Goal: Answer question/provide support: Share knowledge or assist other users

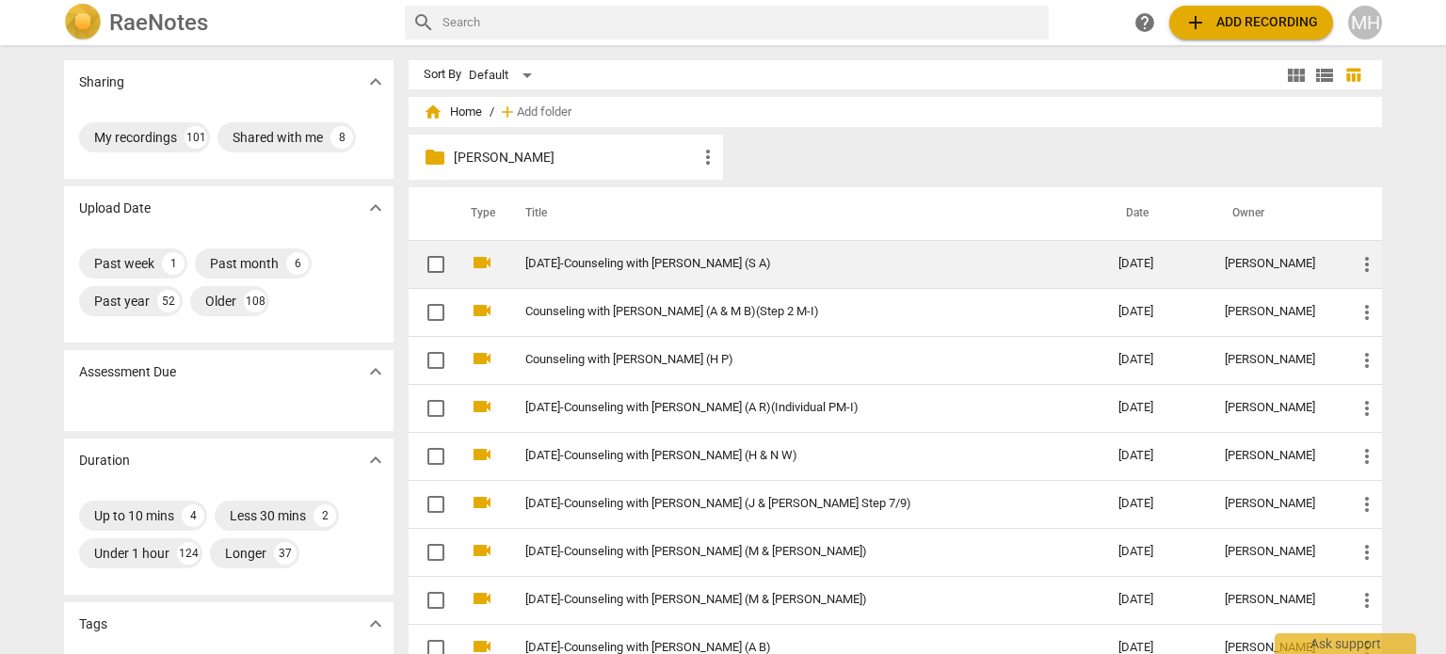
click at [651, 274] on td "[DATE]-Counseling with [PERSON_NAME] (S A)" at bounding box center [803, 264] width 601 height 48
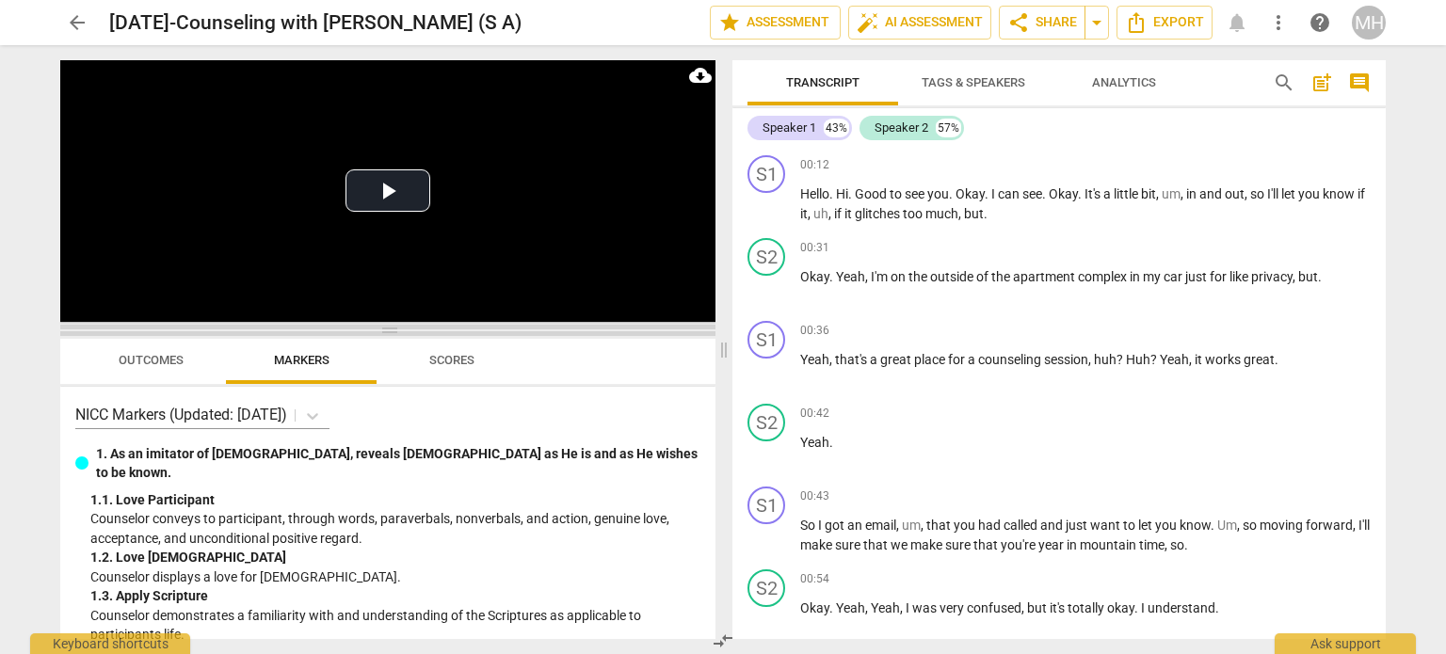
drag, startPoint x: 390, startPoint y: 239, endPoint x: 429, endPoint y: 424, distance: 188.7
click at [429, 336] on span at bounding box center [387, 330] width 655 height 11
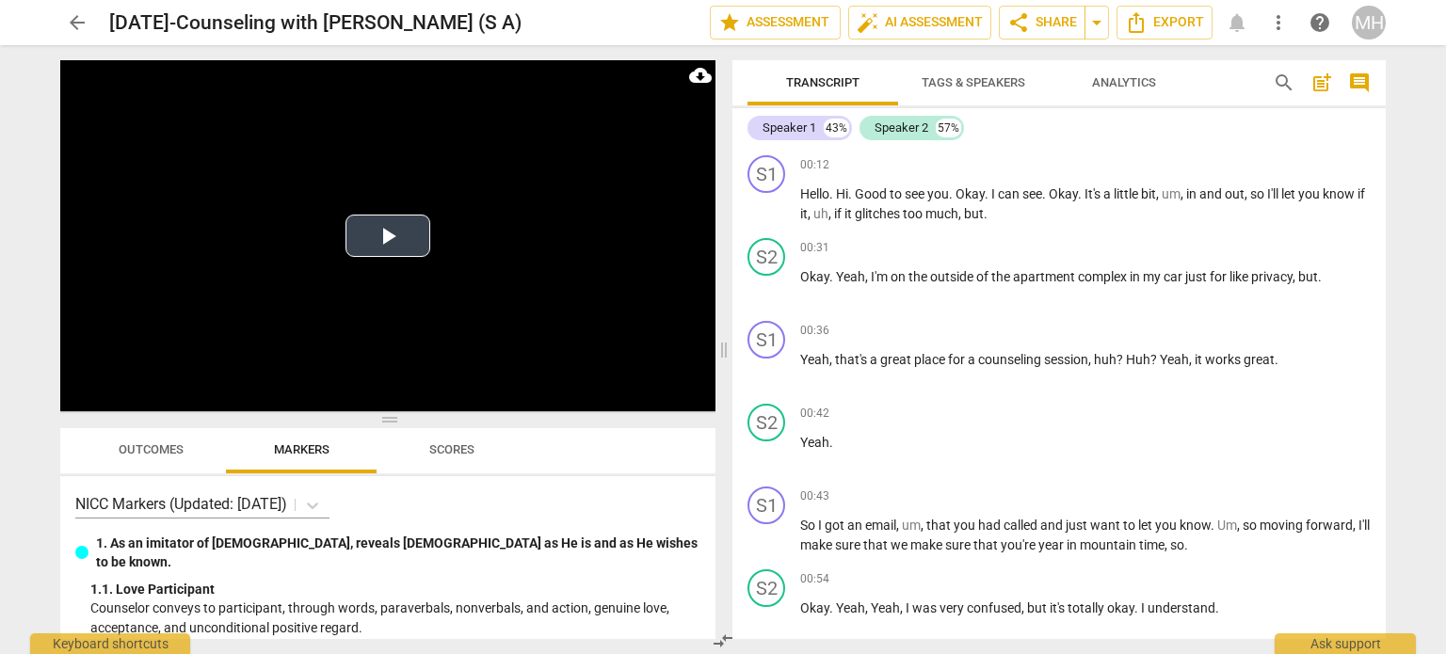
click at [425, 255] on button "Play Video" at bounding box center [388, 236] width 85 height 42
click at [1367, 79] on span "comment" at bounding box center [1359, 83] width 23 height 23
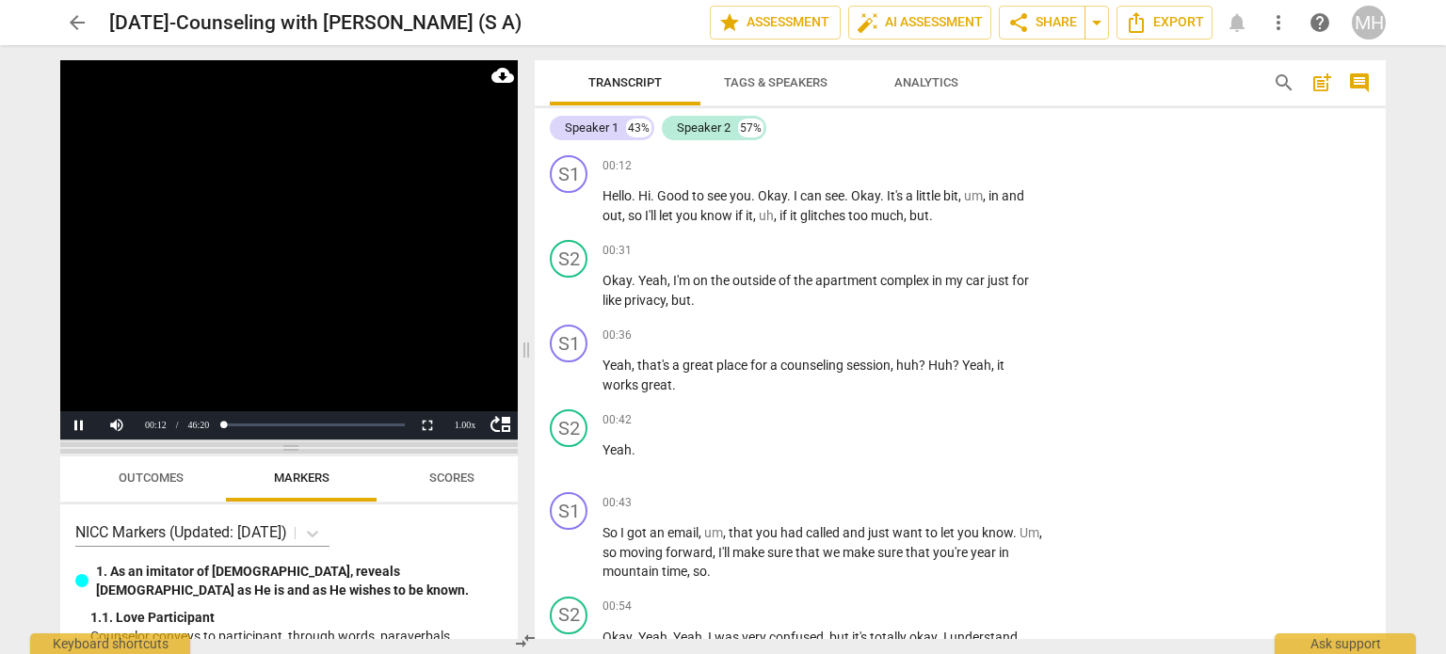
drag, startPoint x: 294, startPoint y: 422, endPoint x: 299, endPoint y: 521, distance: 99.0
click at [299, 454] on span at bounding box center [289, 448] width 458 height 11
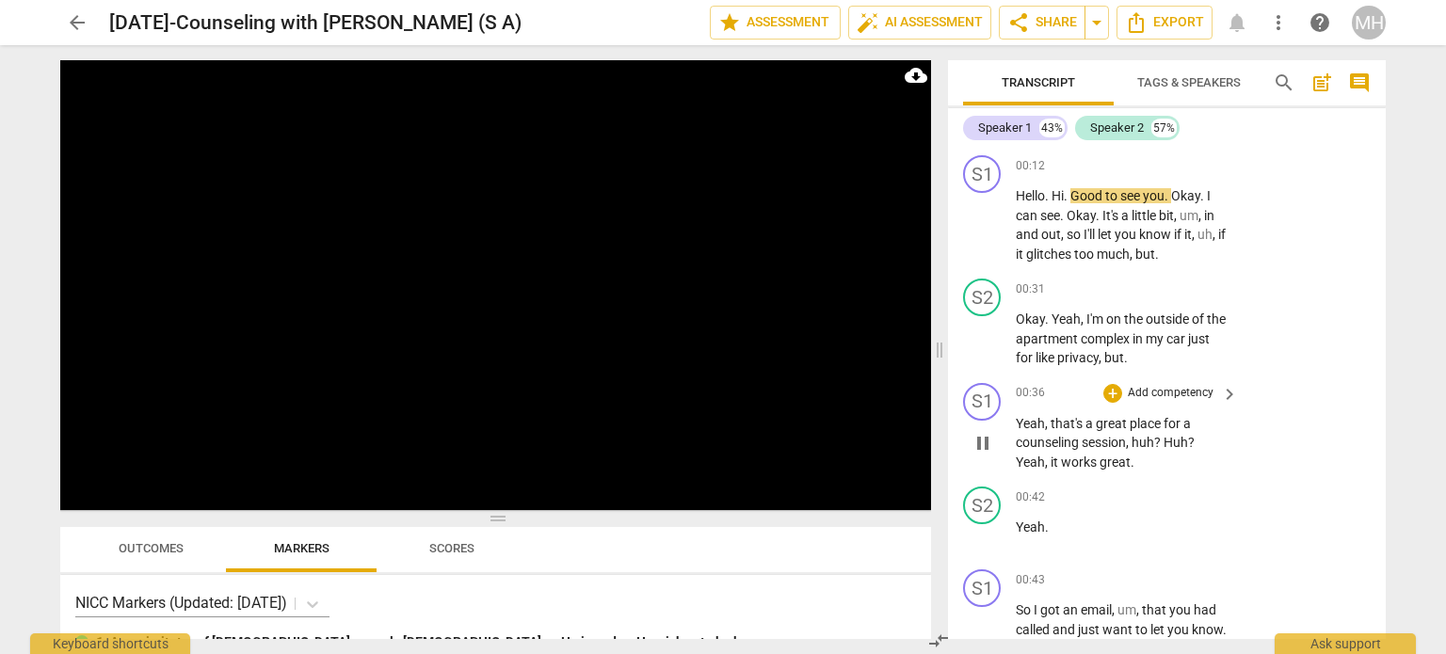
drag, startPoint x: 522, startPoint y: 349, endPoint x: 935, endPoint y: 421, distance: 419.5
click at [935, 421] on span at bounding box center [939, 349] width 11 height 609
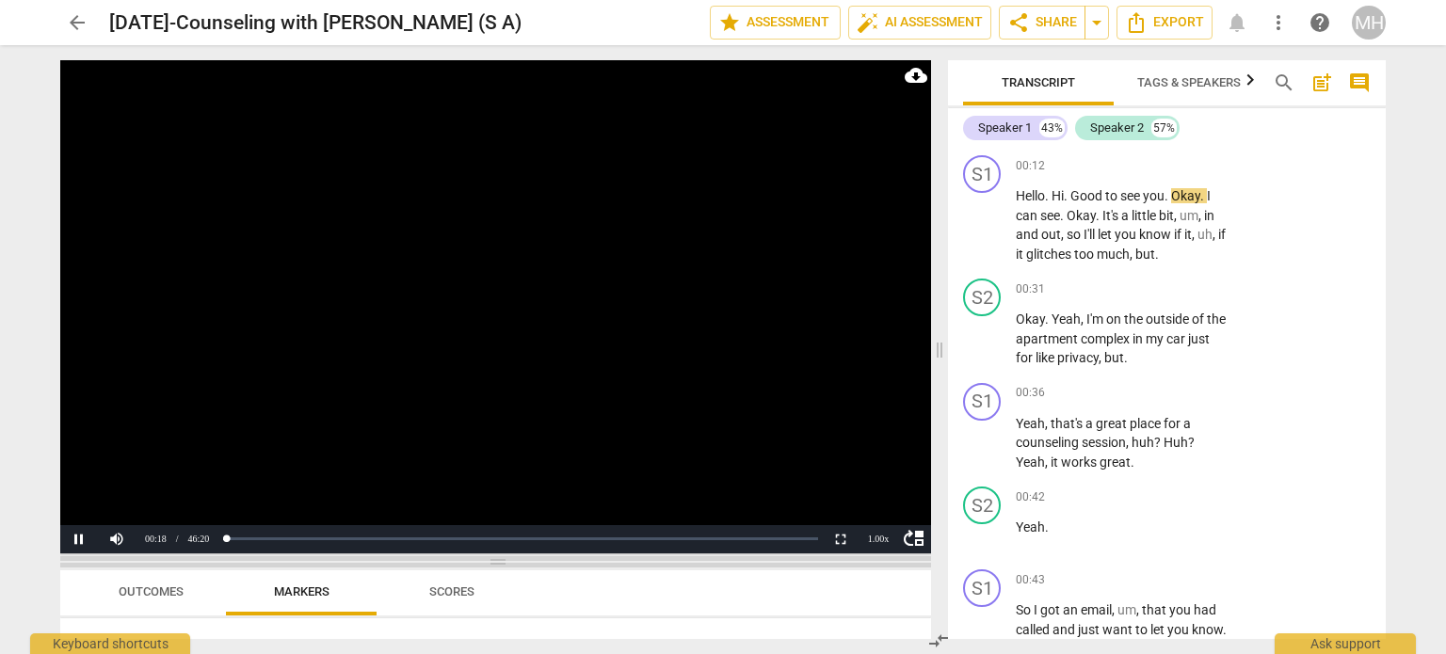
drag, startPoint x: 503, startPoint y: 519, endPoint x: 500, endPoint y: 572, distance: 53.7
click at [500, 568] on span at bounding box center [495, 561] width 871 height 11
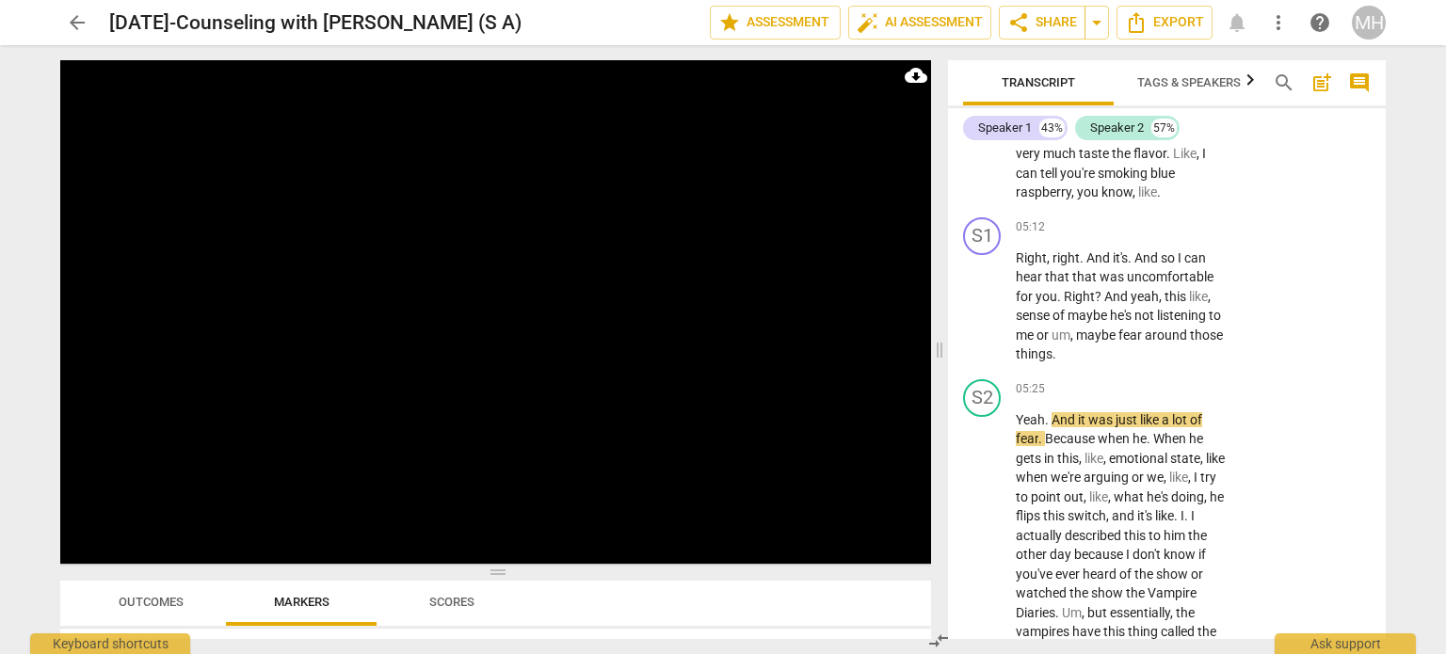
scroll to position [3648, 0]
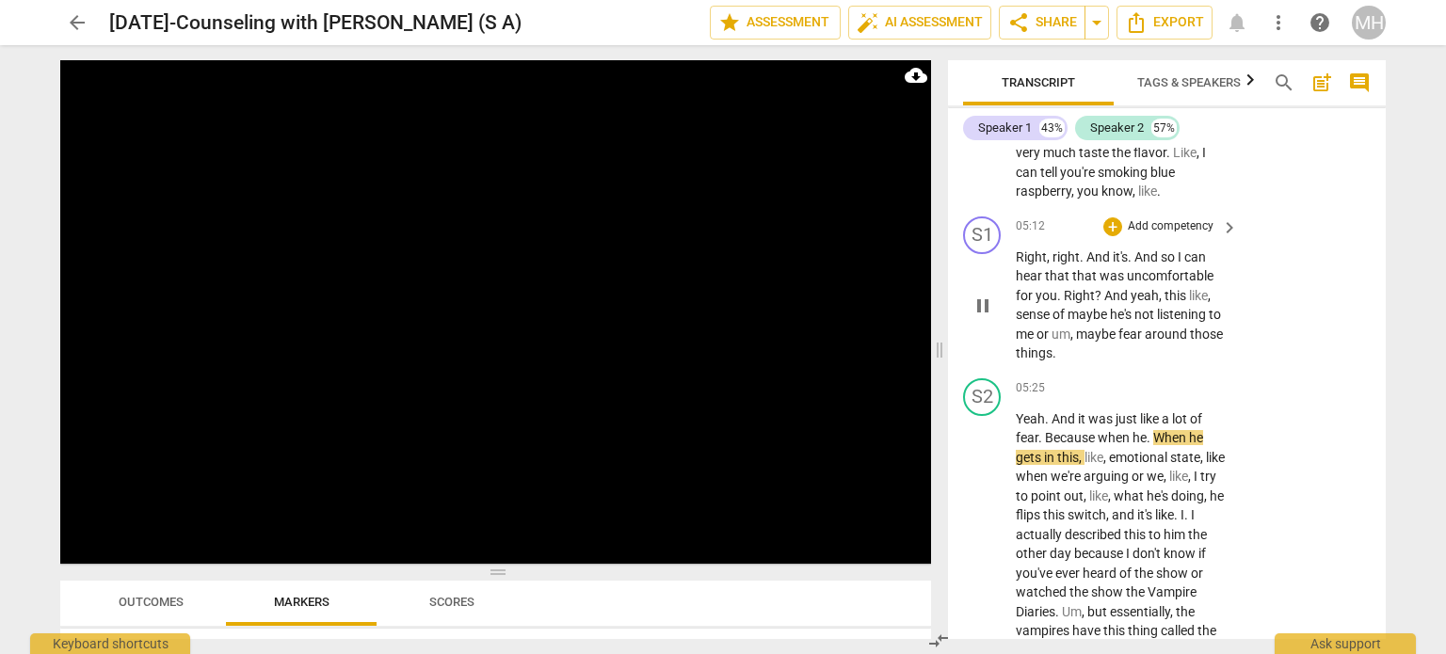
click at [1183, 218] on p "Add competency" at bounding box center [1170, 226] width 89 height 17
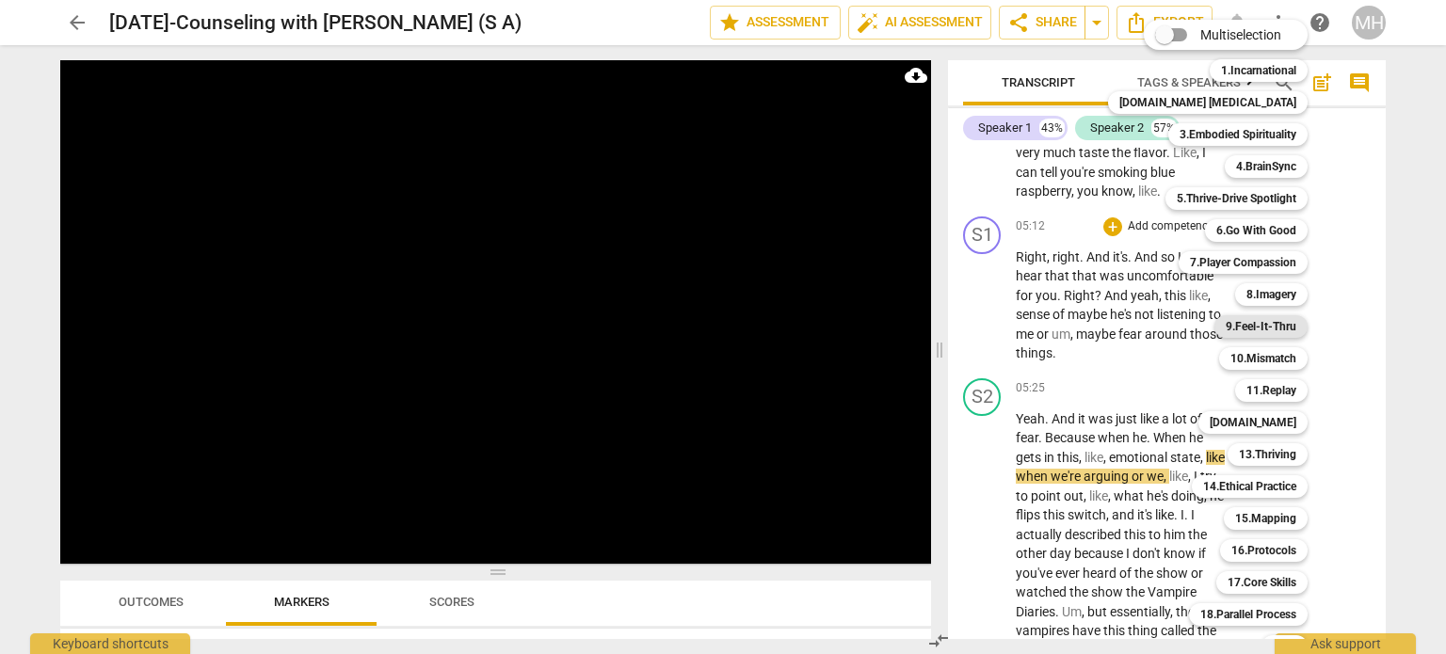
click at [1231, 329] on b "9.Feel-It-Thru" at bounding box center [1261, 326] width 71 height 23
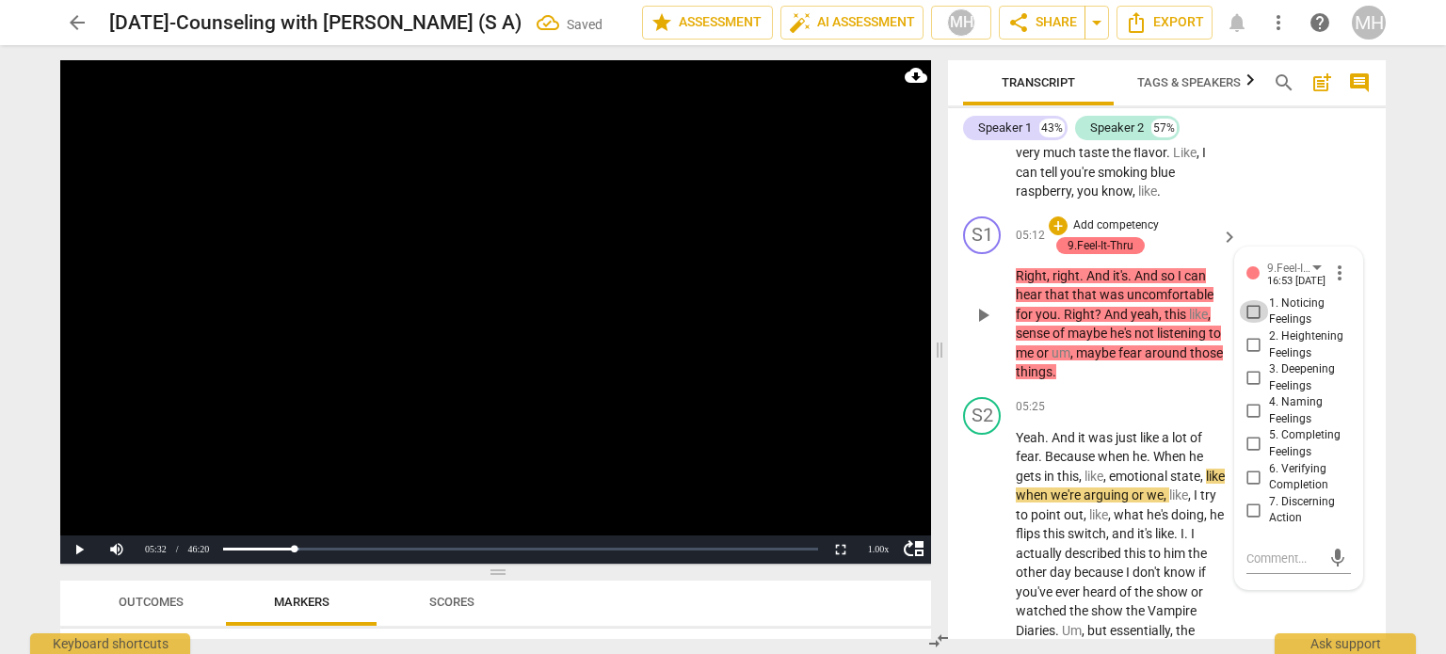
click at [1244, 300] on input "1. Noticing Feelings" at bounding box center [1254, 311] width 30 height 23
checkbox input "true"
click at [699, 393] on video at bounding box center [495, 312] width 871 height 504
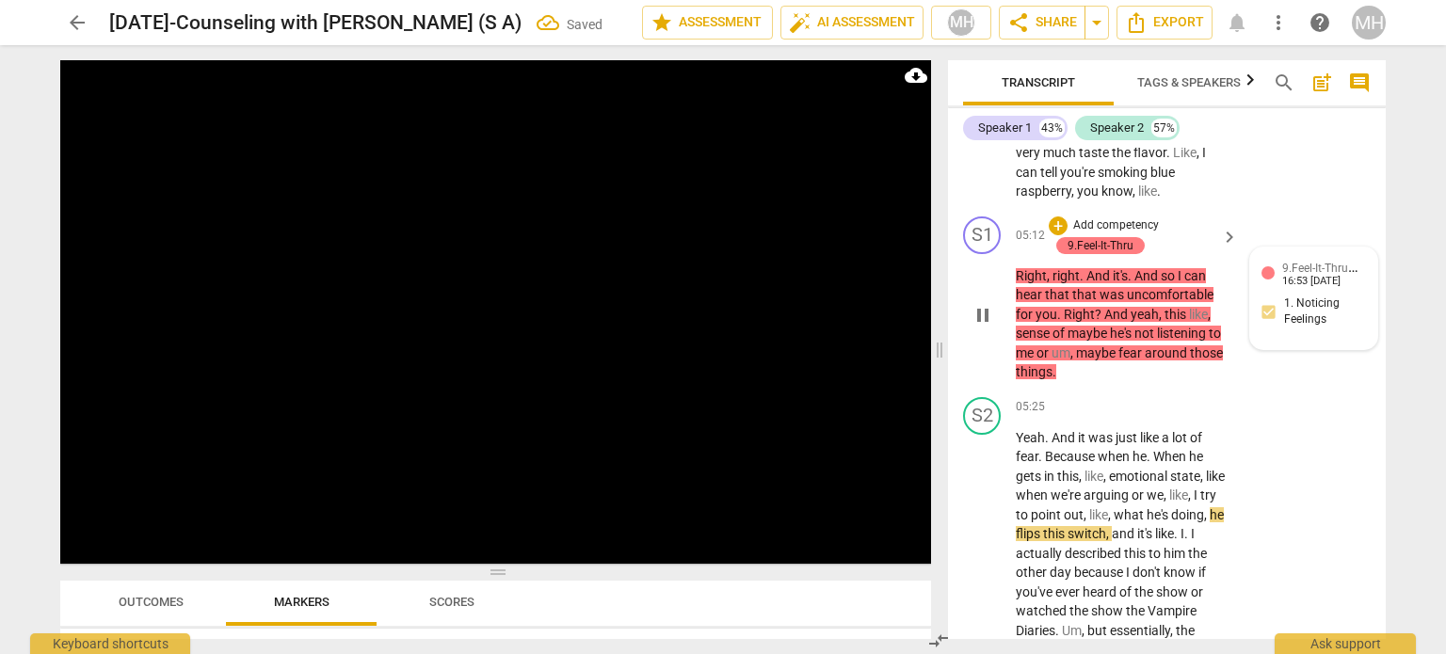
click at [1318, 300] on div "9.Feel-It-Thru [PERSON_NAME] 16:53 [DATE] 1. Noticing Feelings" at bounding box center [1314, 299] width 105 height 80
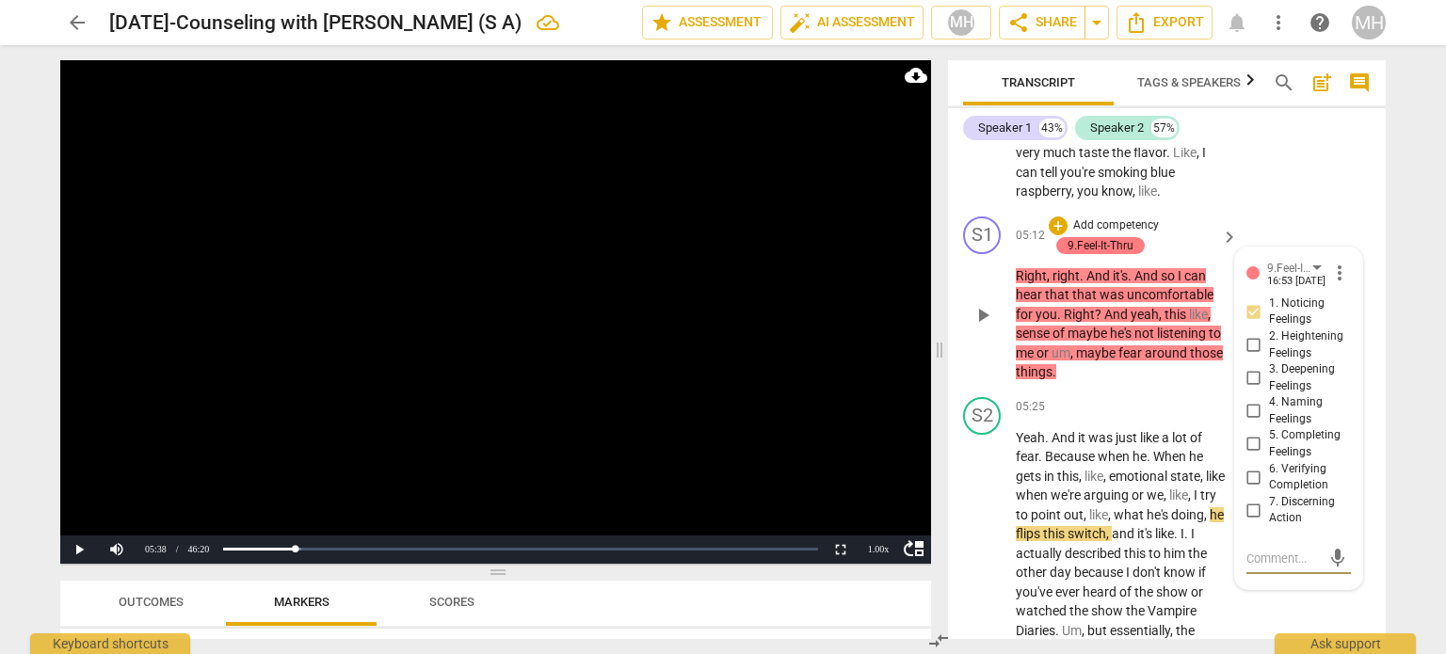
click at [1250, 401] on input "4. Naming Feelings" at bounding box center [1254, 411] width 30 height 23
checkbox input "true"
click at [738, 389] on video at bounding box center [495, 312] width 871 height 504
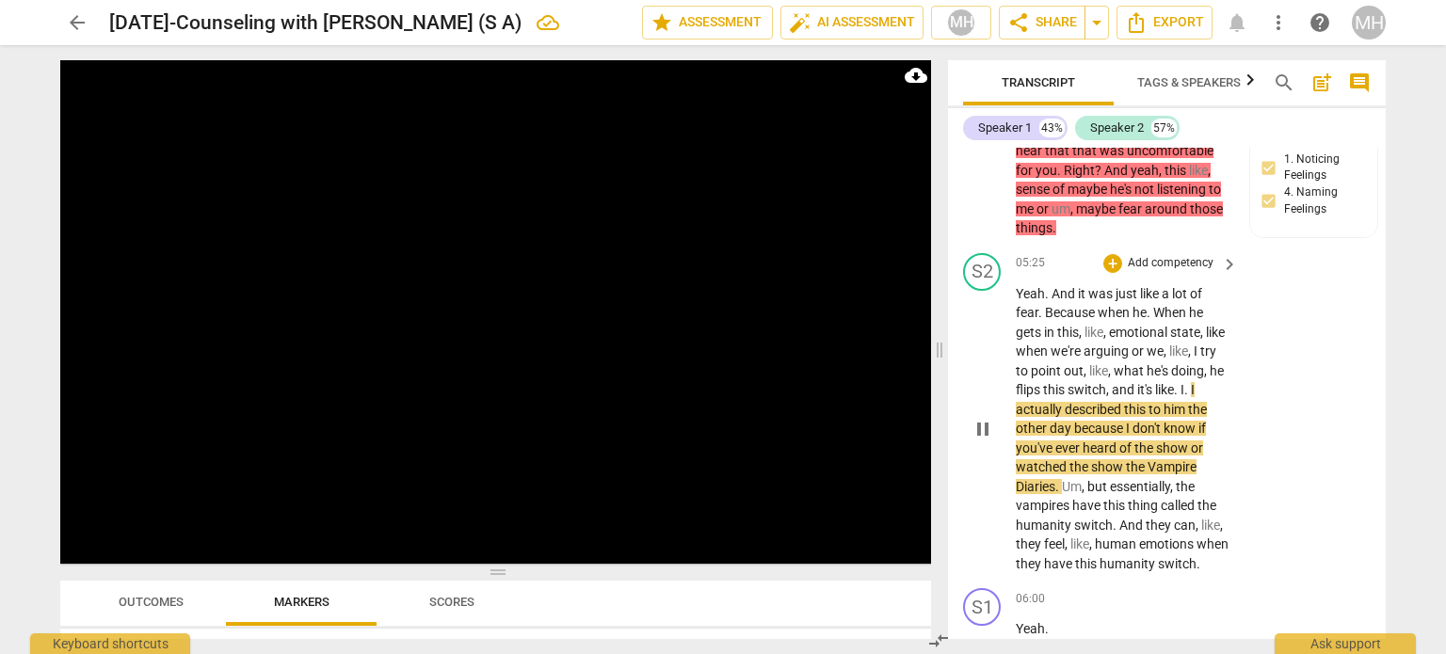
scroll to position [3603, 0]
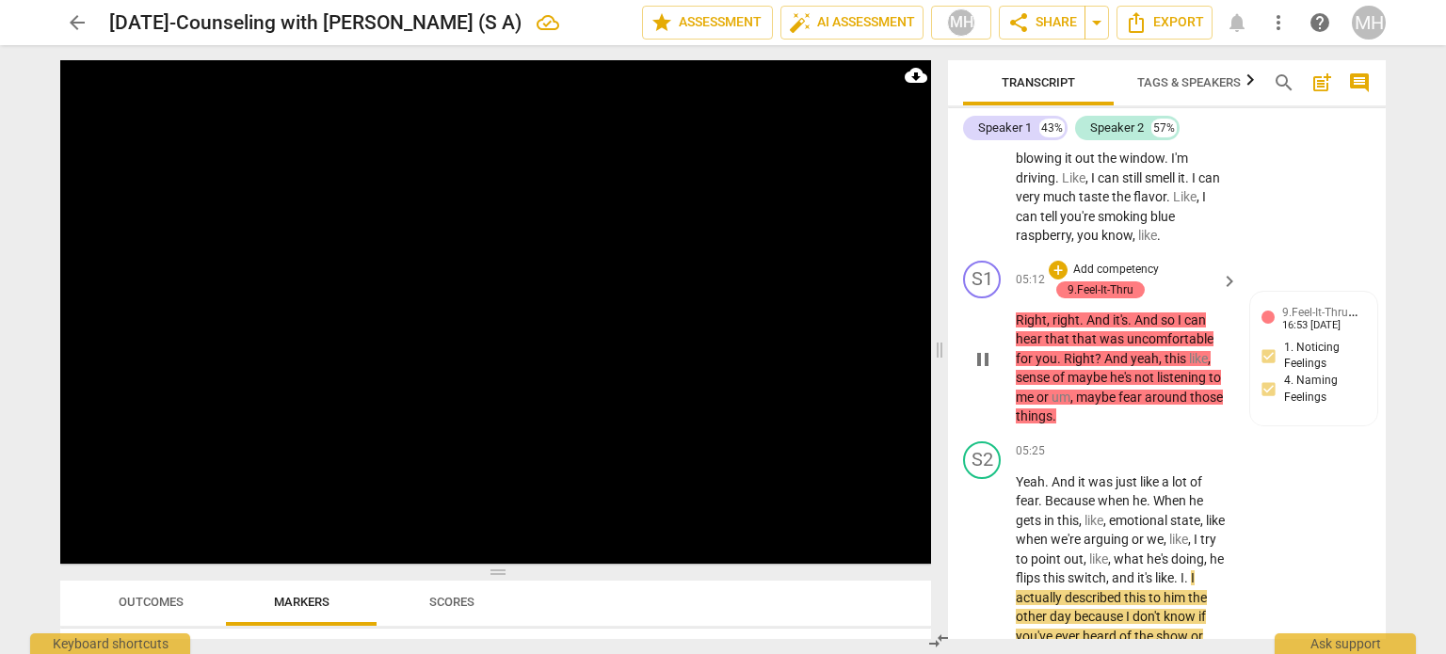
click at [1140, 262] on p "Add competency" at bounding box center [1116, 270] width 89 height 17
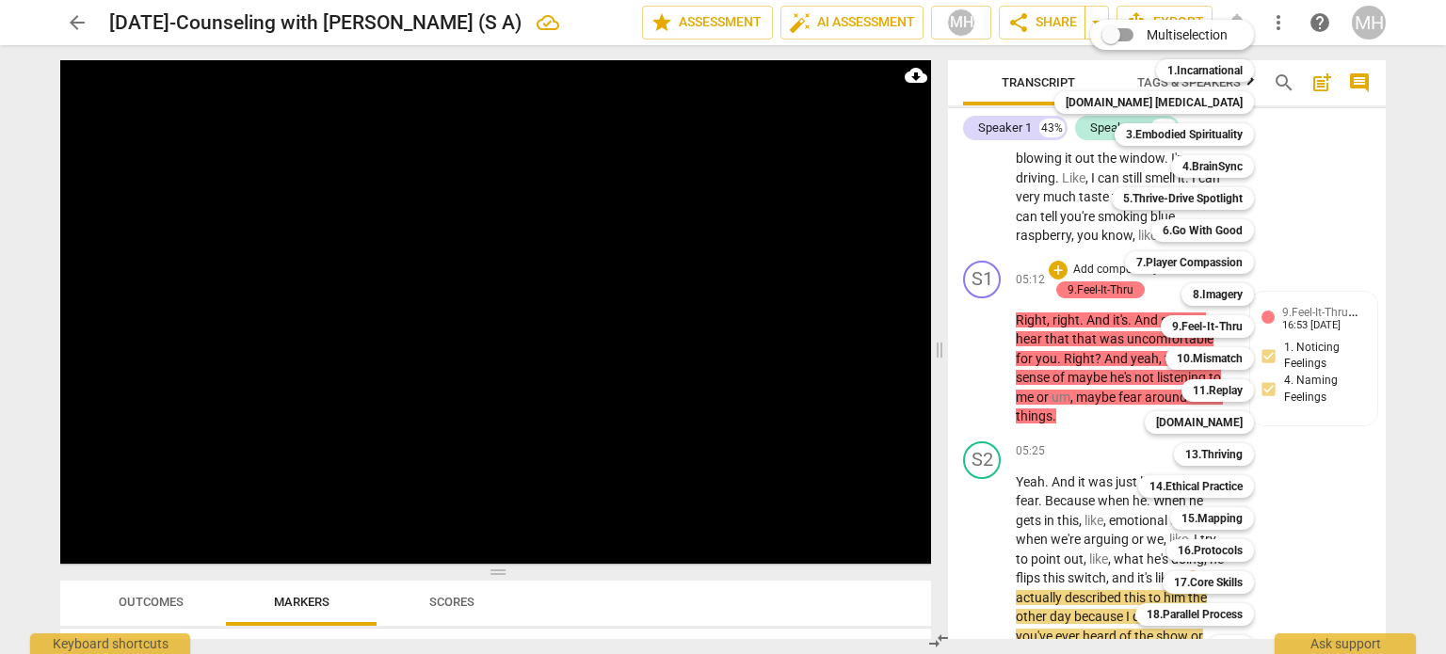
scroll to position [56, 0]
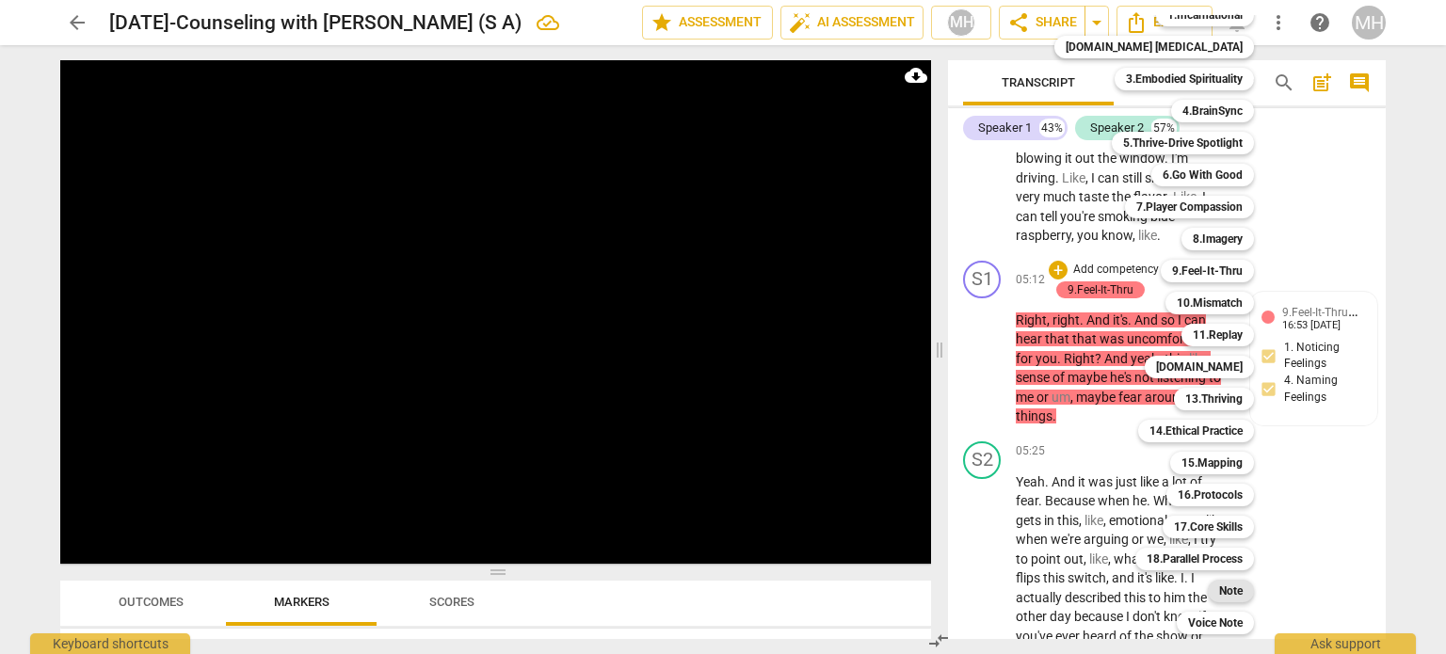
click at [1219, 595] on b "Note" at bounding box center [1231, 591] width 24 height 23
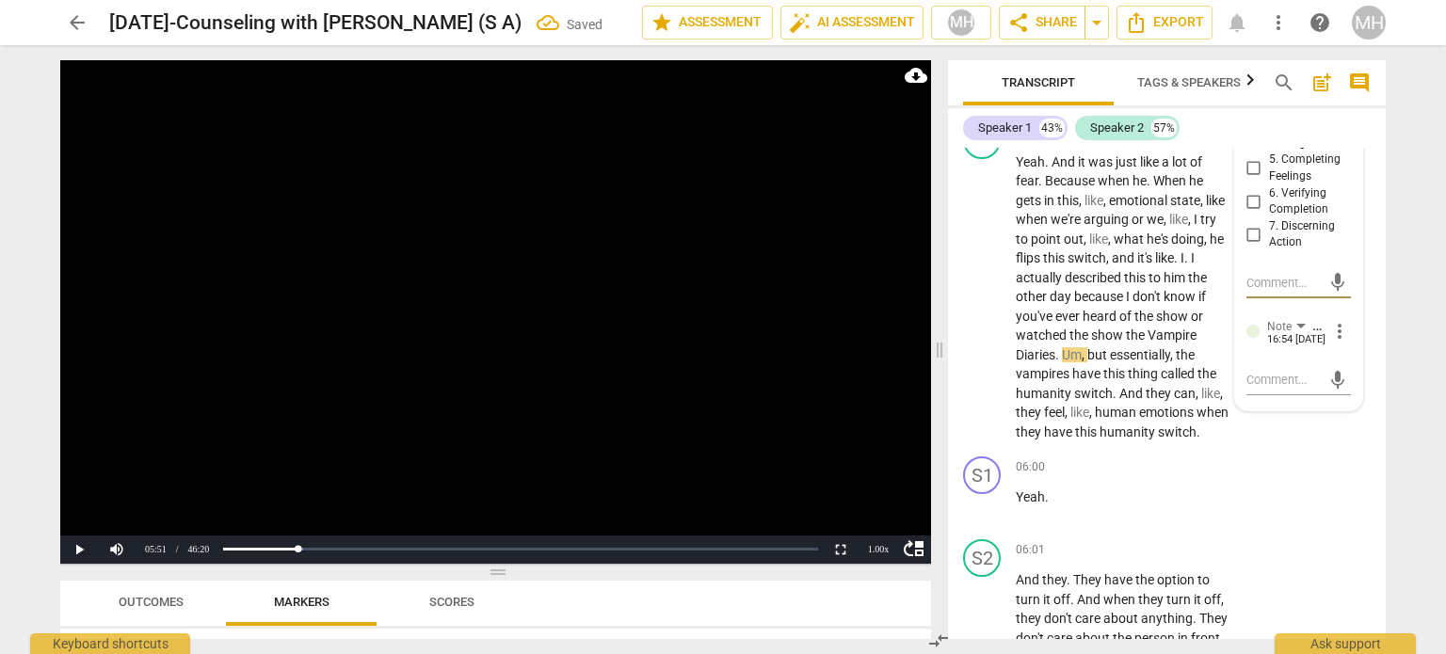
scroll to position [3972, 0]
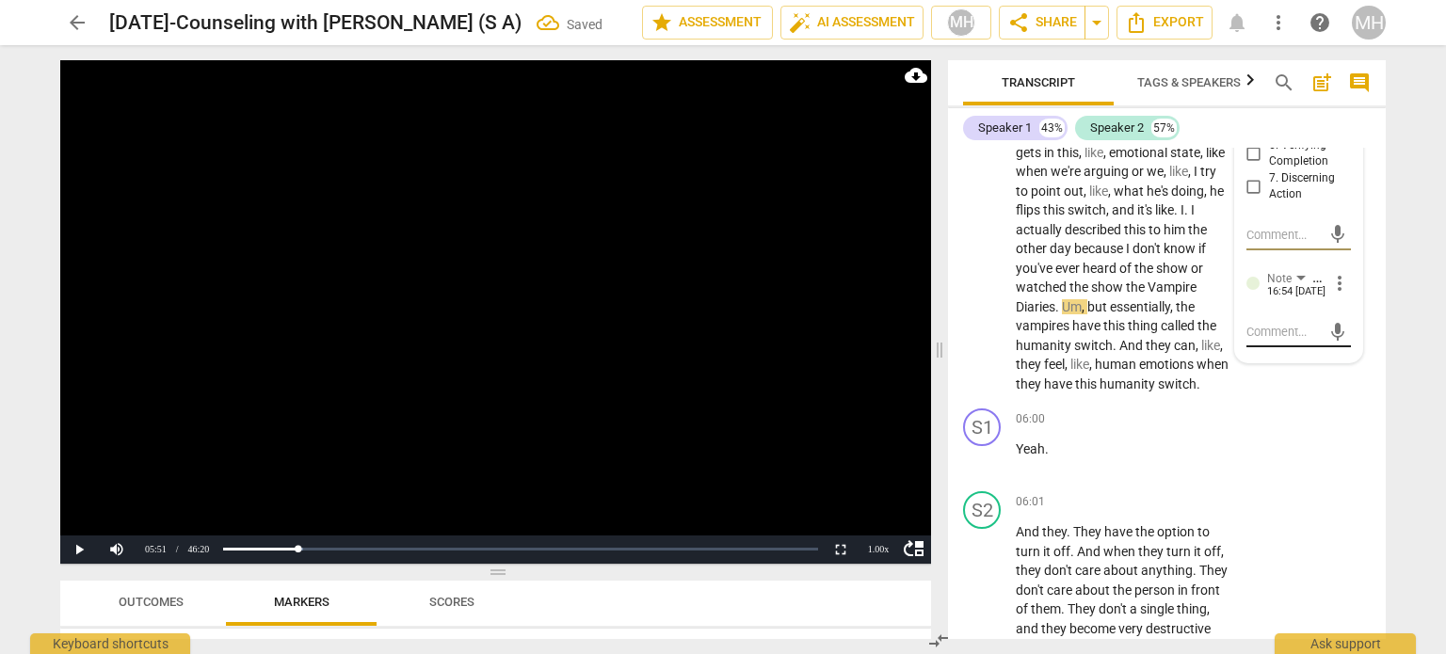
click at [1299, 324] on textarea at bounding box center [1284, 332] width 74 height 18
type textarea "n"
type textarea "na"
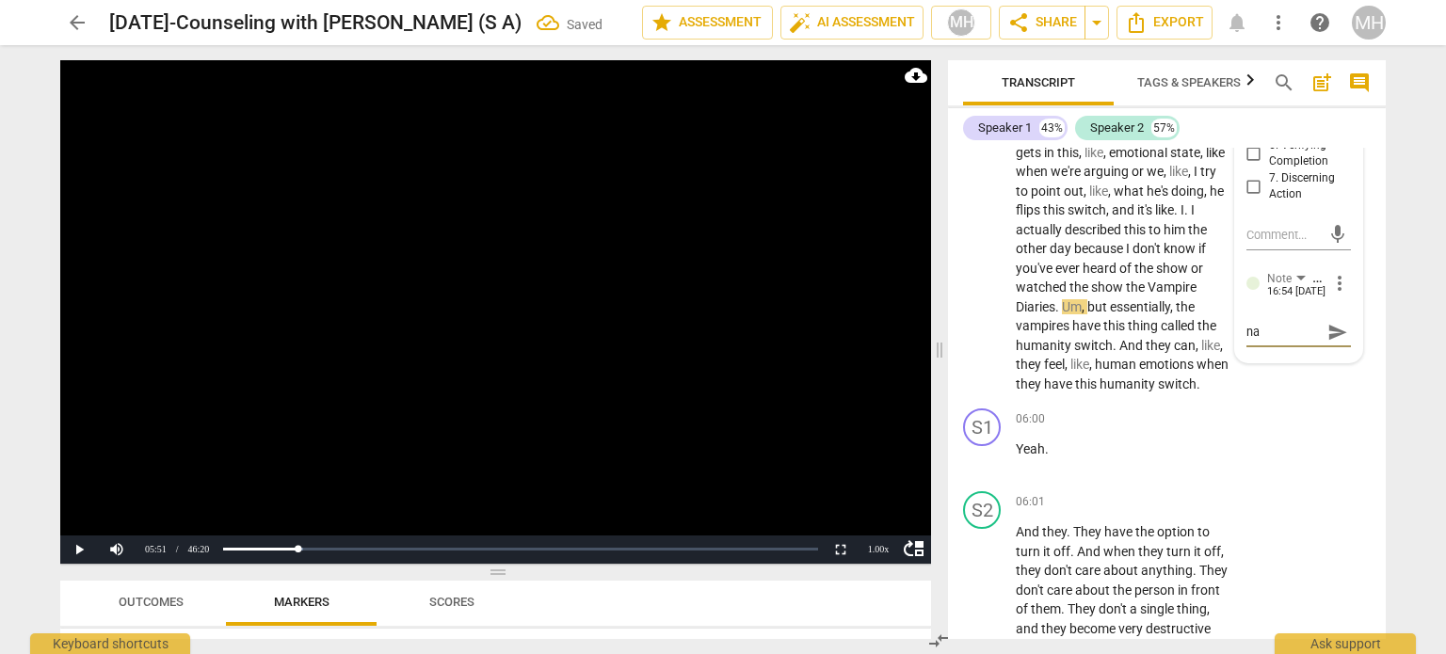
type textarea "nam"
type textarea "nami"
type textarea "namin"
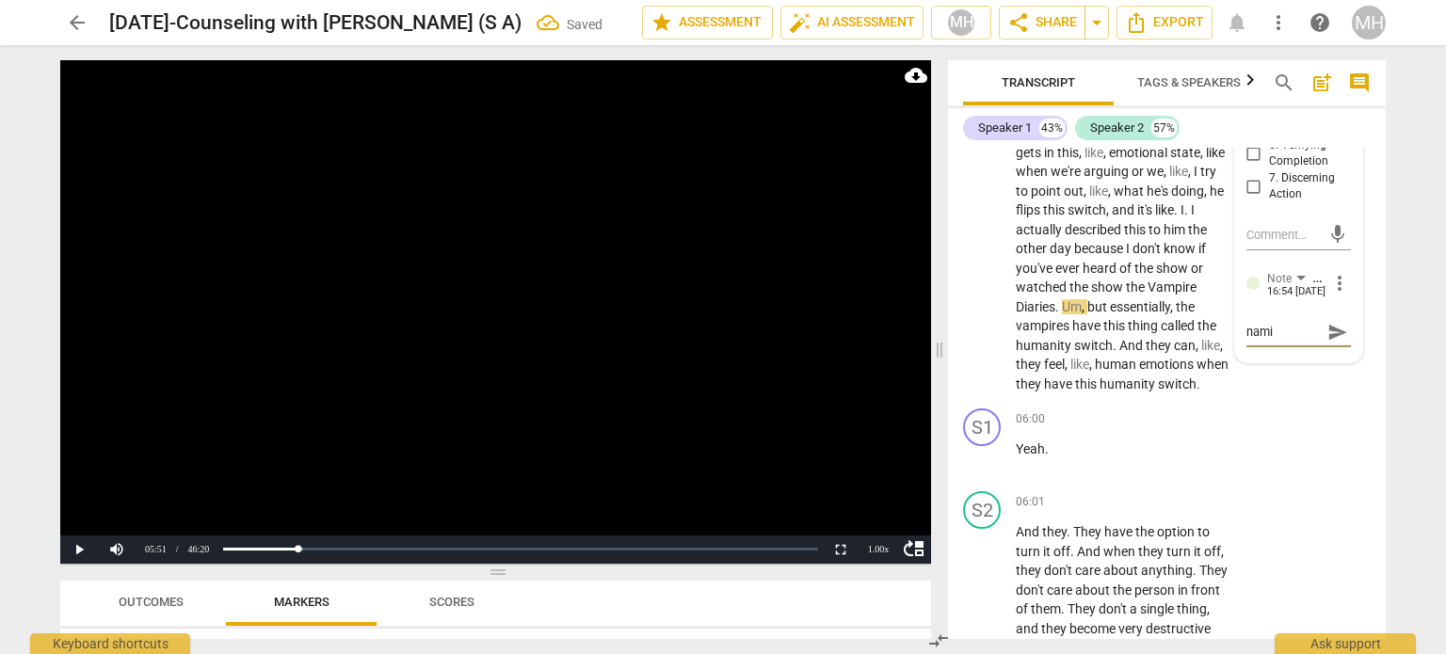
type textarea "namin"
type textarea "naming"
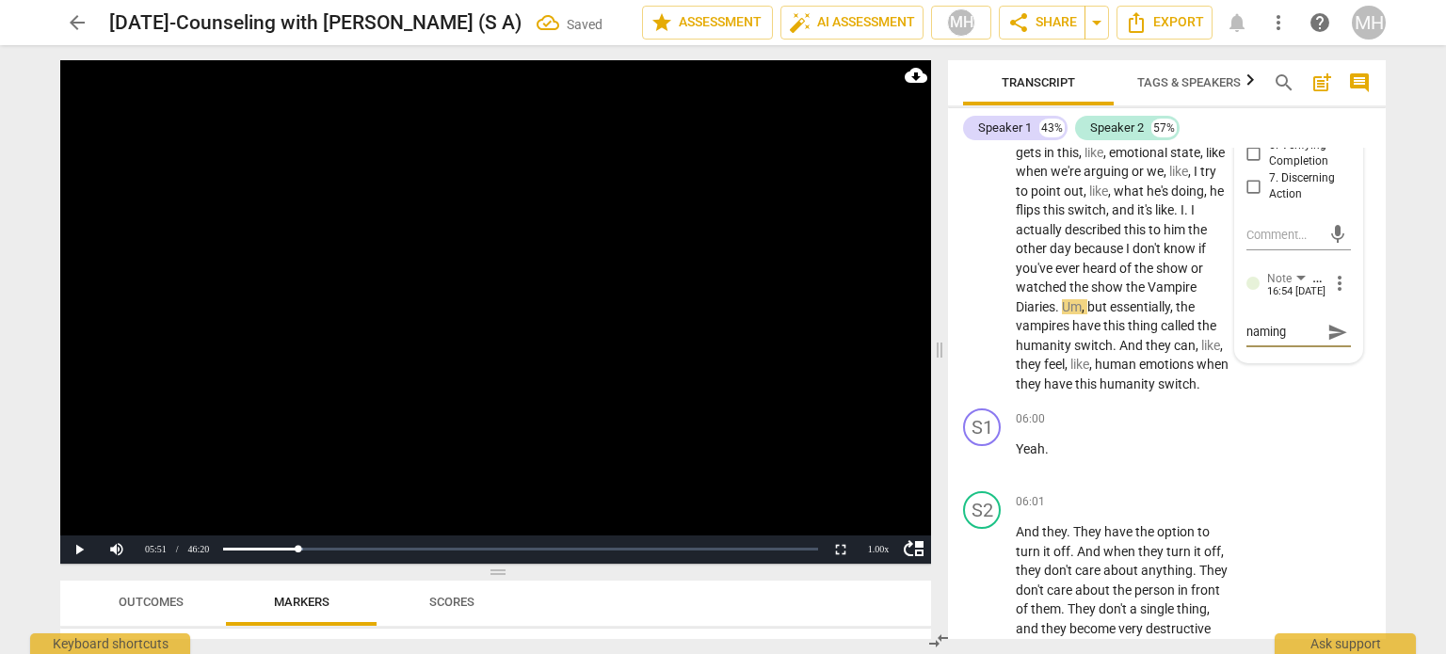
type textarea "naming t"
type textarea "naming th"
type textarea "naming the"
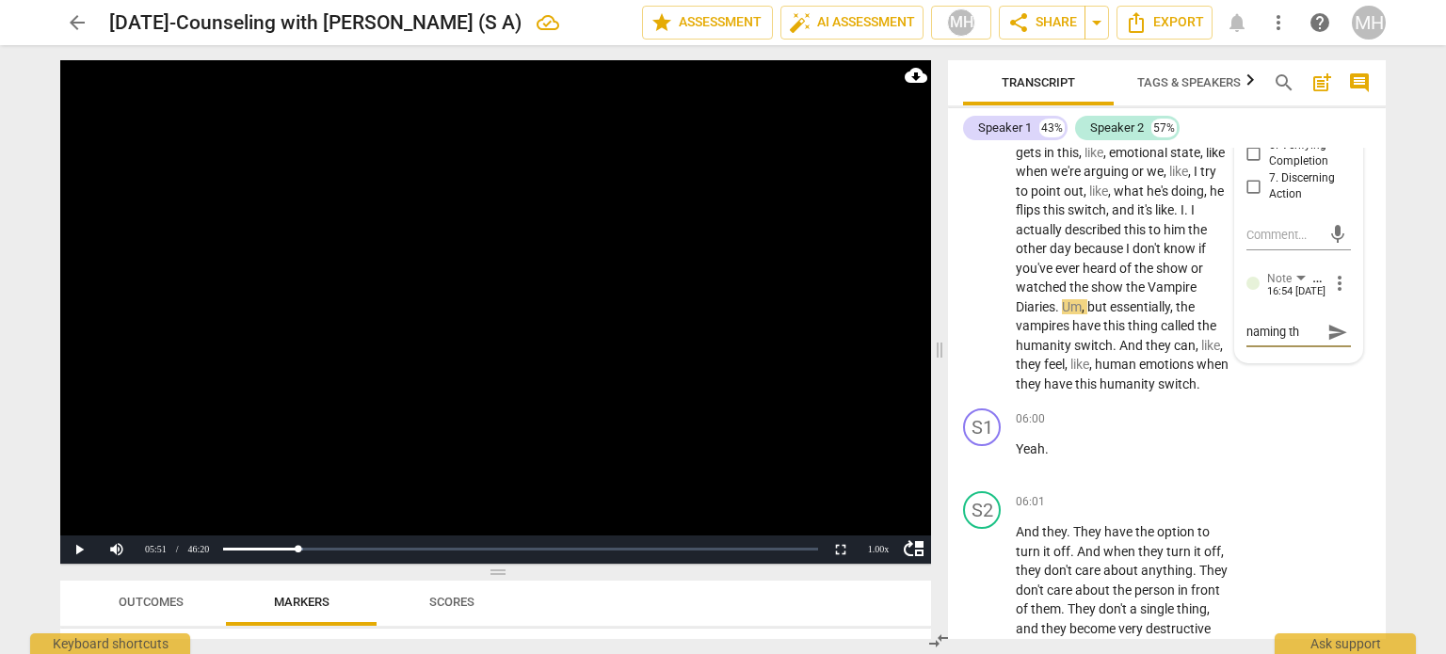
type textarea "naming the"
type textarea "naming the E"
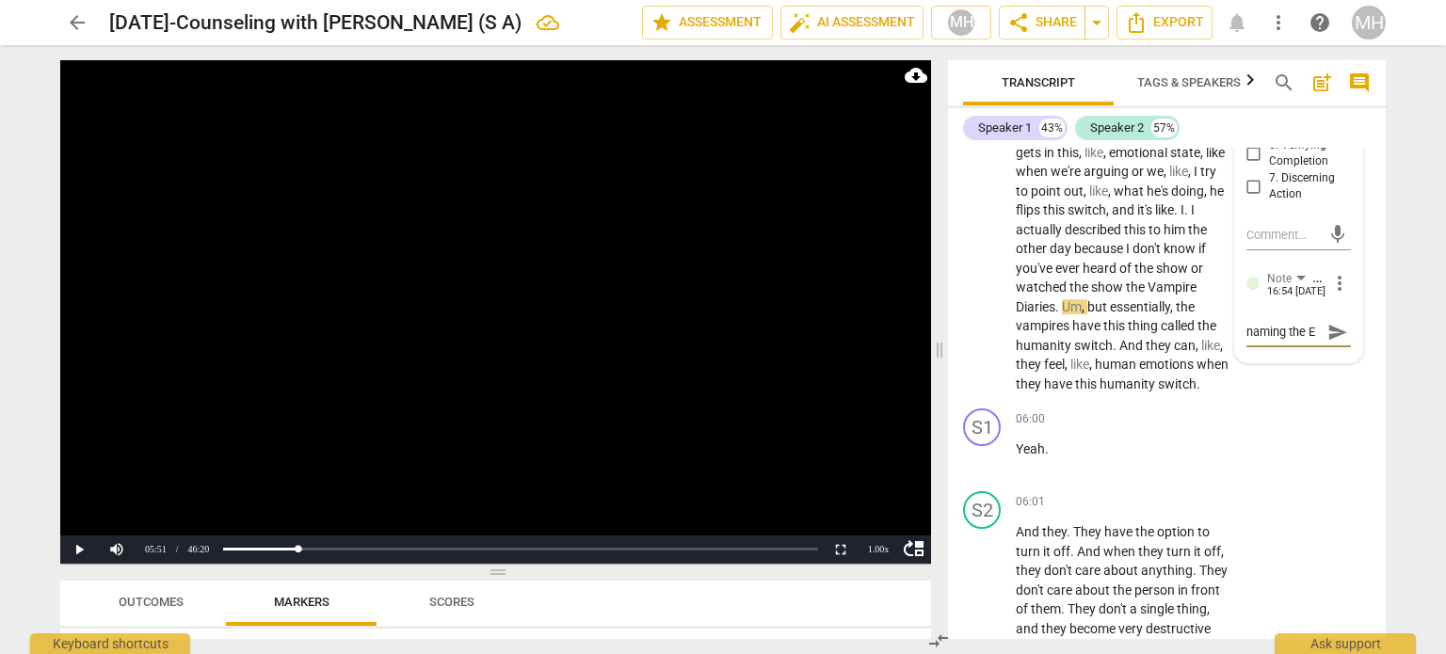
click at [1340, 322] on span "send" at bounding box center [1338, 332] width 21 height 21
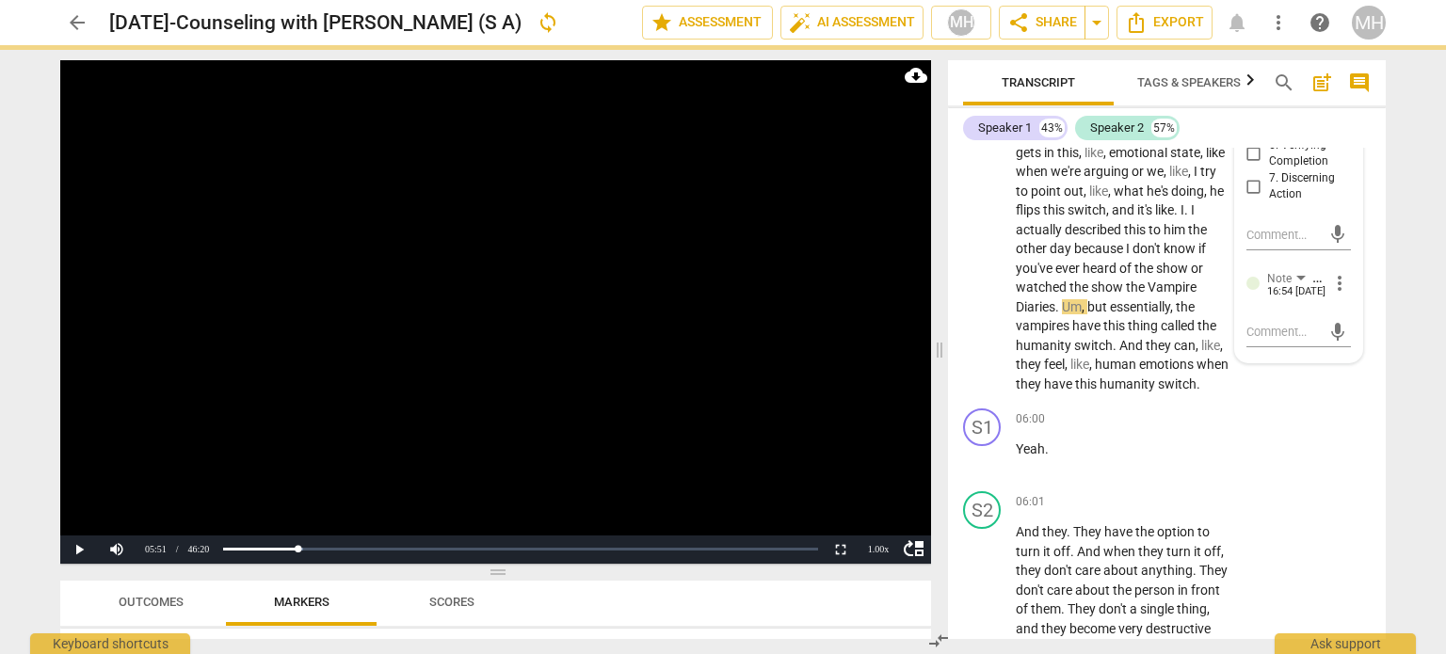
click at [810, 333] on video at bounding box center [495, 312] width 871 height 504
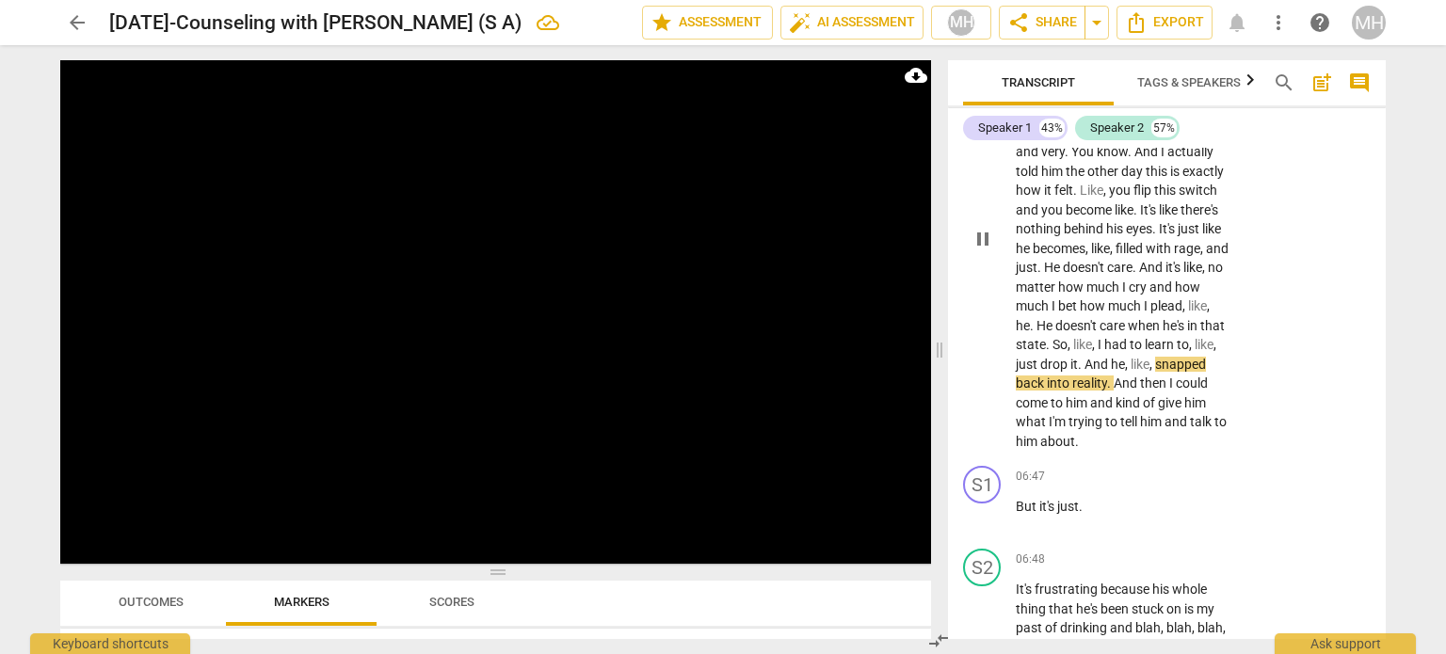
scroll to position [4474, 0]
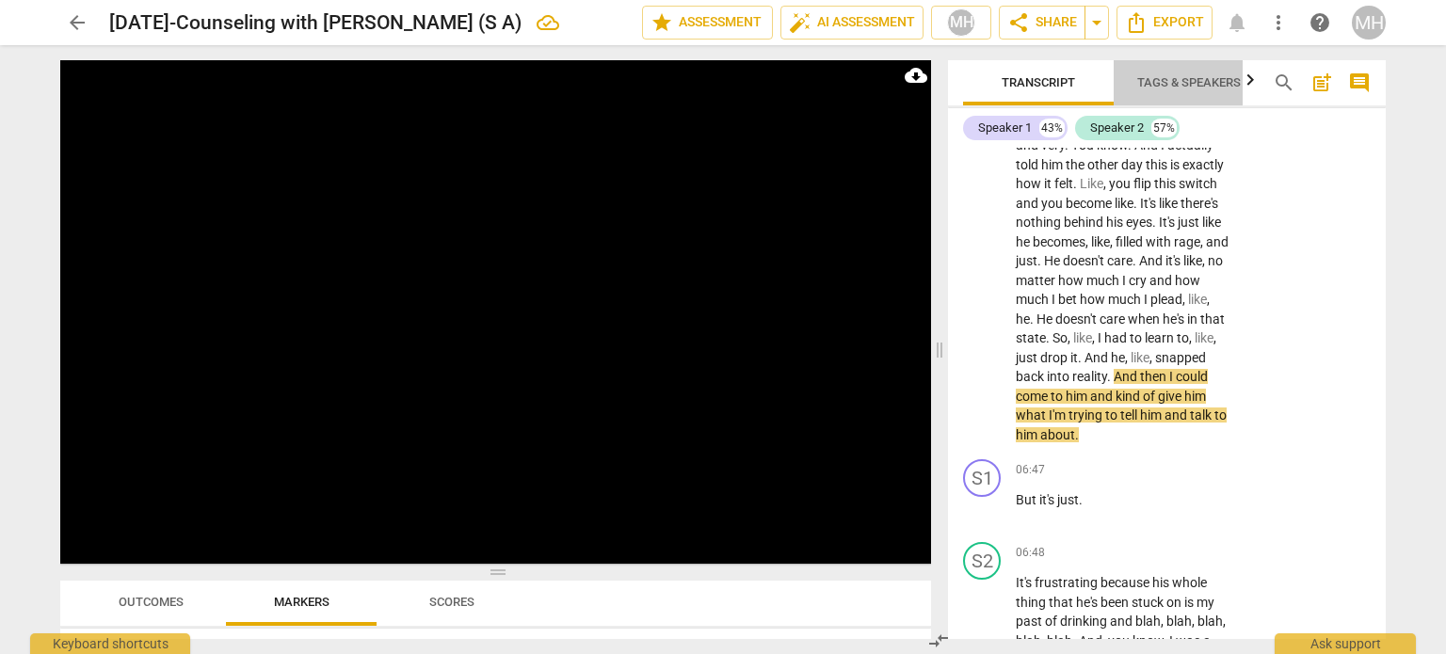
click at [1216, 83] on span "Tags & Speakers" at bounding box center [1189, 82] width 104 height 14
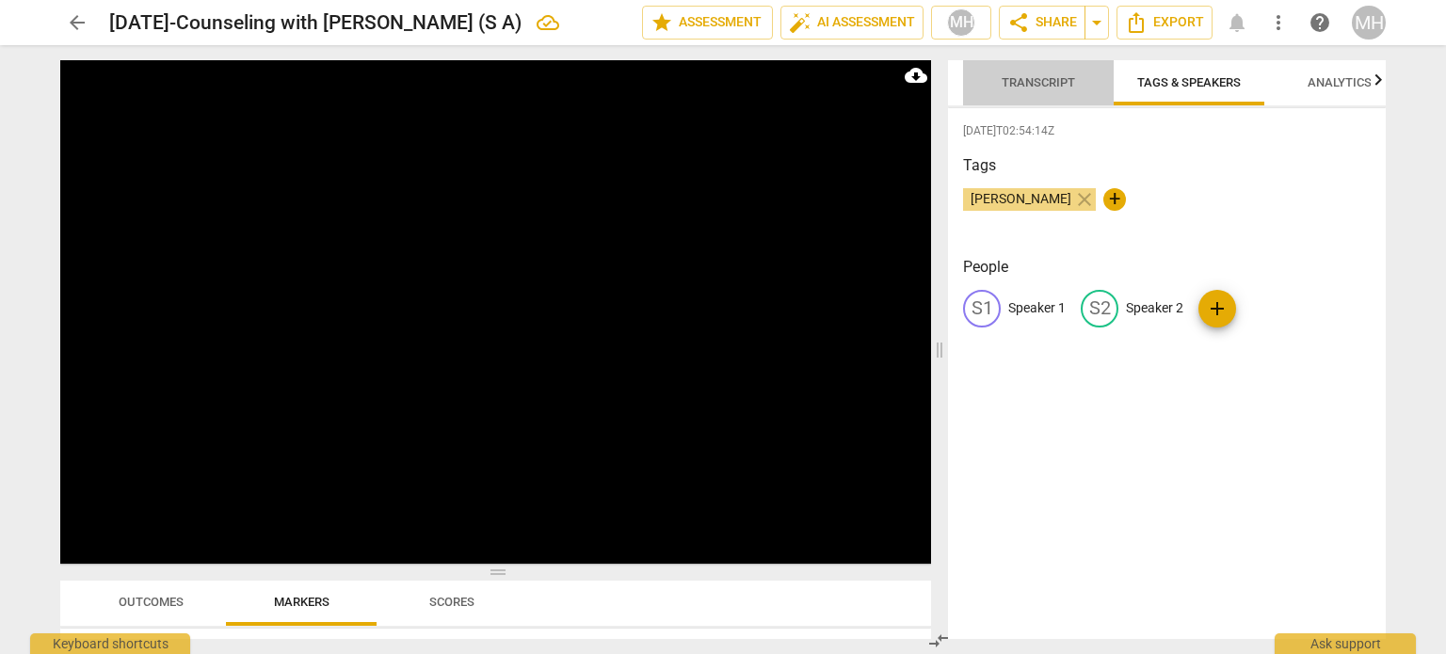
click at [1062, 85] on span "Transcript" at bounding box center [1038, 82] width 73 height 14
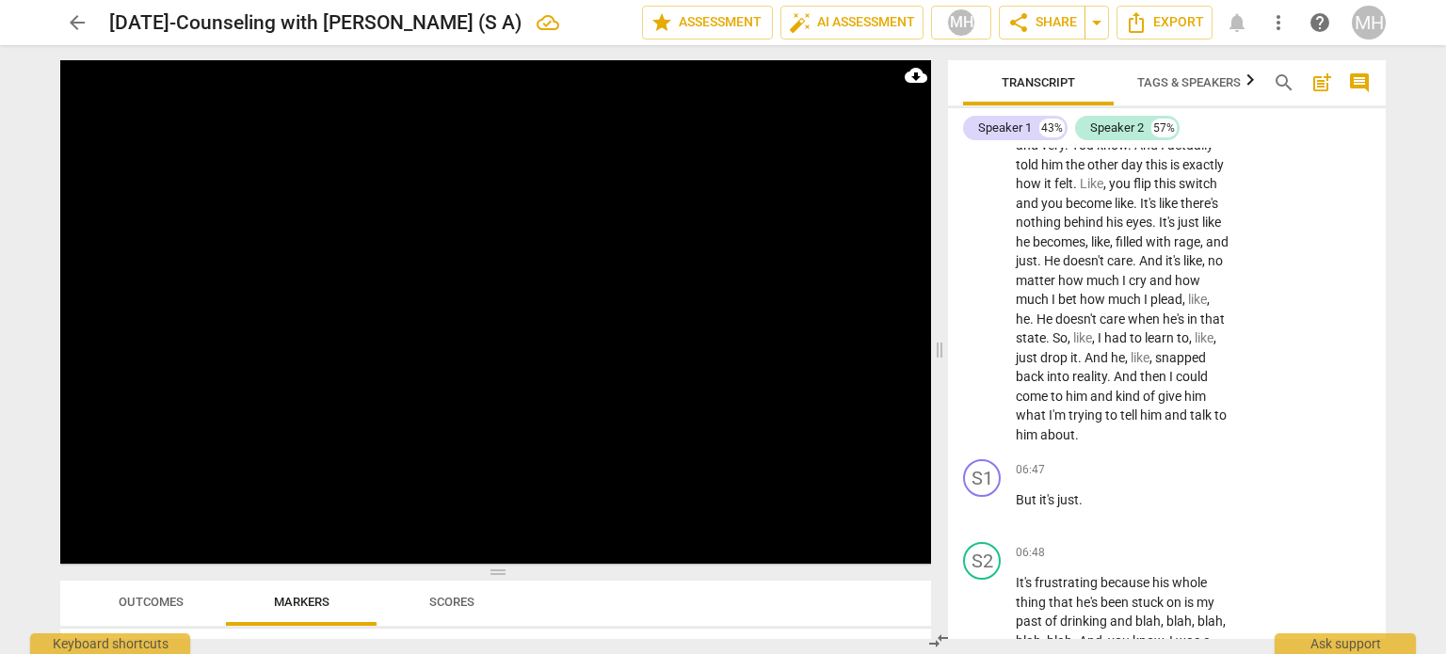
click at [1177, 92] on span "Tags & Speakers" at bounding box center [1189, 83] width 149 height 25
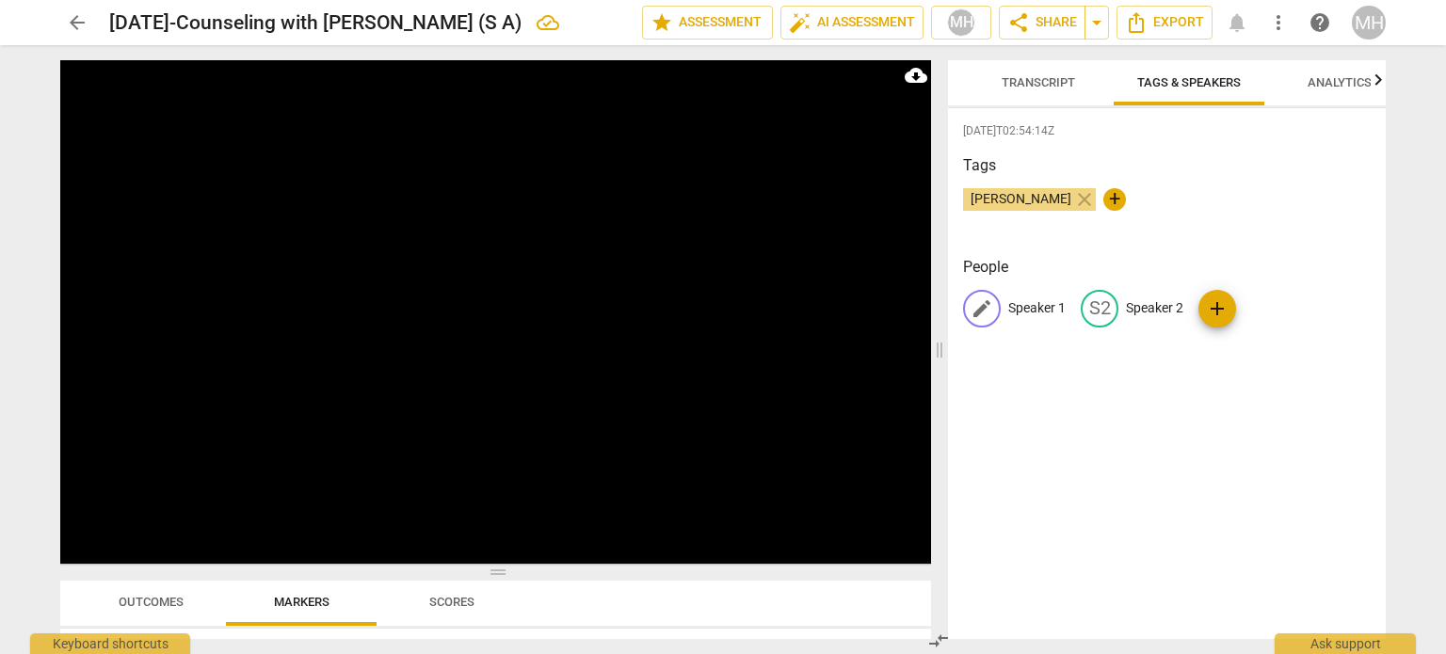
click at [1029, 315] on p "Speaker 1" at bounding box center [1036, 308] width 57 height 20
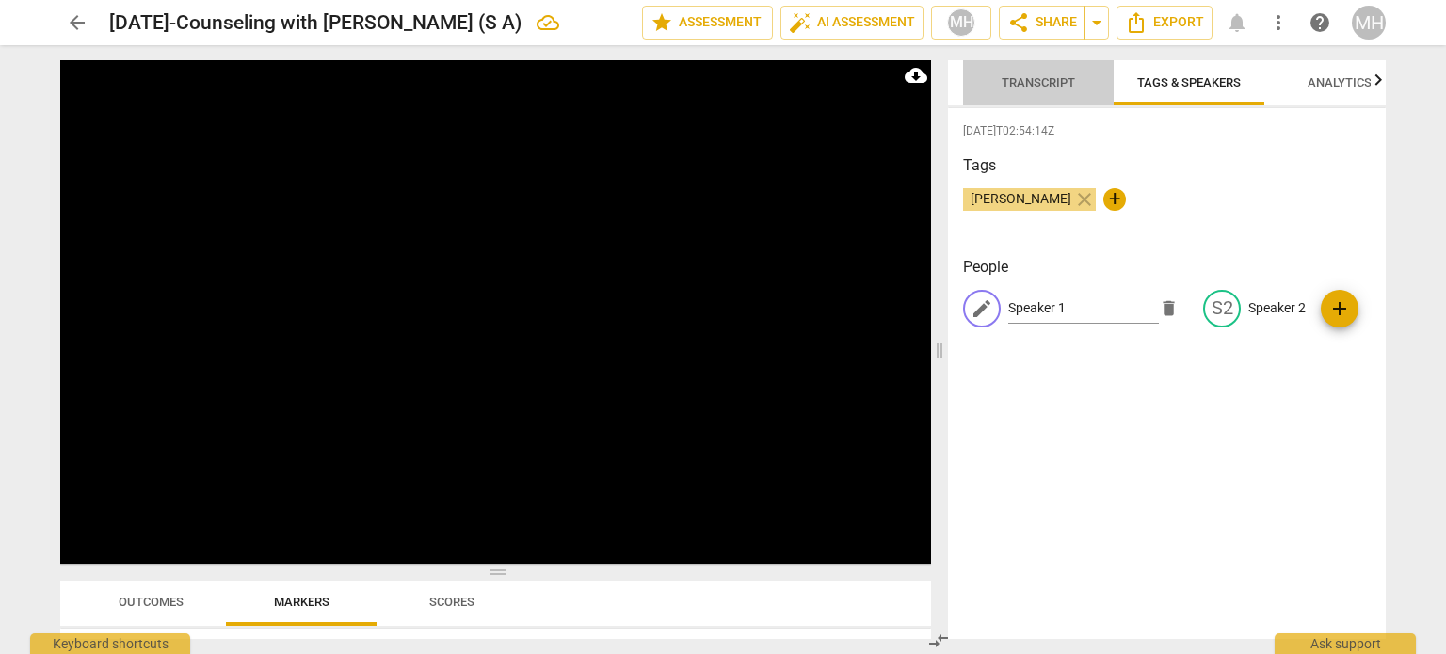
click at [1009, 101] on button "Transcript" at bounding box center [1038, 82] width 151 height 45
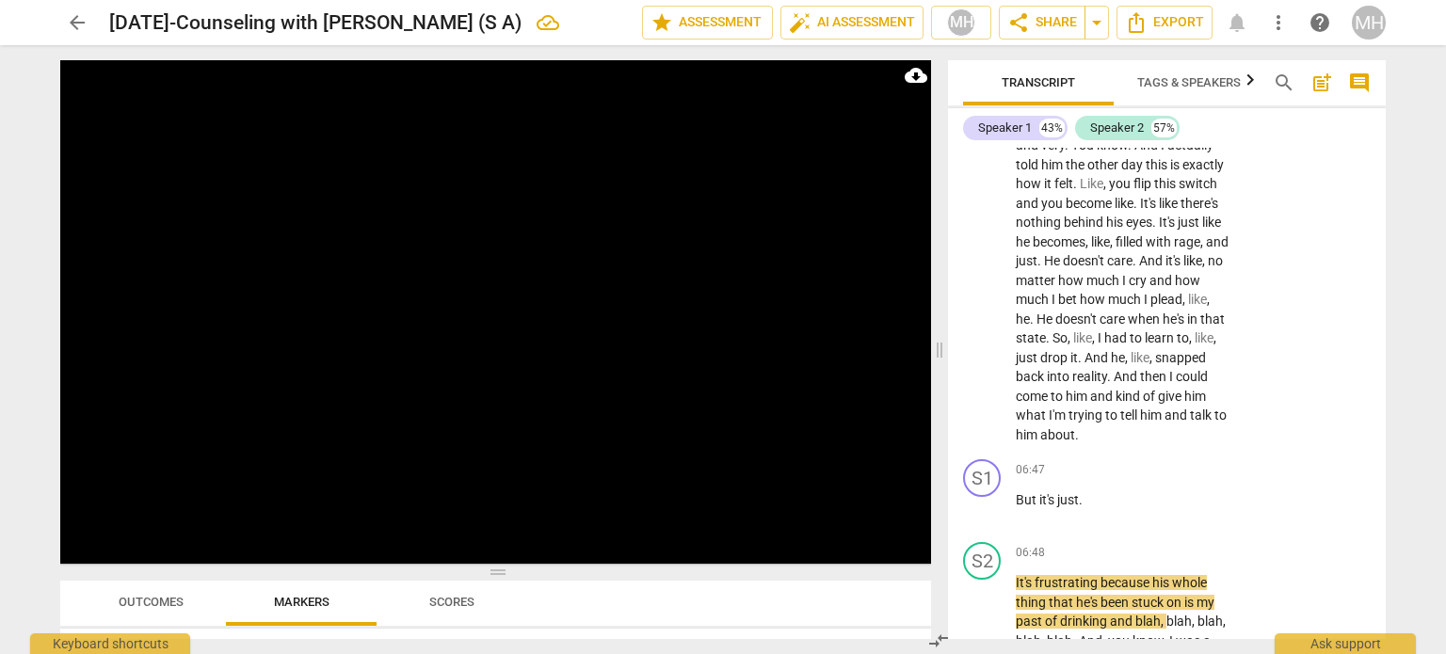
click at [1180, 86] on span "Tags & Speakers" at bounding box center [1189, 82] width 104 height 14
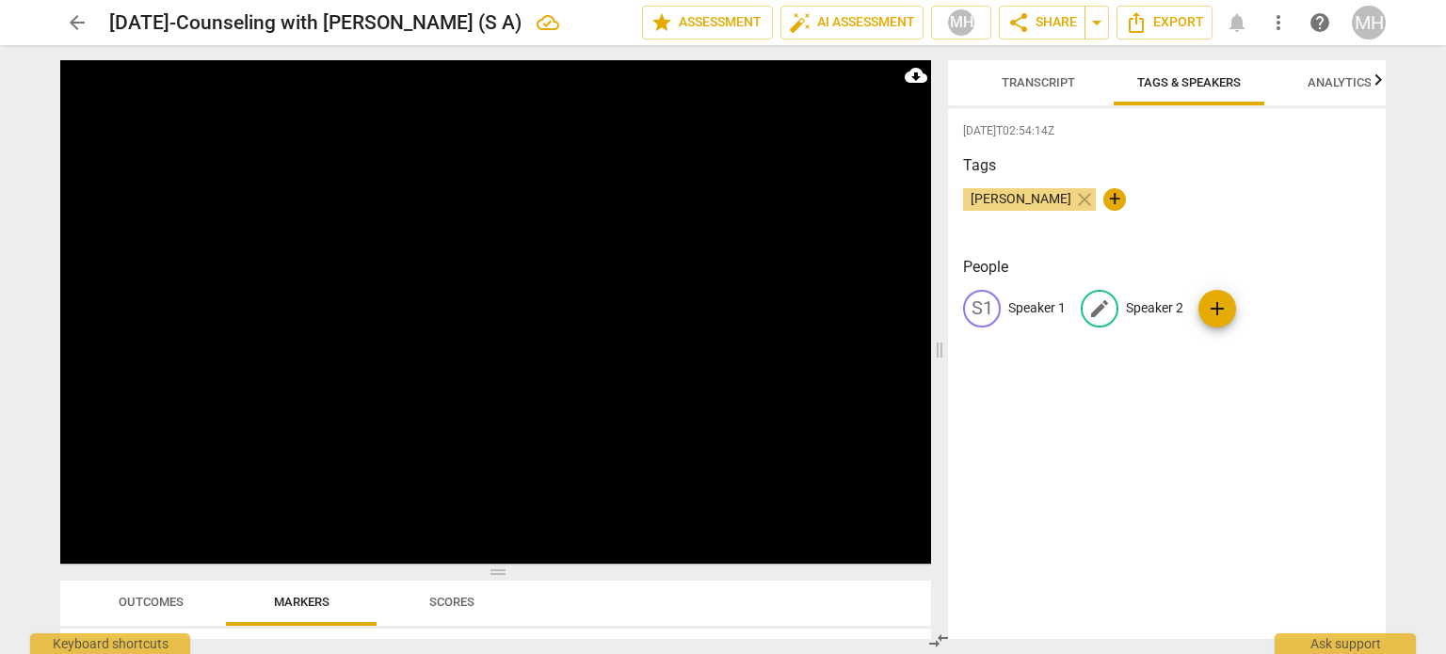
click at [1148, 323] on div "edit Speaker 2" at bounding box center [1132, 309] width 103 height 38
type input "S A"
click at [1045, 314] on p "Speaker 1" at bounding box center [1036, 308] width 57 height 20
type input "[PERSON_NAME]"
click at [1017, 82] on span "Transcript" at bounding box center [1038, 82] width 73 height 14
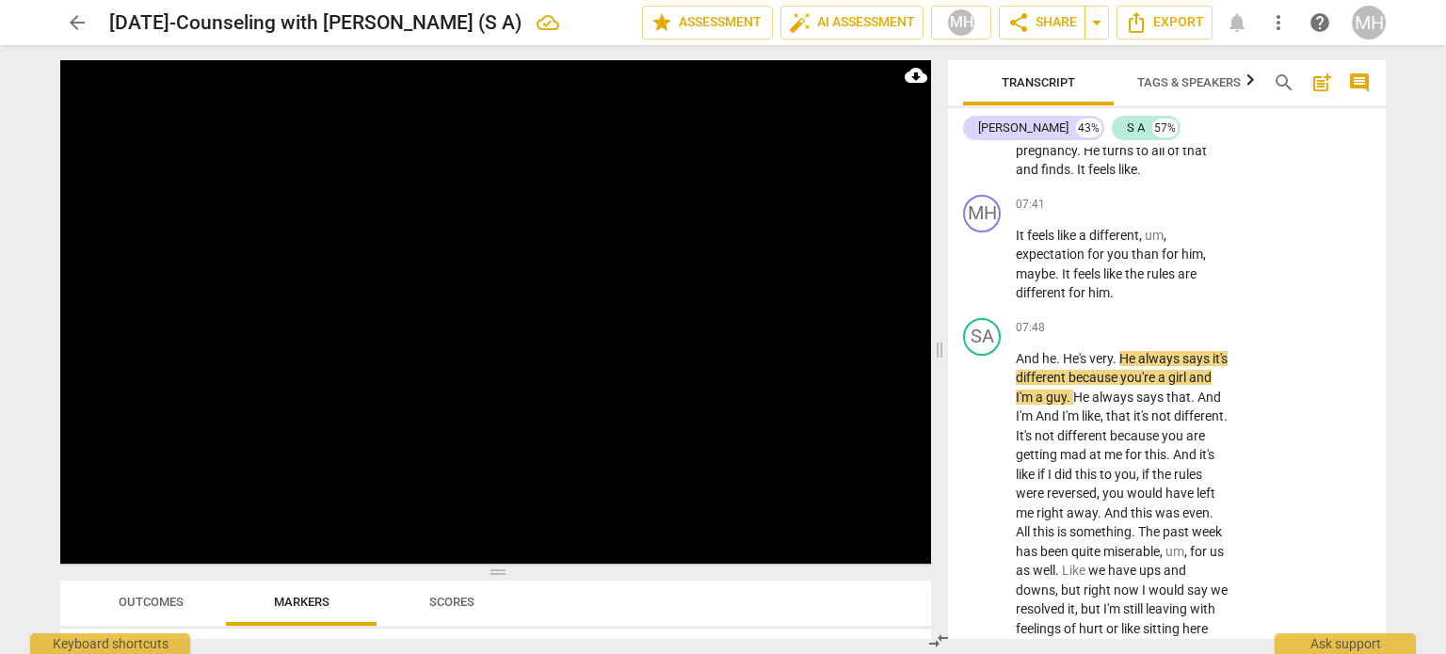
scroll to position [5292, 0]
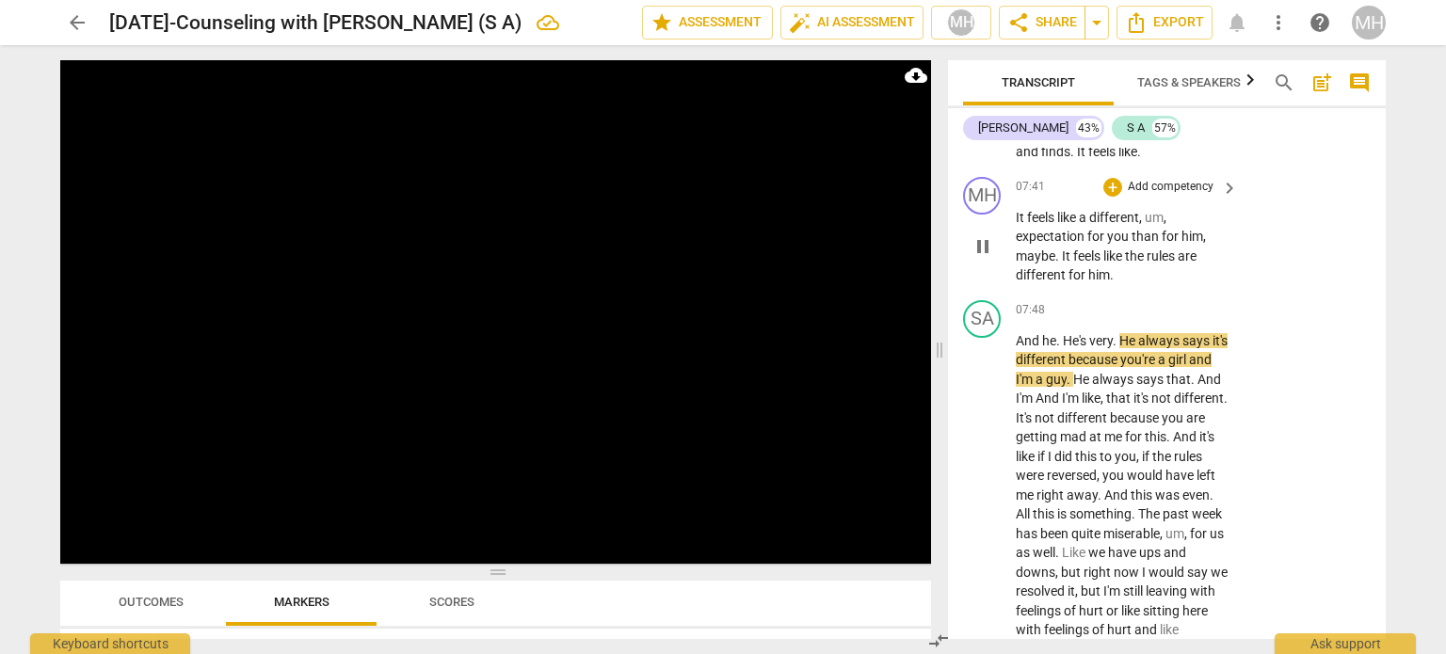
click at [1184, 195] on p "Add competency" at bounding box center [1170, 187] width 89 height 17
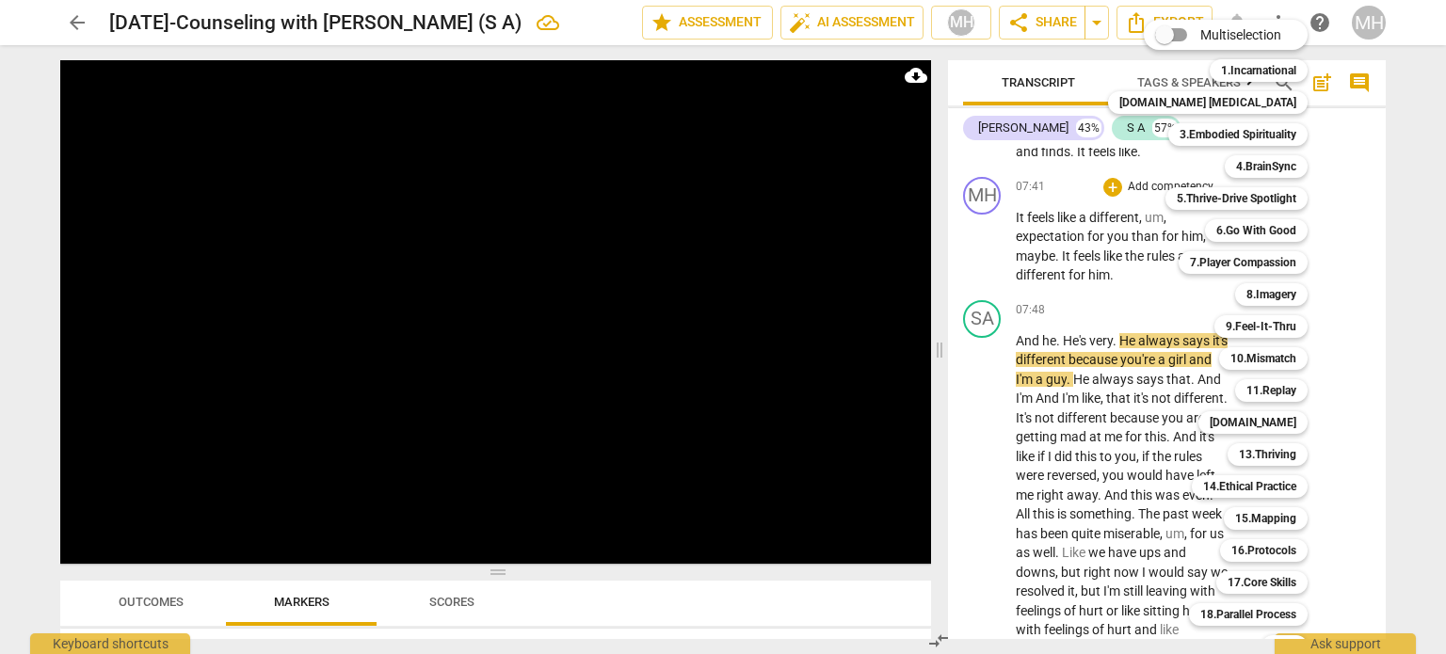
scroll to position [56, 0]
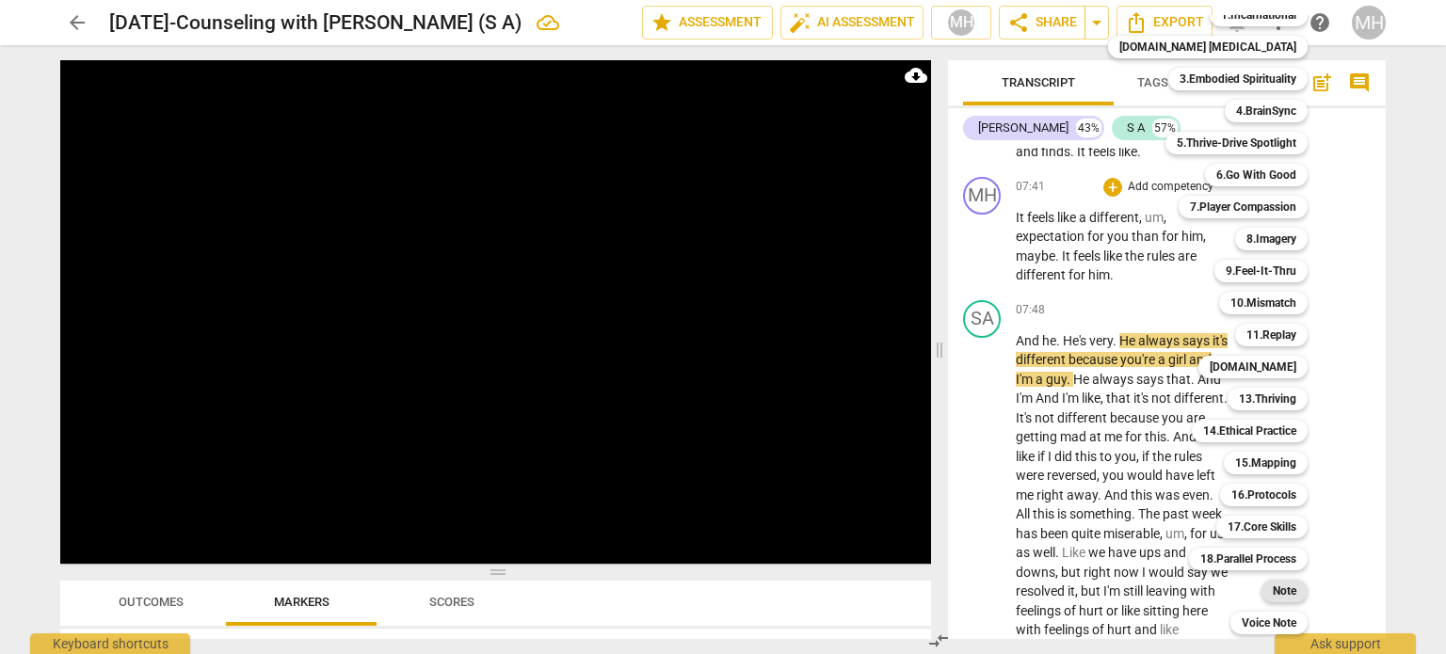
click at [1262, 587] on div "Note" at bounding box center [1285, 591] width 46 height 23
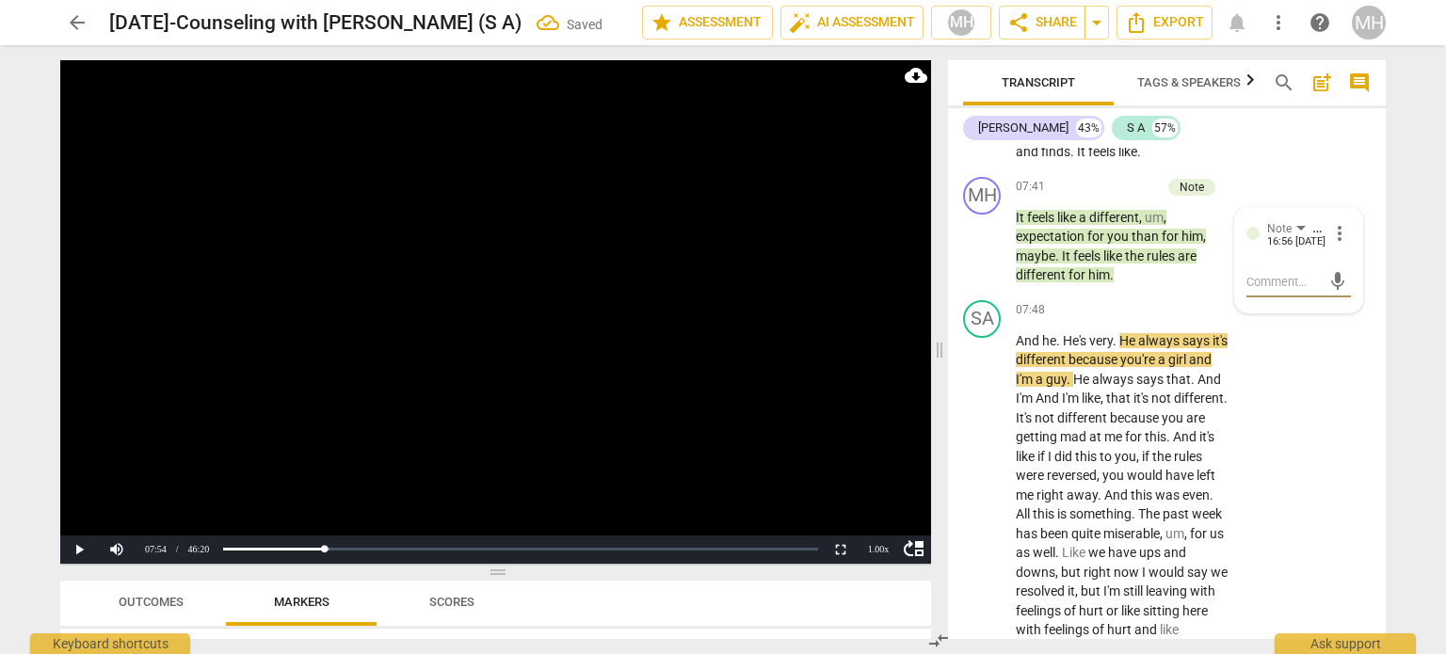
type textarea "n"
type textarea "na"
type textarea "nam"
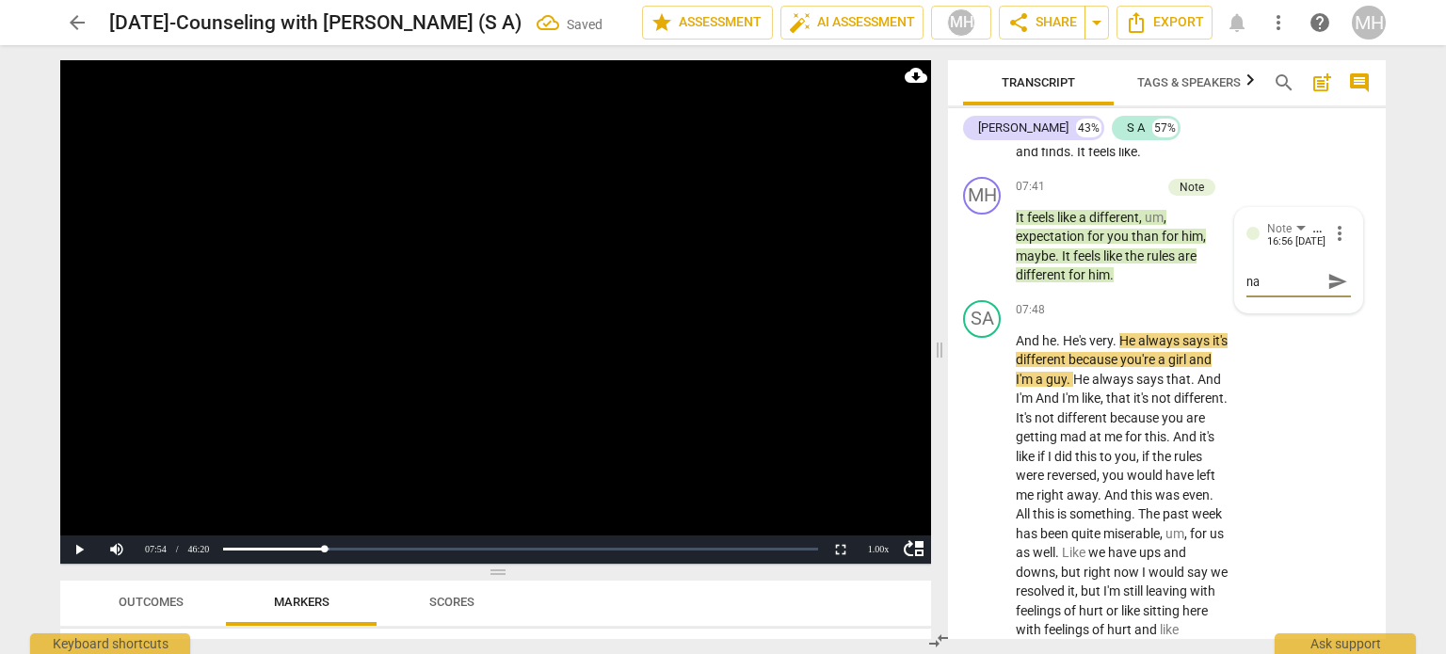
type textarea "nam"
type textarea "nami"
type textarea "namin"
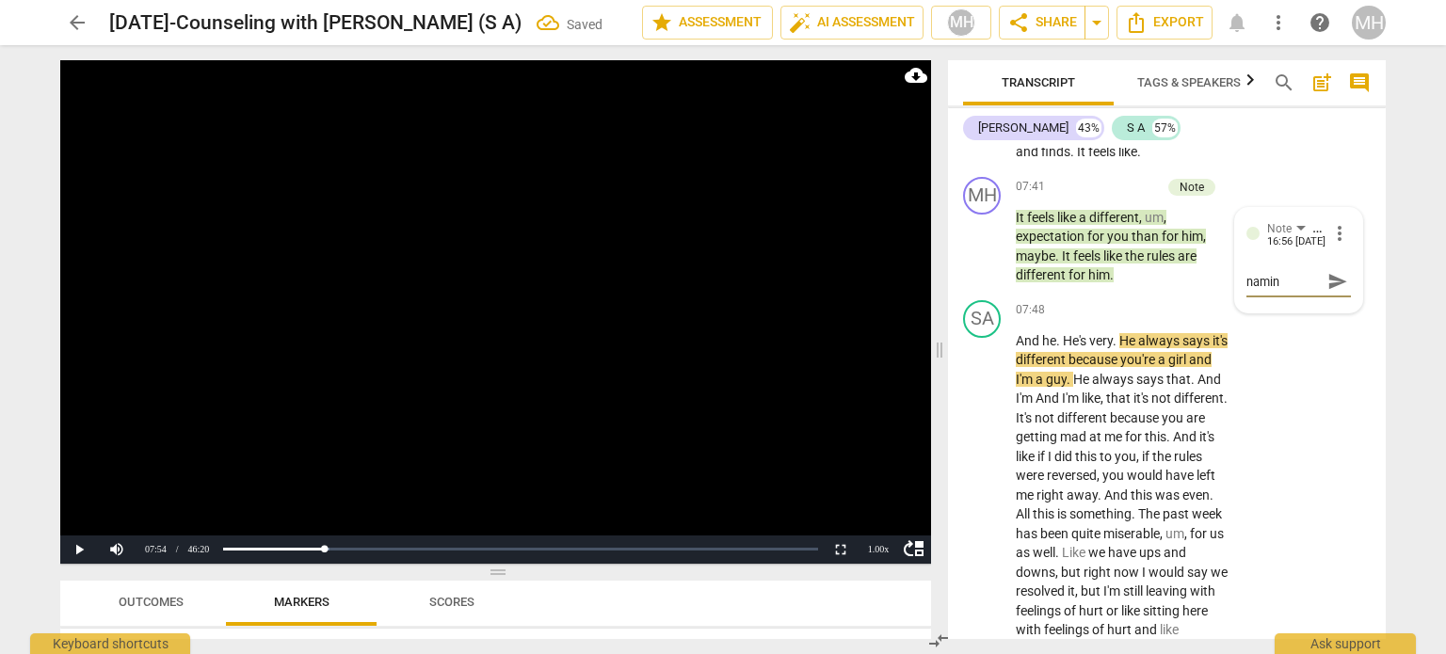
type textarea "naming"
type textarea "naming t"
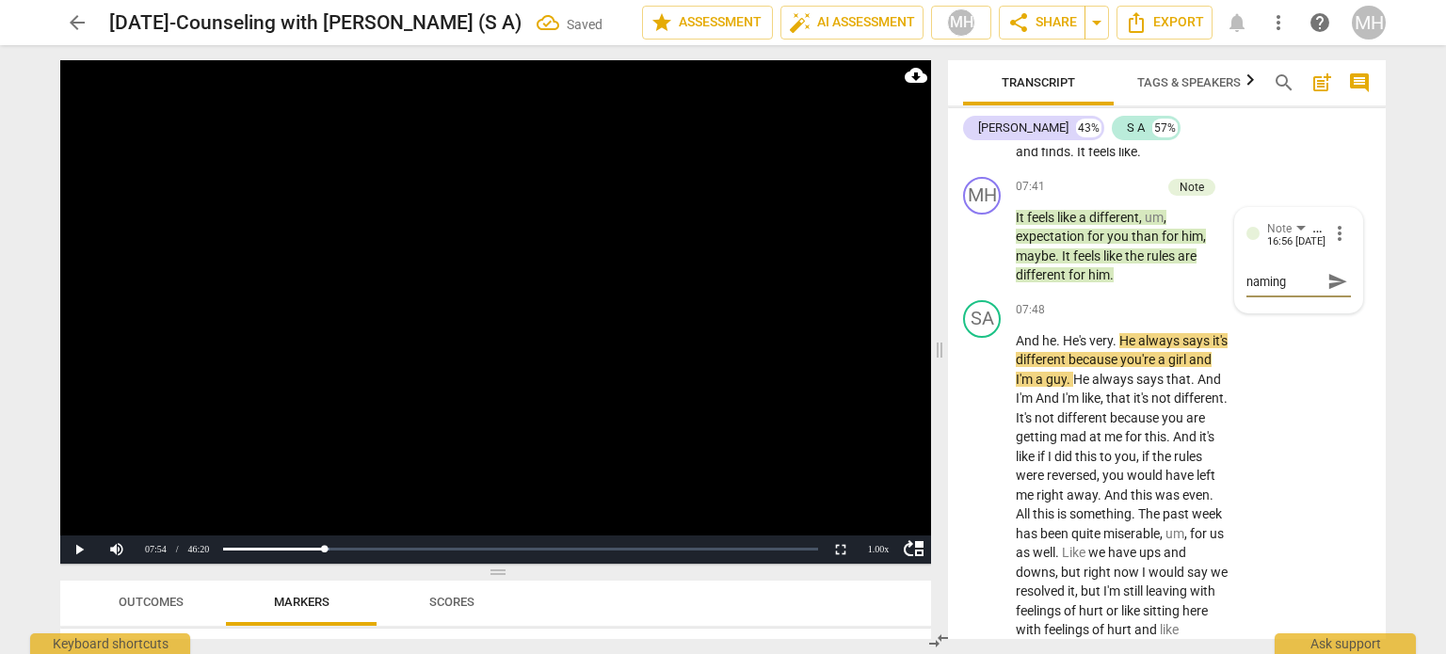
type textarea "naming t"
type textarea "naming th"
type textarea "naming the"
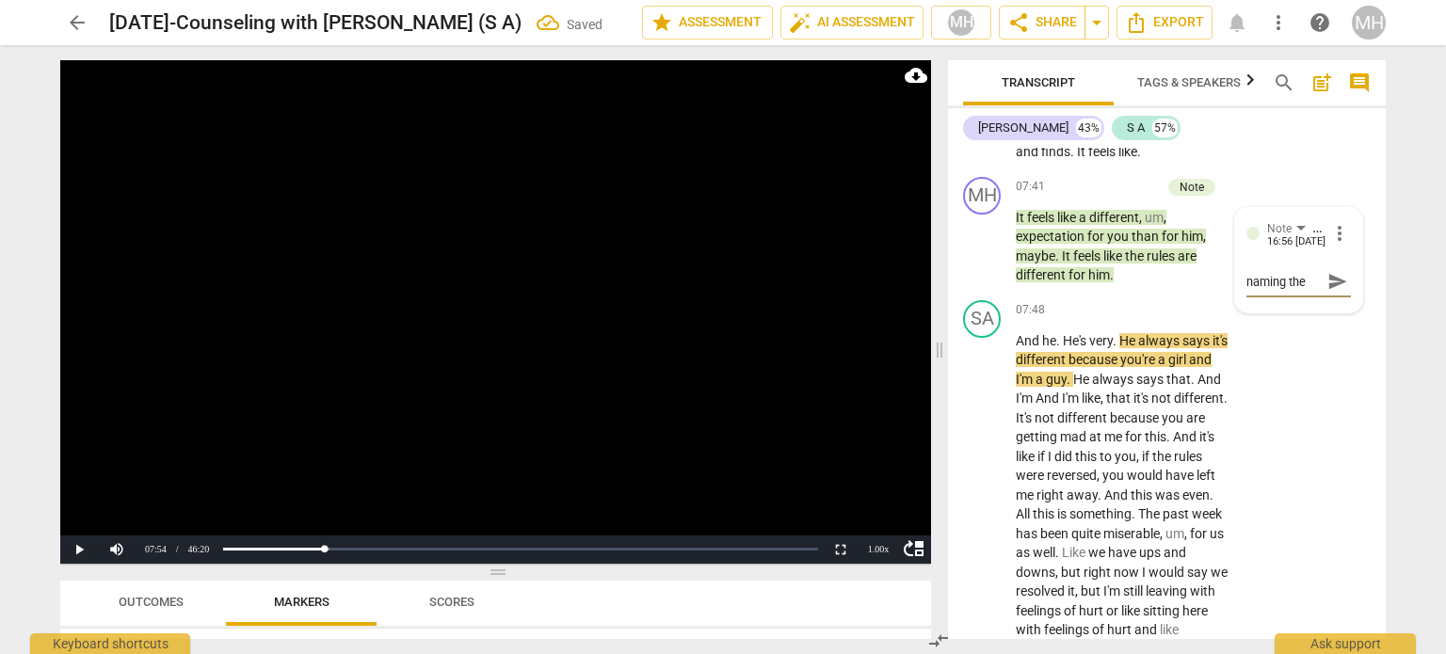
type textarea "naming the"
type textarea "naming the M"
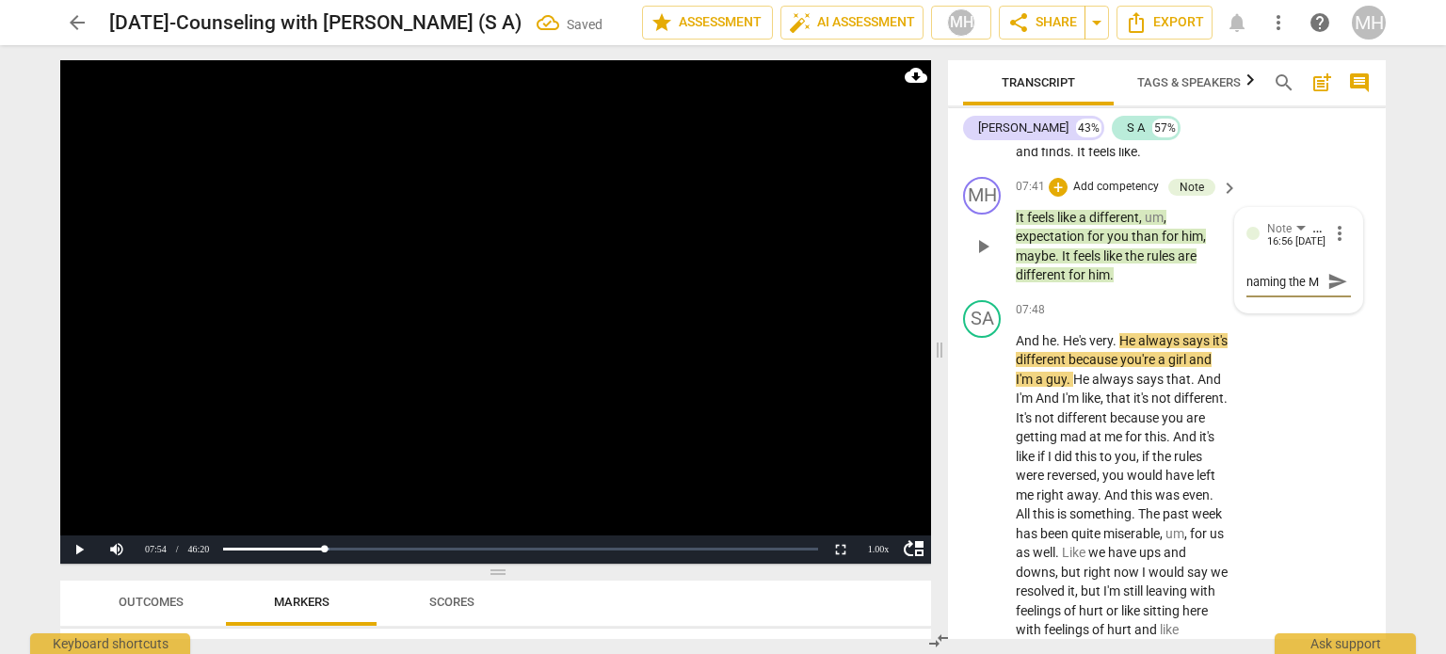
click at [1333, 290] on span "send" at bounding box center [1338, 281] width 21 height 21
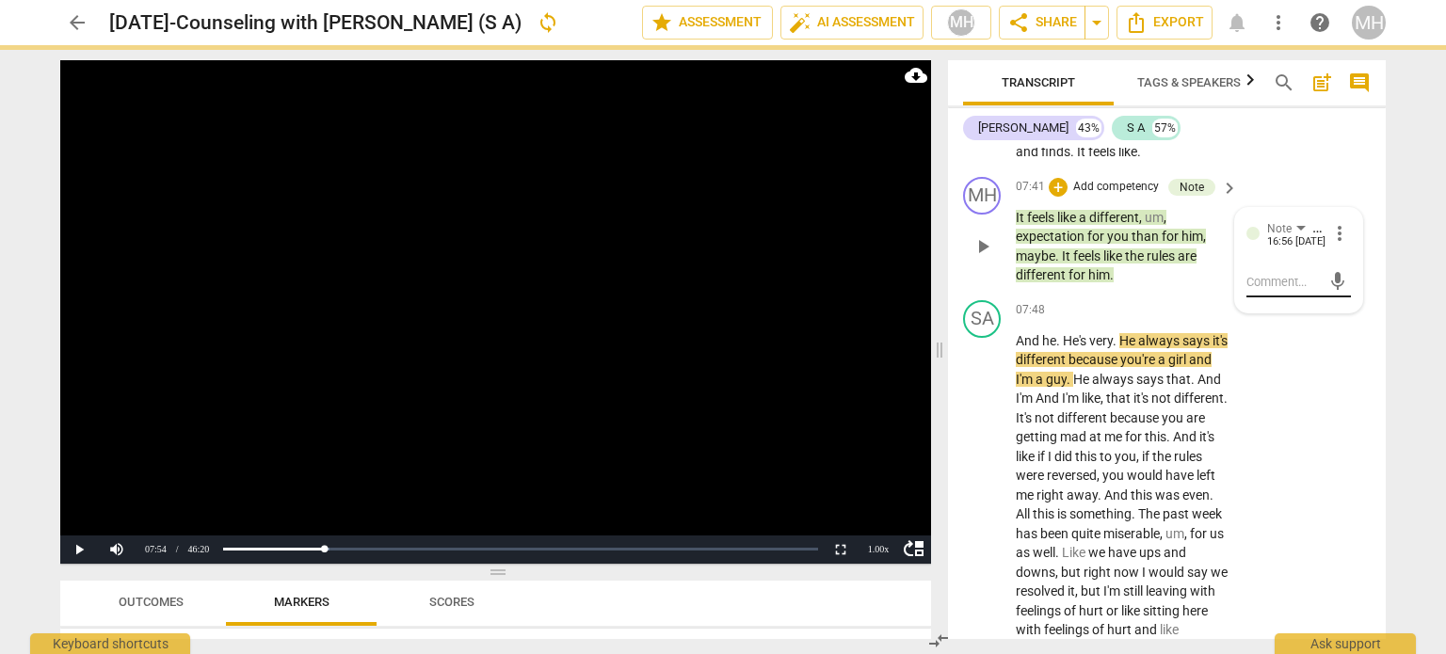
scroll to position [0, 0]
click at [723, 318] on video at bounding box center [495, 312] width 871 height 504
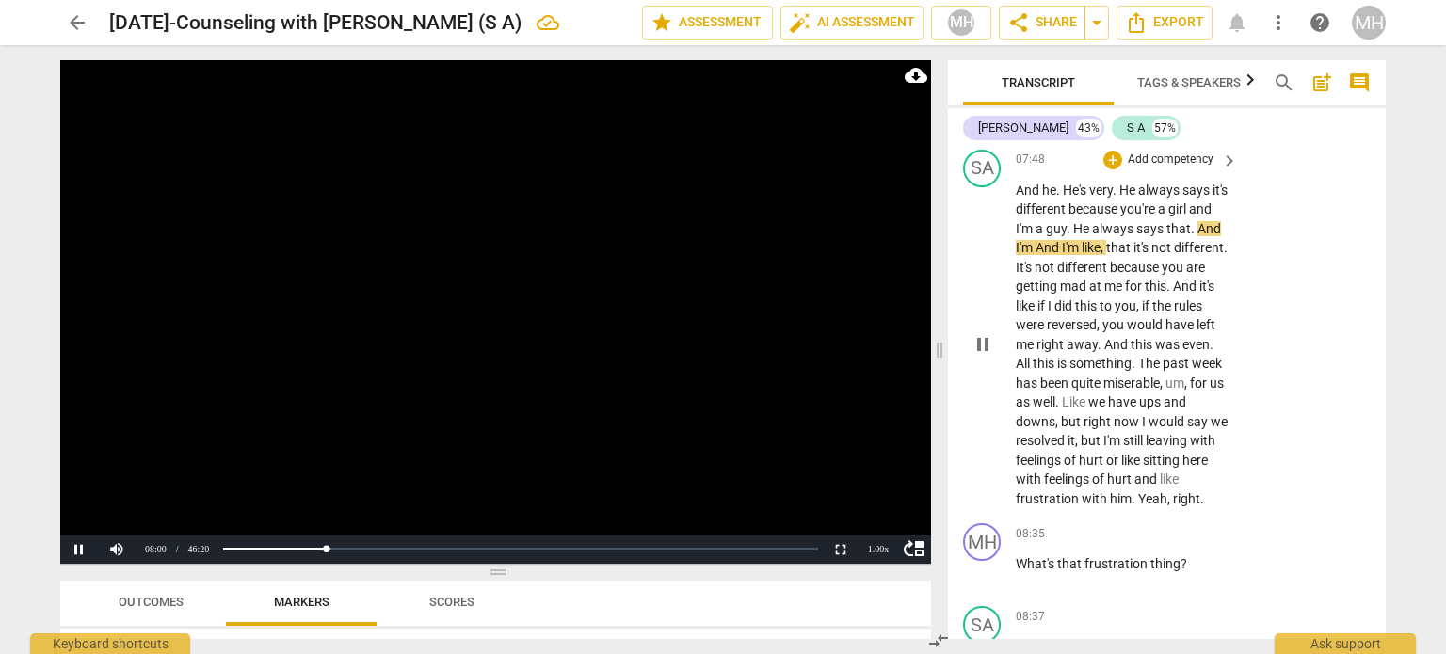
scroll to position [5444, 0]
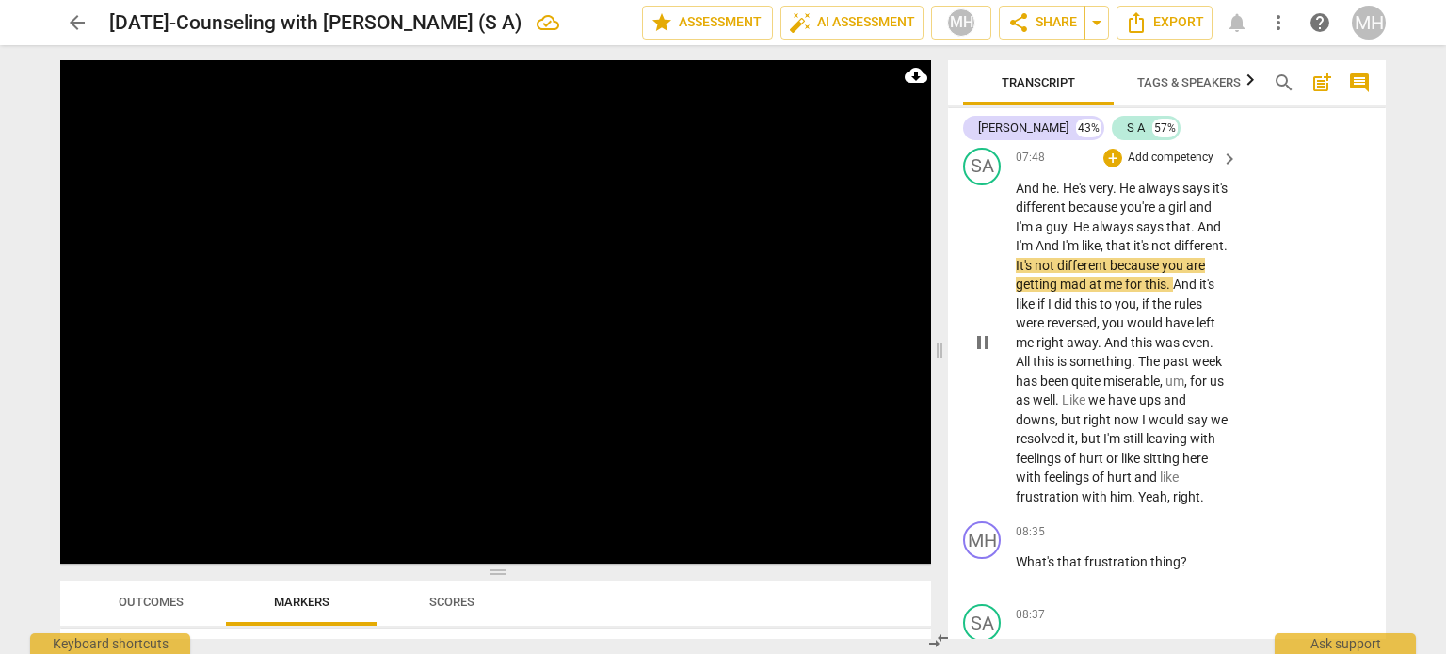
click at [1185, 167] on p "Add competency" at bounding box center [1170, 158] width 89 height 17
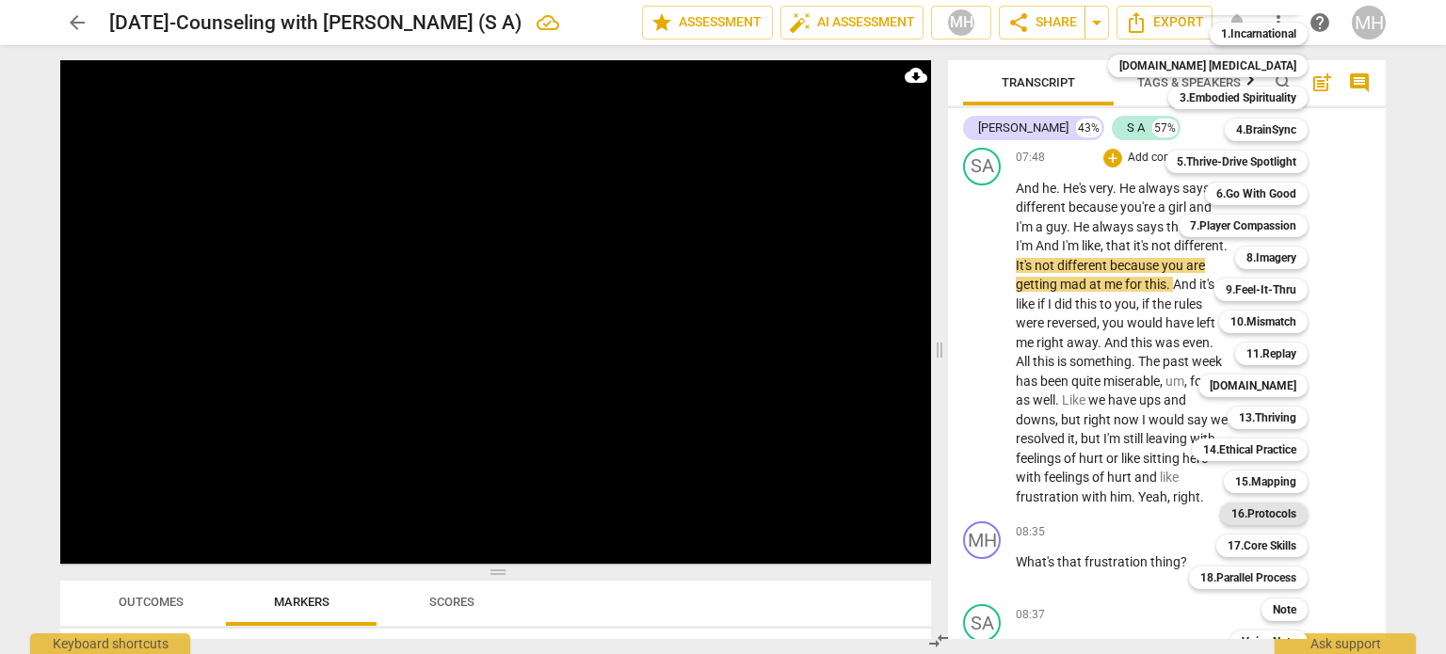
scroll to position [38, 0]
click at [1236, 587] on b "18.Parallel Process" at bounding box center [1249, 577] width 96 height 23
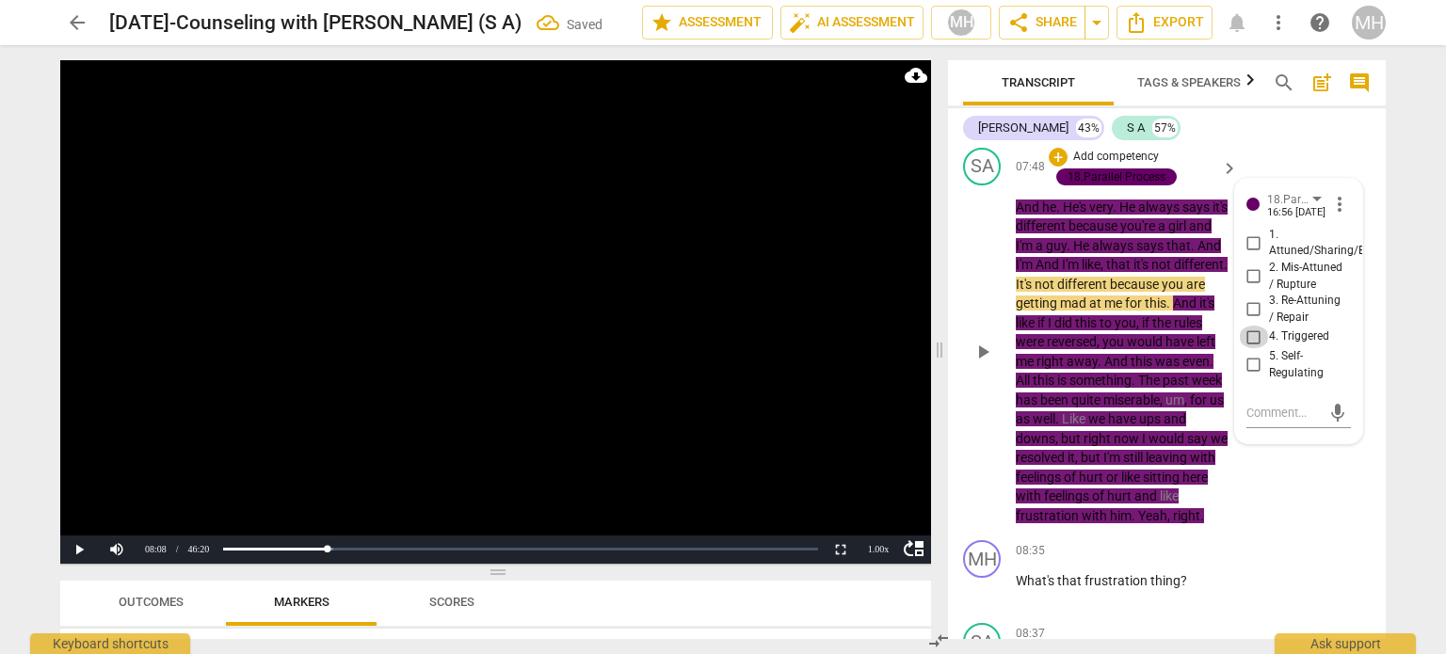
click at [1248, 348] on input "4. Triggered" at bounding box center [1254, 337] width 30 height 23
checkbox input "true"
click at [1062, 272] on span "And" at bounding box center [1049, 264] width 26 height 15
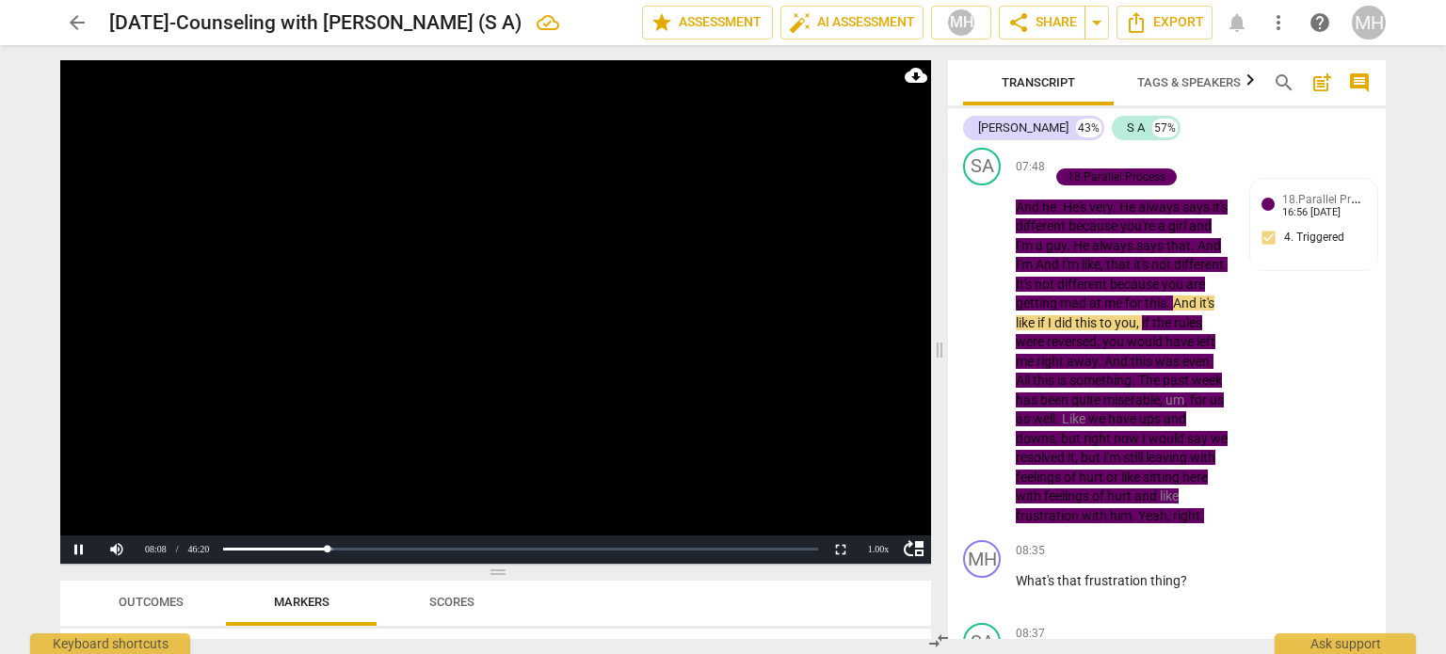
click at [640, 259] on video at bounding box center [495, 312] width 871 height 504
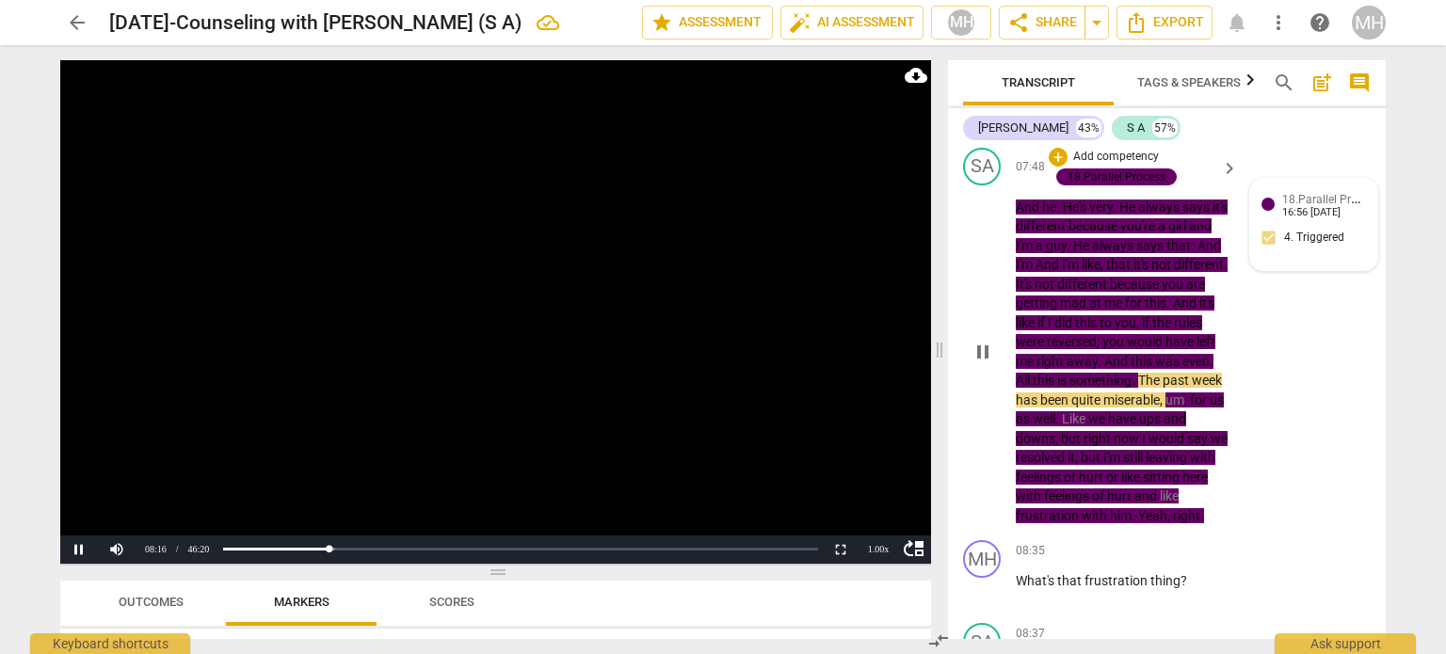
click at [1337, 259] on div "18.Parallel Process [PERSON_NAME] 16:56 [DATE] 4. Triggered" at bounding box center [1314, 224] width 105 height 69
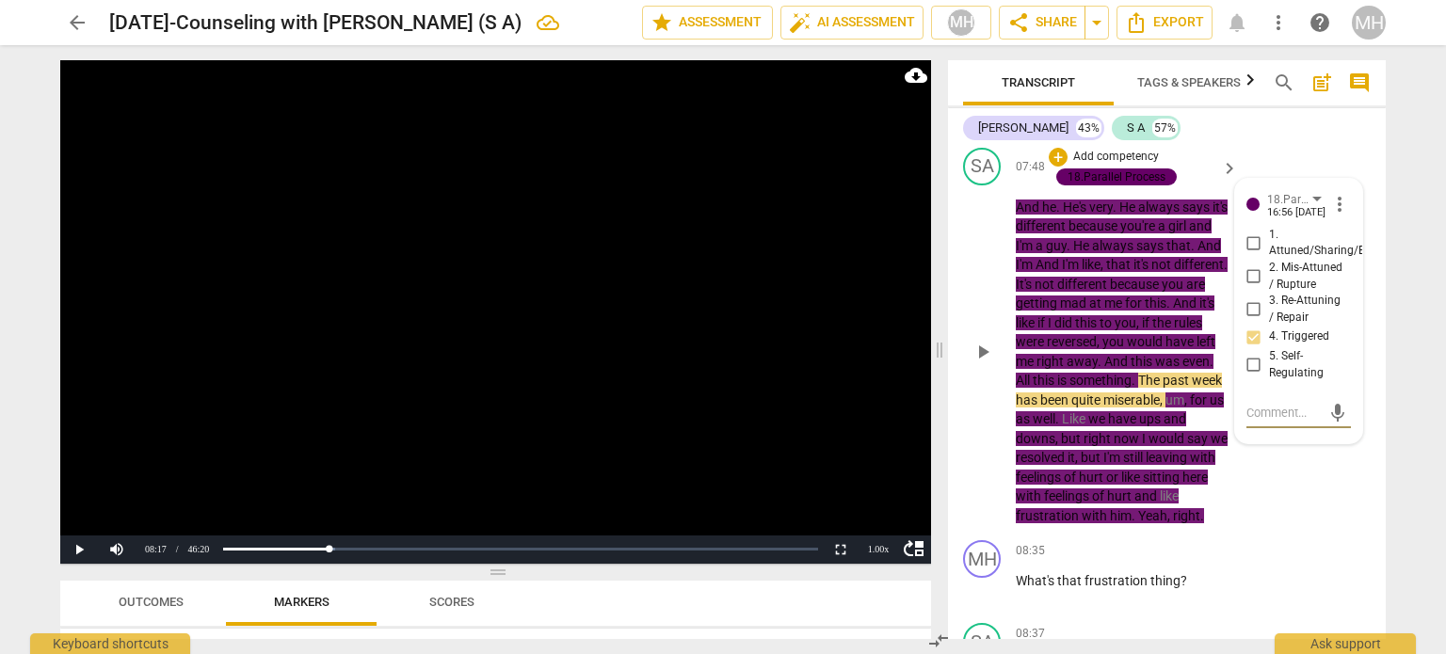
click at [1251, 377] on input "5. Self-Regulating" at bounding box center [1254, 365] width 30 height 23
checkbox input "true"
click at [711, 394] on video at bounding box center [495, 312] width 871 height 504
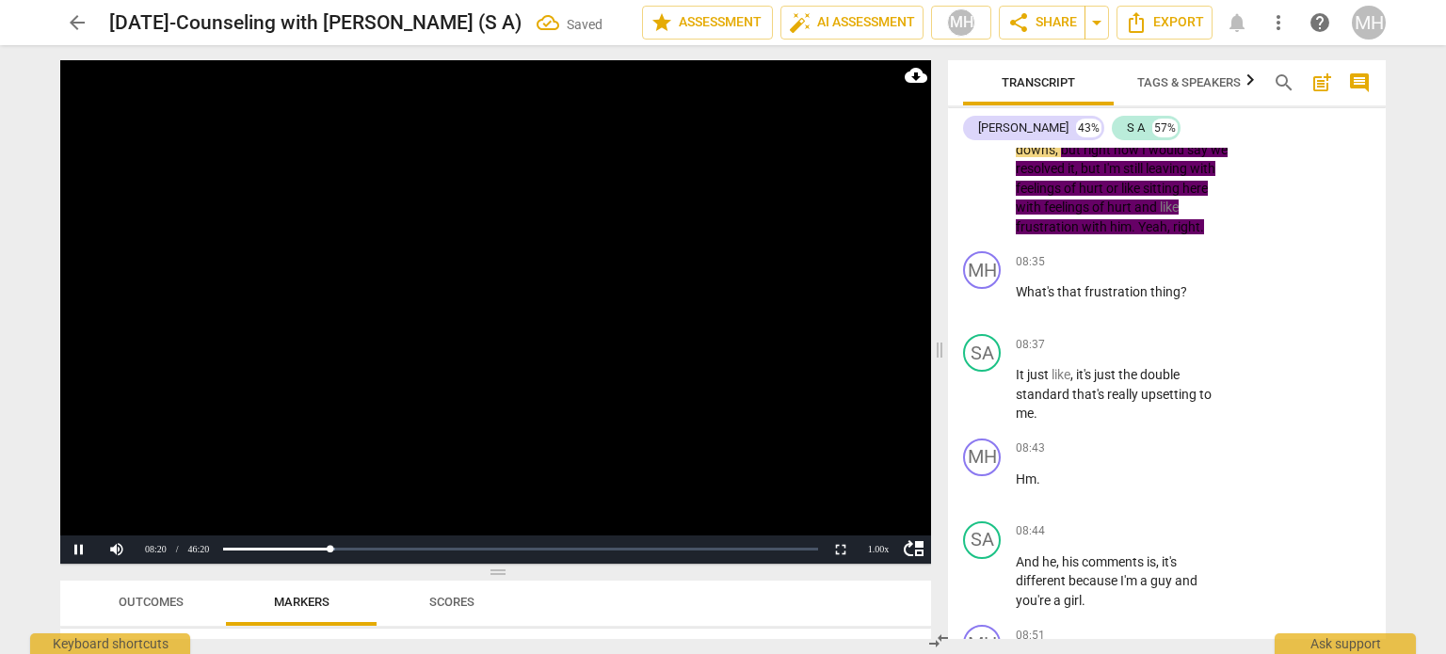
scroll to position [5735, 0]
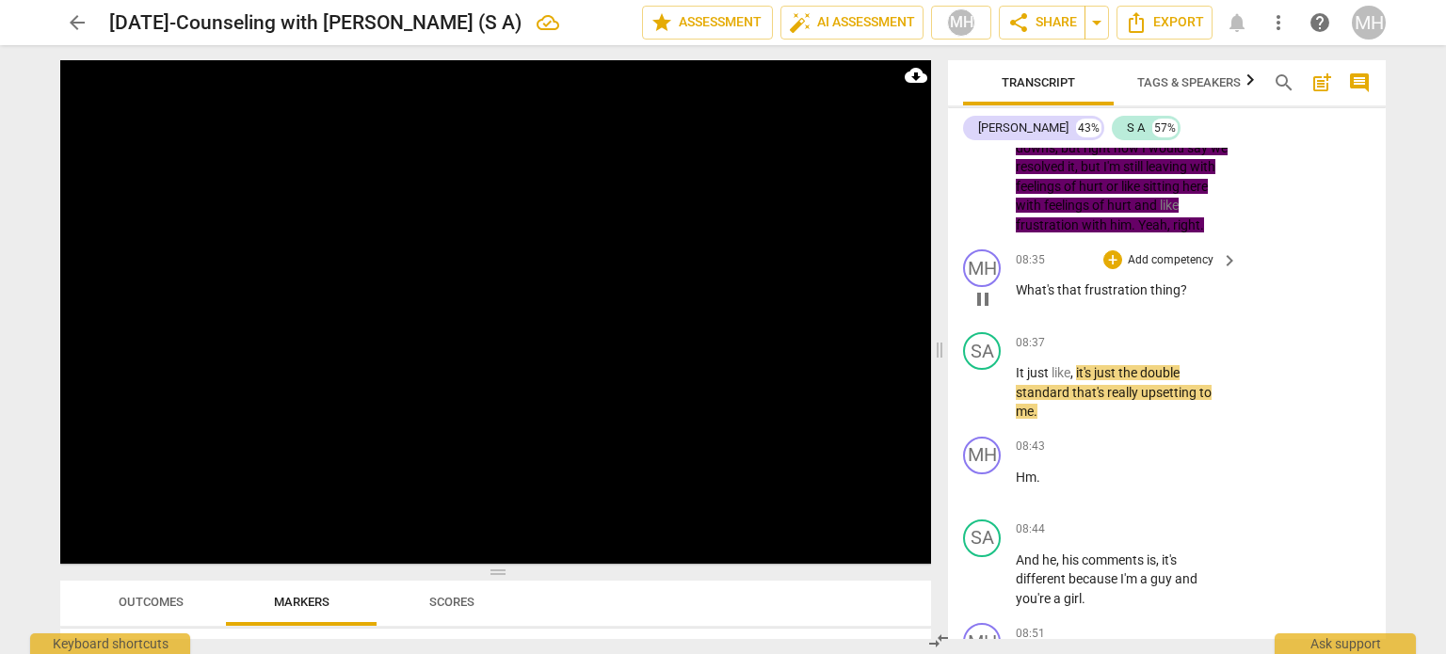
click at [1168, 269] on p "Add competency" at bounding box center [1170, 260] width 89 height 17
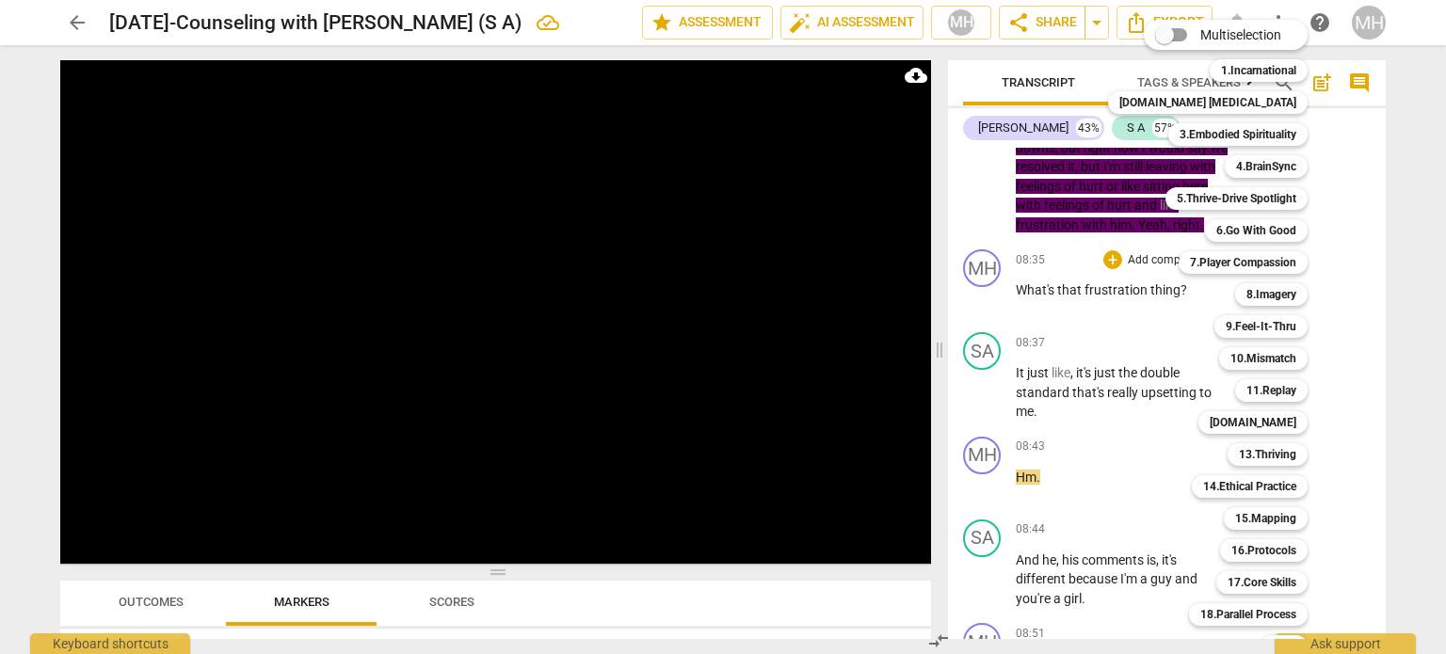
scroll to position [56, 0]
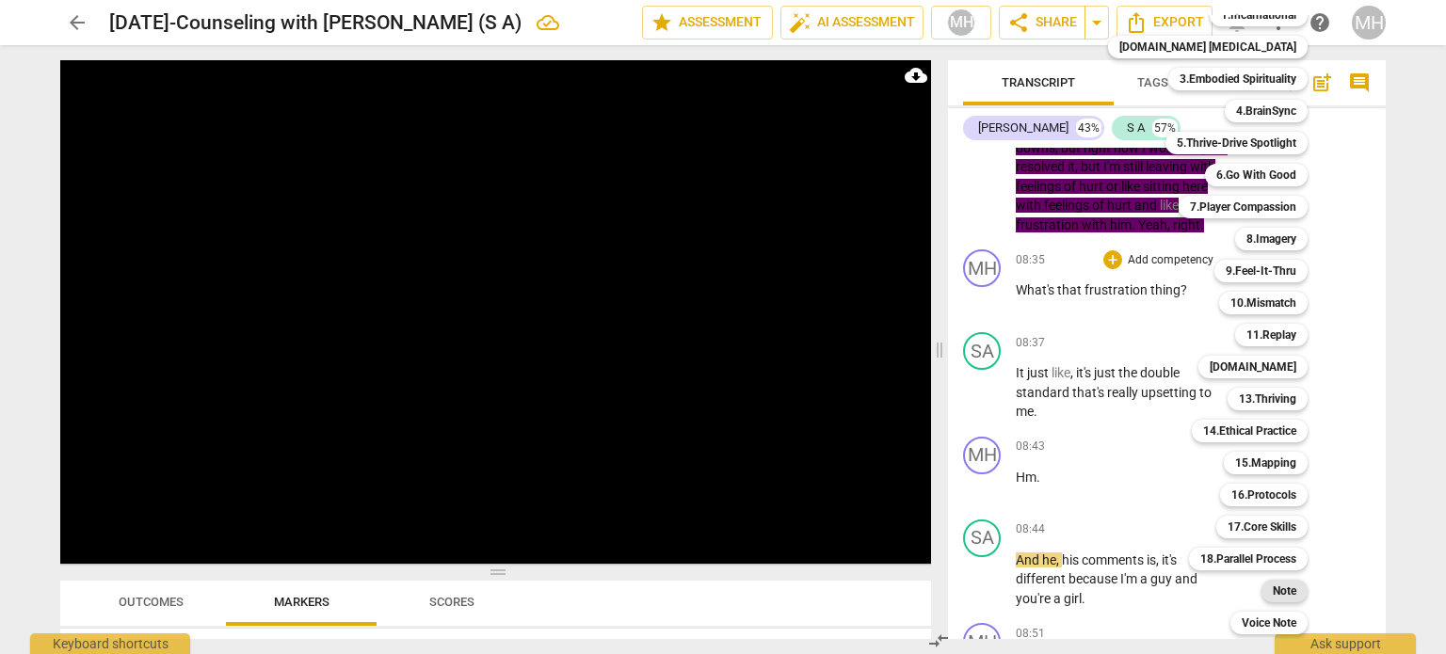
click at [1273, 598] on b "Note" at bounding box center [1285, 591] width 24 height 23
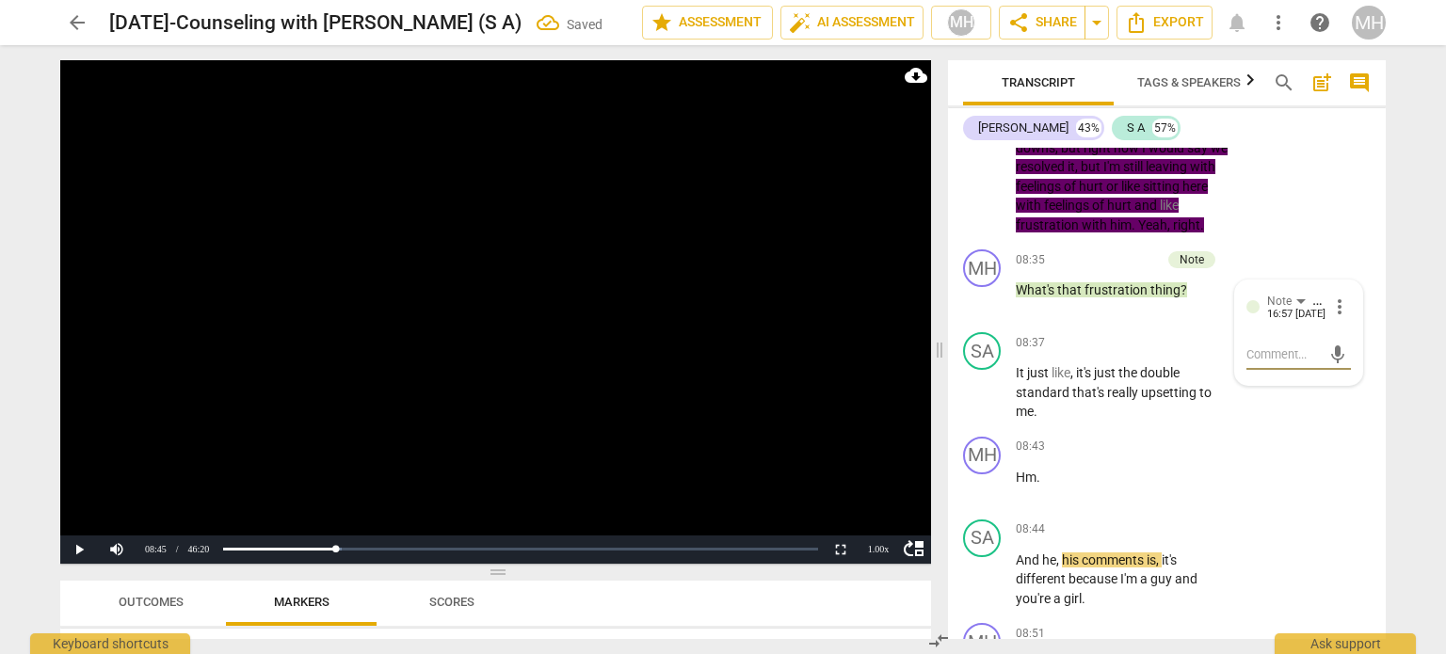
type textarea "n"
type textarea "na"
type textarea "nam"
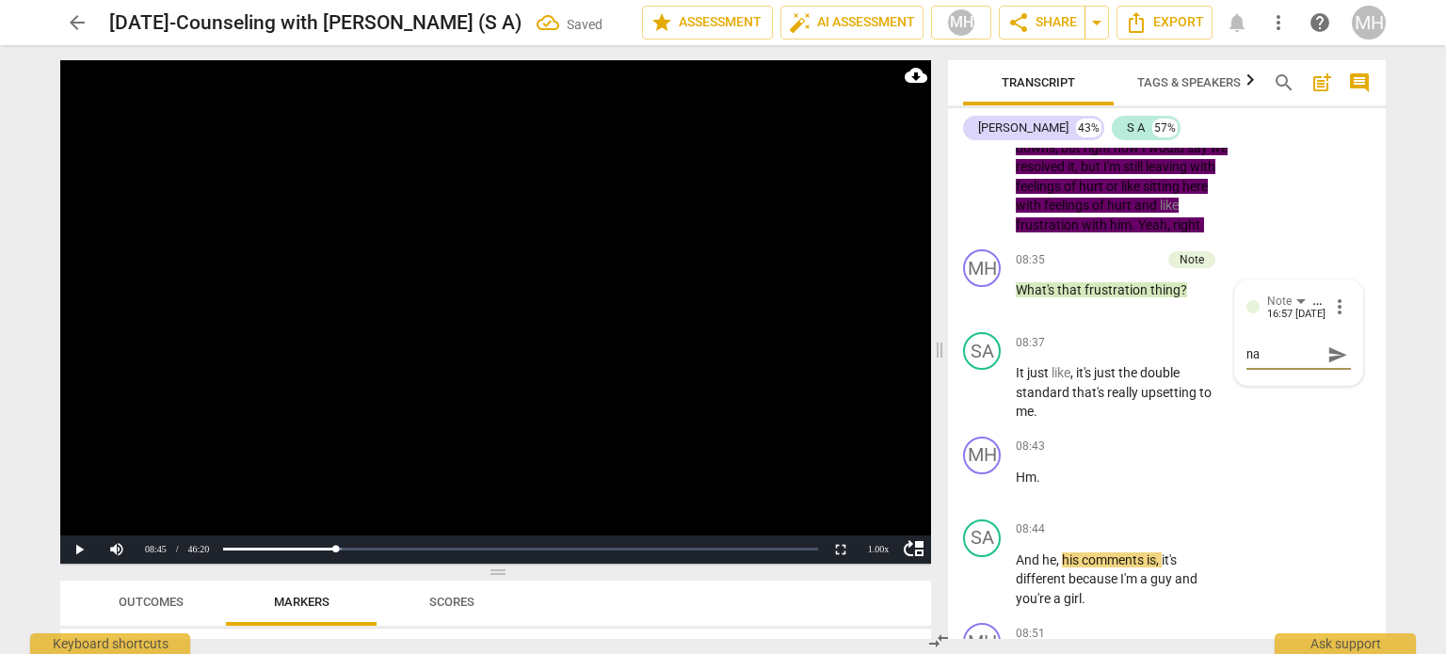
type textarea "nam"
type textarea "nami"
type textarea "namin"
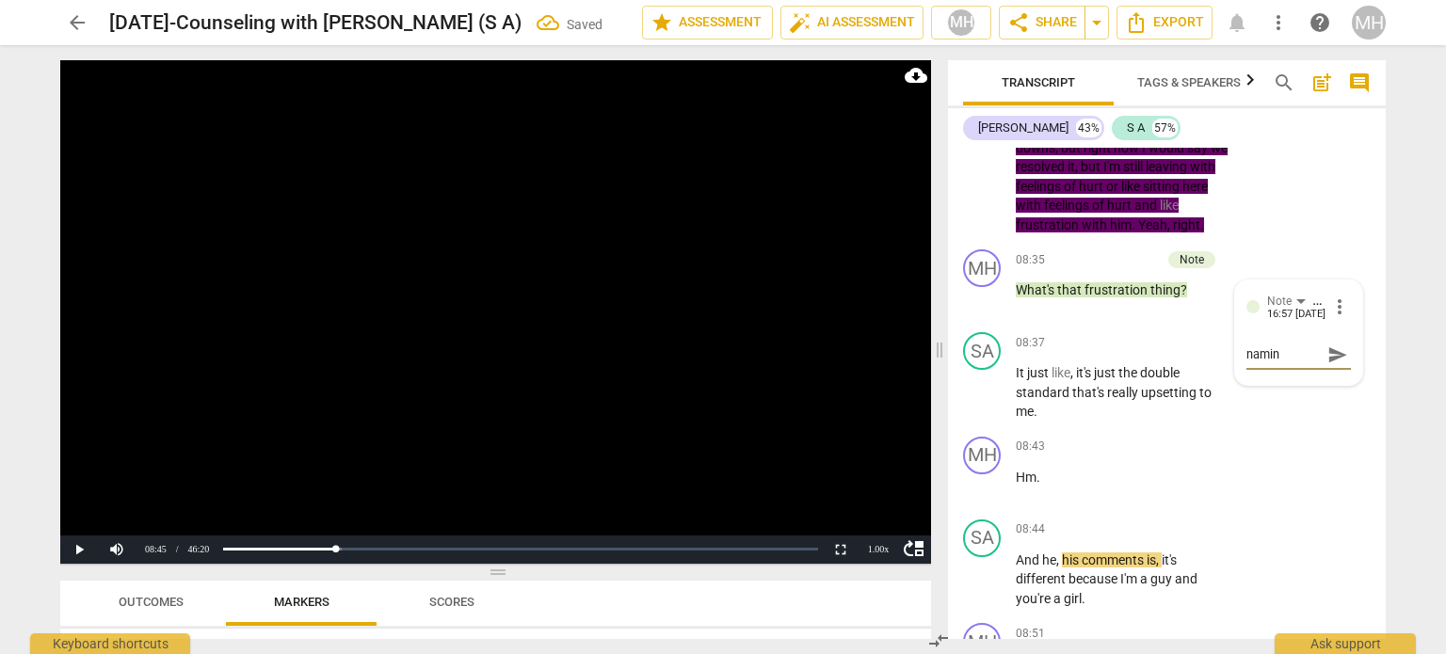
type textarea "naming"
type textarea "naming i"
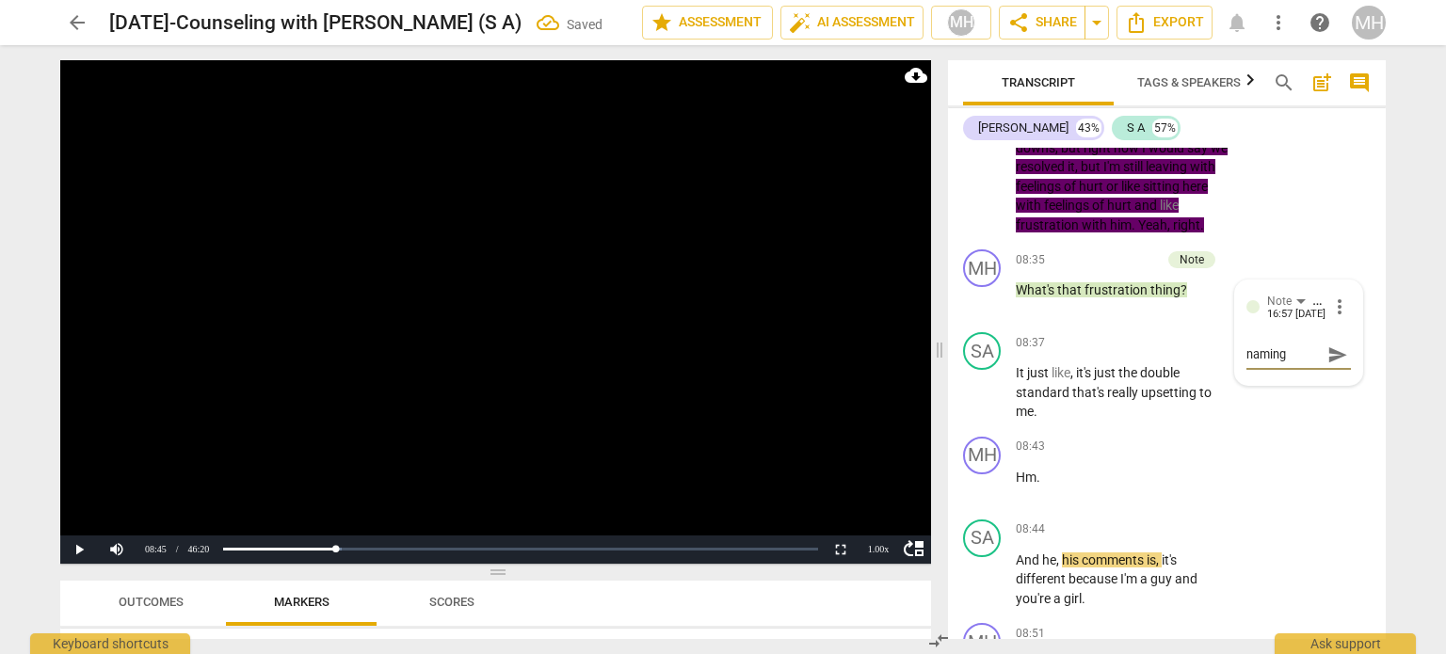
type textarea "naming i"
type textarea "naming"
type textarea "naming t"
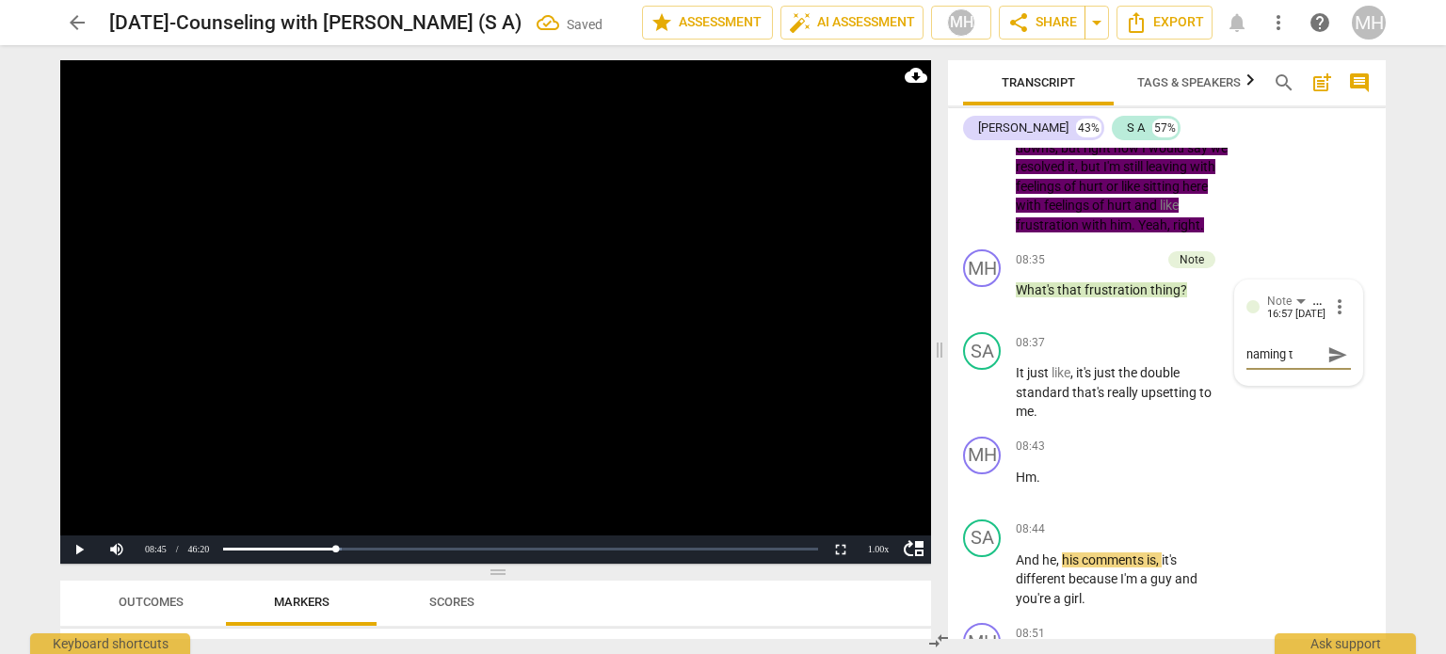
type textarea "naming th"
type textarea "naming the"
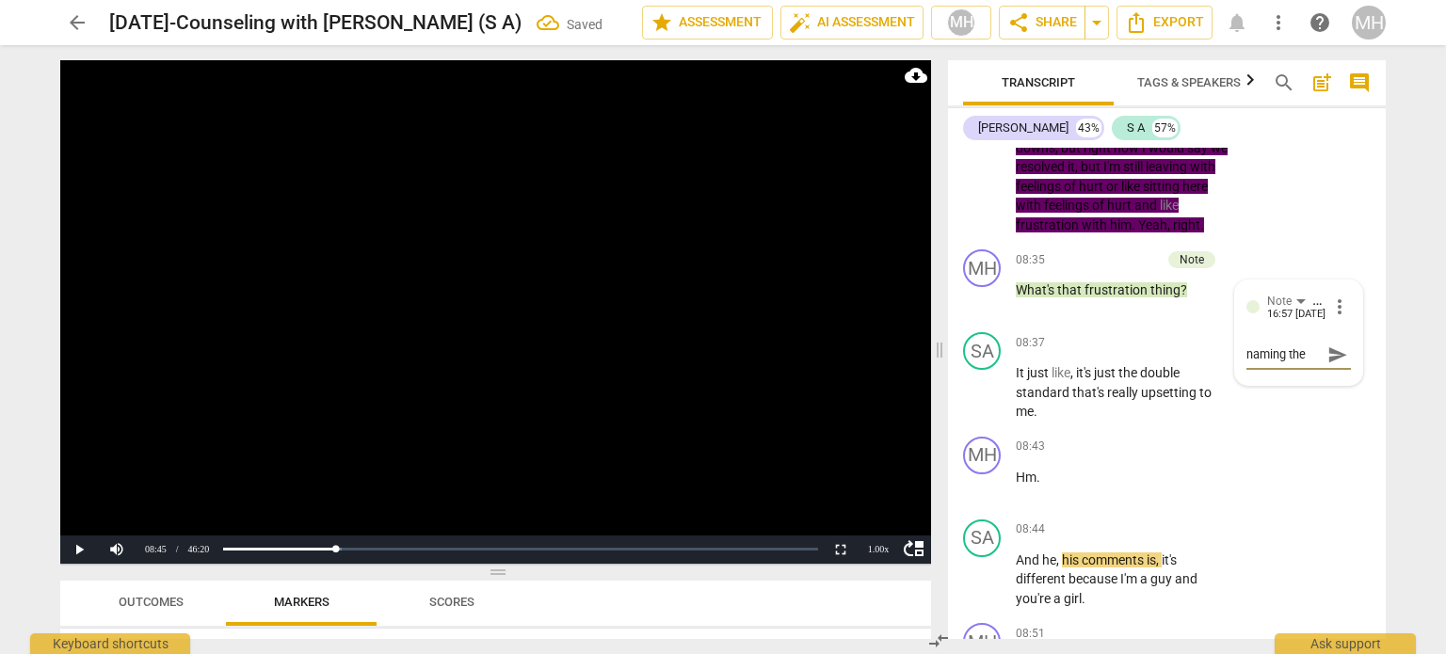
type textarea "naming the"
type textarea "naming the M"
click at [1337, 365] on span "send" at bounding box center [1338, 355] width 21 height 21
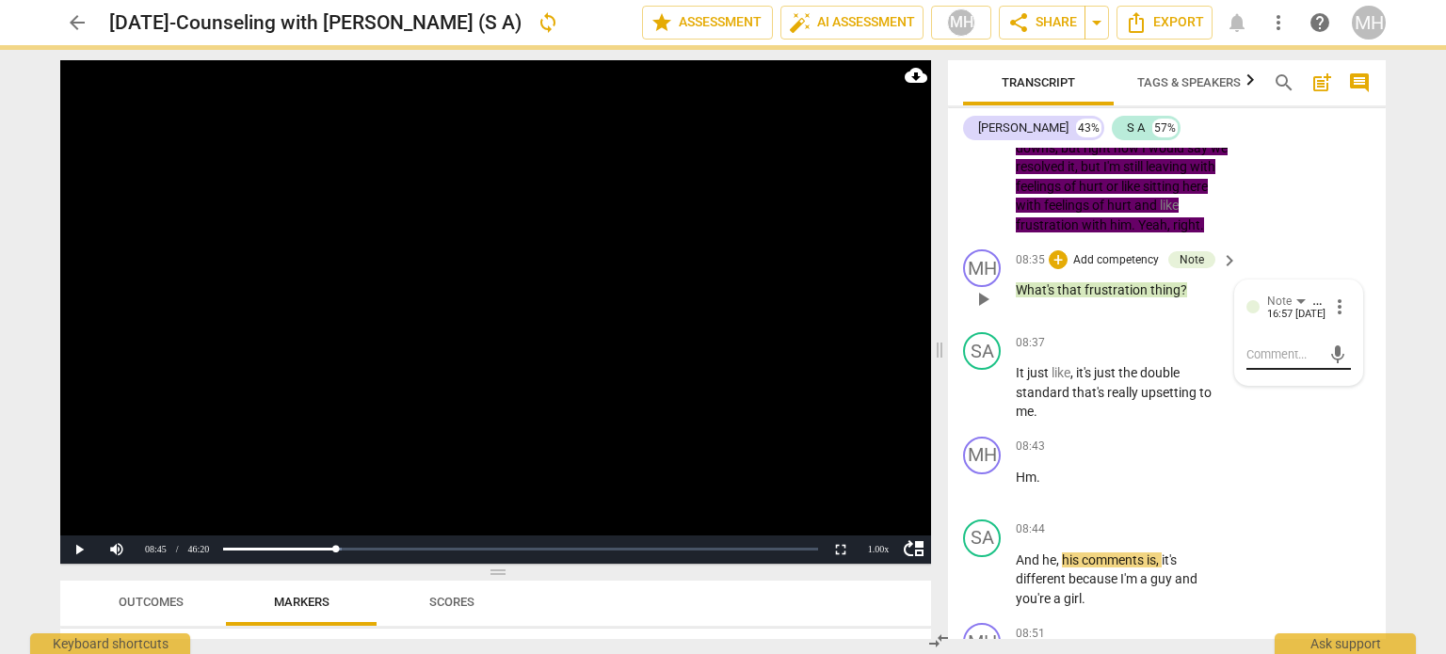
scroll to position [0, 0]
click at [587, 346] on video at bounding box center [495, 312] width 871 height 504
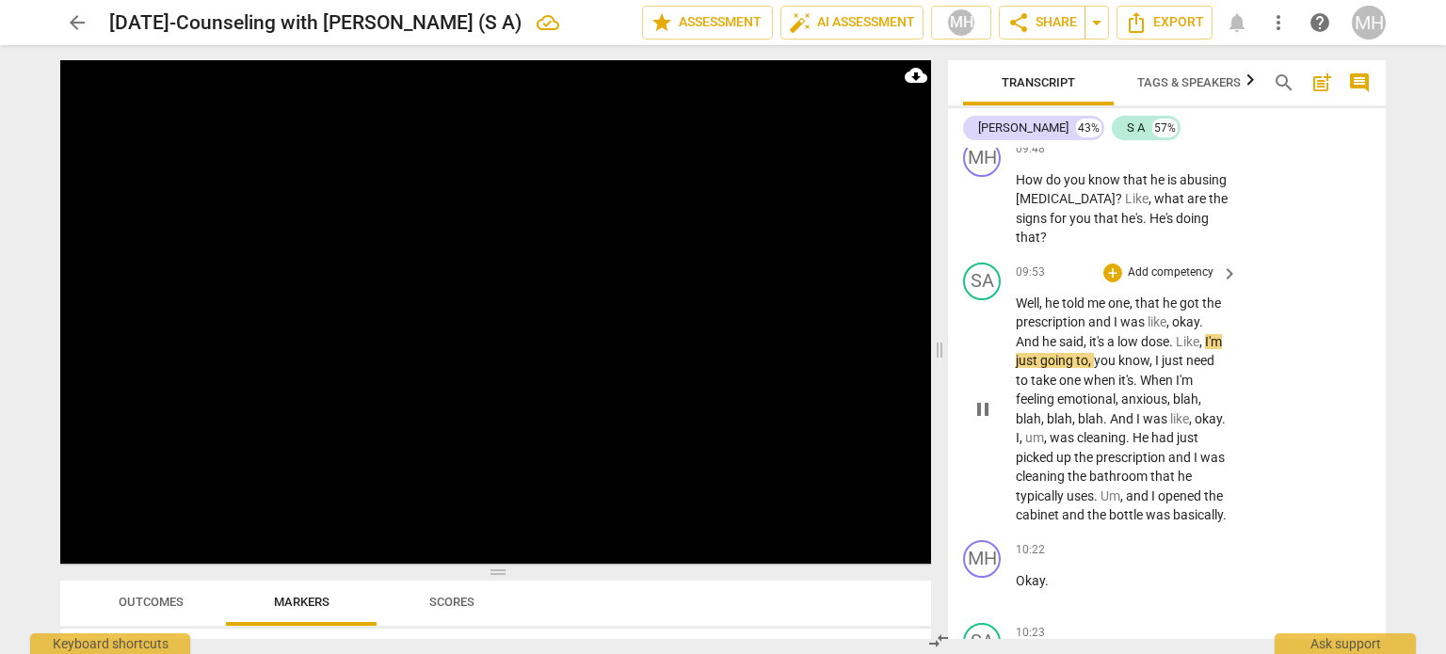
scroll to position [7251, 0]
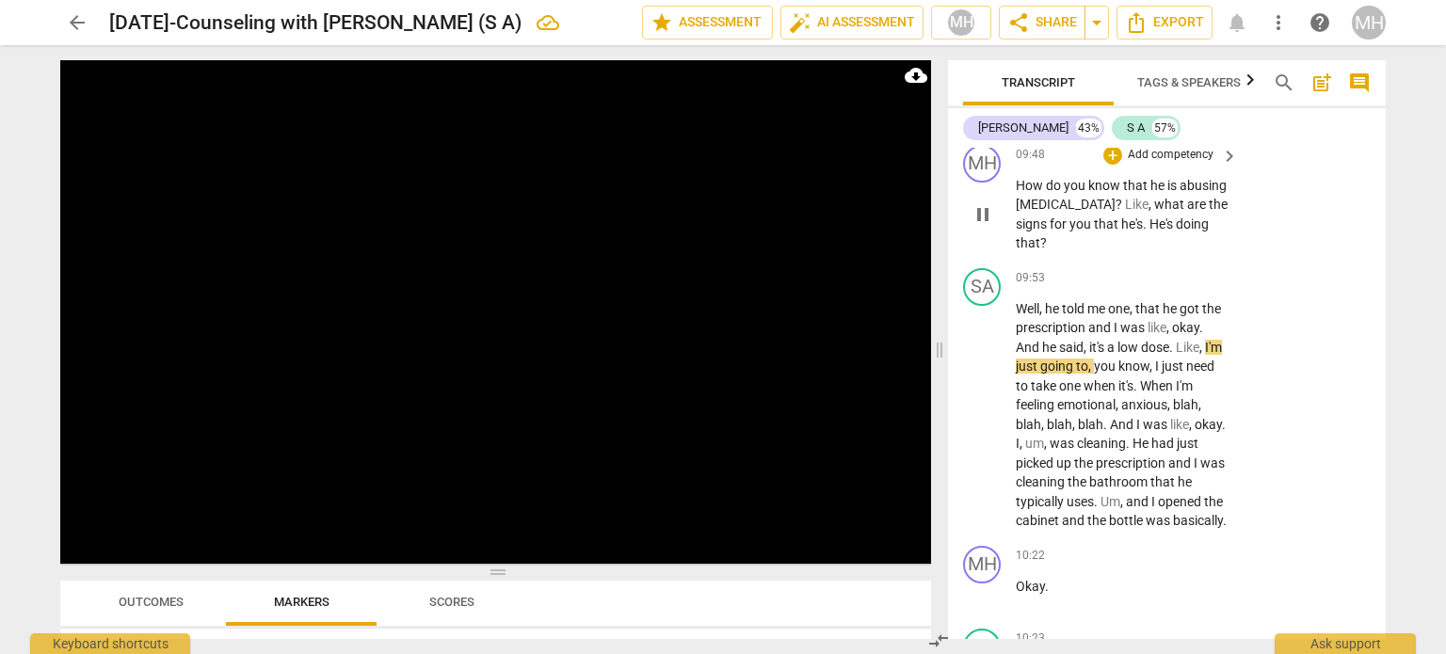
click at [1185, 164] on p "Add competency" at bounding box center [1170, 155] width 89 height 17
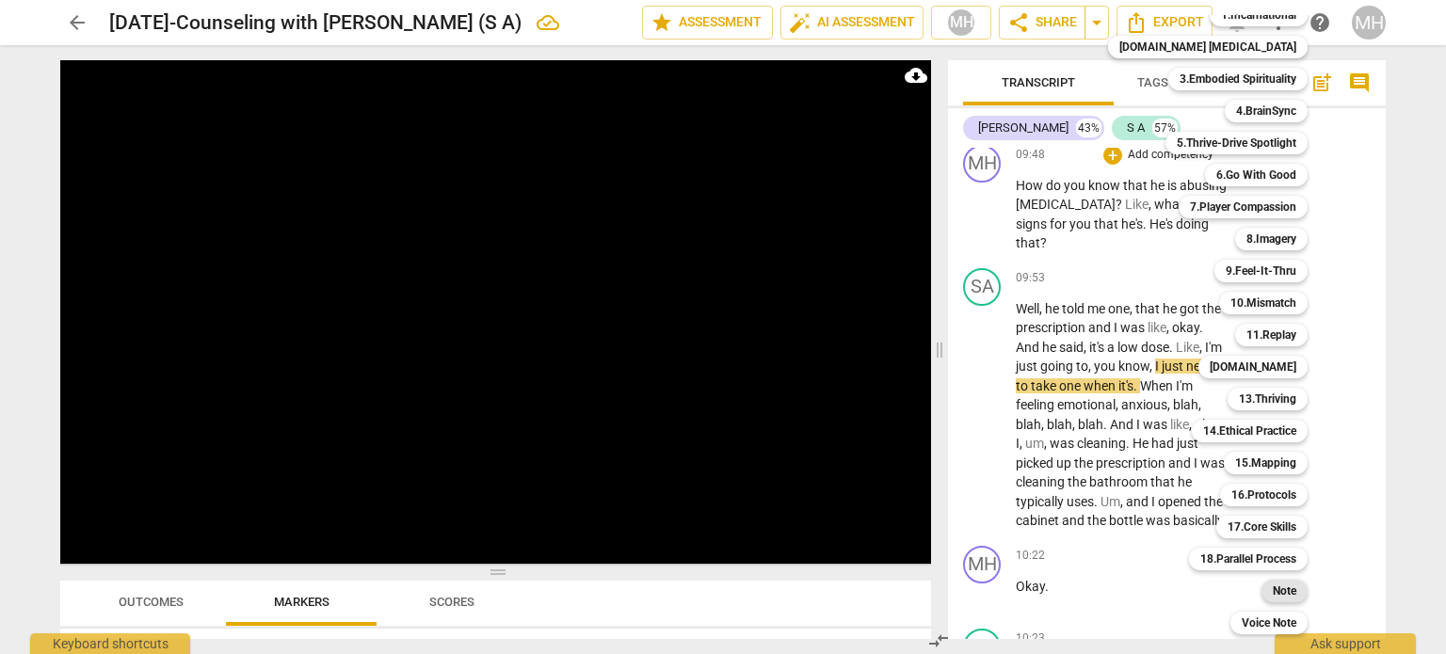
scroll to position [55, 0]
click at [1273, 590] on b "Note" at bounding box center [1285, 592] width 24 height 23
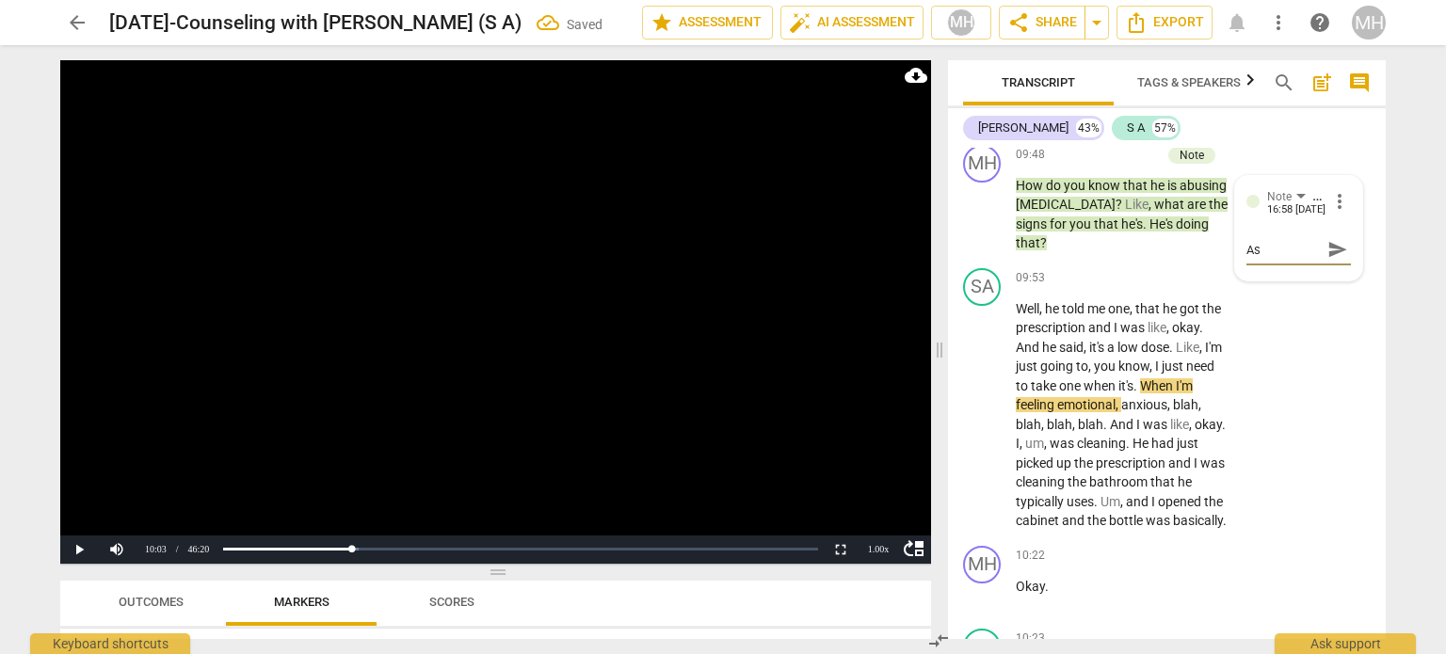
type textarea "Ass"
type textarea "Asse"
type textarea "Asses"
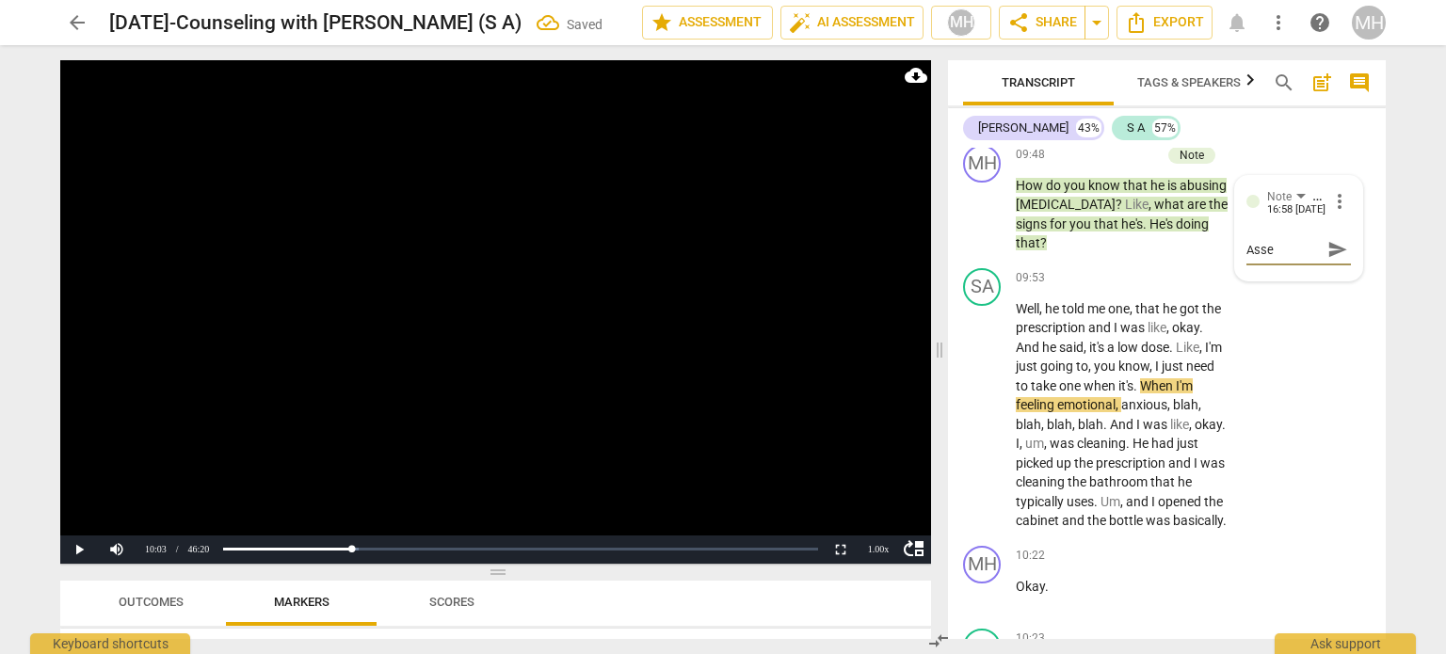
type textarea "Asses"
type textarea "Assess"
type textarea "Assessi"
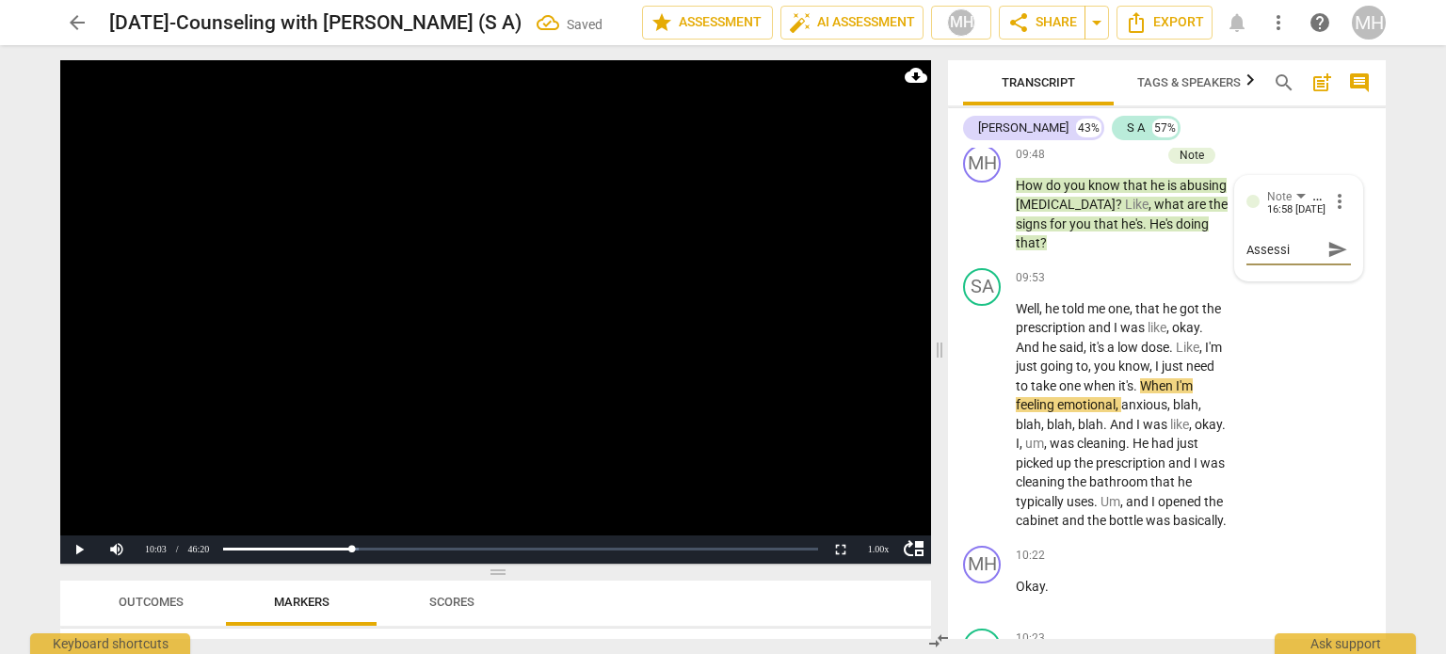
type textarea "Assessin"
type textarea "Assessing"
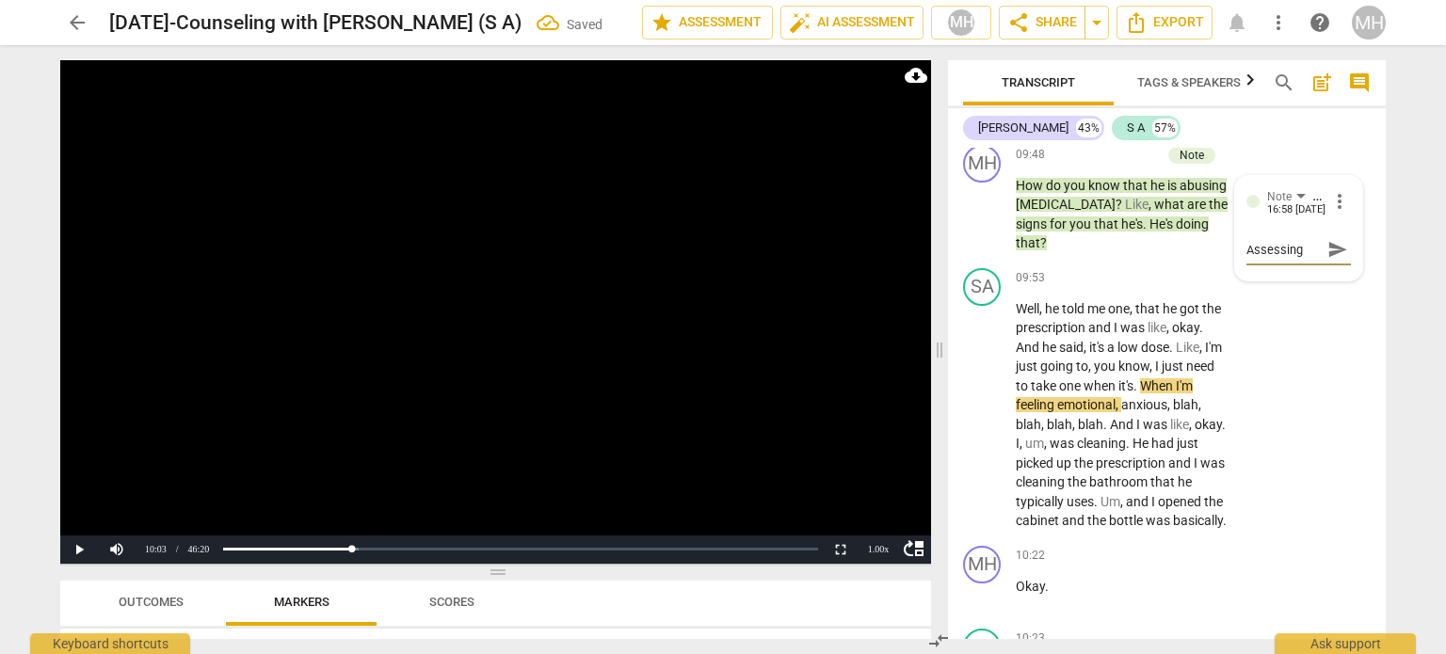
type textarea "Assessing"
type textarea "Assessing f"
type textarea "Assessing fo"
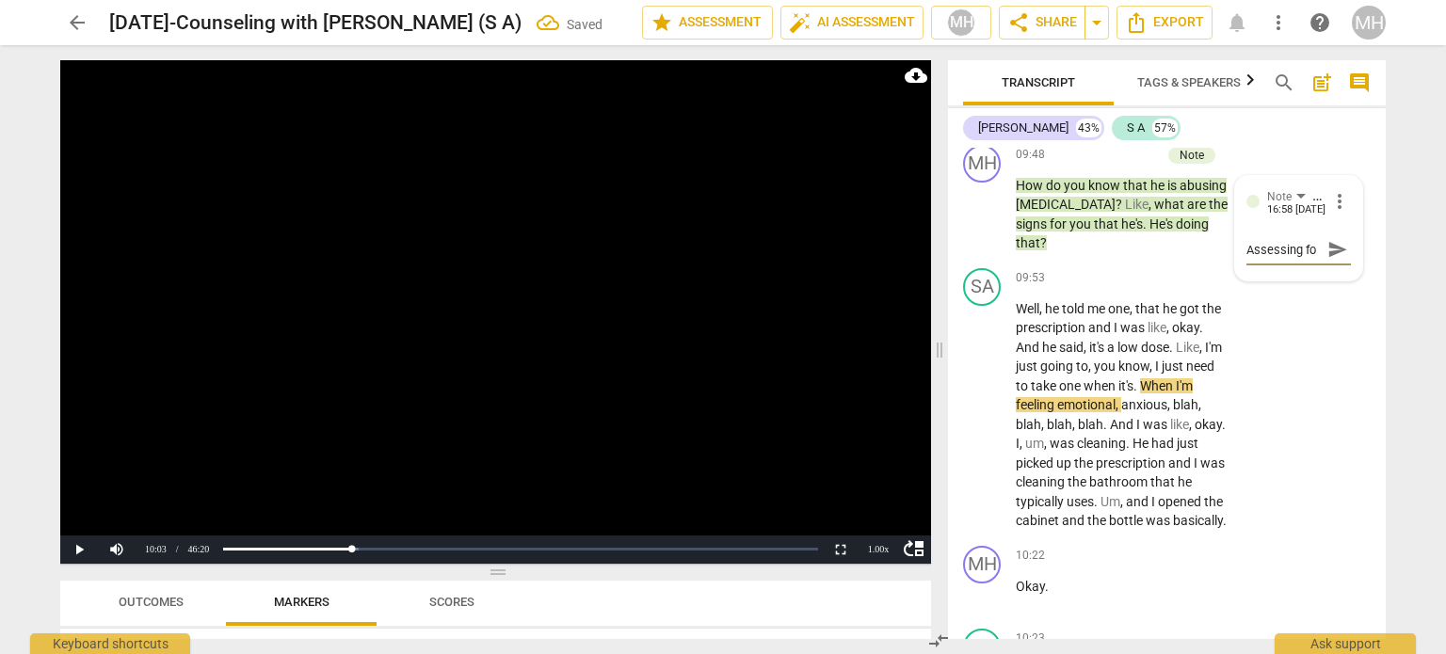
type textarea "Assessing for"
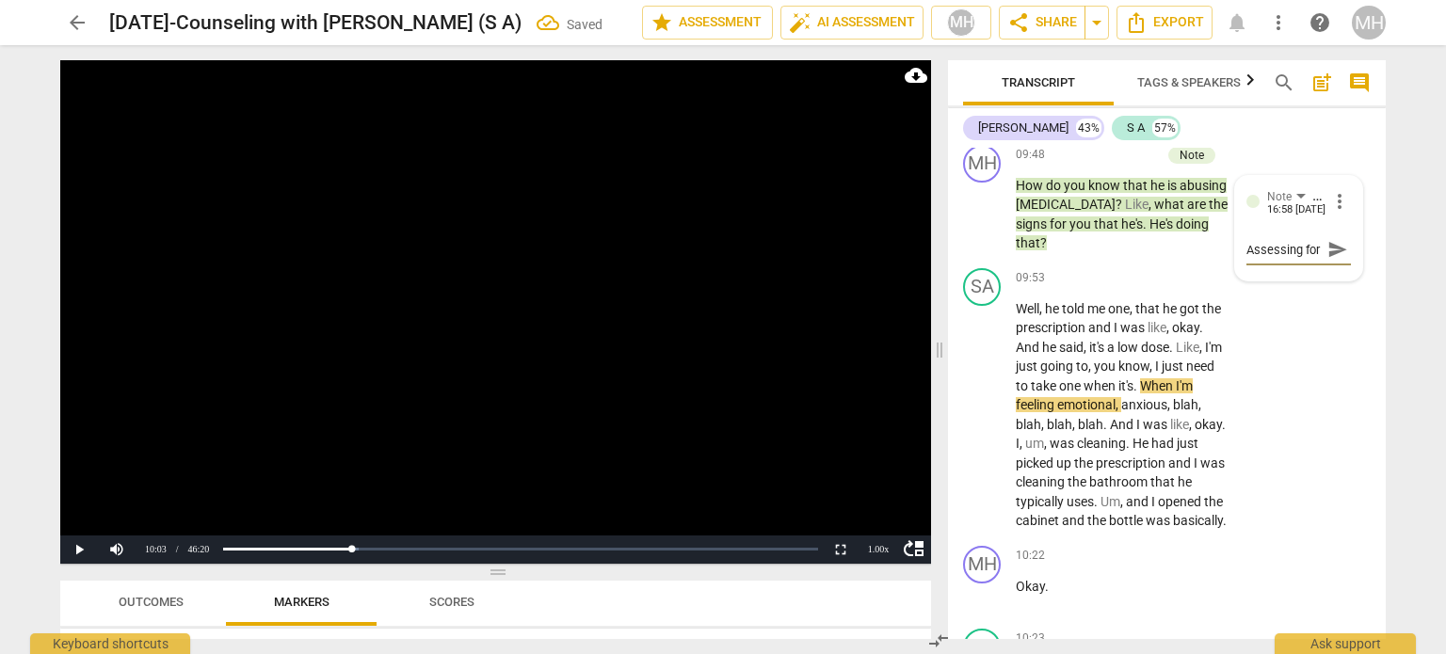
type textarea "Assessing for a"
type textarea "Assessing for ad"
type textarea "Assessing for add"
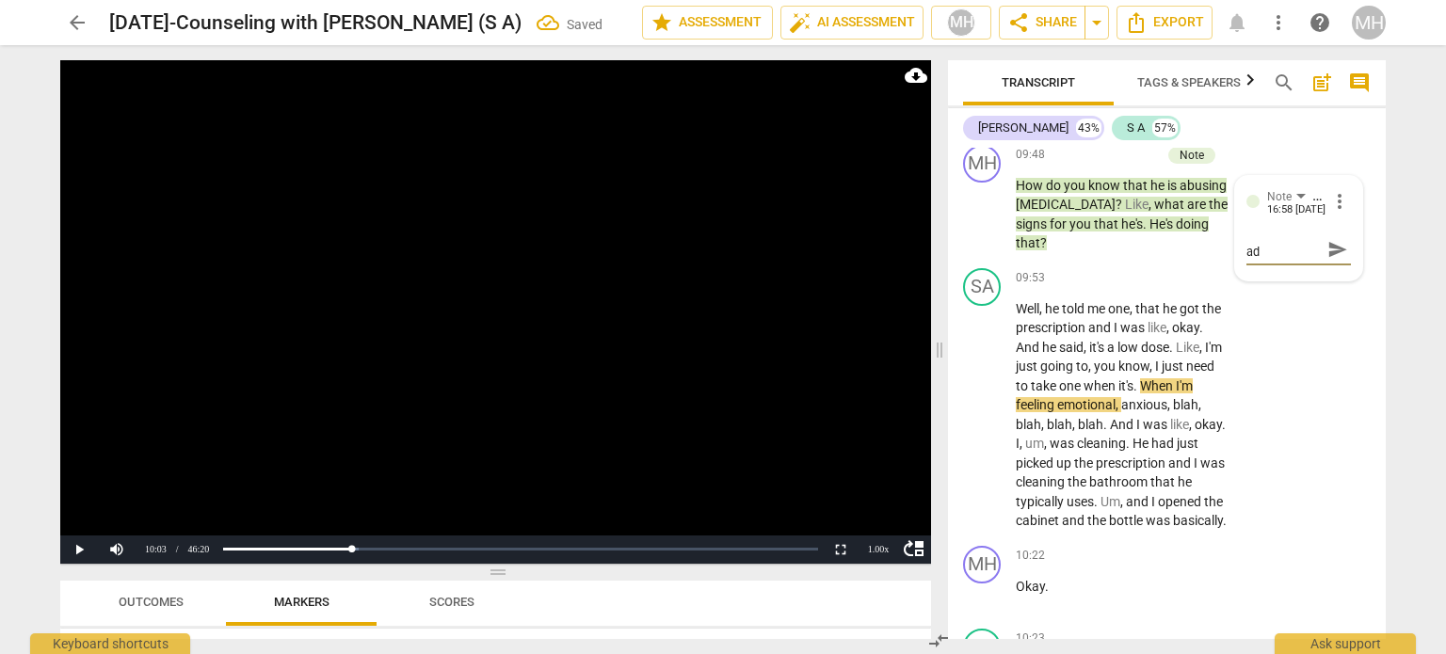
type textarea "Assessing for add"
type textarea "Assessing for addc"
type textarea "Assessing for addci"
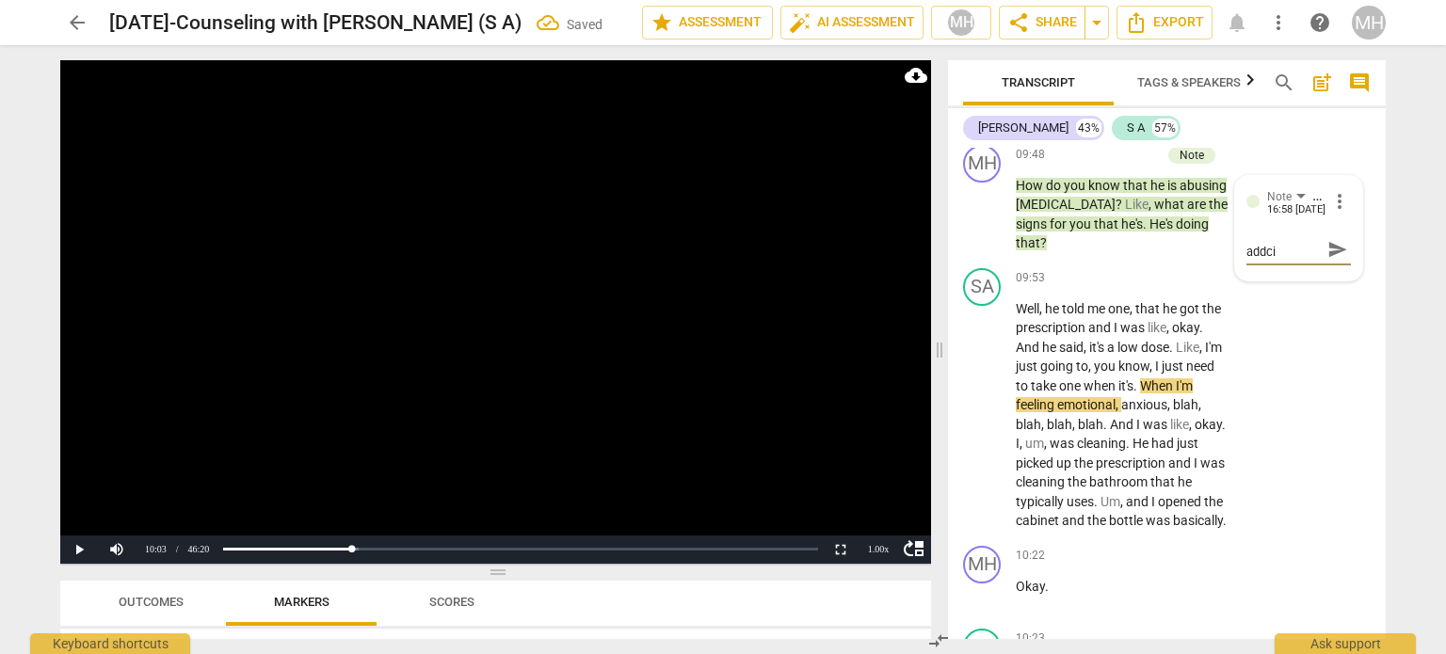
scroll to position [0, 0]
type textarea "Assessing for addc"
type textarea "Assessing for add"
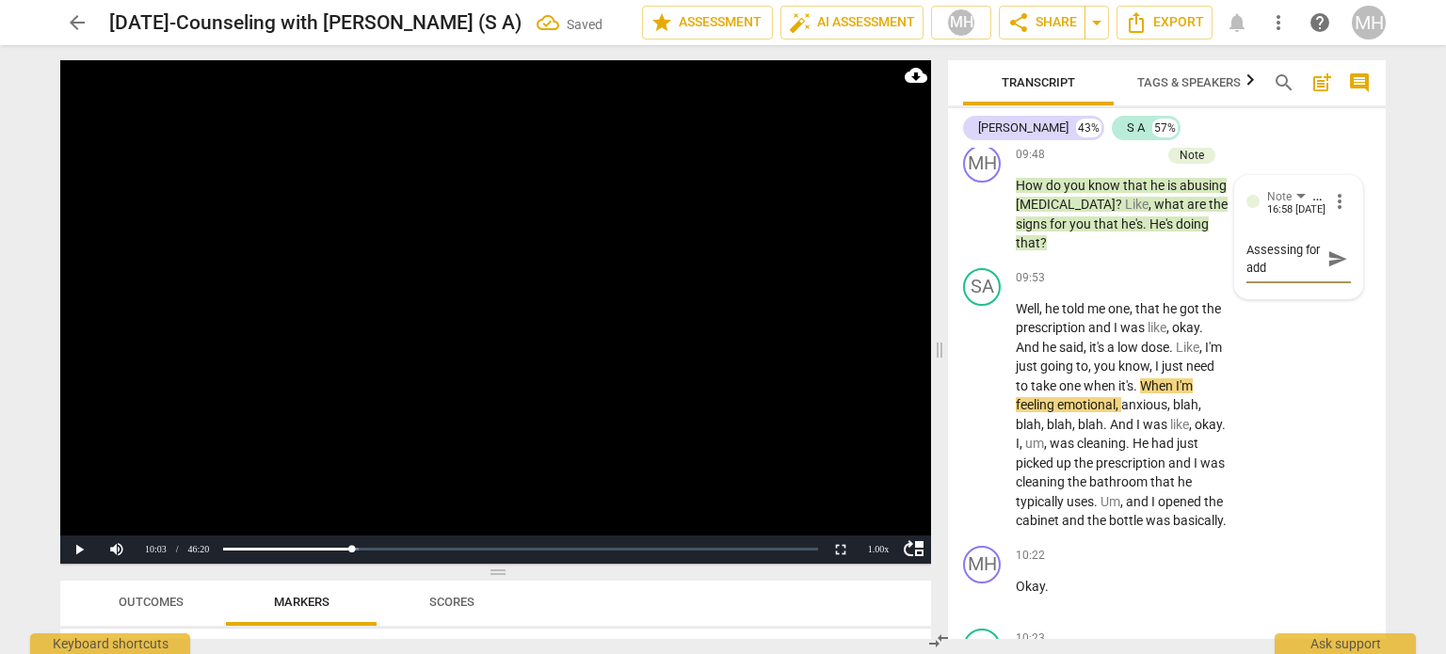
scroll to position [16, 0]
type textarea "Assessing for addc"
type textarea "Assessing for addci"
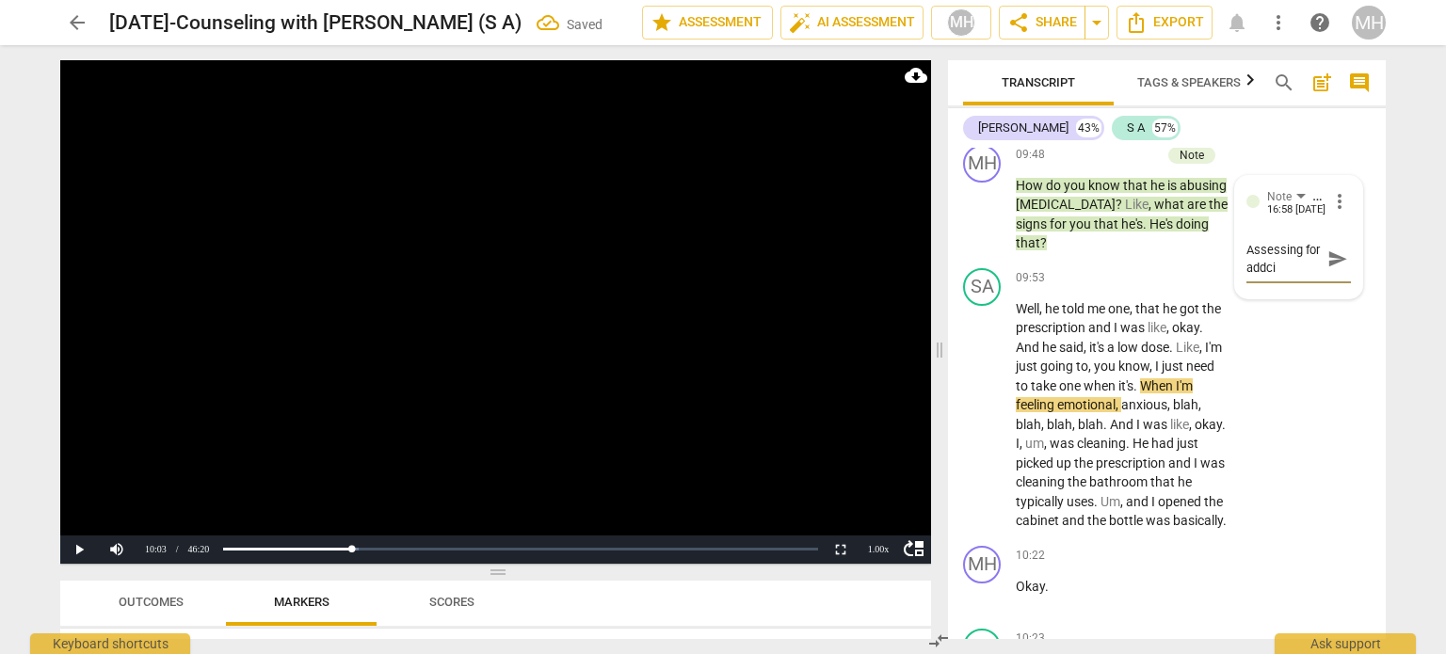
scroll to position [0, 0]
type textarea "Assessing for addc"
type textarea "Assessing for add"
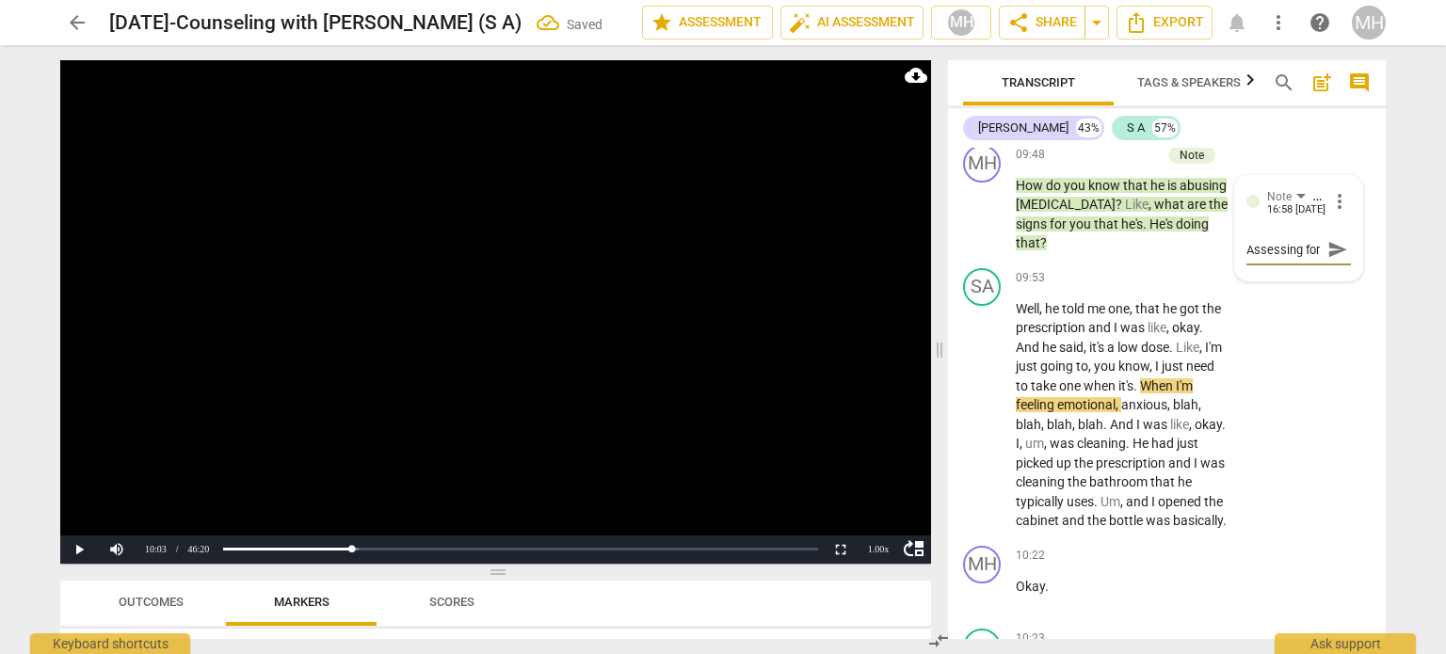
scroll to position [16, 0]
type textarea "Assessing for addi"
type textarea "Assessing for addic"
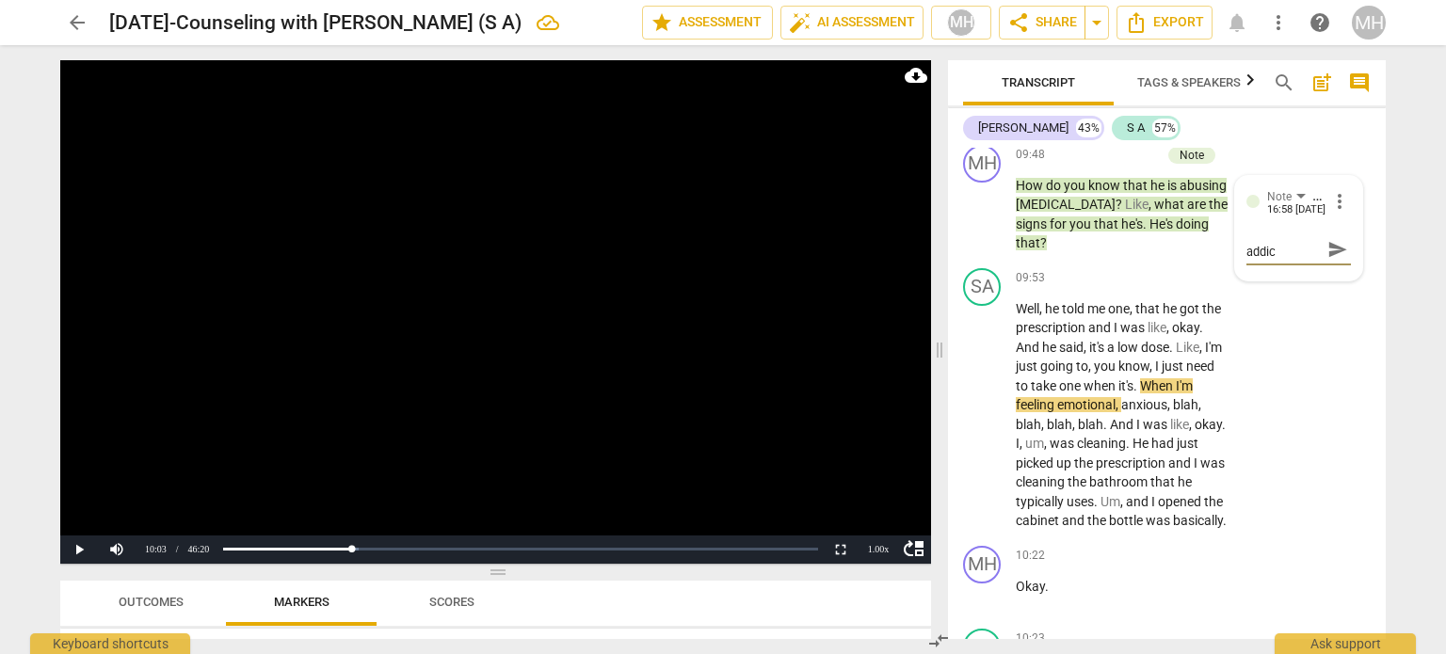
scroll to position [0, 0]
type textarea "Assessing for addici"
type textarea "Assessing for addicit"
type textarea "Assessing for addicito"
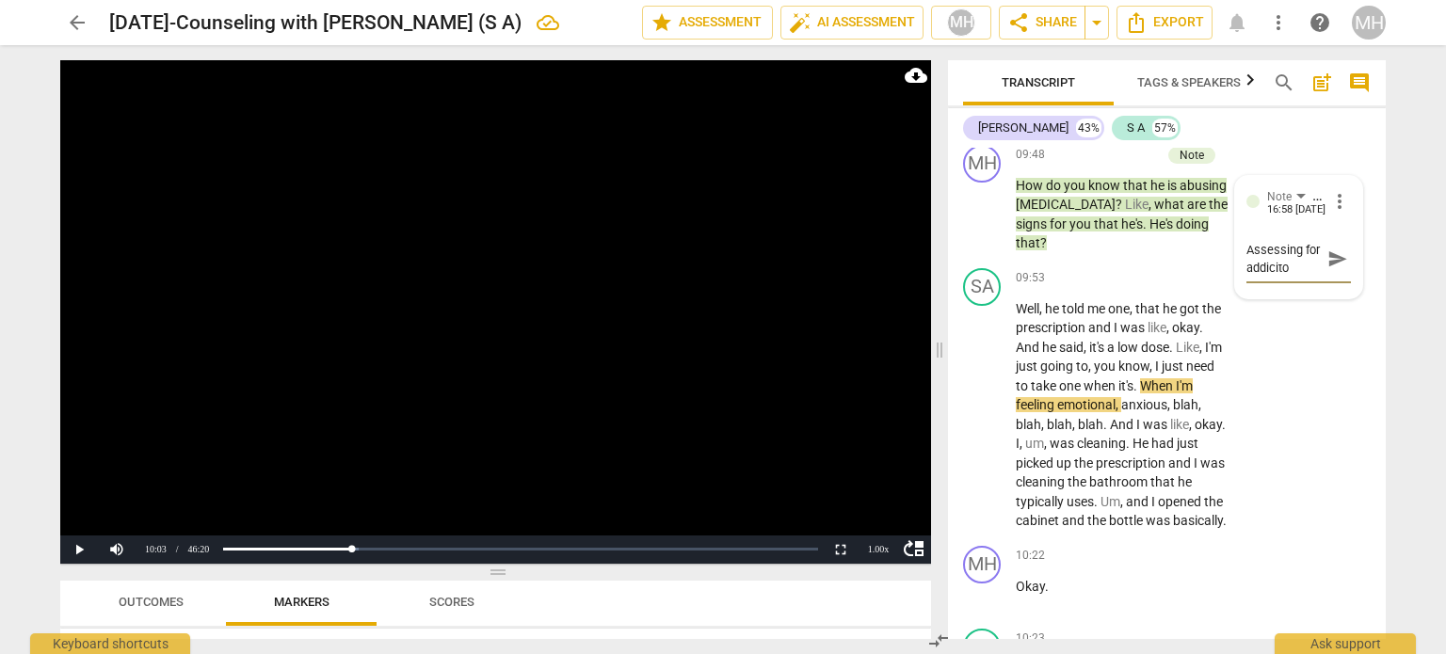
type textarea "Assessing for addiciton"
click at [1337, 270] on span "send" at bounding box center [1337, 259] width 27 height 23
click at [724, 371] on video at bounding box center [495, 312] width 871 height 504
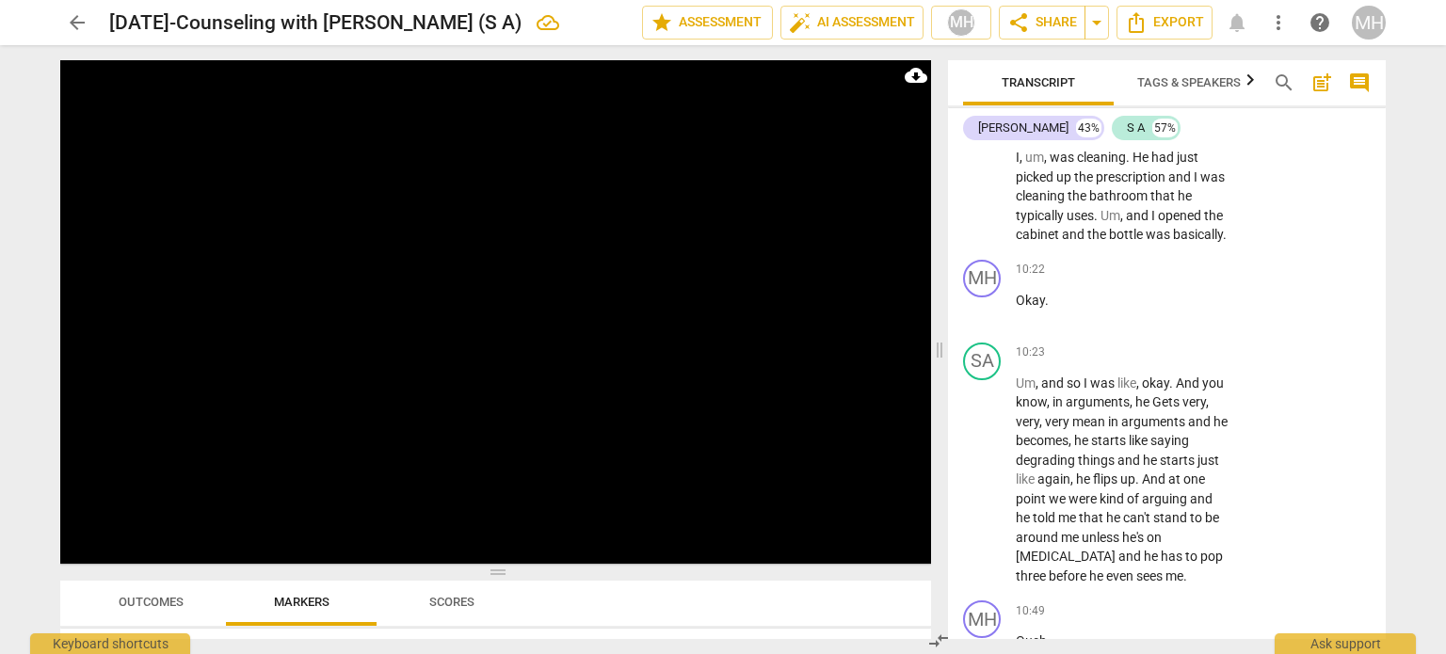
scroll to position [7538, 0]
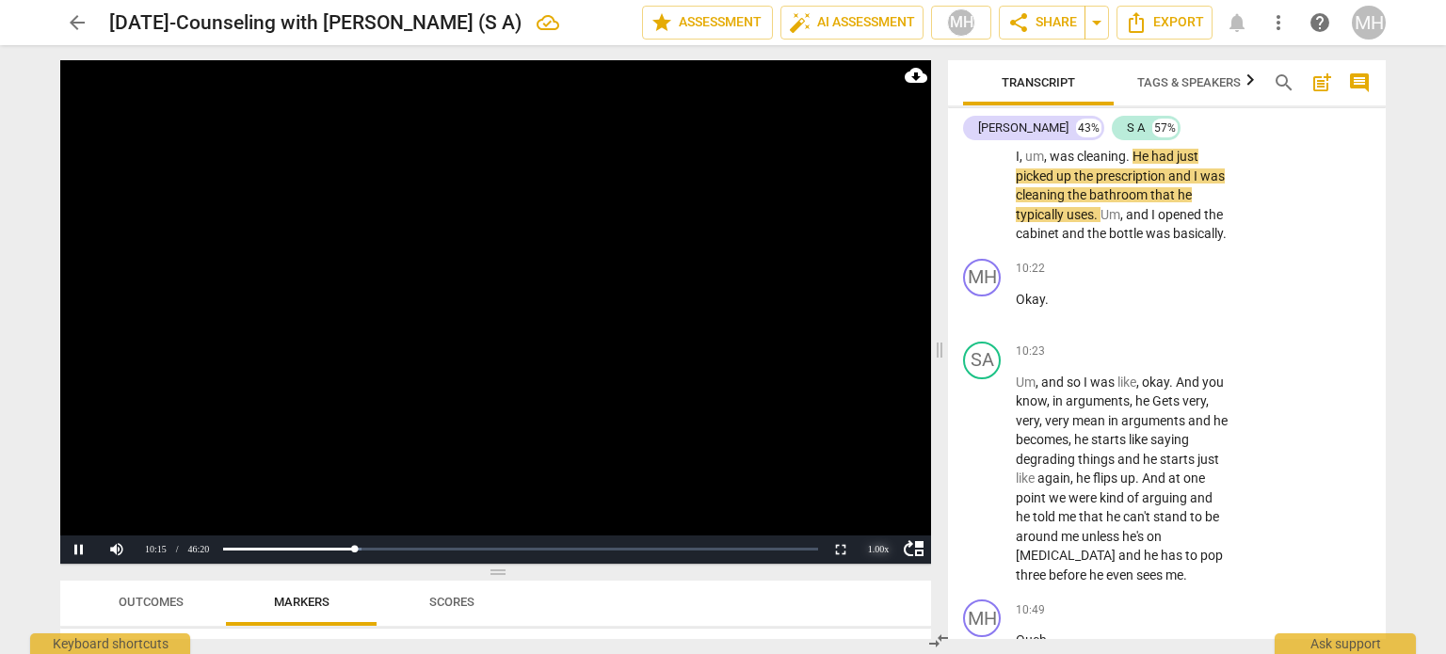
click at [878, 552] on div "1.00 x" at bounding box center [879, 550] width 38 height 28
click at [885, 478] on li "1.25x" at bounding box center [879, 485] width 38 height 21
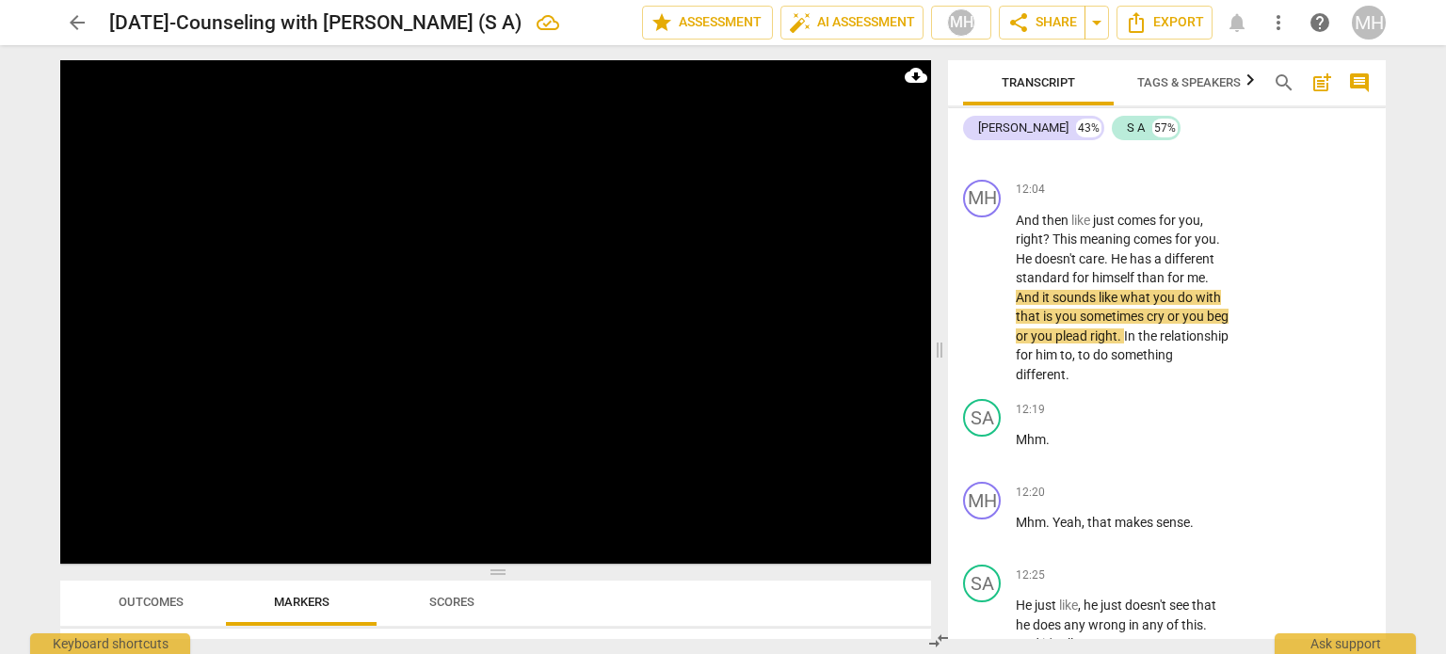
scroll to position [9104, 0]
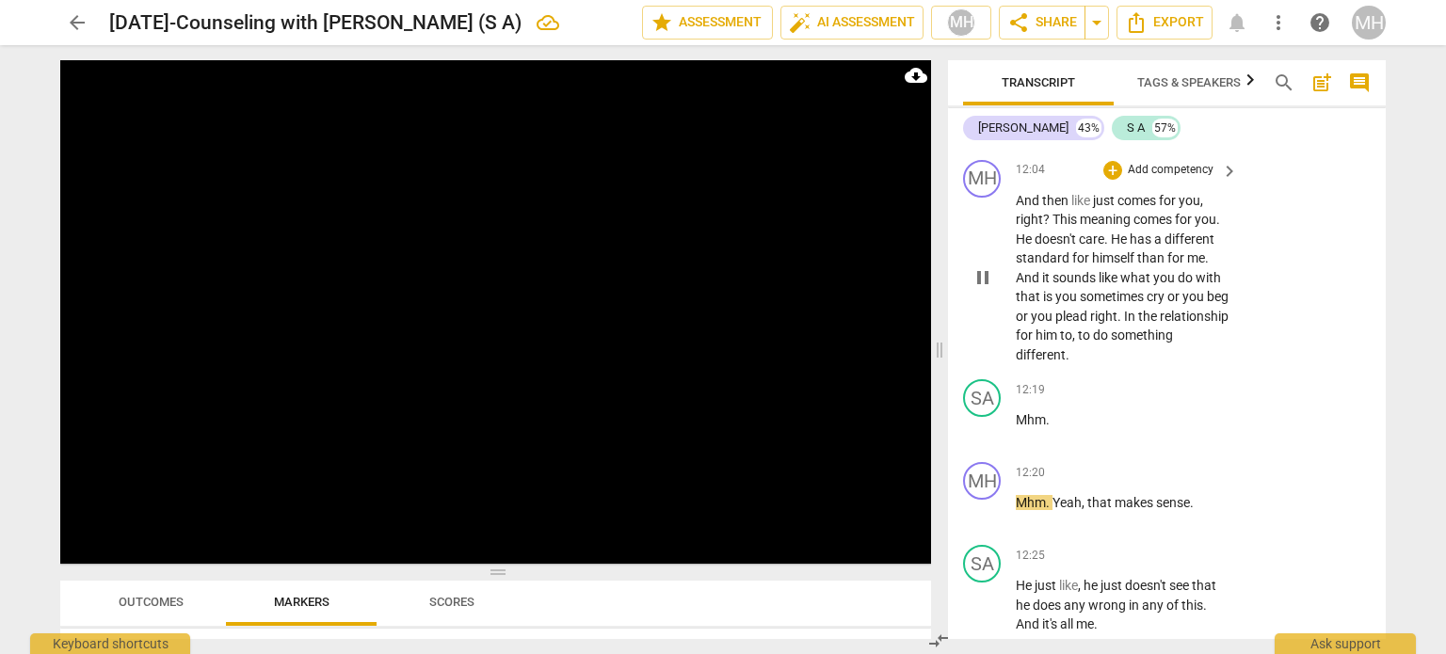
click at [1162, 179] on p "Add competency" at bounding box center [1170, 170] width 89 height 17
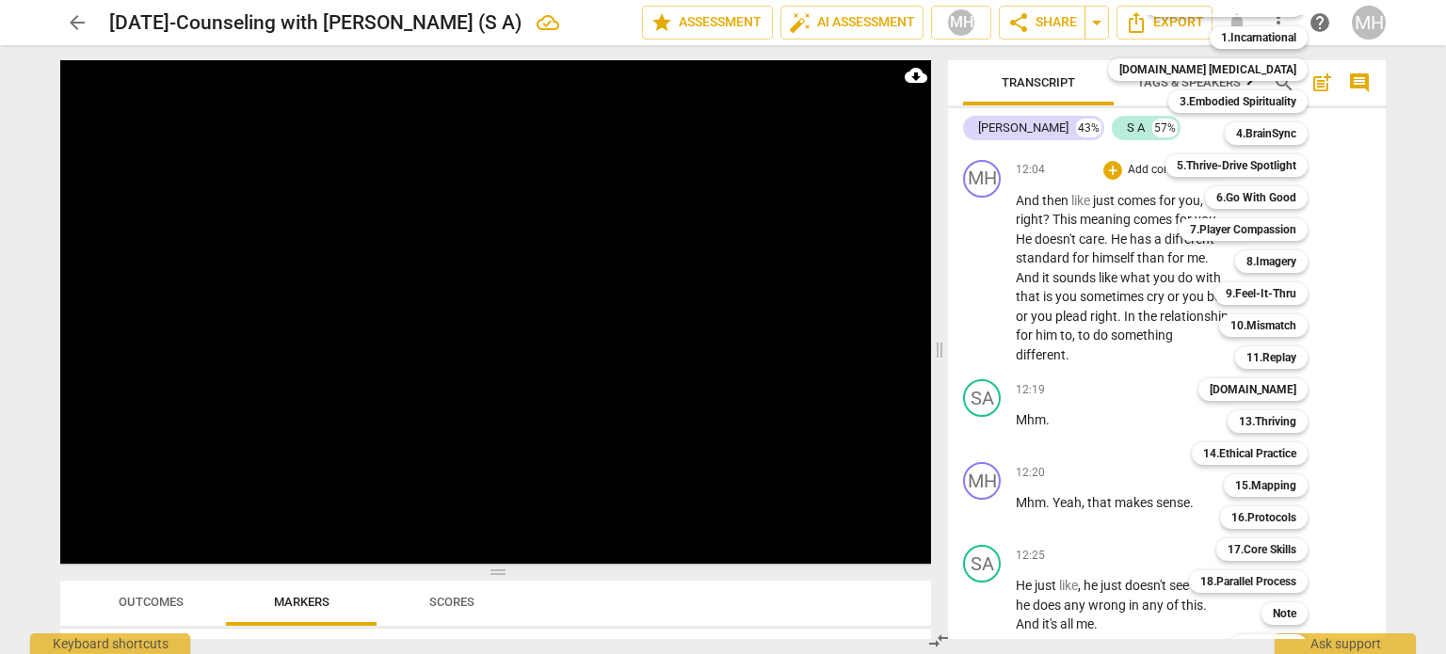
scroll to position [56, 0]
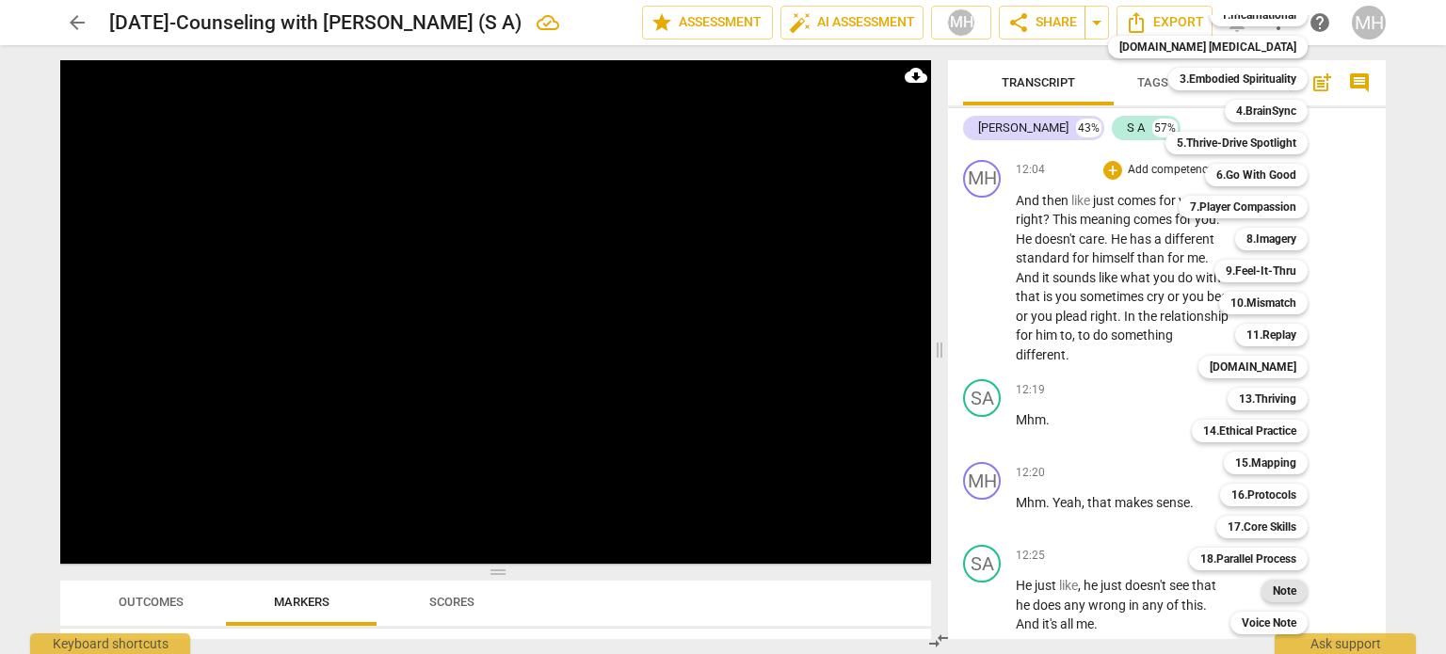
click at [1273, 594] on b "Note" at bounding box center [1285, 591] width 24 height 23
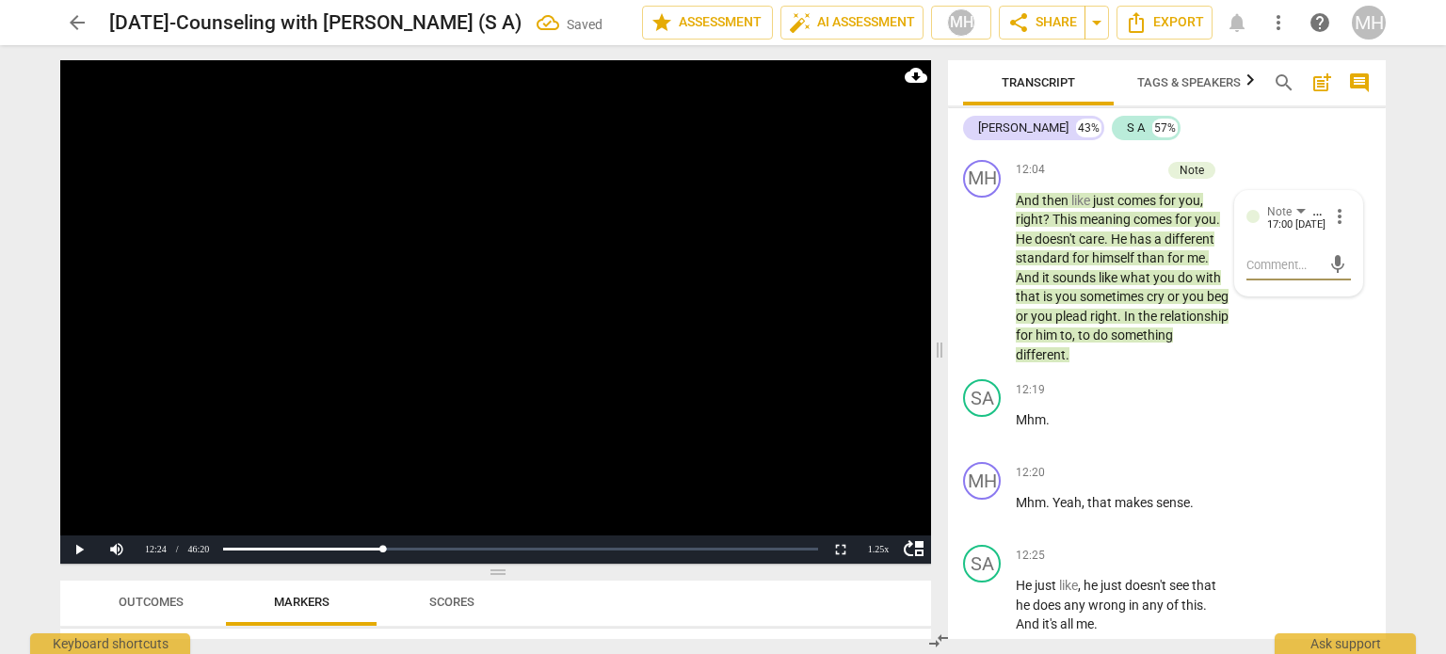
type textarea "T"
type textarea "TE"
type textarea "TEM"
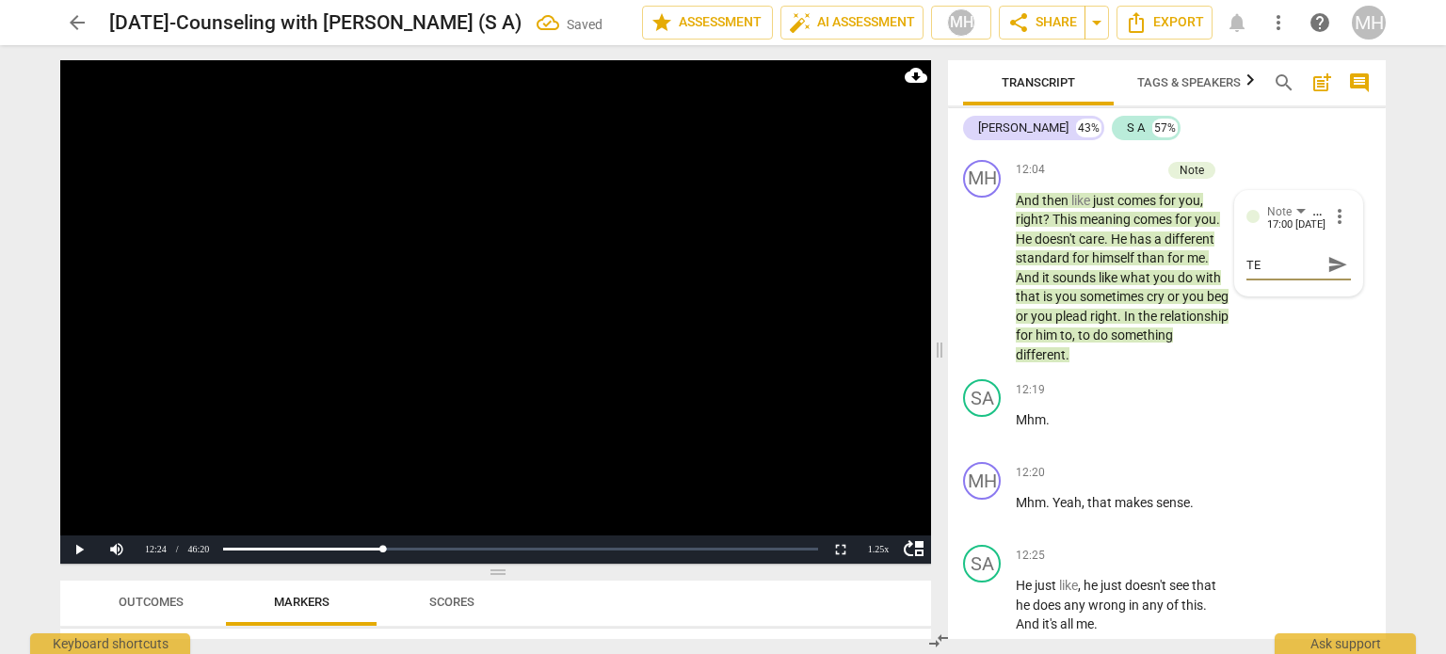
type textarea "TEM"
type textarea "TEMP"
type textarea "TEMPO"
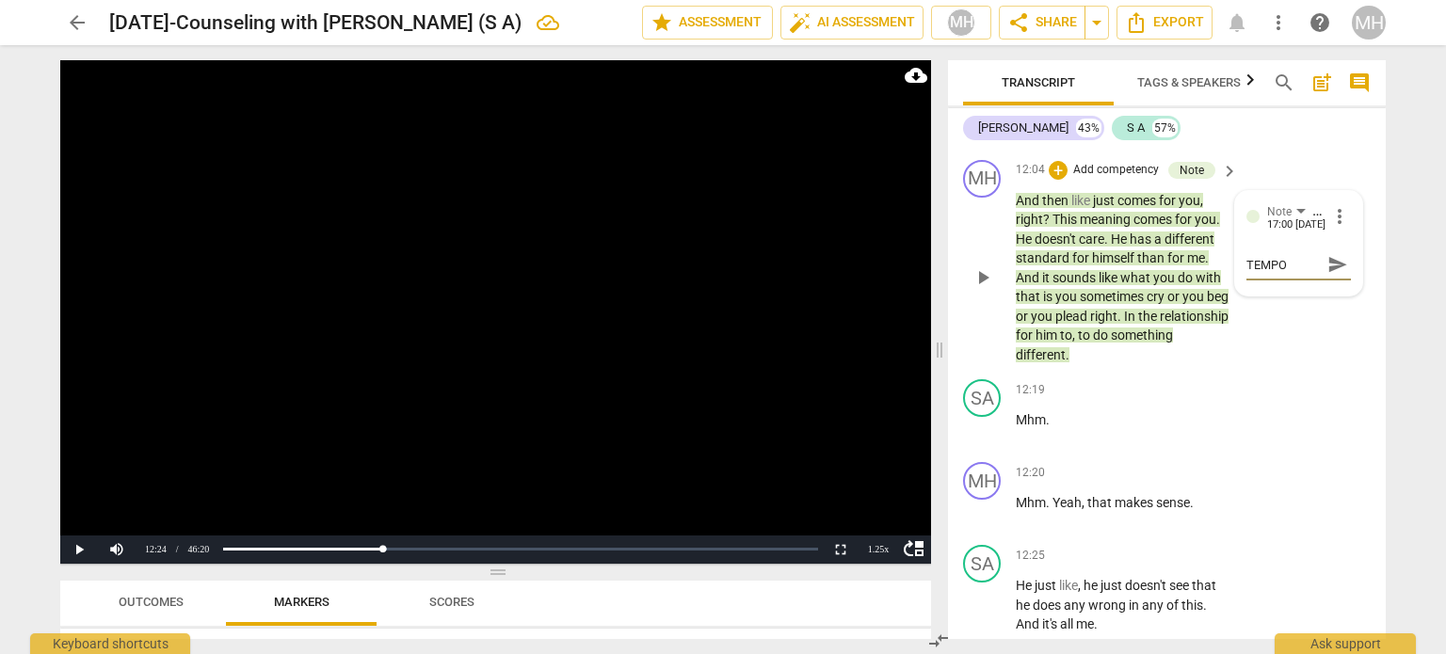
click at [1341, 281] on div "TEMPO TEMPO send" at bounding box center [1299, 265] width 105 height 30
click at [1333, 275] on span "send" at bounding box center [1338, 264] width 21 height 21
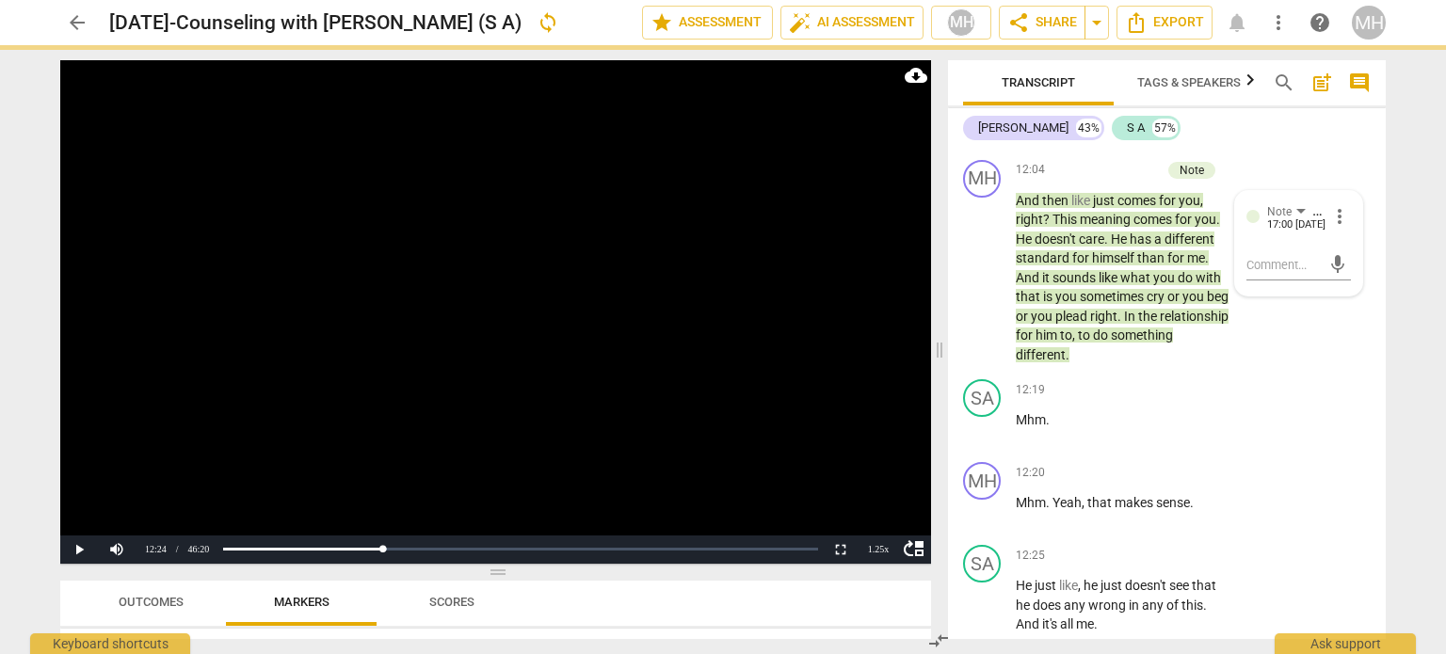
click at [710, 352] on video at bounding box center [495, 312] width 871 height 504
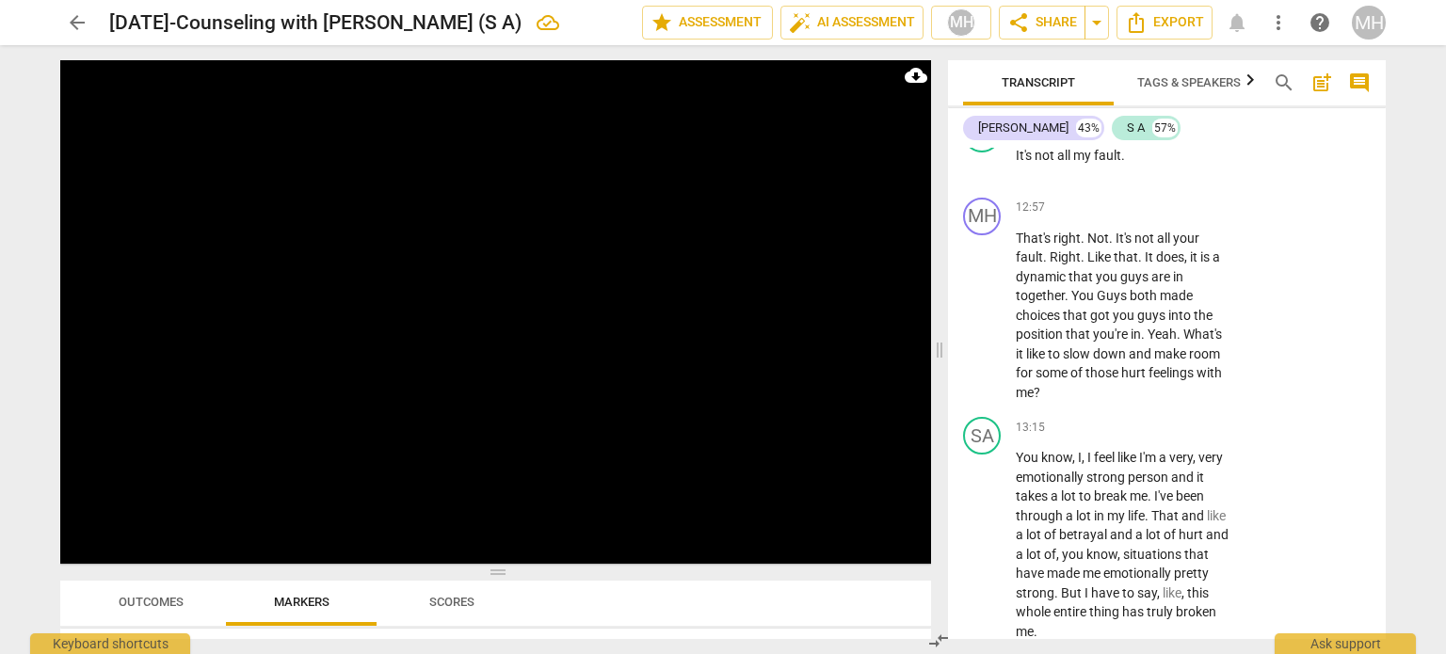
scroll to position [10052, 0]
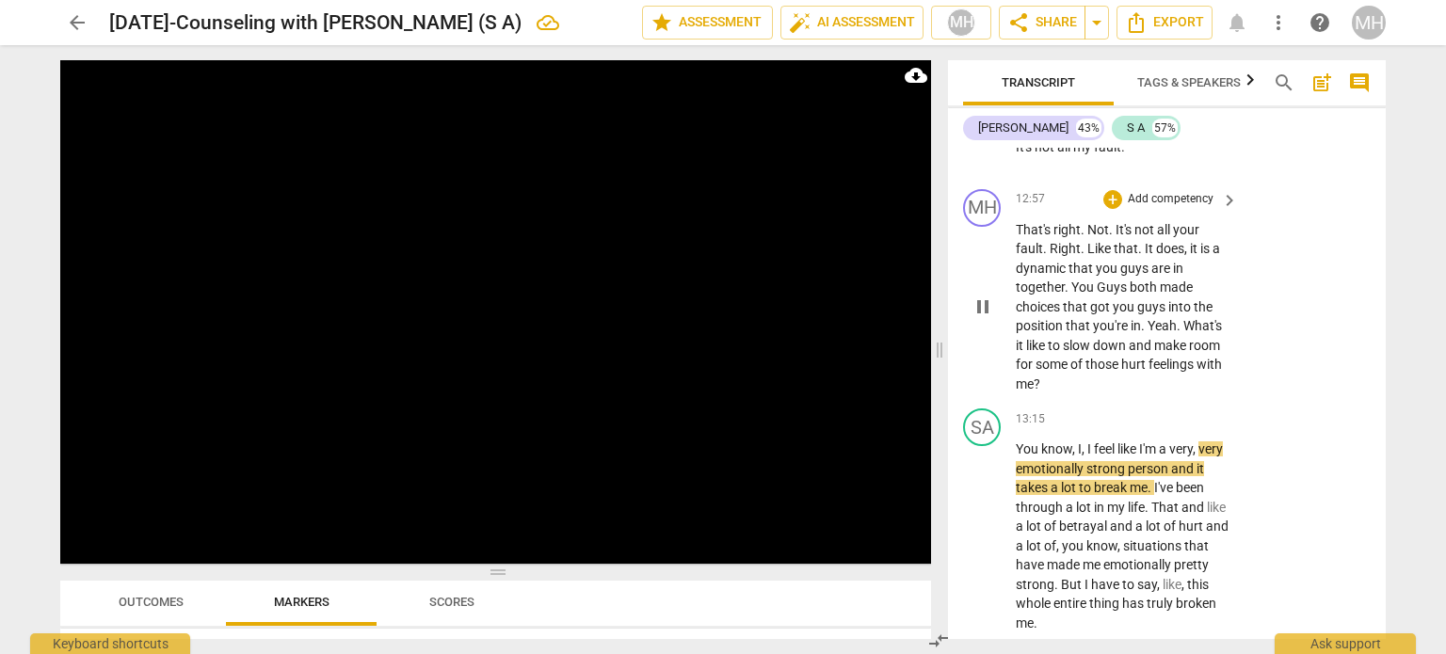
click at [1177, 208] on p "Add competency" at bounding box center [1170, 199] width 89 height 17
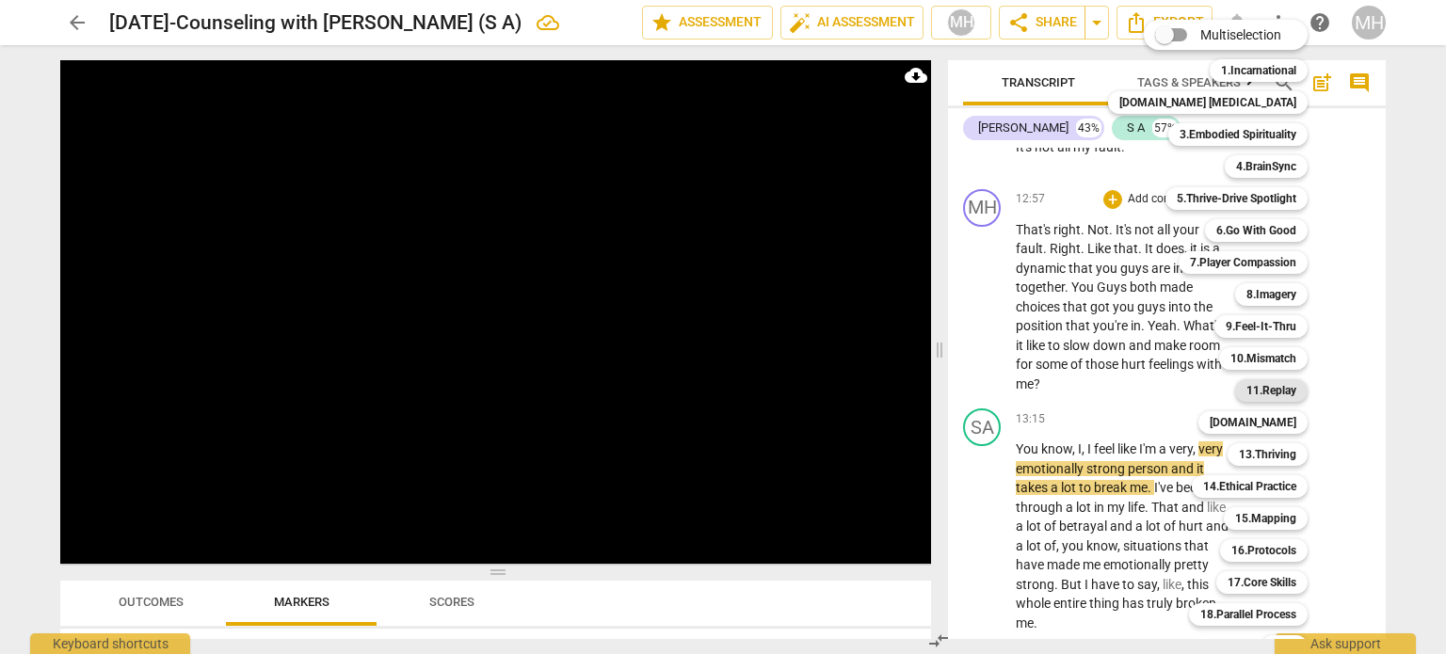
click at [1247, 394] on b "11.Replay" at bounding box center [1272, 390] width 50 height 23
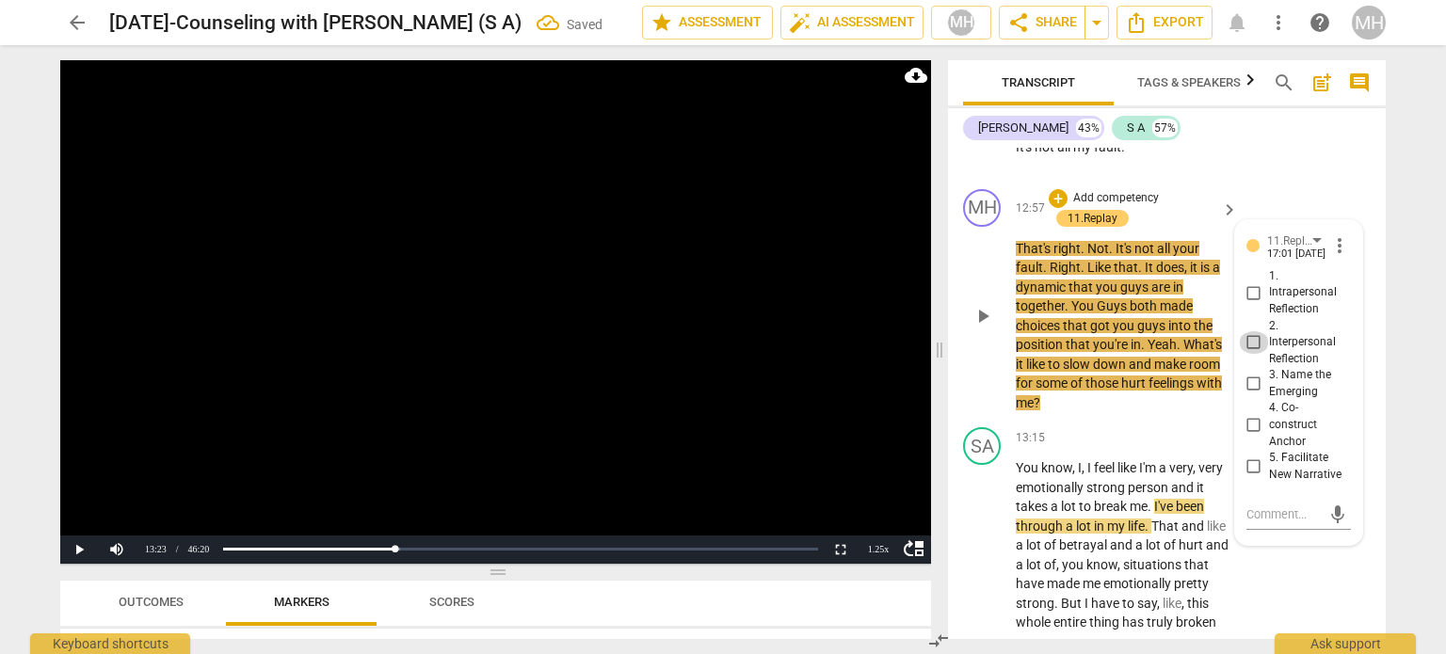
click at [1254, 354] on input "2. Interpersonal Reflection" at bounding box center [1254, 342] width 30 height 23
checkbox input "true"
click at [645, 389] on video at bounding box center [495, 312] width 871 height 504
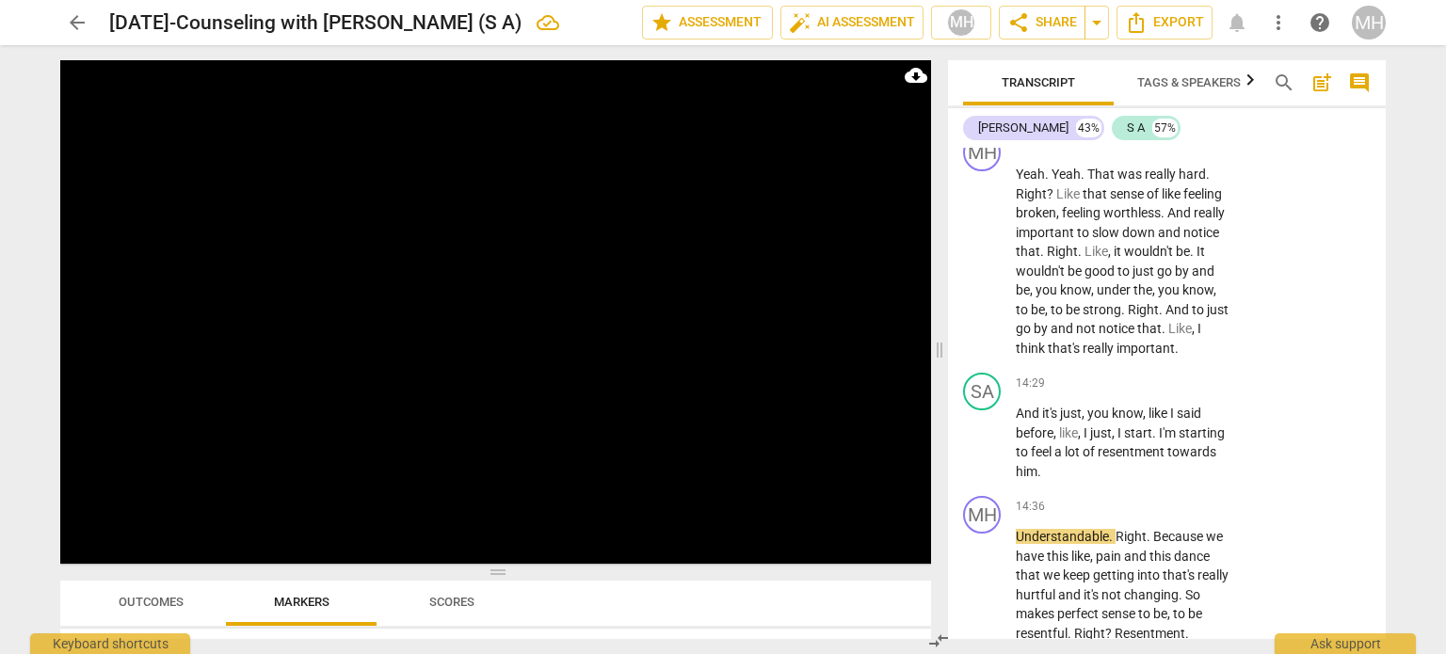
scroll to position [11364, 0]
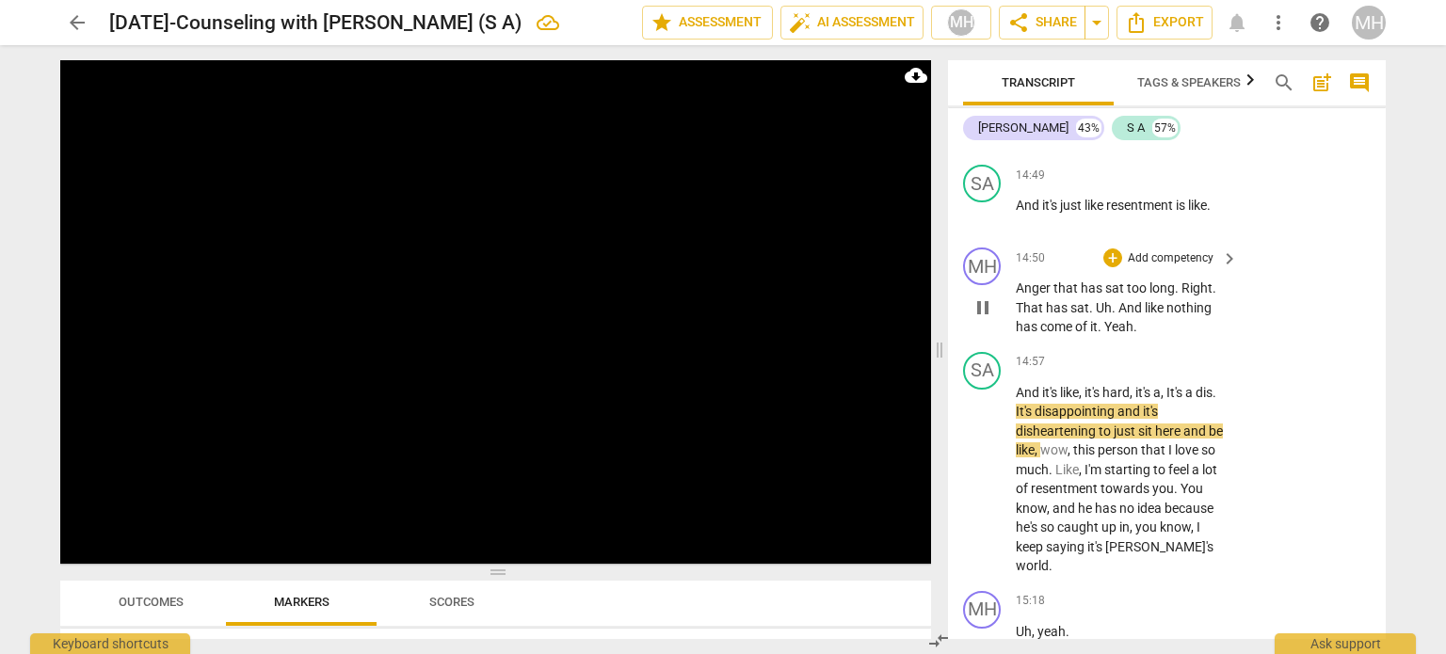
click at [1179, 267] on p "Add competency" at bounding box center [1170, 258] width 89 height 17
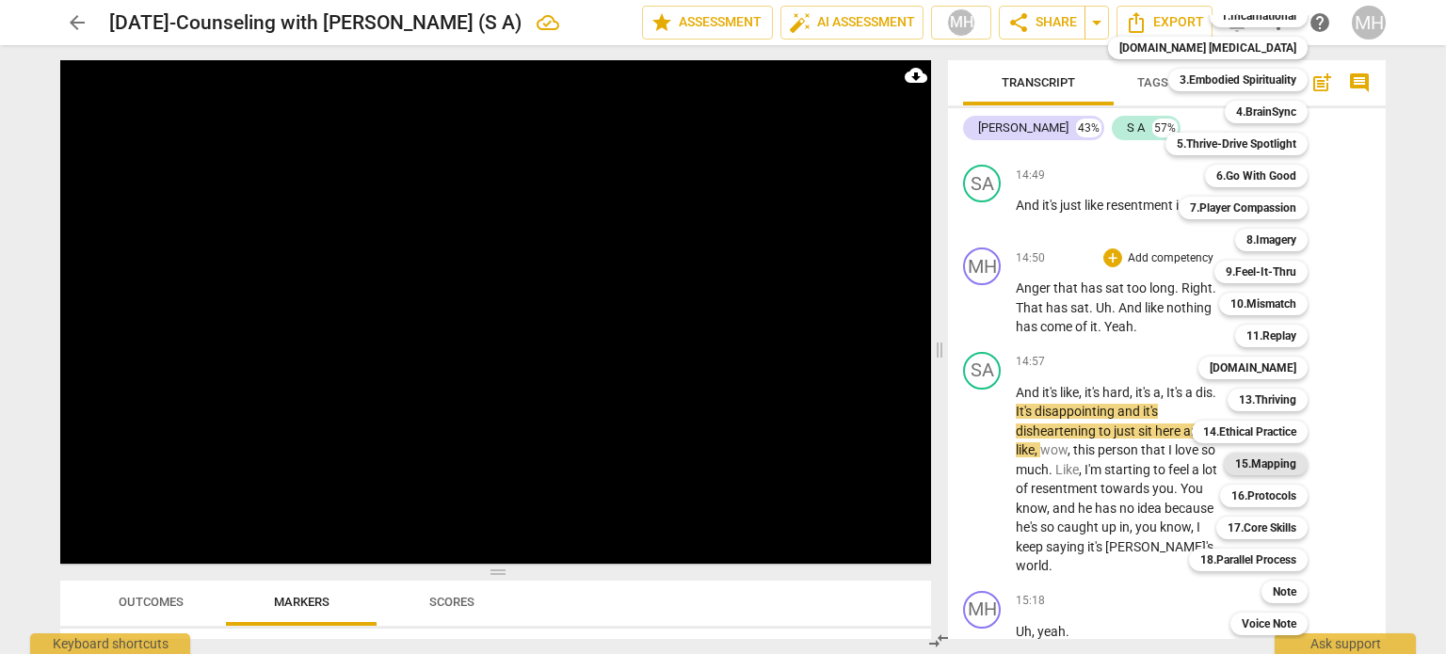
scroll to position [56, 0]
click at [1249, 534] on b "17.Core Skills" at bounding box center [1262, 527] width 69 height 23
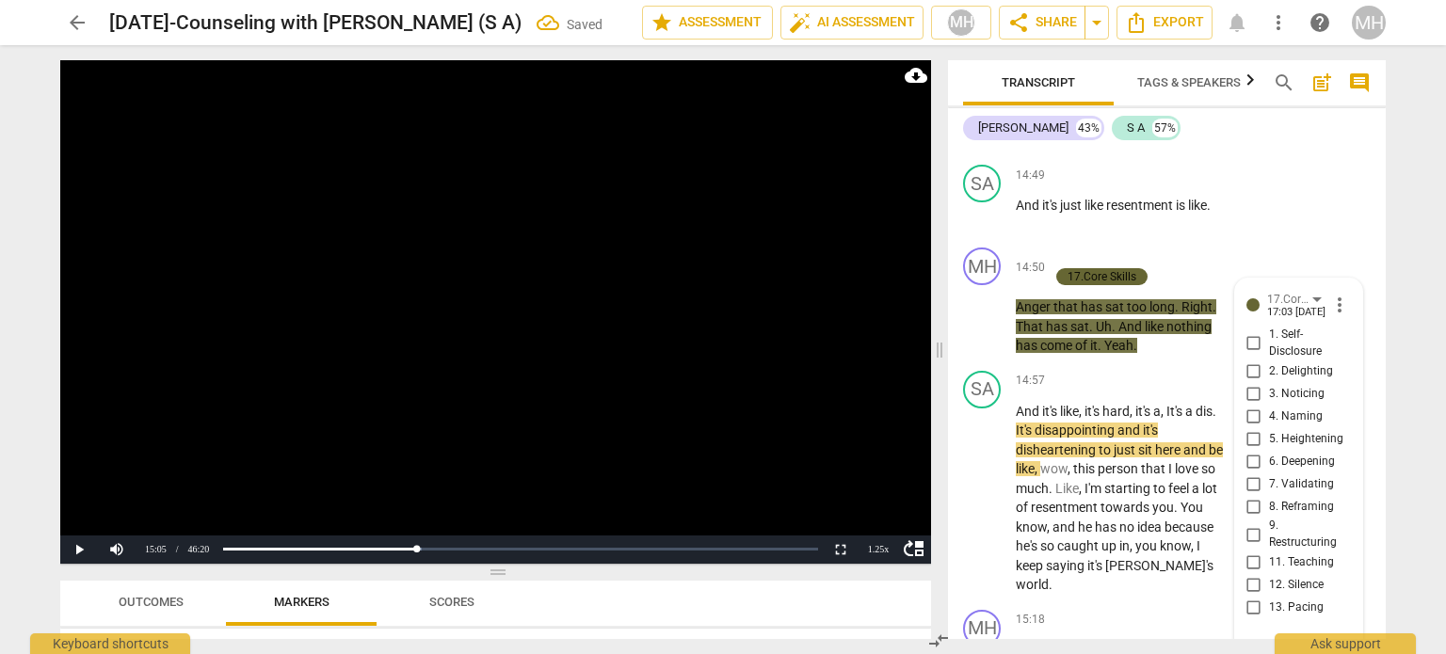
scroll to position [11743, 0]
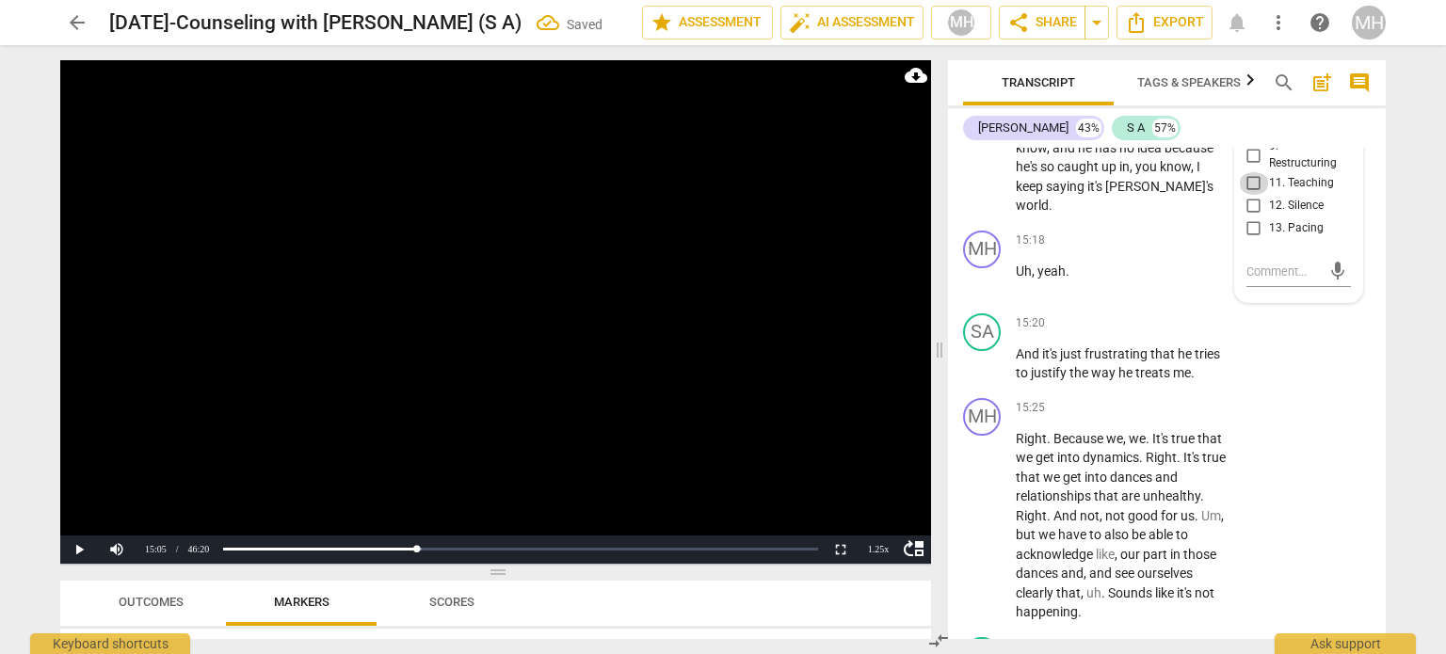
click at [1247, 195] on input "11. Teaching" at bounding box center [1254, 183] width 30 height 23
checkbox input "true"
click at [784, 331] on video at bounding box center [495, 312] width 871 height 504
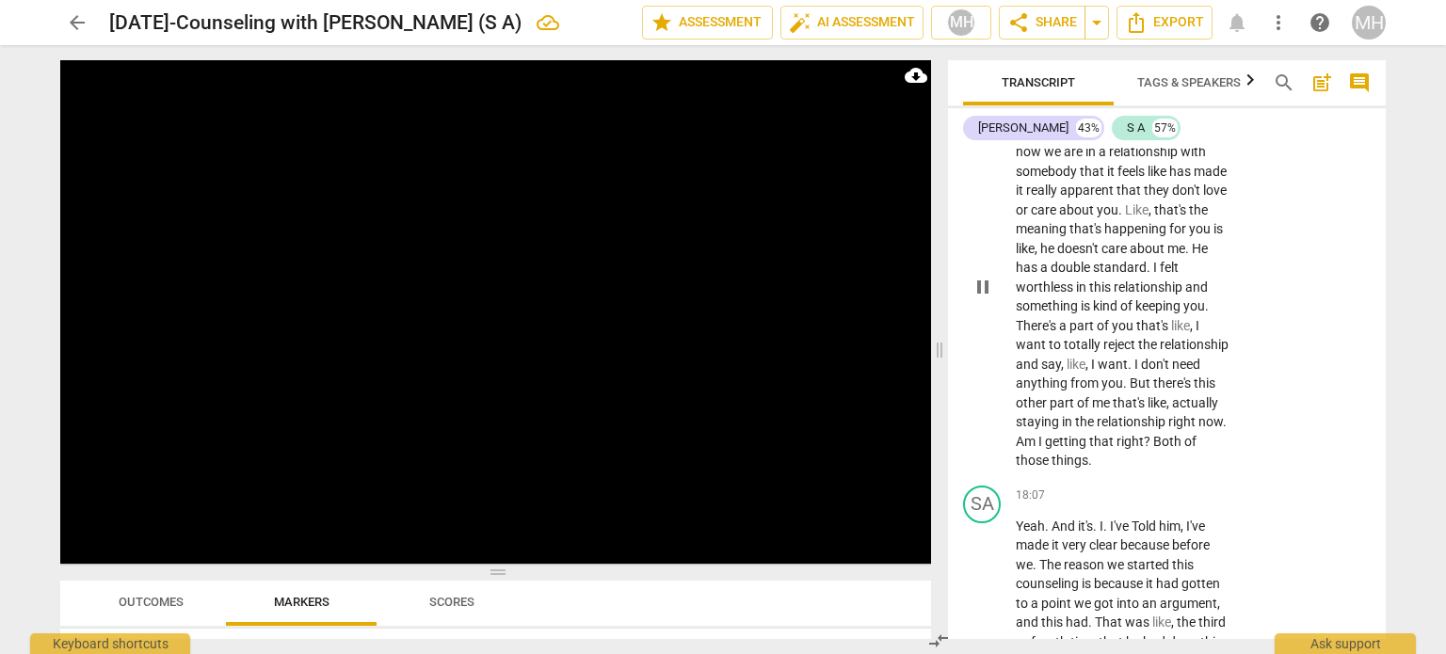
scroll to position [13611, 0]
click at [1184, 92] on p "Add competency" at bounding box center [1170, 83] width 89 height 17
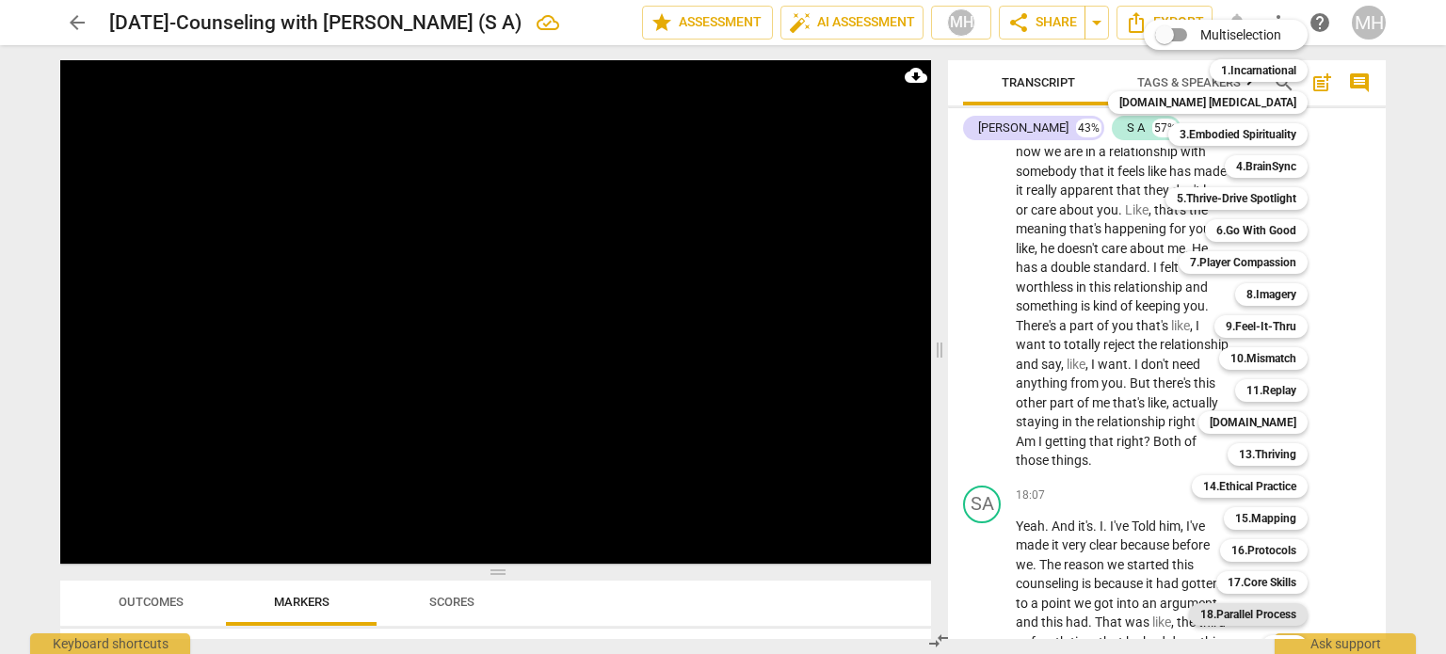
click at [1246, 614] on b "18.Parallel Process" at bounding box center [1249, 615] width 96 height 23
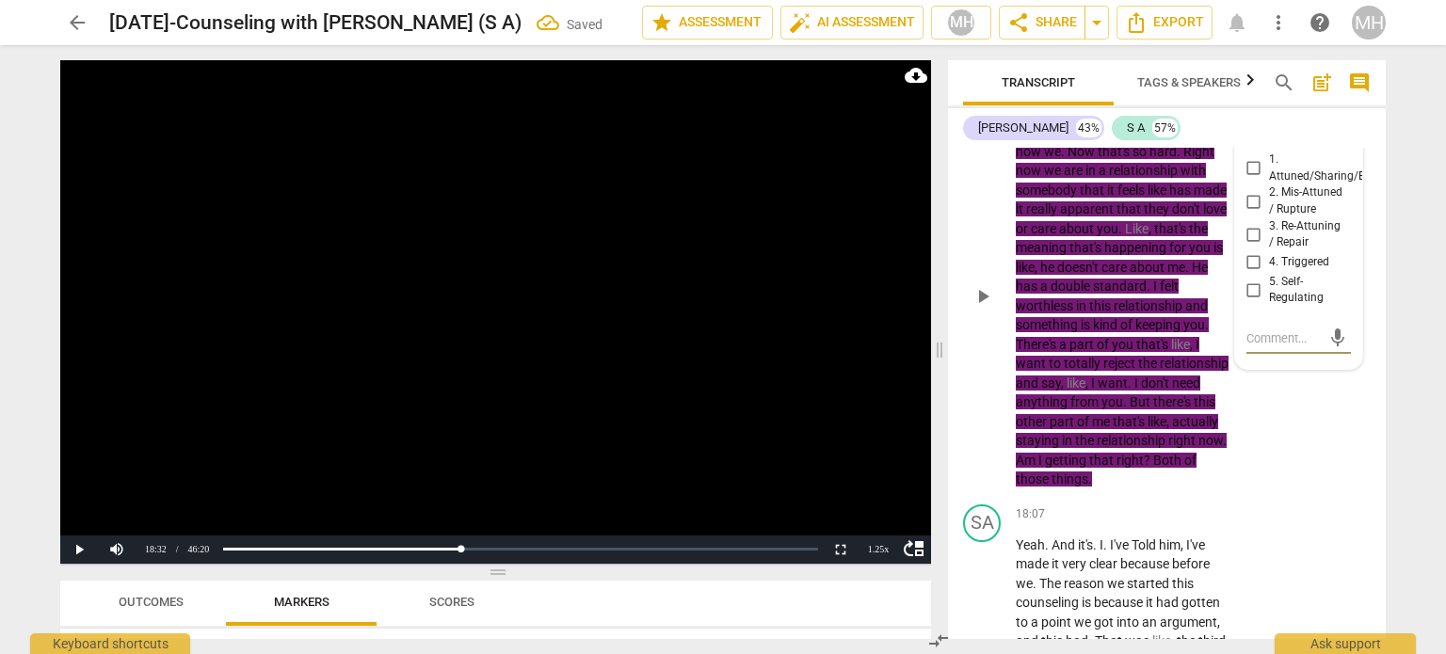
click at [1251, 274] on input "4. Triggered" at bounding box center [1254, 262] width 30 height 23
checkbox input "true"
click at [1267, 347] on textarea at bounding box center [1284, 339] width 74 height 18
type textarea "N"
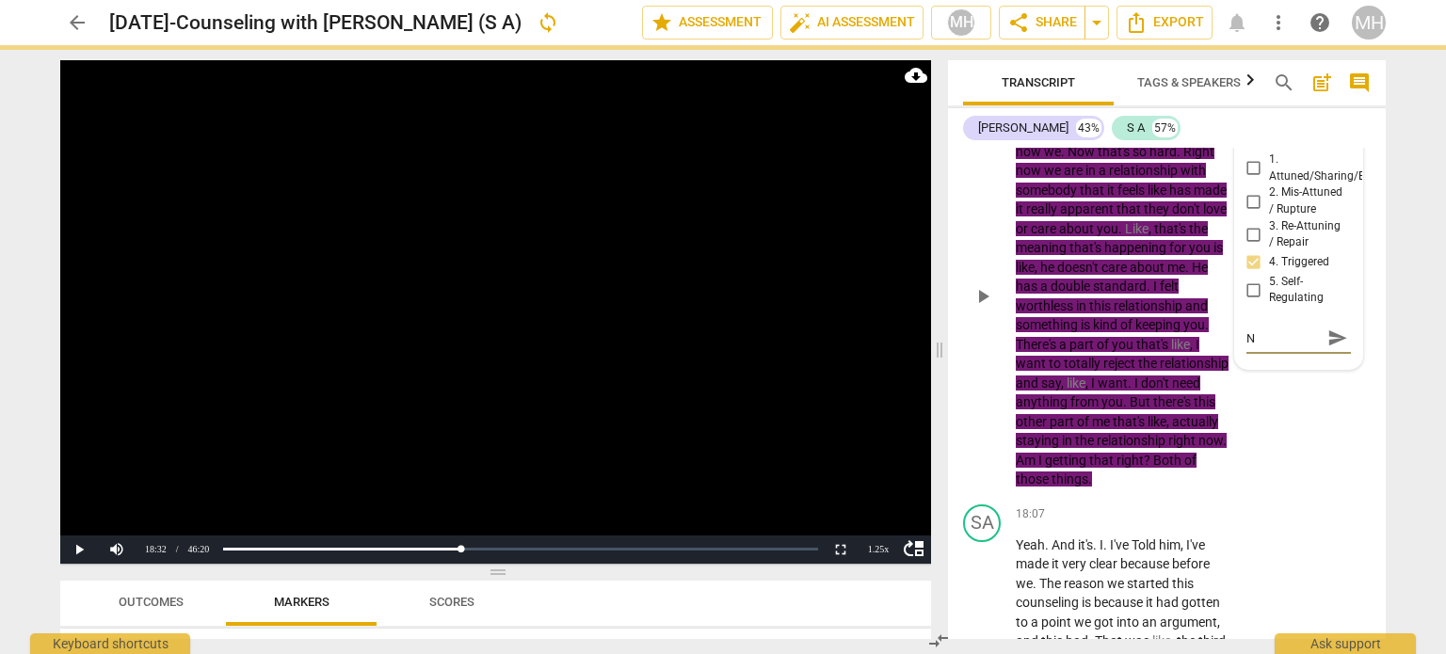
type textarea "No"
type textarea "Not"
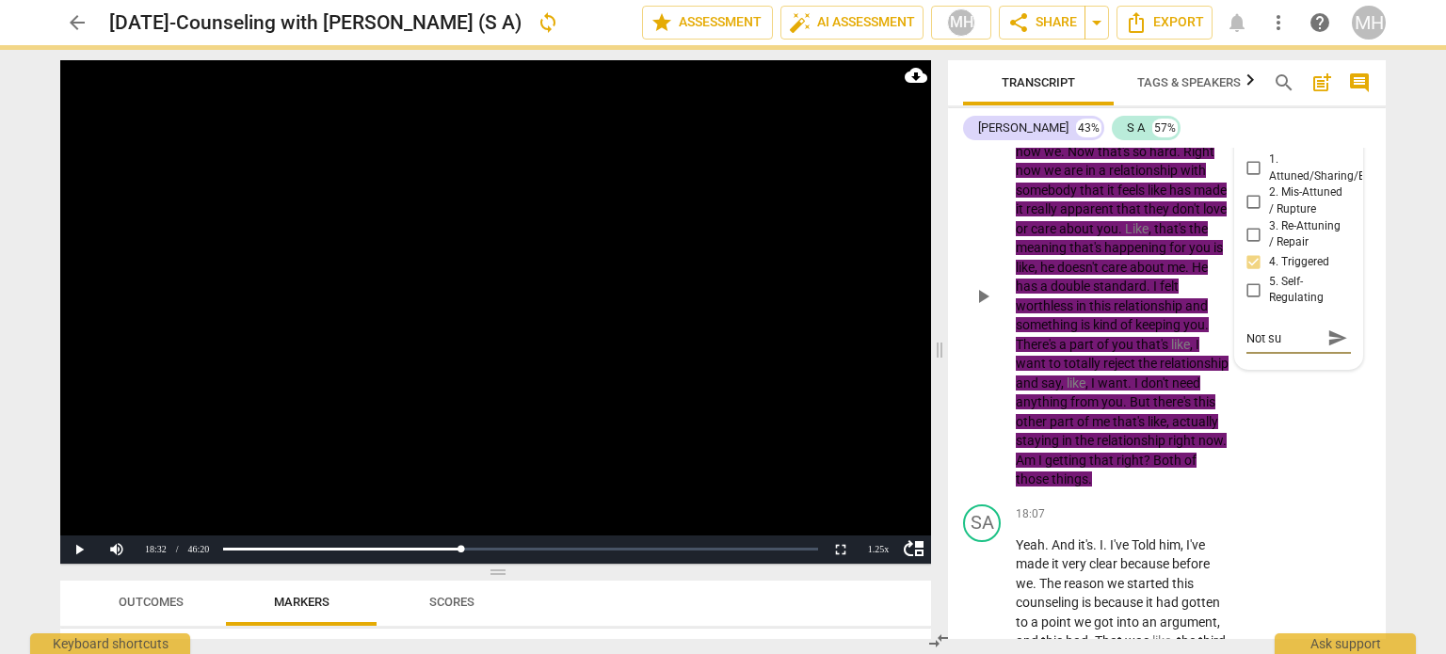
type textarea "Not sur"
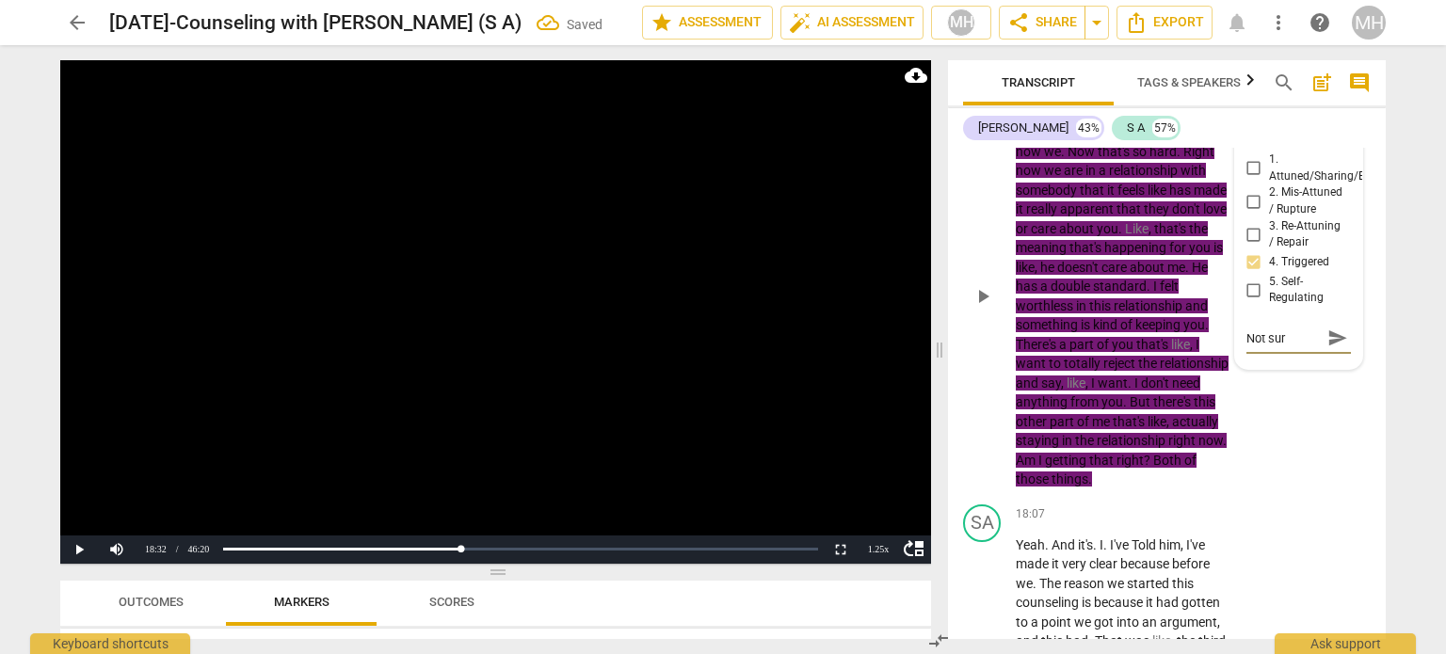
type textarea "Not sure"
type textarea "Not sure h"
type textarea "Not sure ho"
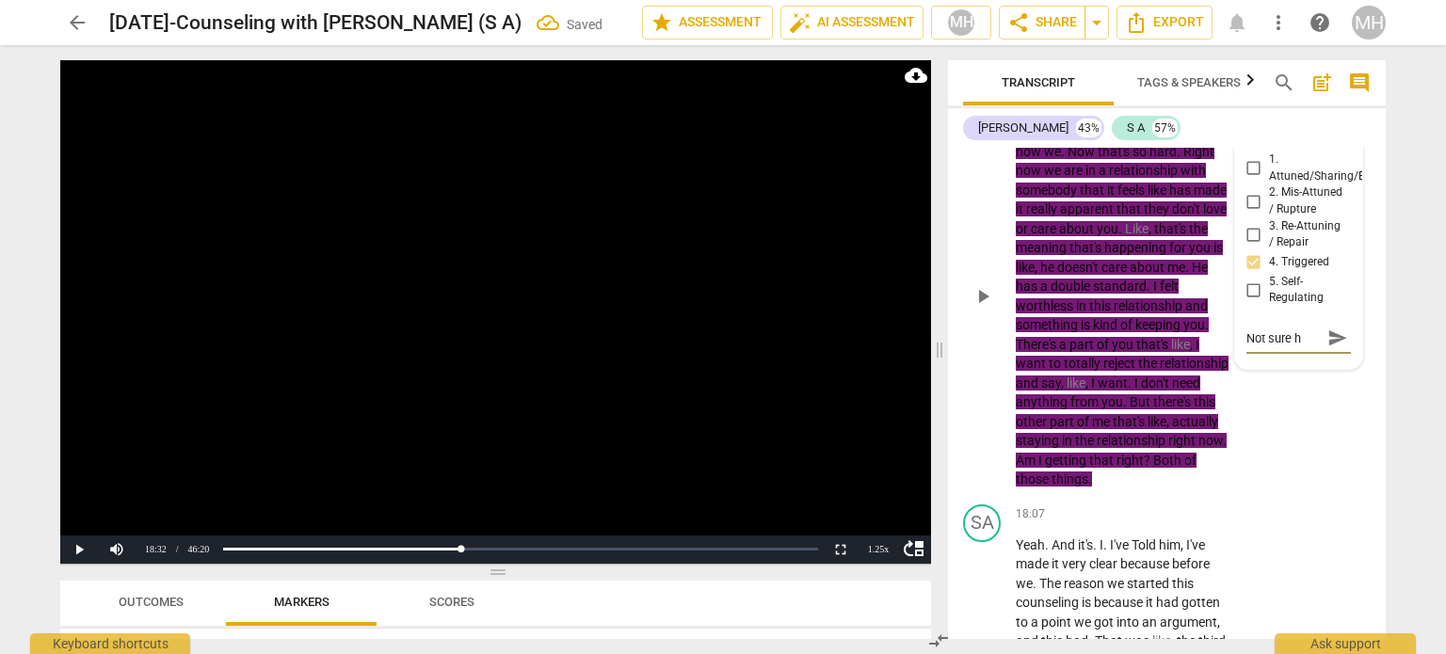
type textarea "Not sure ho"
type textarea "Not sure how"
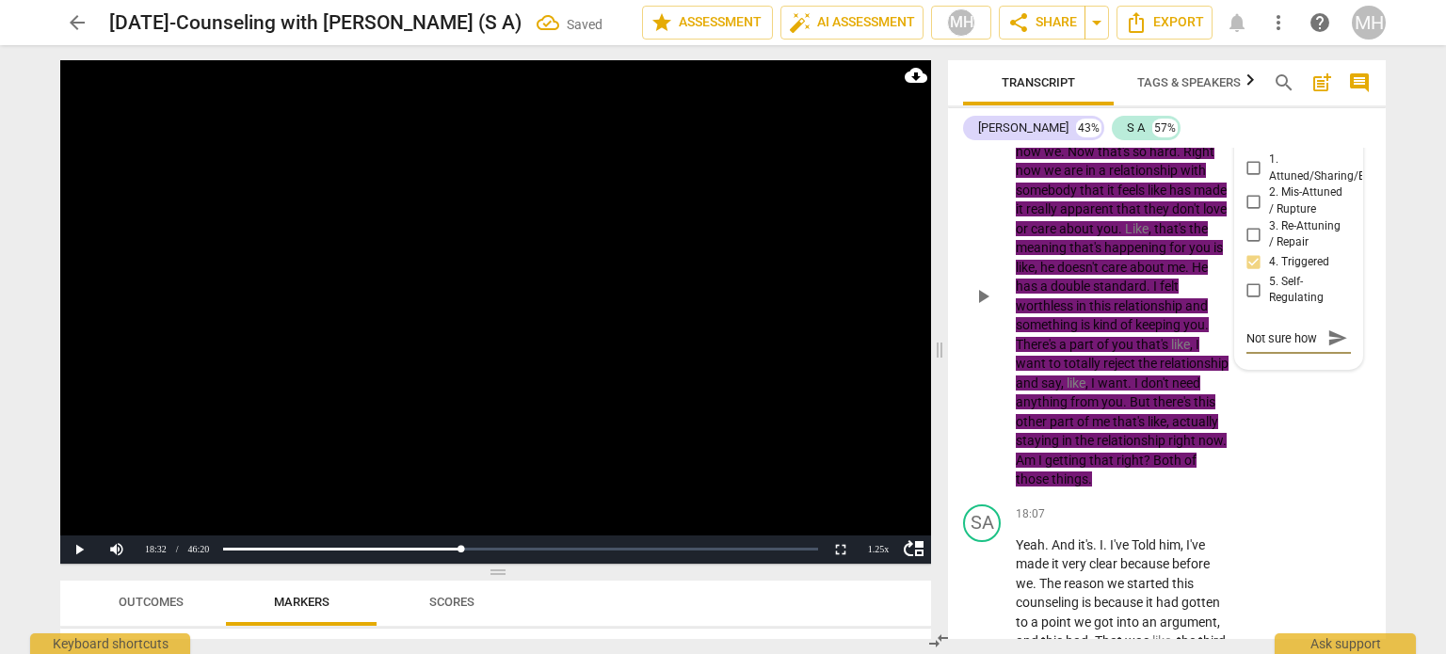
type textarea "Not sure how t"
type textarea "Not sure how to"
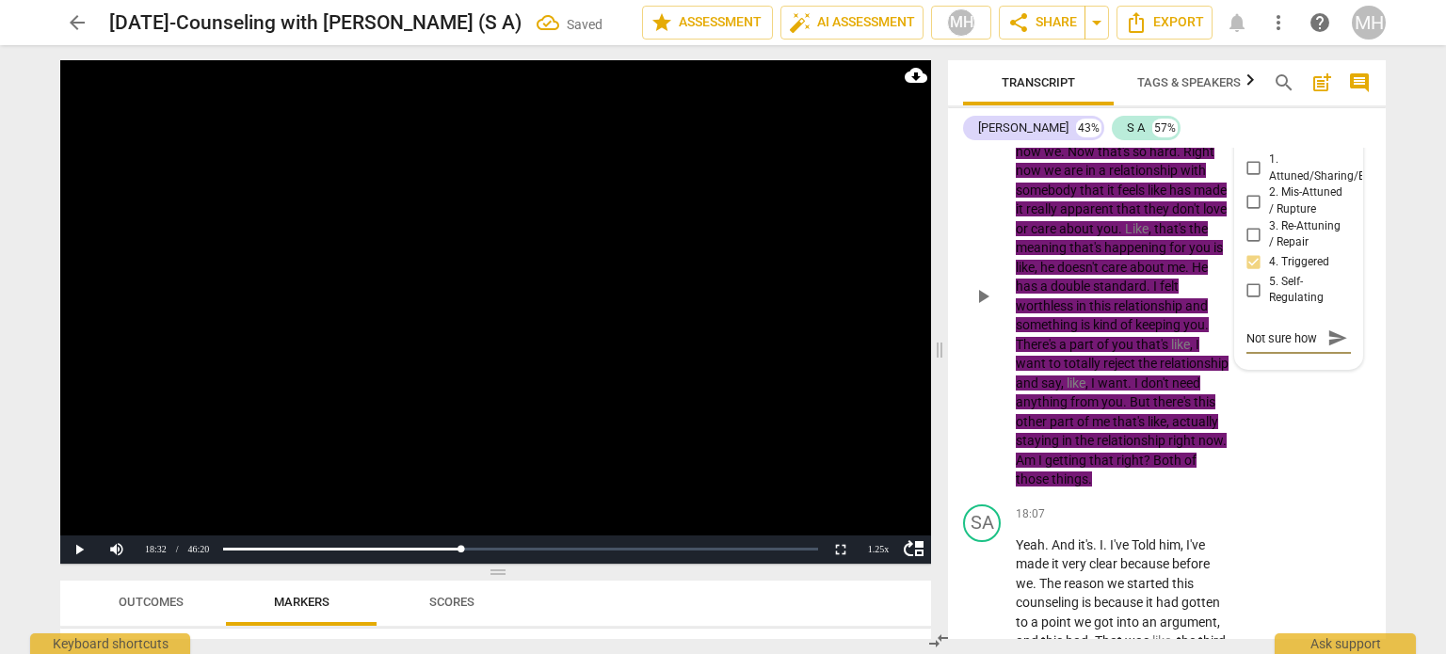
type textarea "Not sure how to"
type textarea "Not sure how to a"
type textarea "Not sure how to ap"
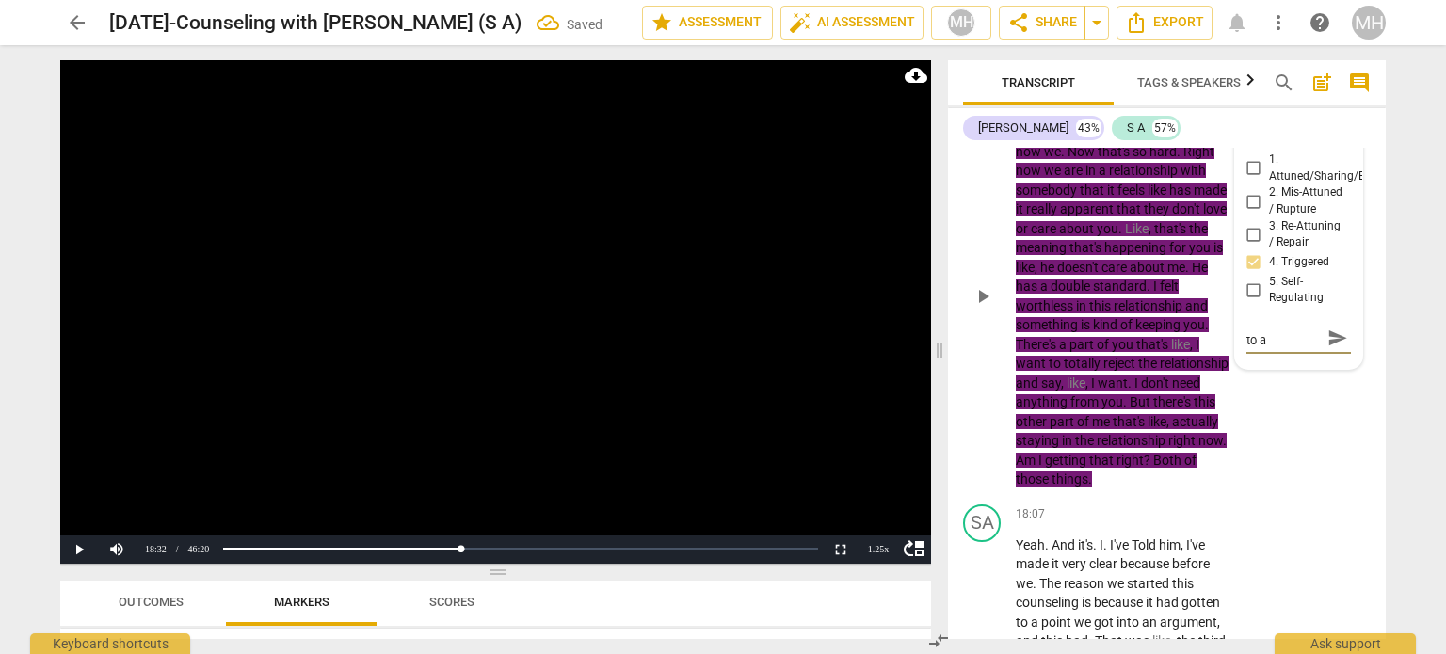
type textarea "Not sure how to ap"
type textarea "Not sure how to app"
type textarea "Not sure how to appr"
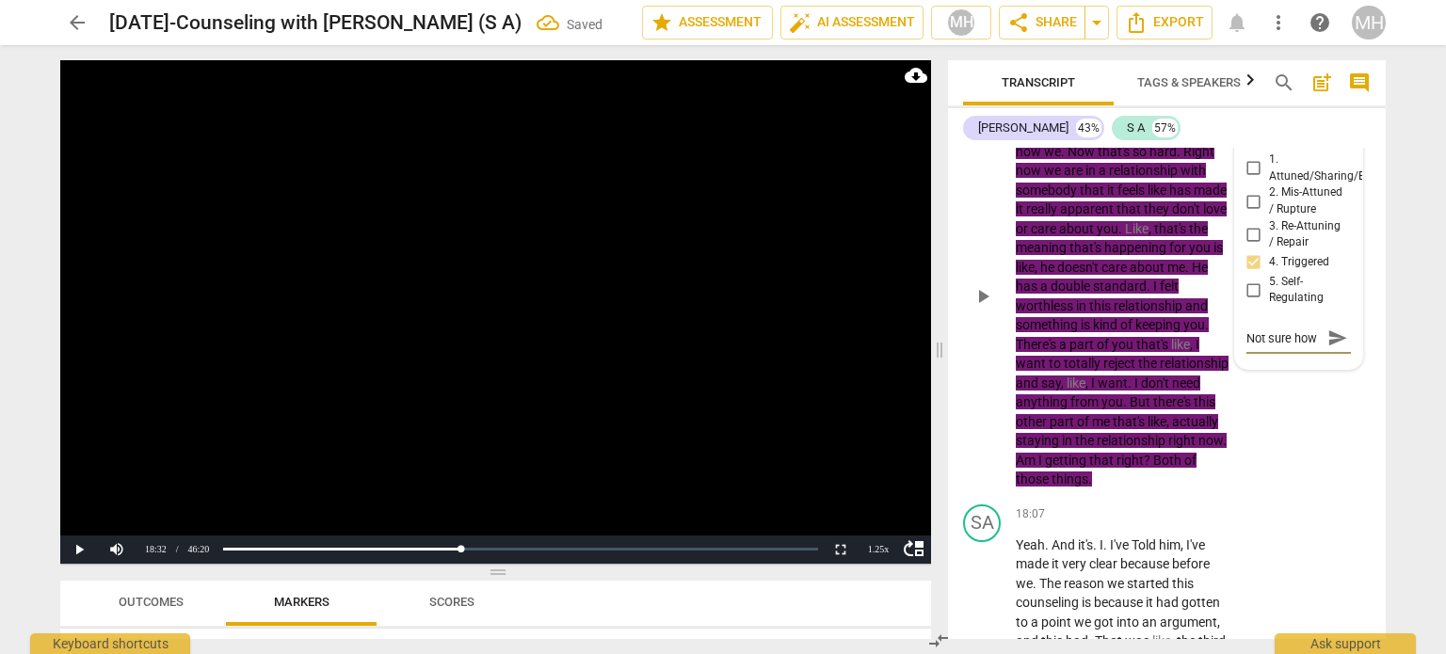
type textarea "Not sure how to appr"
type textarea "Not sure how to appro"
type textarea "Not sure how to approa"
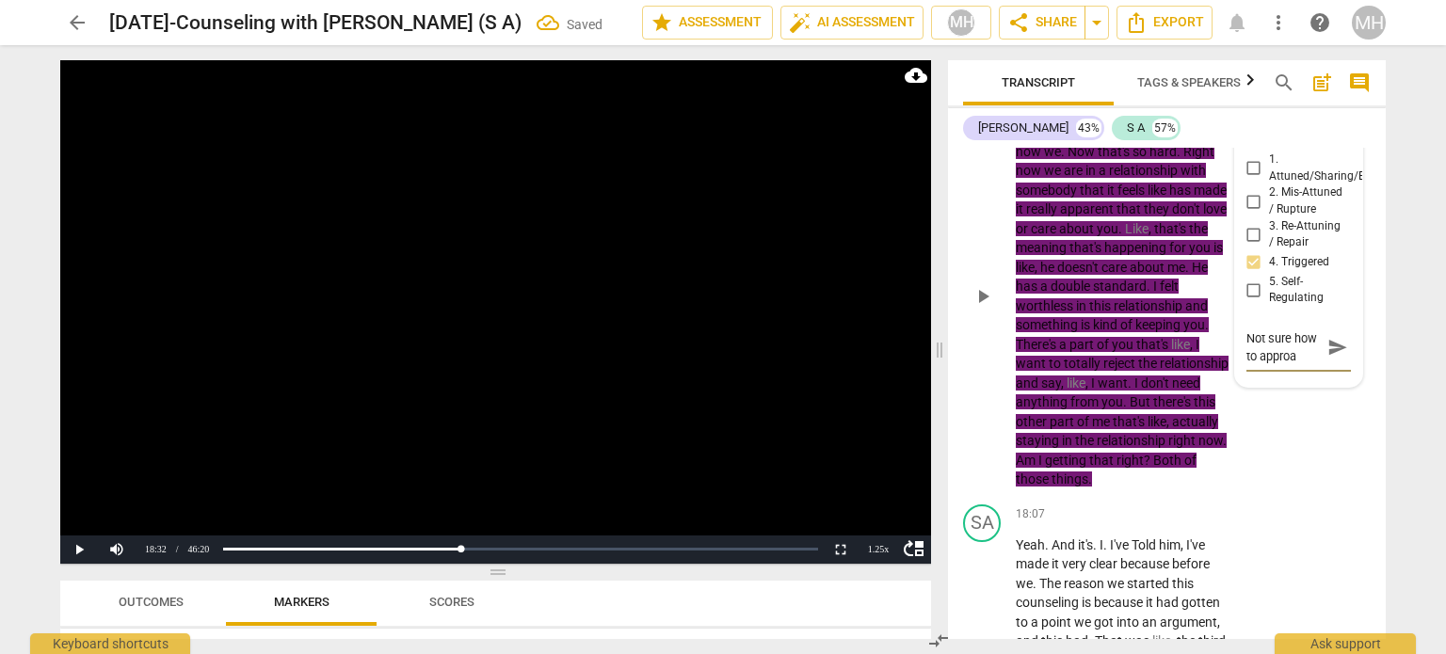
type textarea "Not sure how to approac"
type textarea "Not sure how to approach"
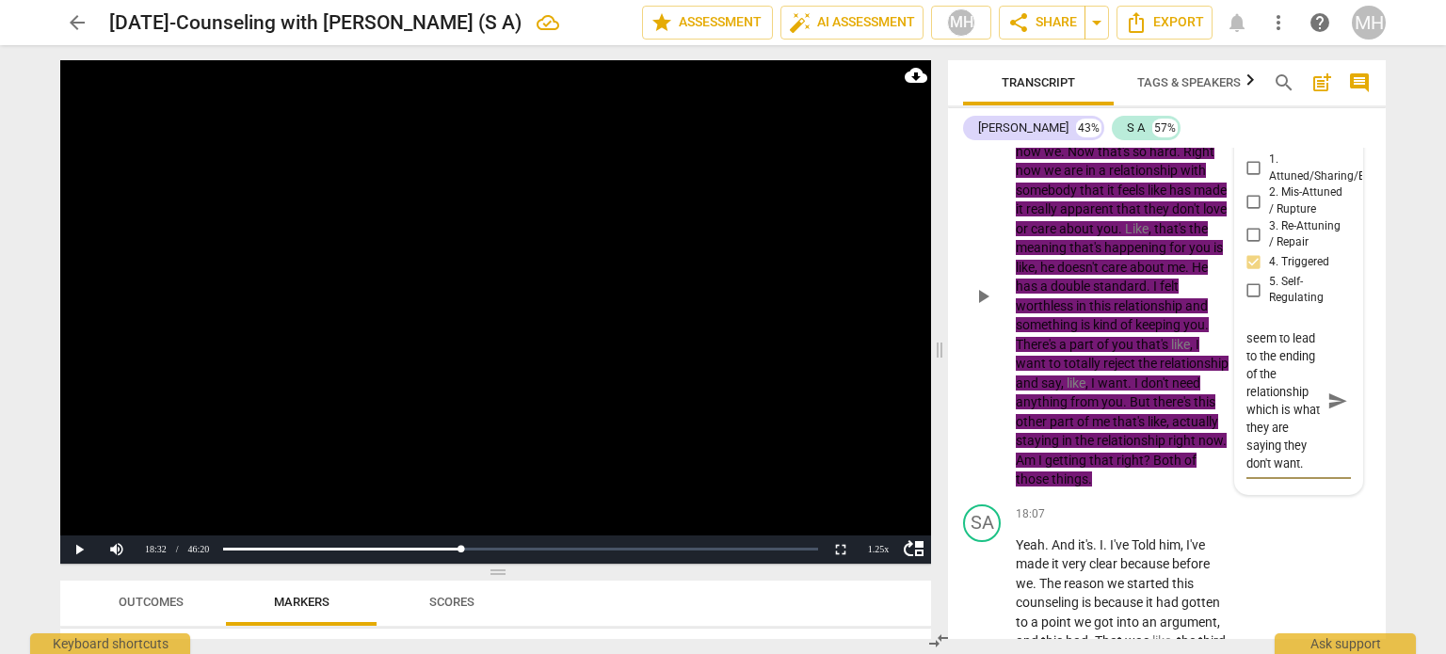
click at [1337, 411] on span "send" at bounding box center [1338, 401] width 21 height 21
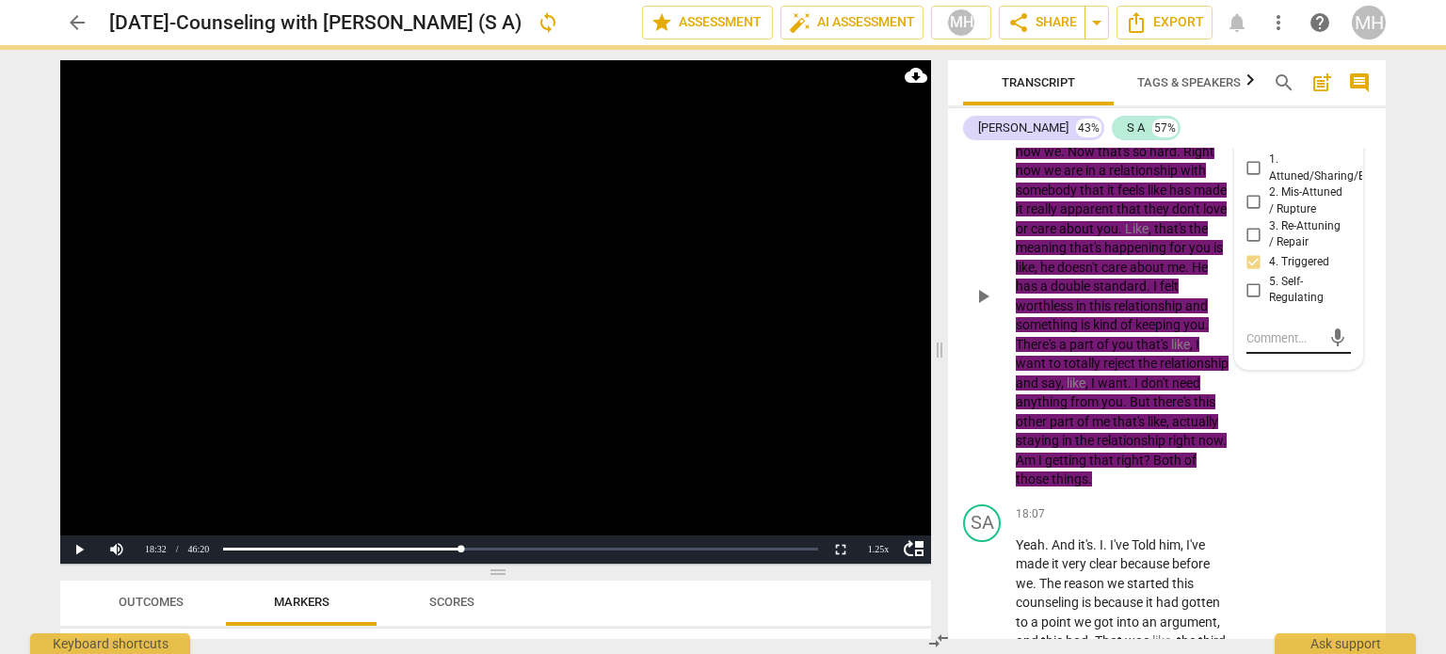
scroll to position [0, 0]
click at [640, 367] on video at bounding box center [495, 312] width 871 height 504
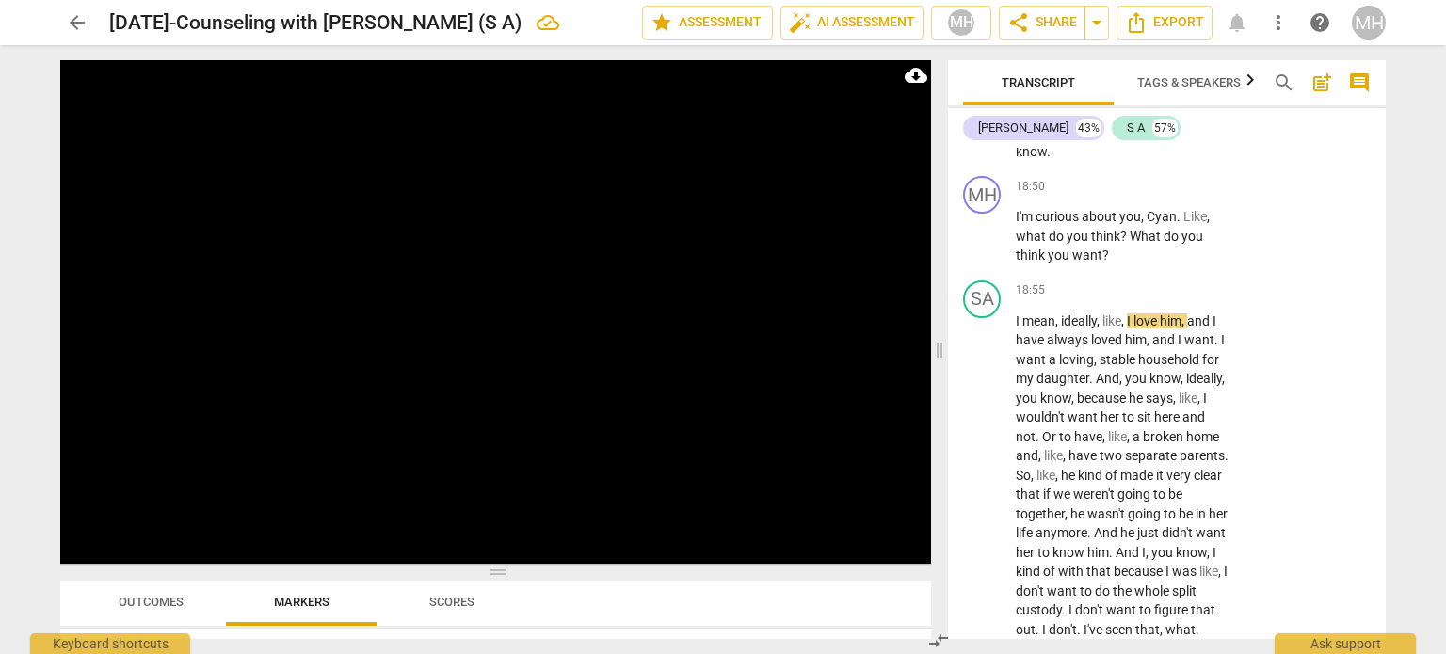
scroll to position [14393, 0]
click at [1148, 194] on p "Add competency" at bounding box center [1170, 185] width 89 height 17
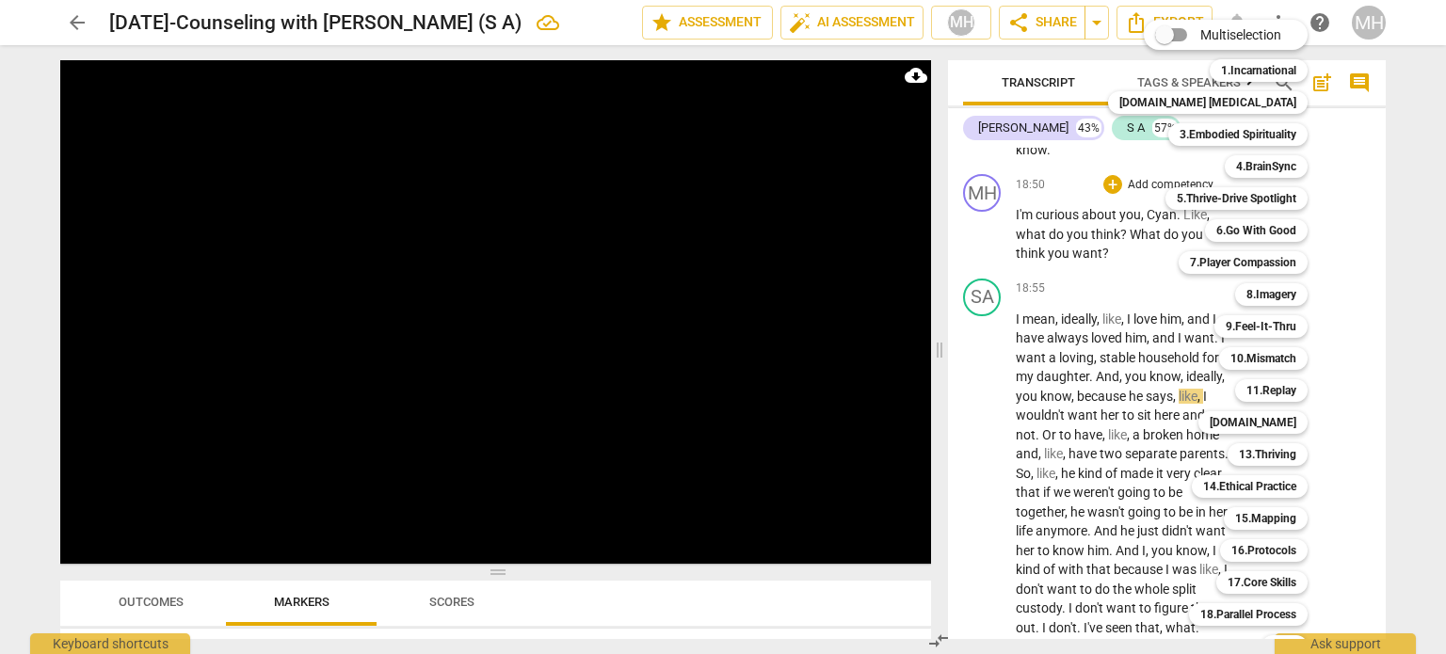
click at [1093, 502] on div at bounding box center [723, 327] width 1446 height 654
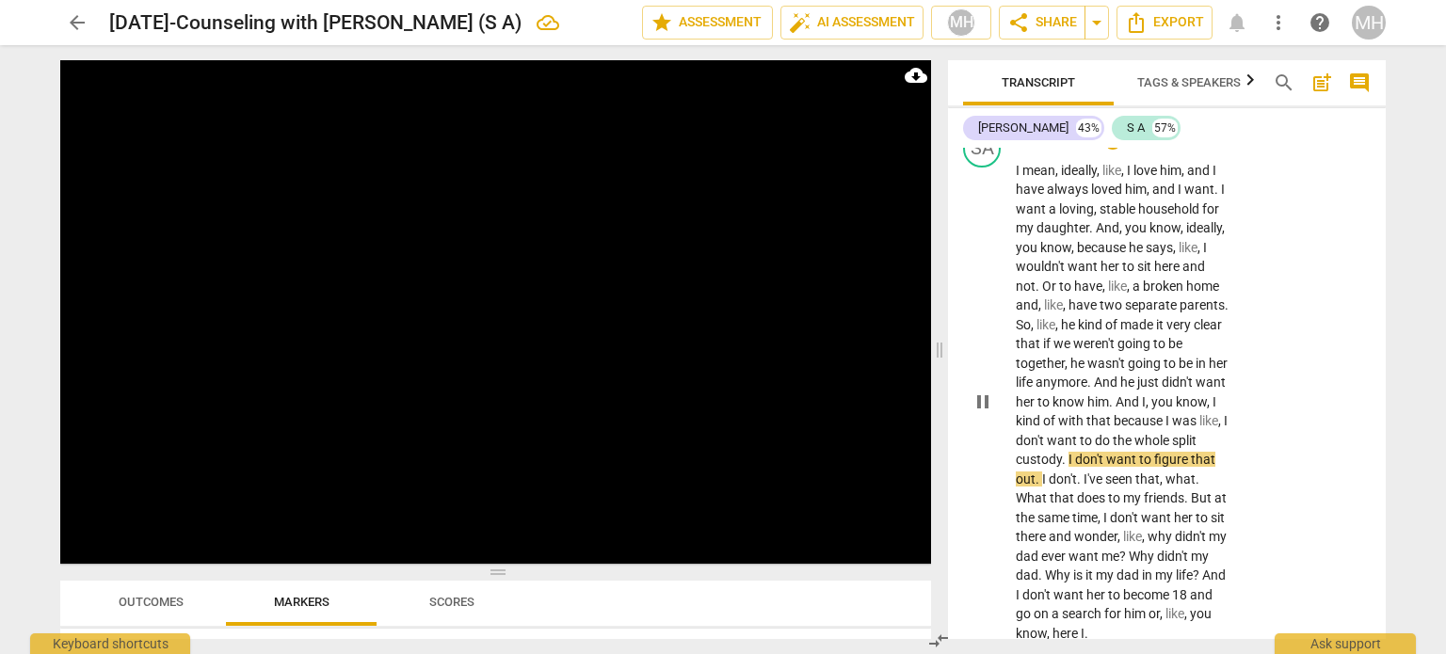
scroll to position [14537, 0]
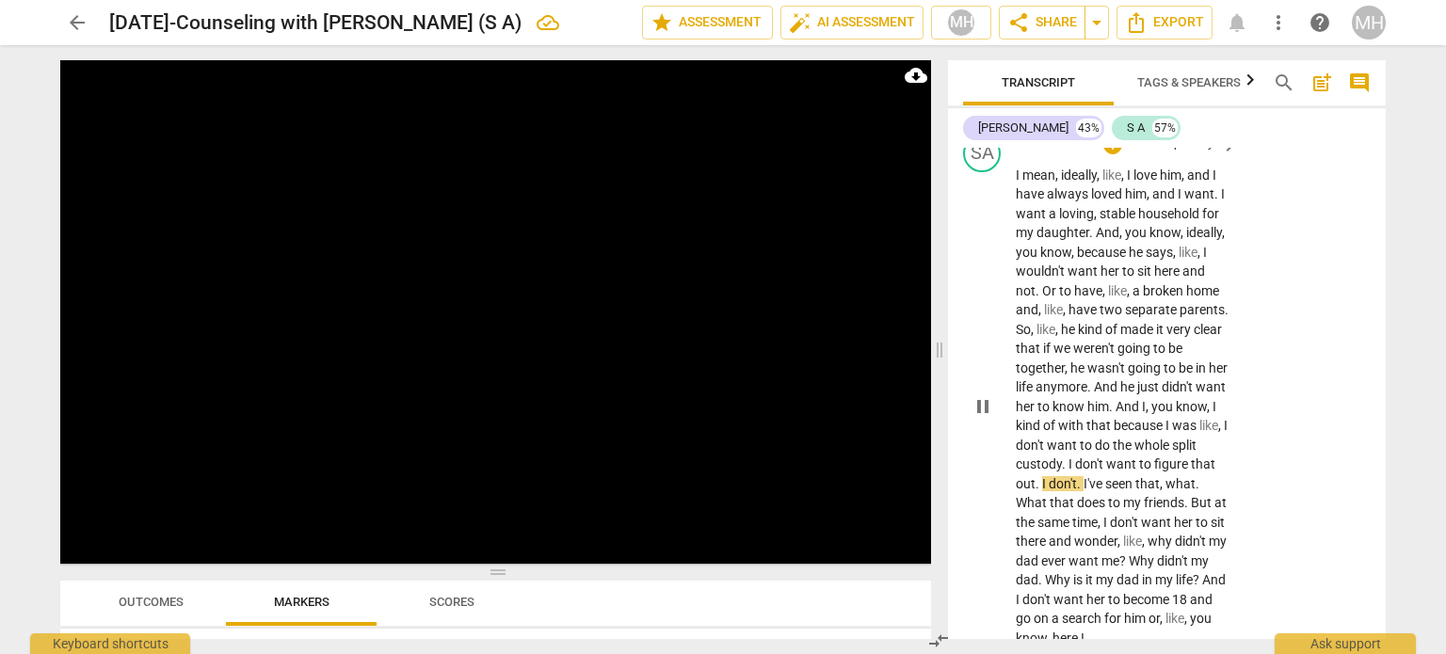
click at [1175, 153] on p "Add competency" at bounding box center [1170, 145] width 89 height 17
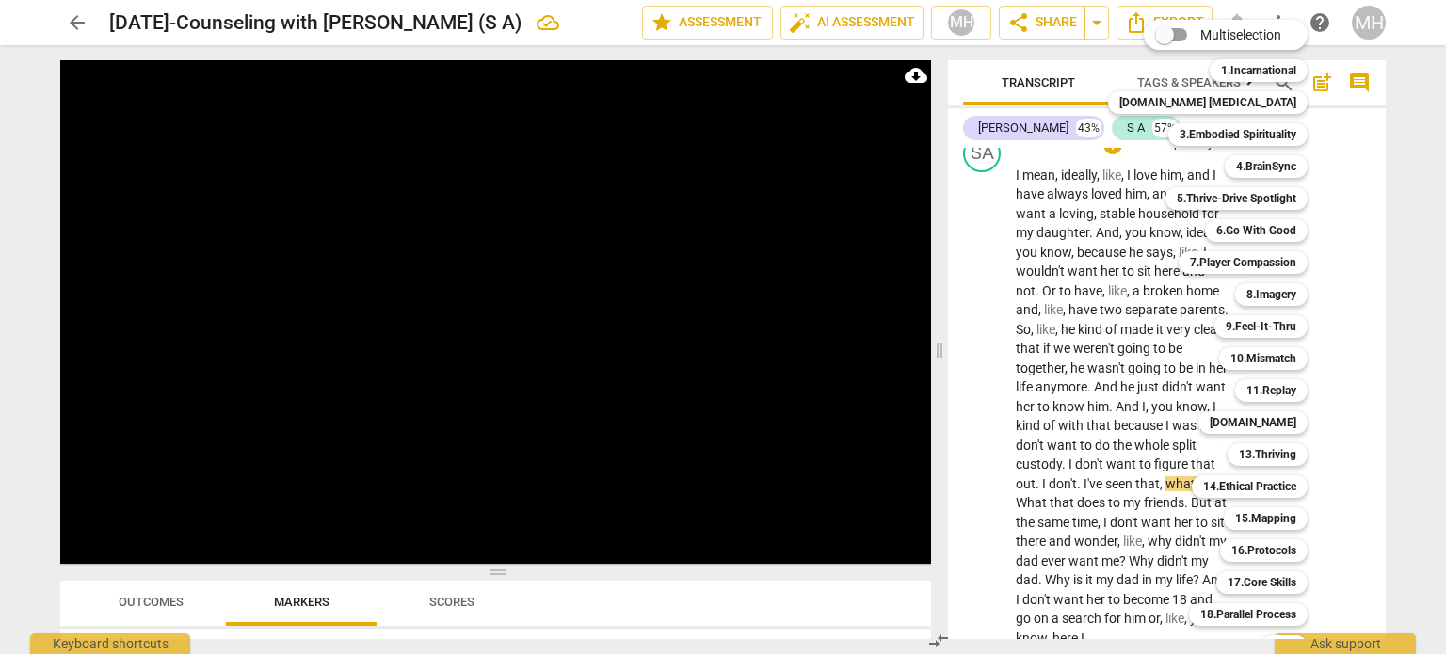
scroll to position [56, 0]
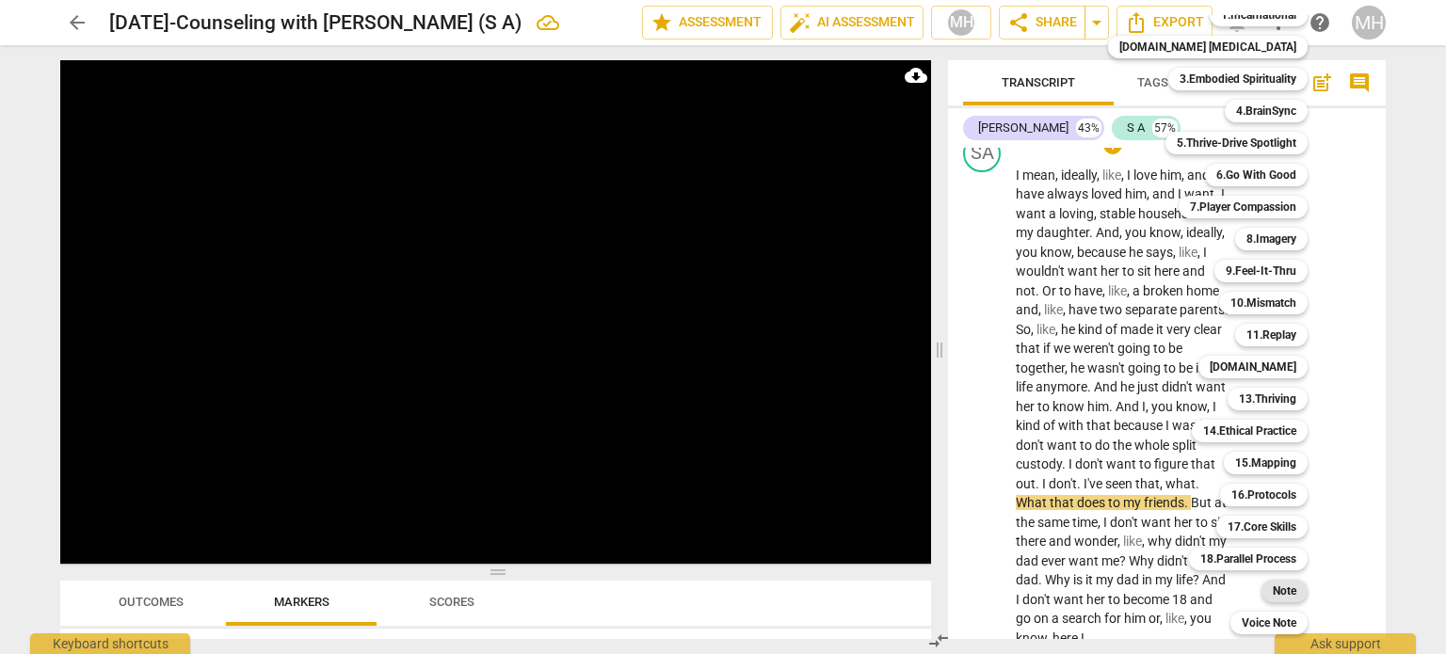
click at [1273, 587] on b "Note" at bounding box center [1285, 591] width 24 height 23
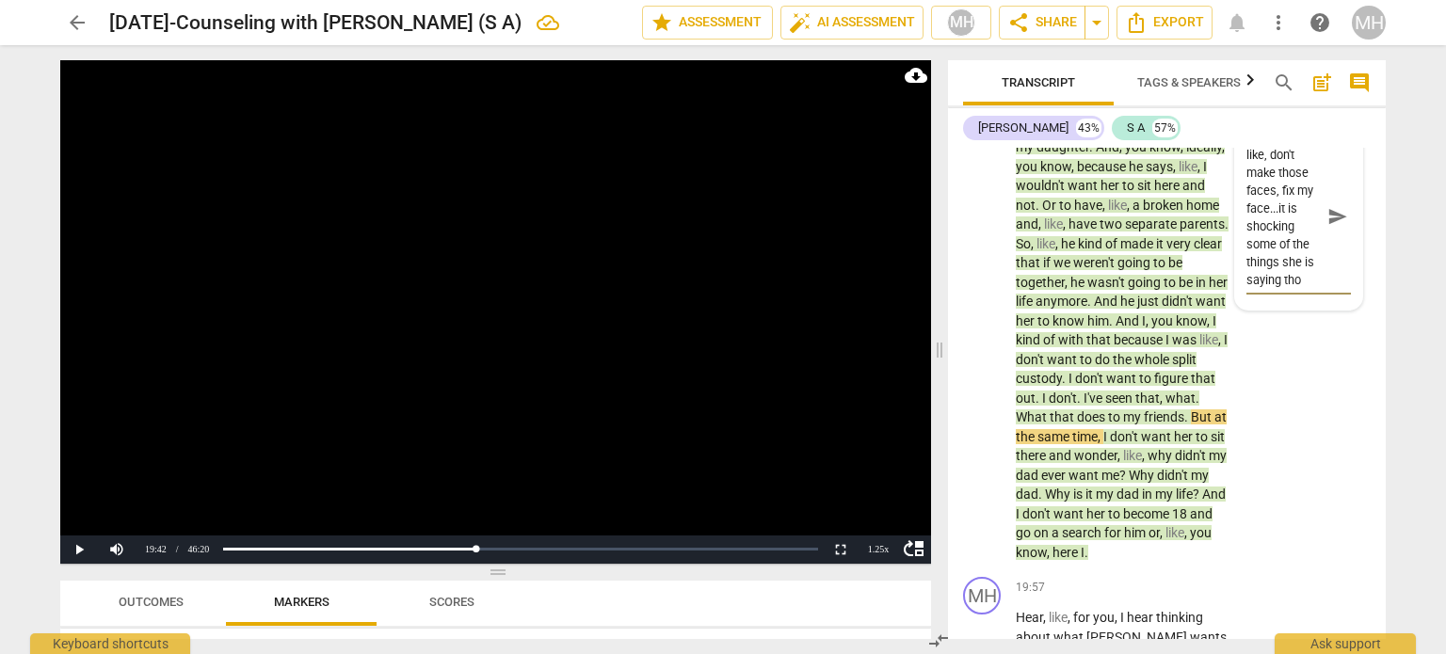
scroll to position [70, 0]
click at [1334, 230] on button "send" at bounding box center [1337, 215] width 27 height 27
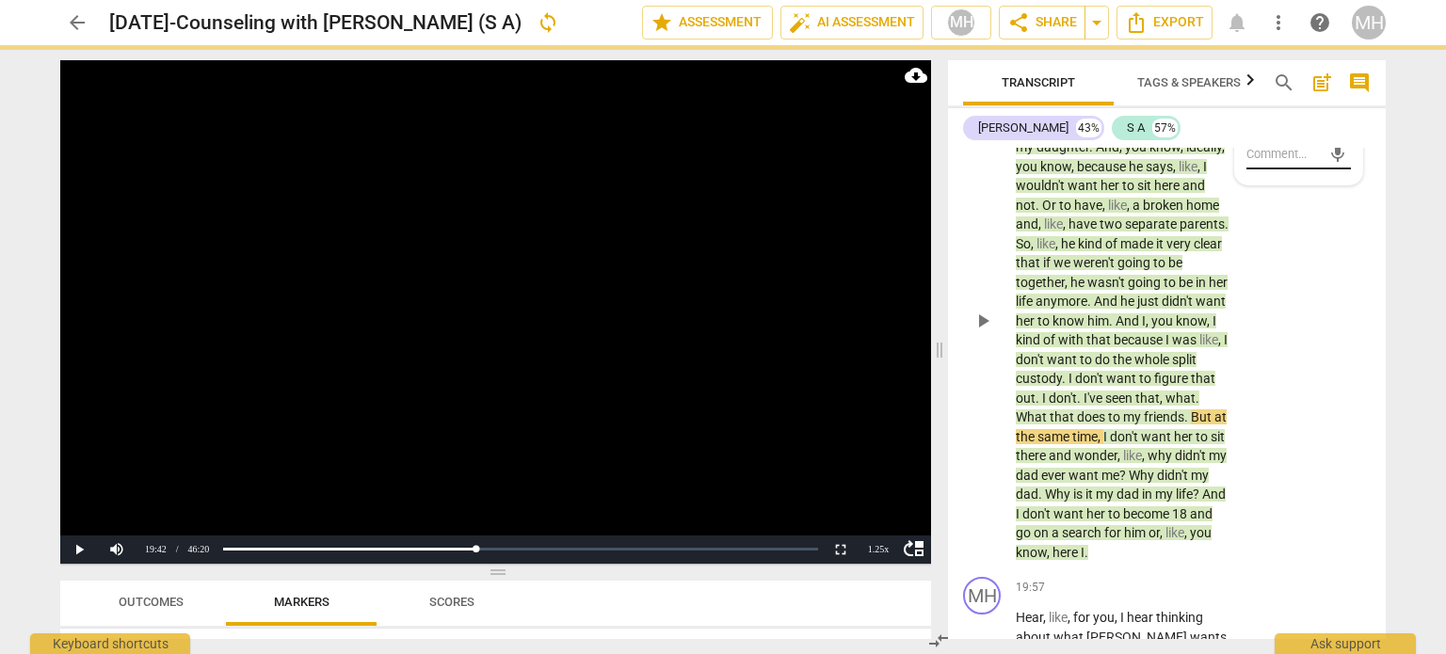
scroll to position [0, 0]
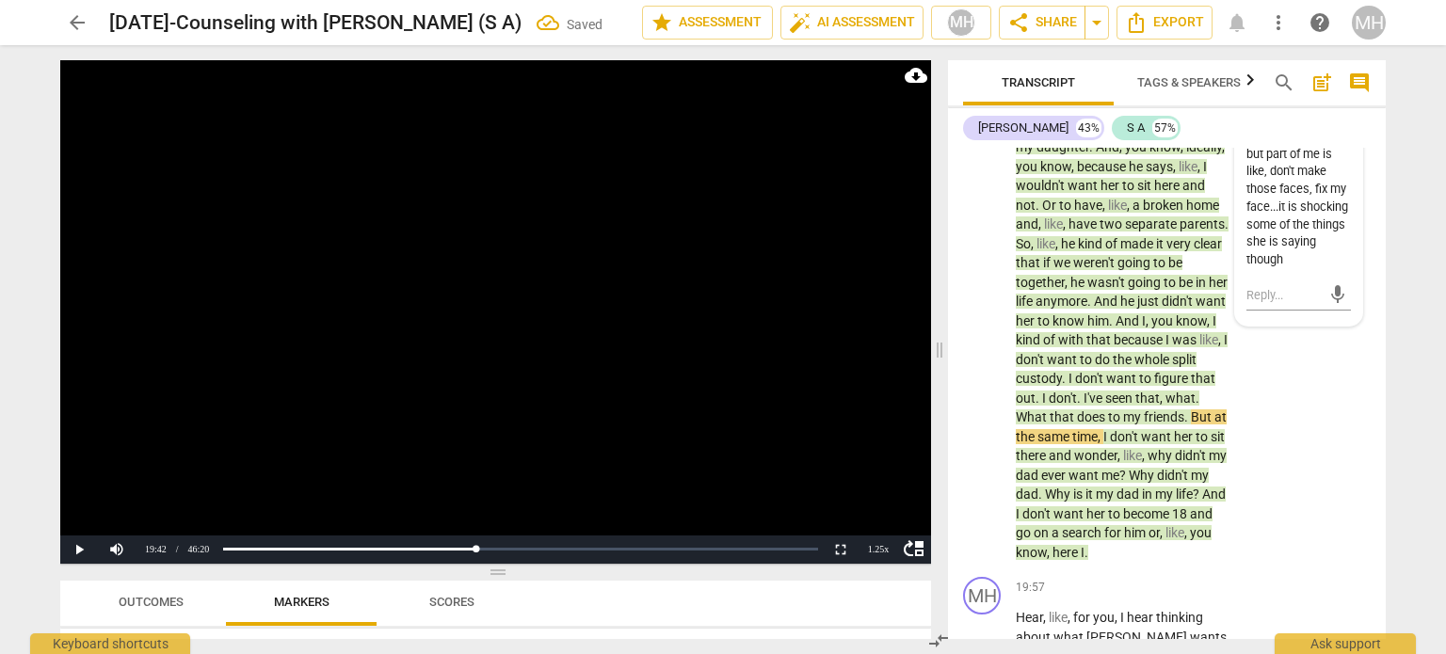
click at [817, 328] on video at bounding box center [495, 312] width 871 height 504
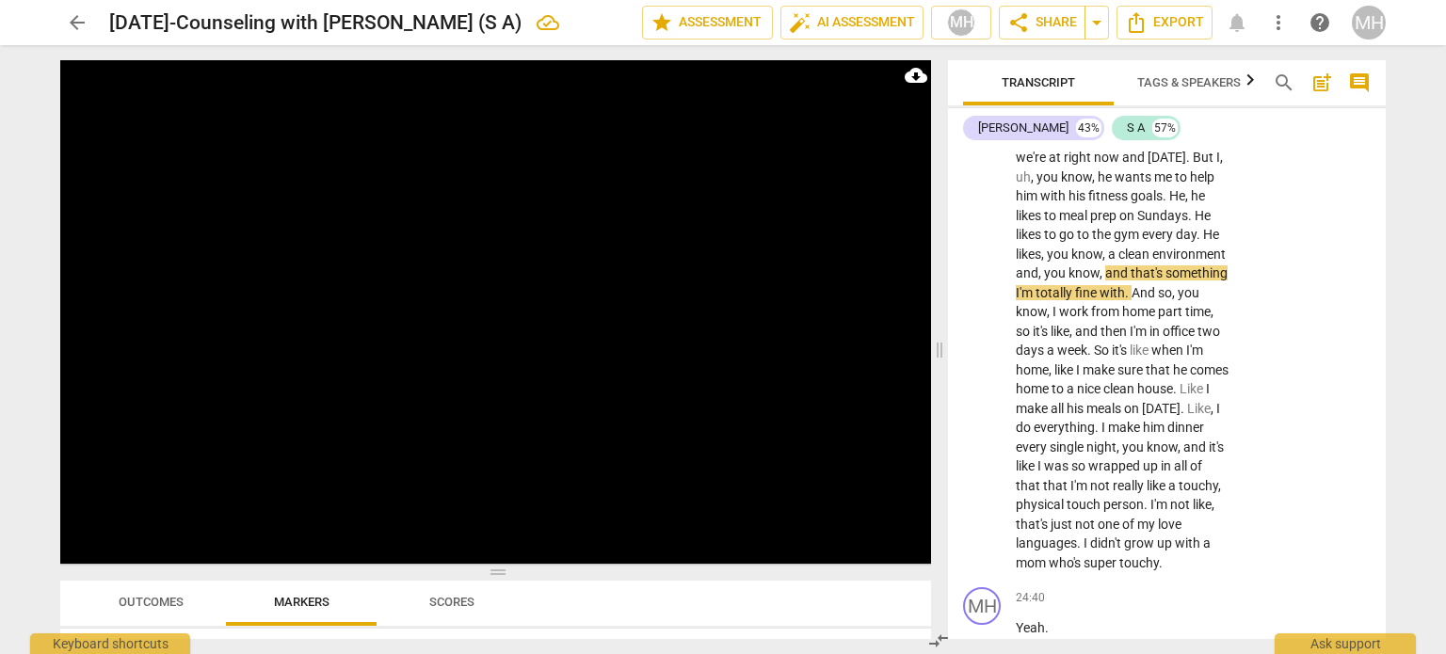
scroll to position [17860, 0]
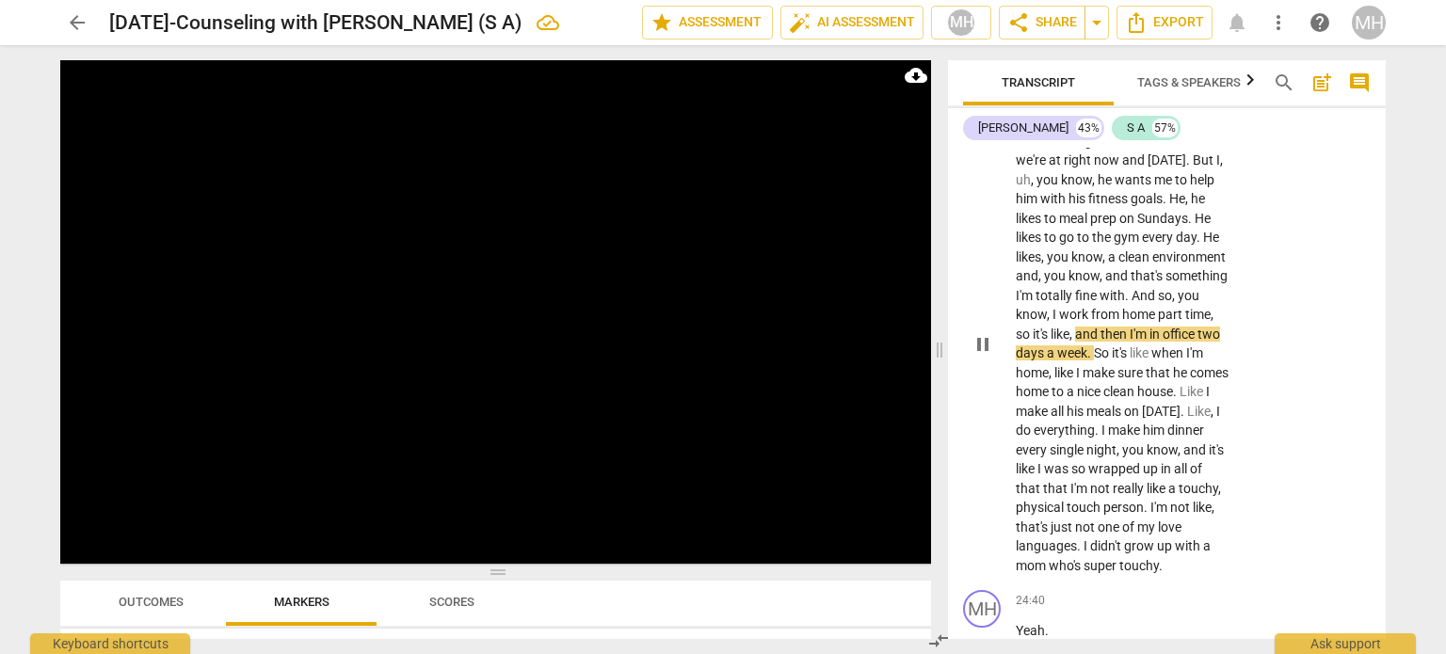
click at [1169, 101] on p "Add competency" at bounding box center [1170, 92] width 89 height 17
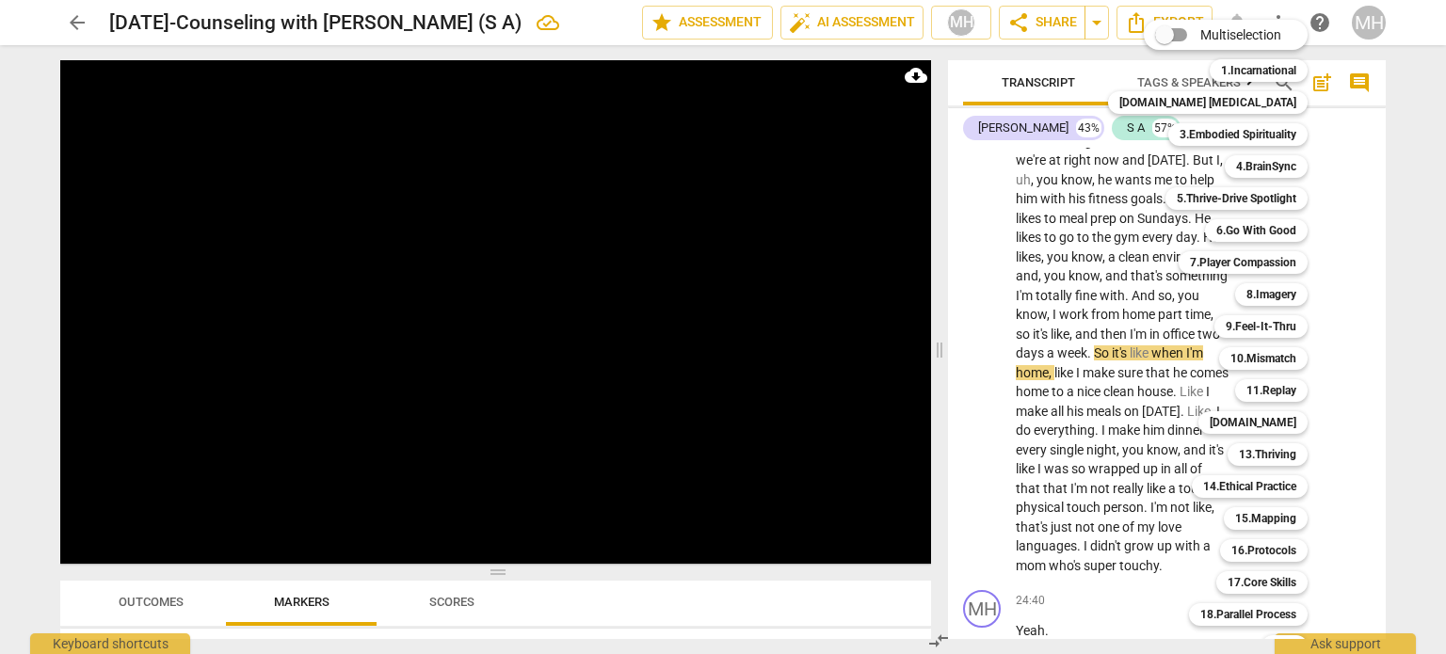
scroll to position [56, 0]
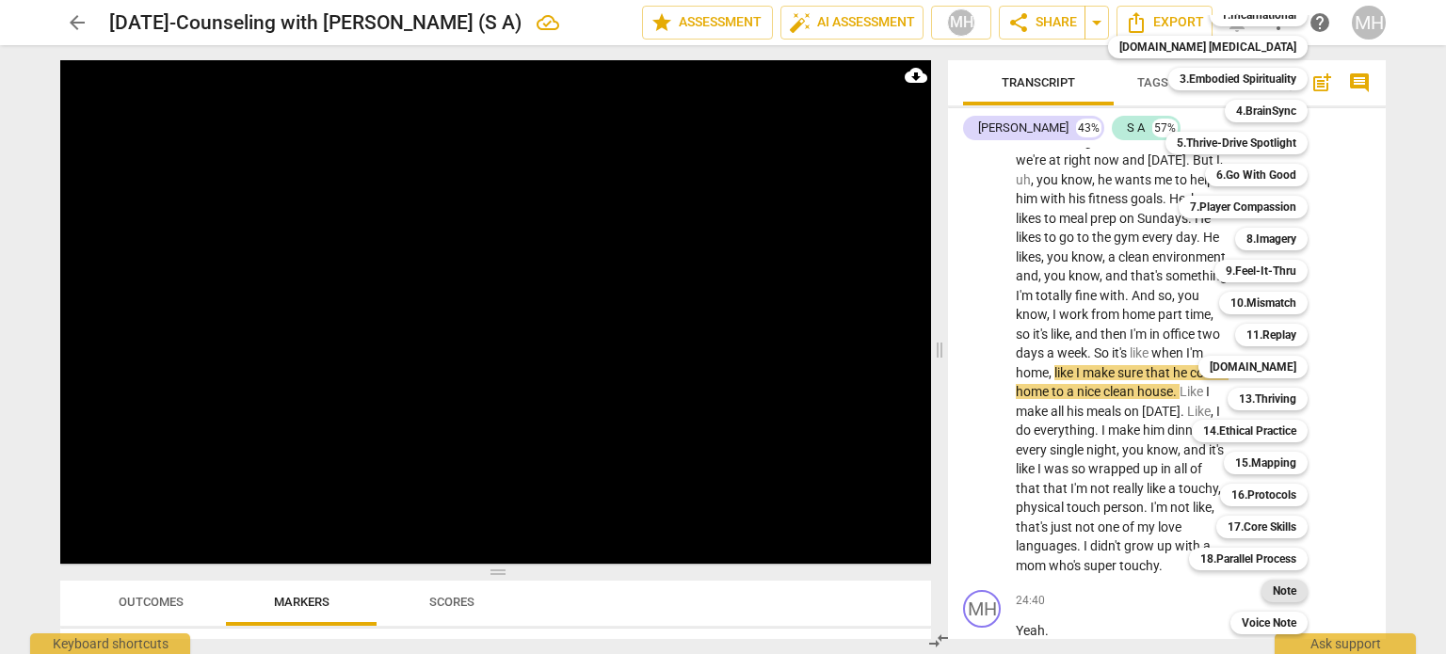
click at [1273, 599] on b "Note" at bounding box center [1285, 591] width 24 height 23
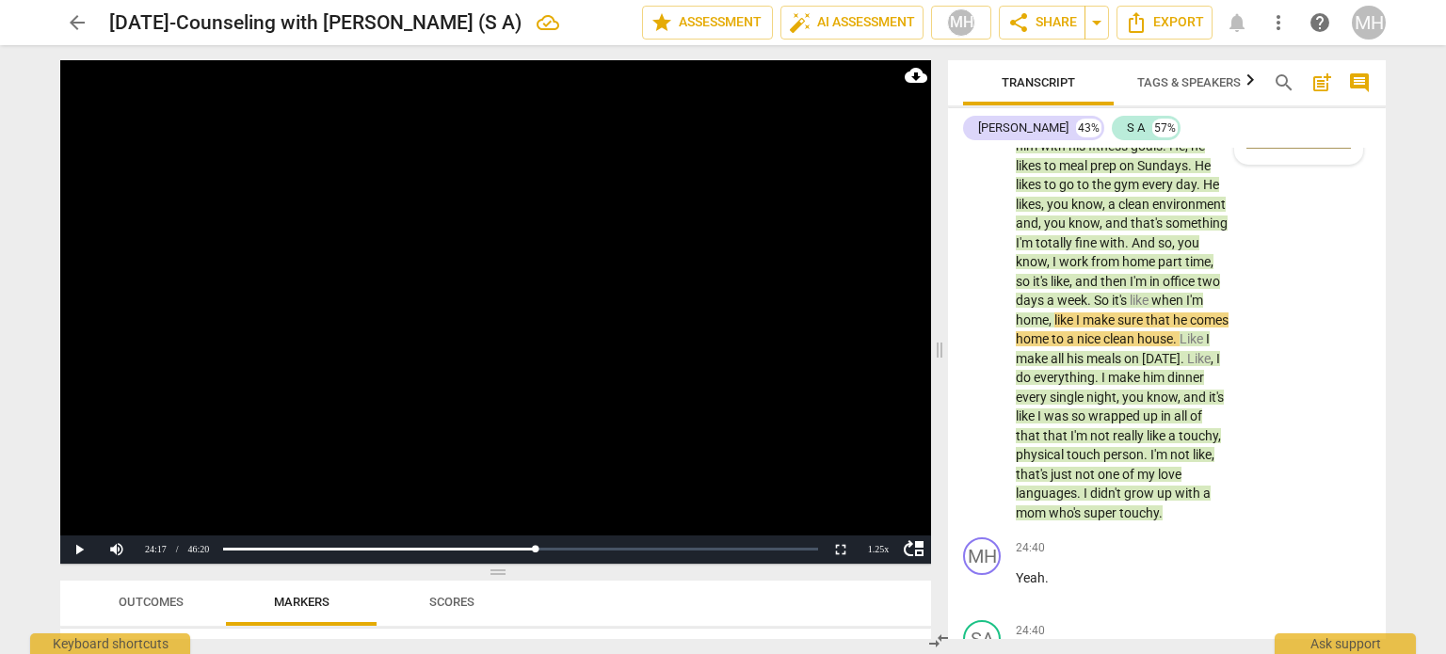
scroll to position [0, 0]
click at [1339, 97] on span "more_vert" at bounding box center [1340, 85] width 23 height 23
click at [1348, 238] on li "Delete" at bounding box center [1355, 230] width 65 height 36
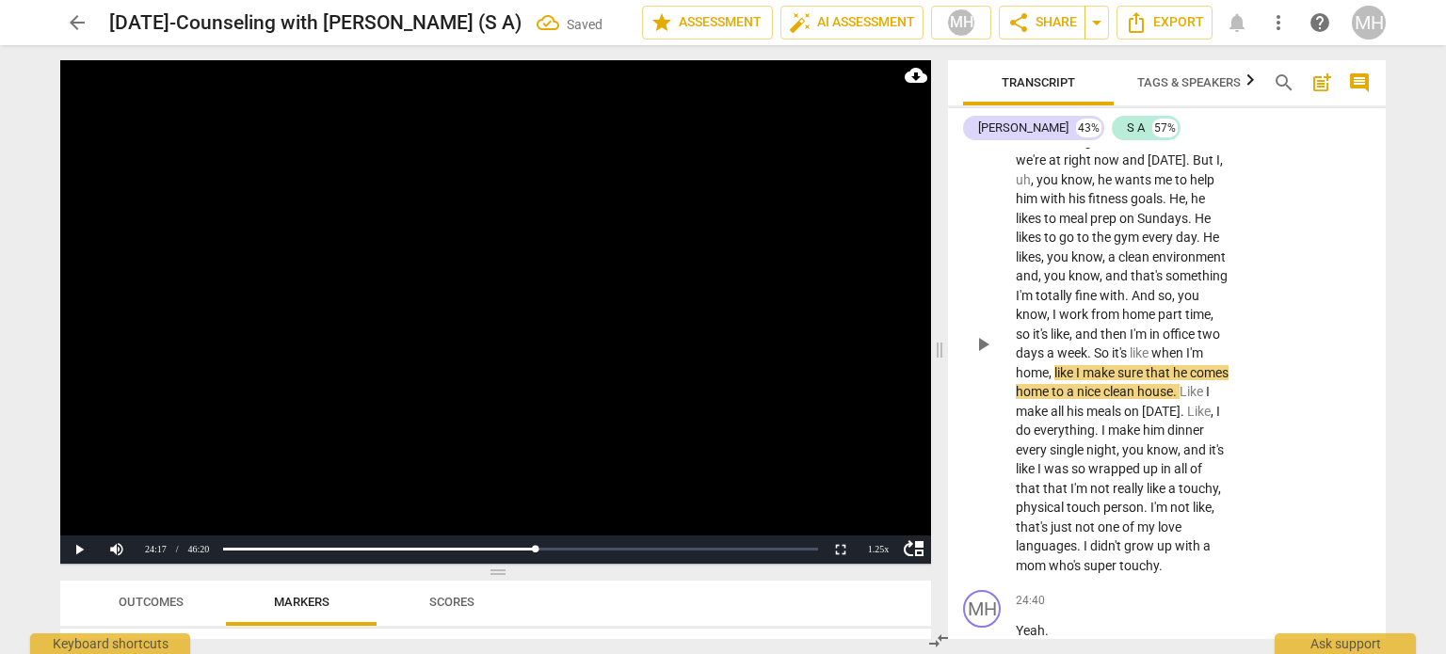
scroll to position [17856, 0]
click at [1171, 105] on p "Add competency" at bounding box center [1170, 96] width 89 height 17
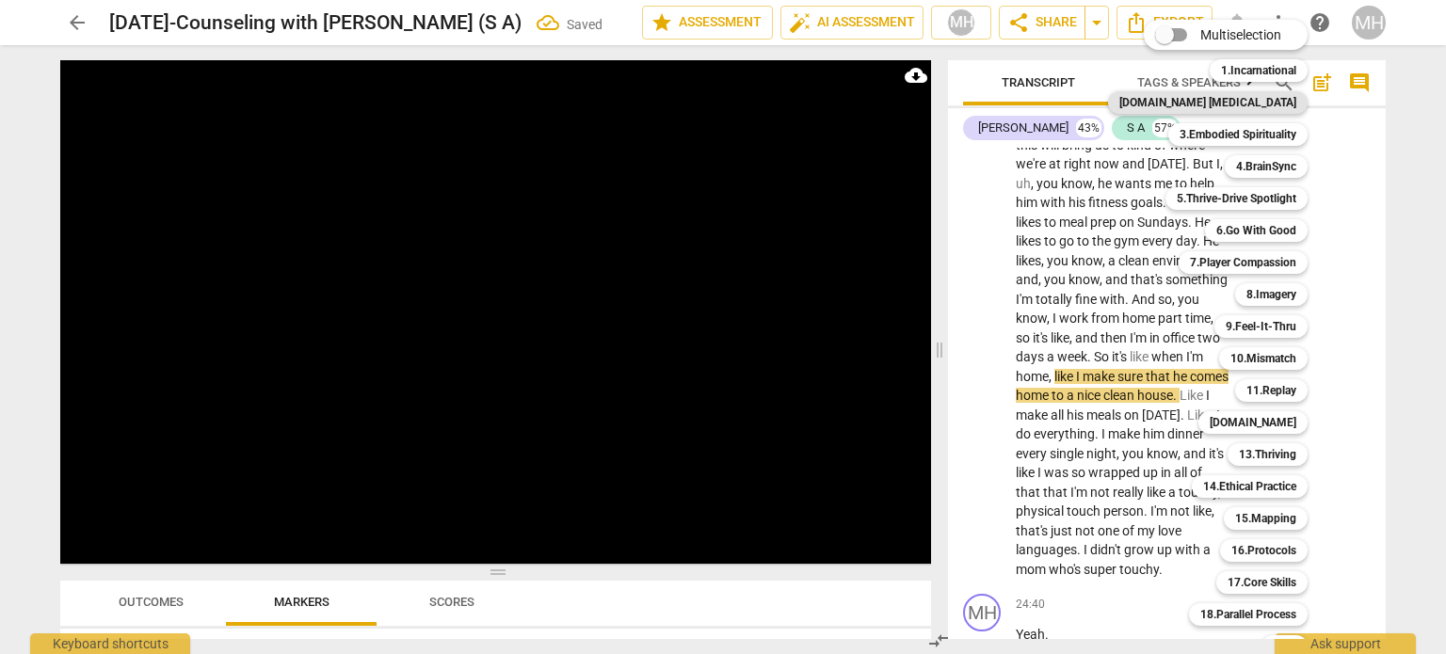
click at [1248, 100] on b "[DOMAIN_NAME] [MEDICAL_DATA]" at bounding box center [1208, 102] width 177 height 23
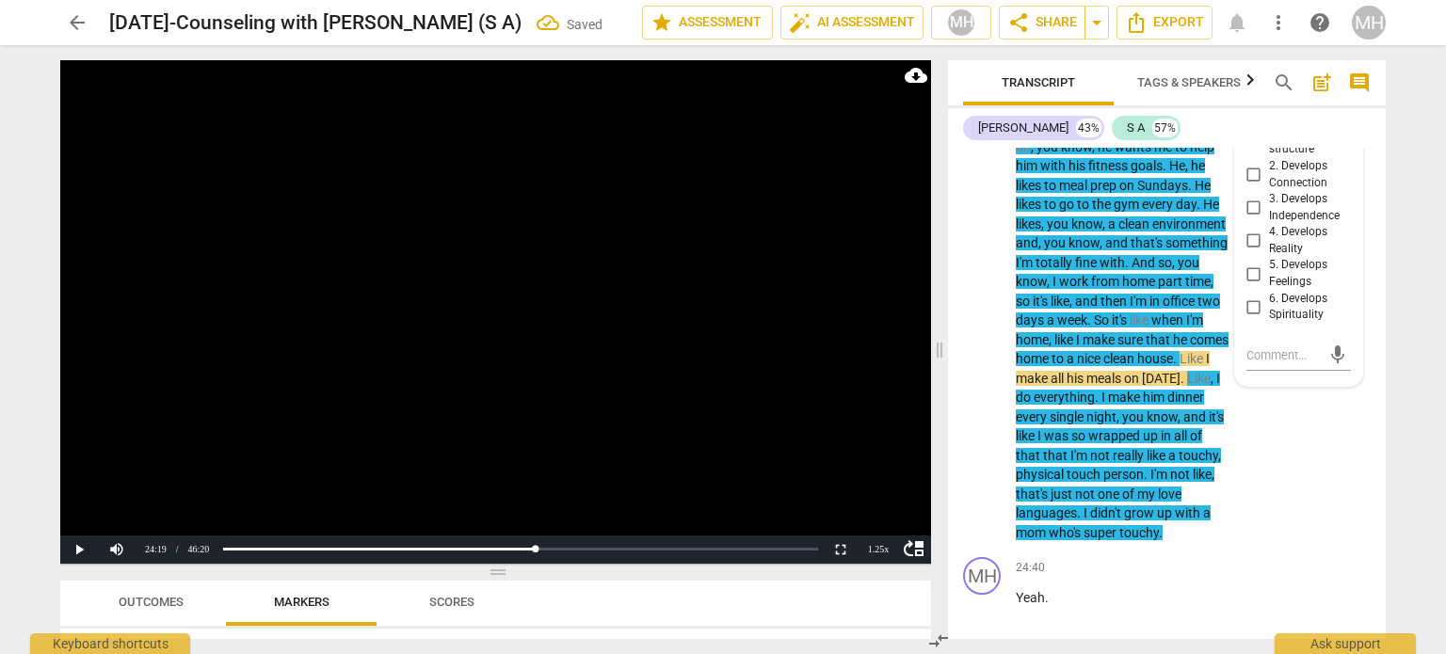
scroll to position [17913, 0]
click at [1250, 144] on input "1. Provides leadership & structure" at bounding box center [1254, 132] width 30 height 23
click at [1265, 363] on textarea at bounding box center [1284, 355] width 74 height 18
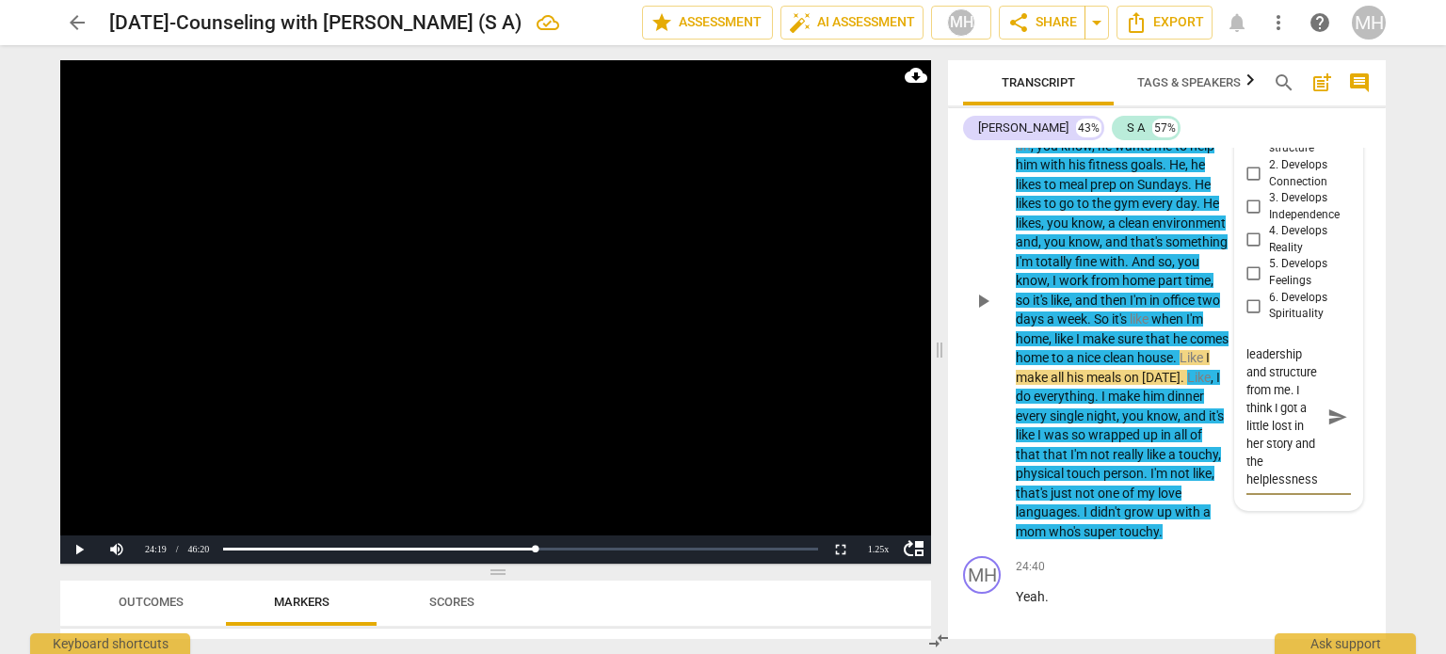
scroll to position [123, 0]
click at [1341, 427] on span "send" at bounding box center [1338, 417] width 21 height 21
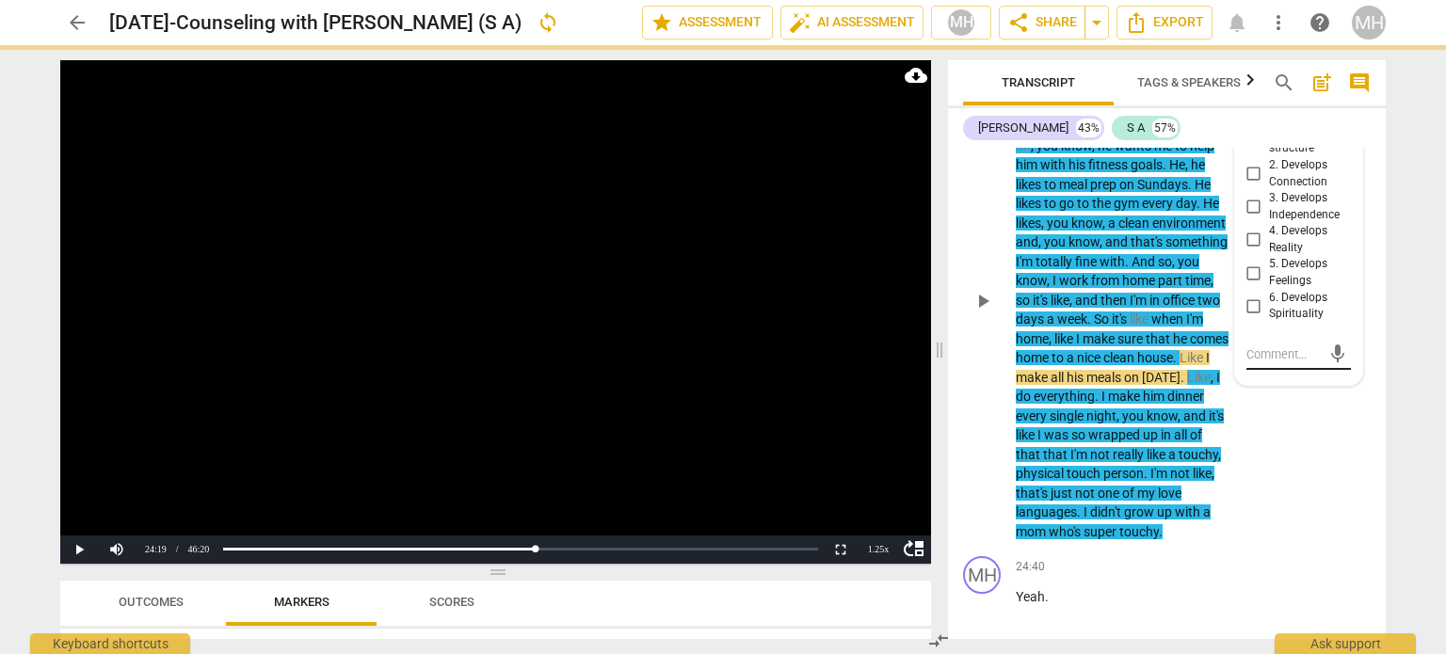
scroll to position [0, 0]
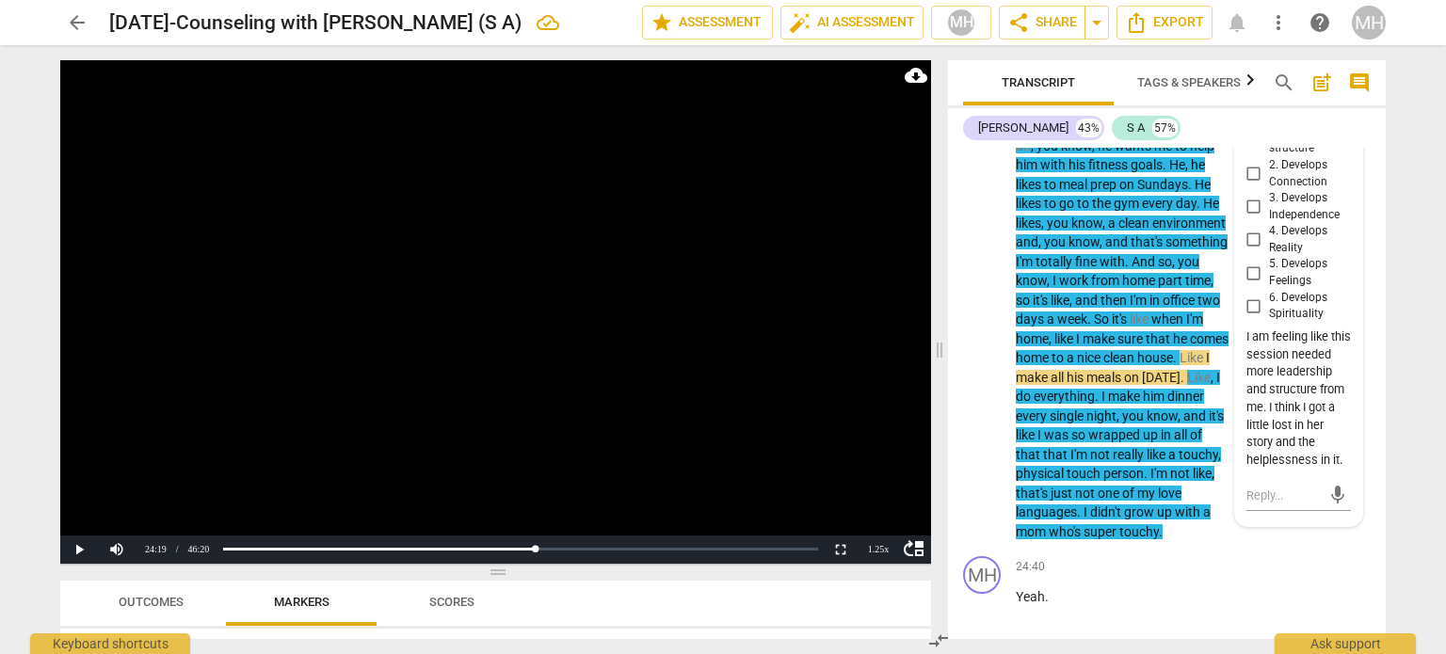
click at [664, 443] on video at bounding box center [495, 312] width 871 height 504
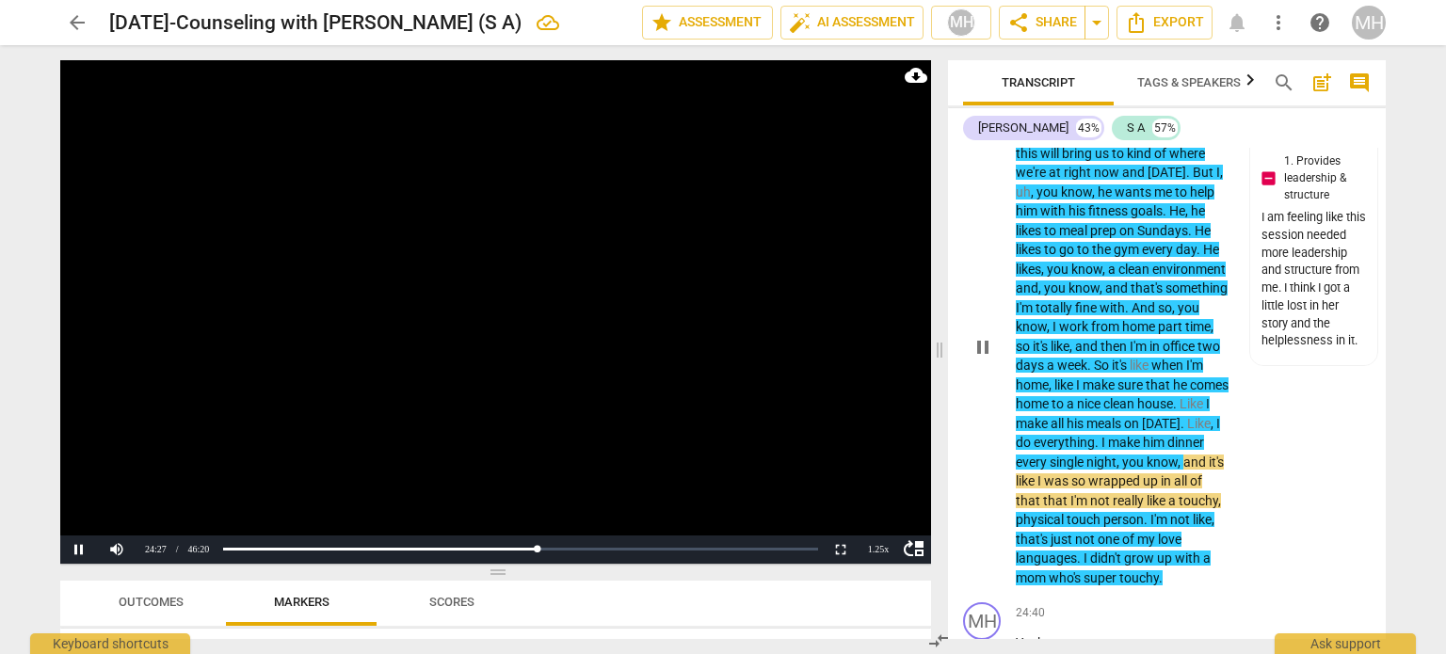
scroll to position [17866, 0]
click at [1152, 94] on p "Add competency" at bounding box center [1116, 85] width 89 height 17
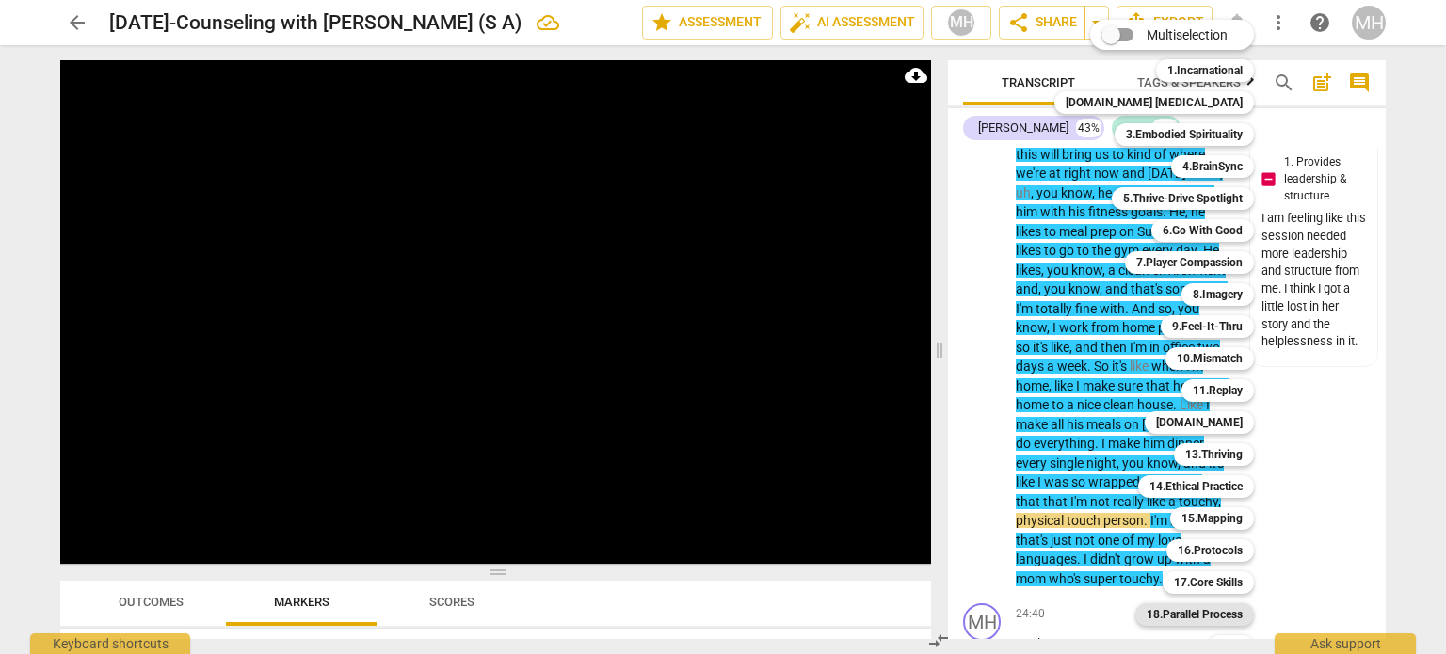
click at [1167, 614] on b "18.Parallel Process" at bounding box center [1195, 615] width 96 height 23
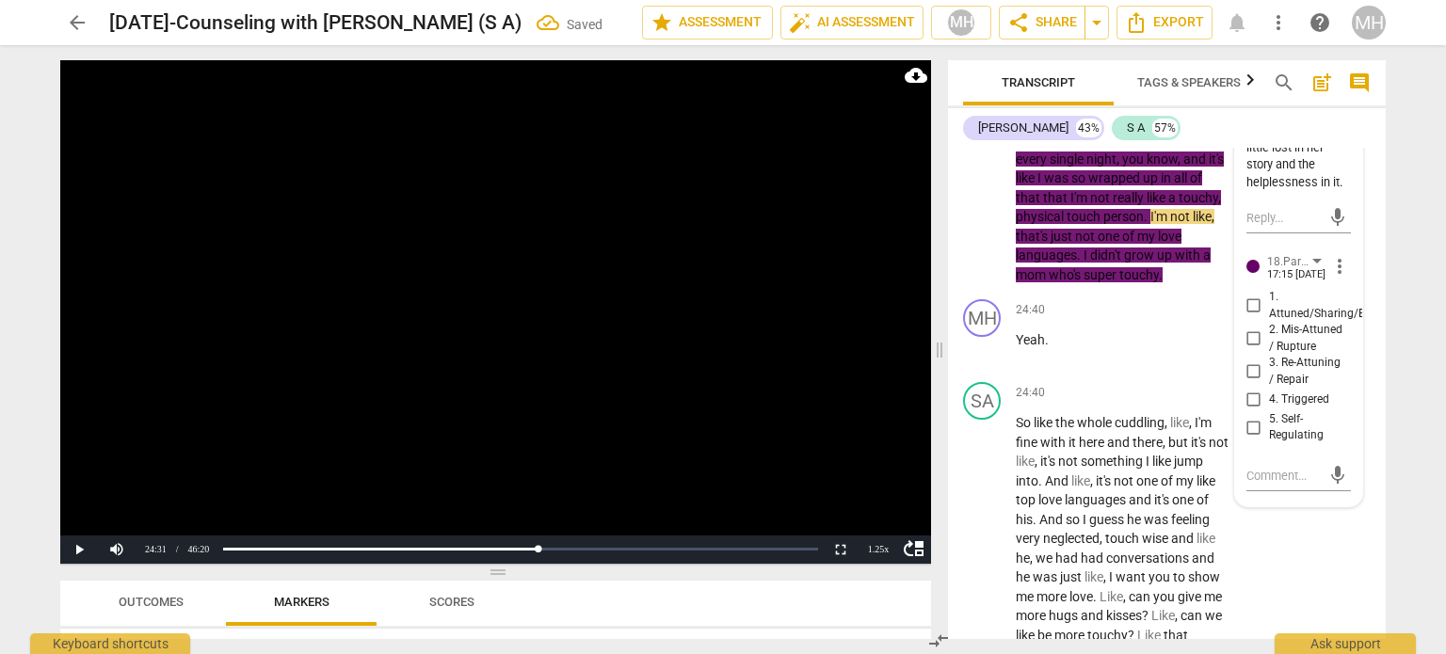
scroll to position [18201, 0]
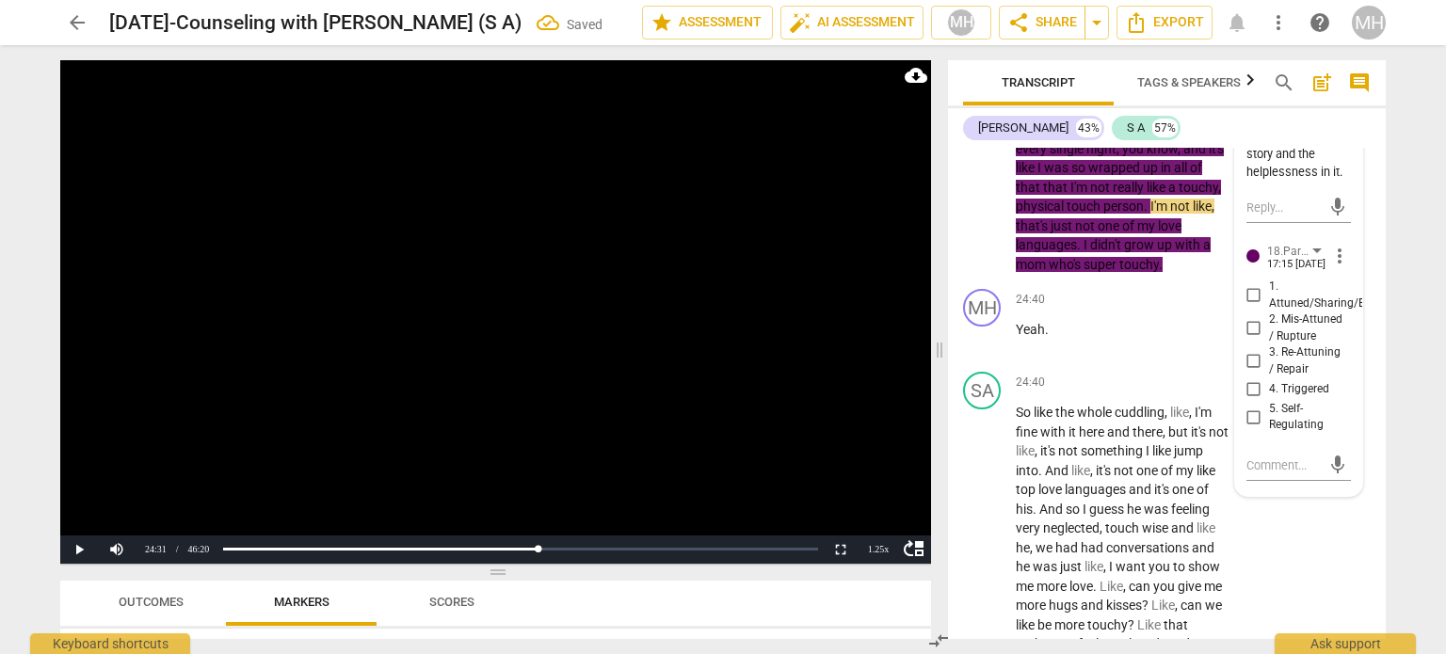
click at [1251, 401] on input "4. Triggered" at bounding box center [1254, 390] width 30 height 23
click at [1255, 475] on textarea at bounding box center [1284, 466] width 74 height 18
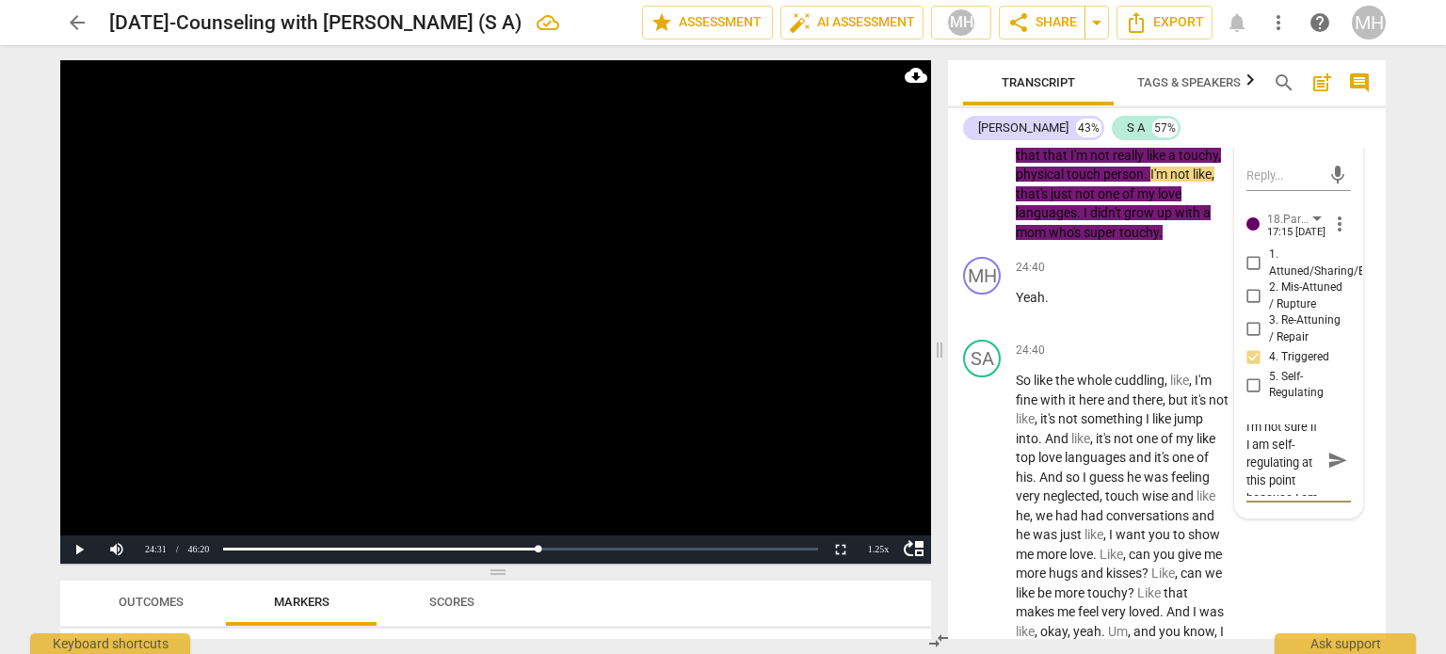
scroll to position [53, 0]
click at [1265, 496] on textarea "I'm not sure if I am self-regulating at this point because I am mad at him" at bounding box center [1284, 461] width 74 height 72
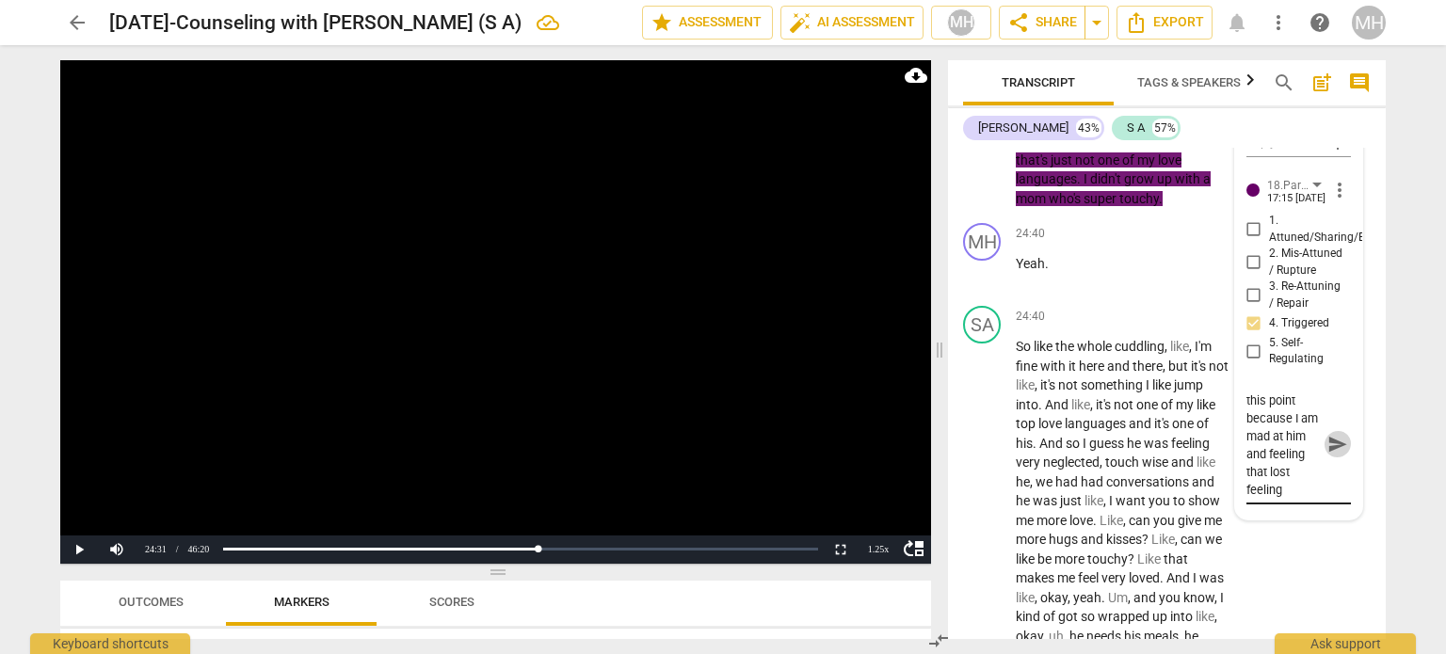
click at [1330, 455] on span "send" at bounding box center [1338, 444] width 21 height 21
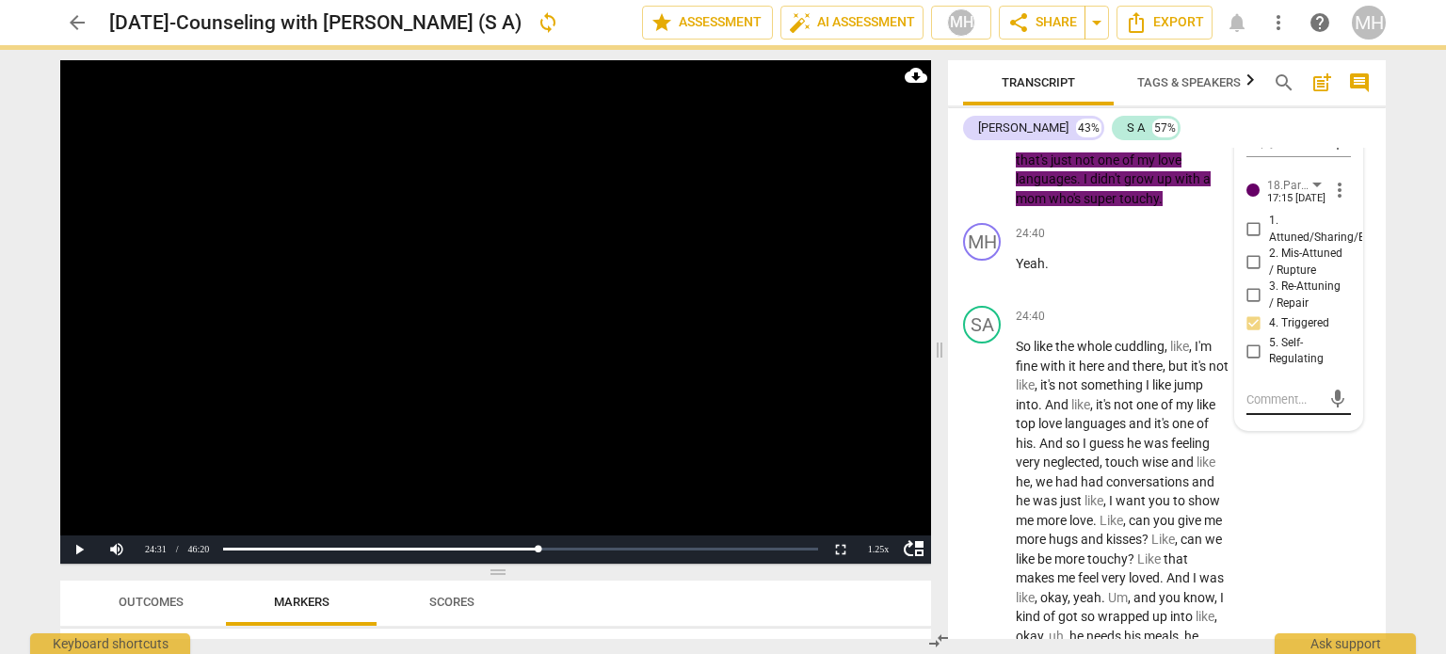
scroll to position [0, 0]
click at [653, 395] on video at bounding box center [495, 312] width 871 height 504
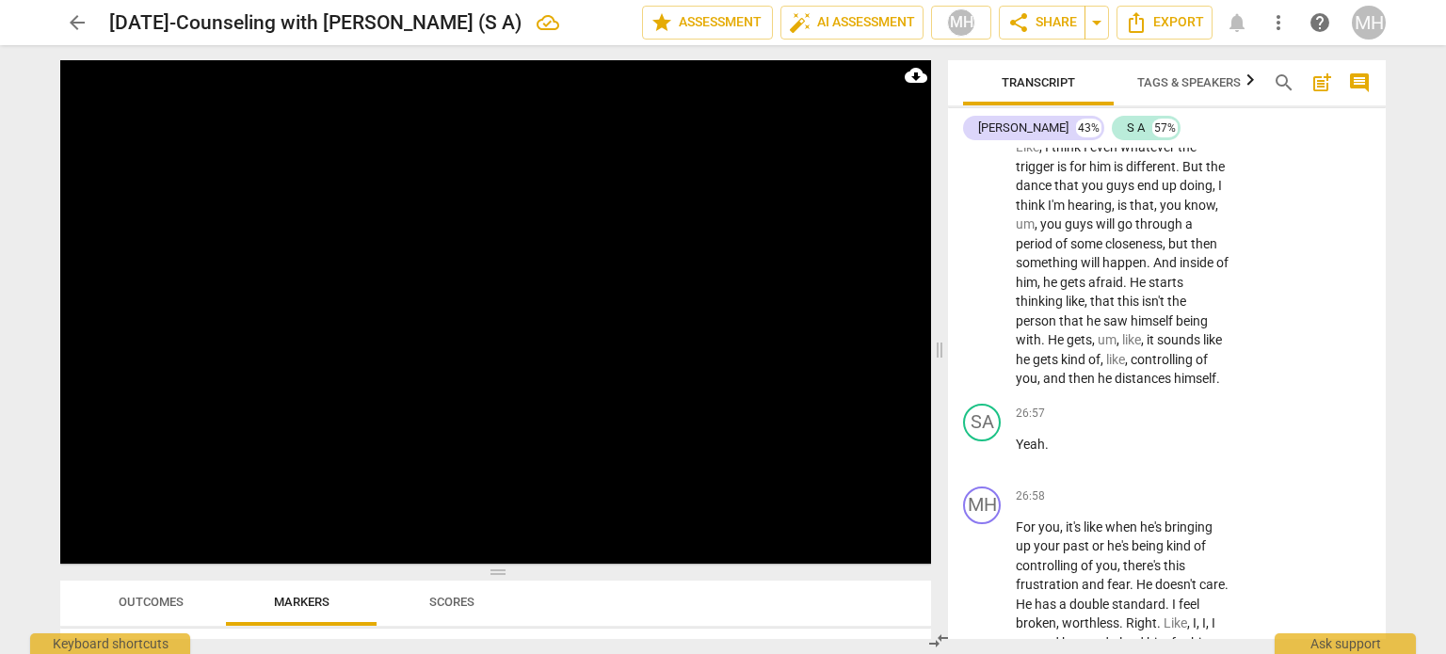
scroll to position [19585, 0]
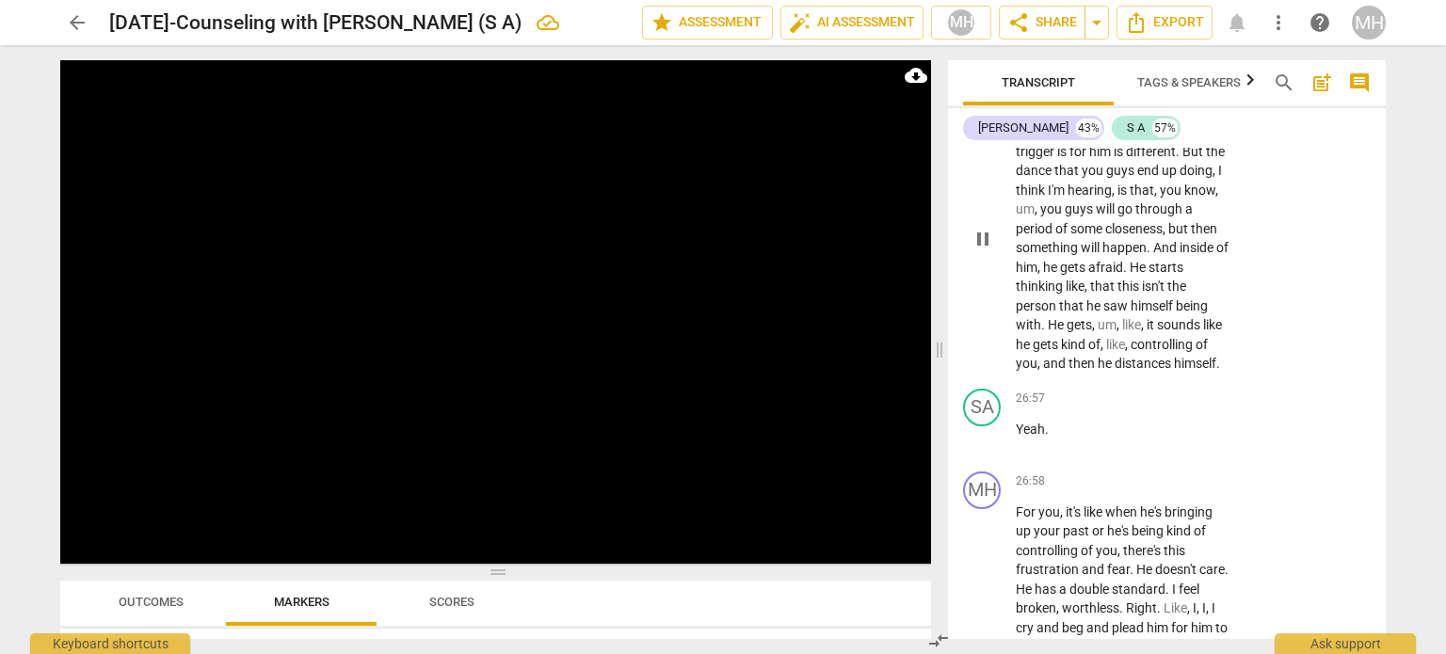
click at [1175, 91] on p "Add competency" at bounding box center [1170, 82] width 89 height 17
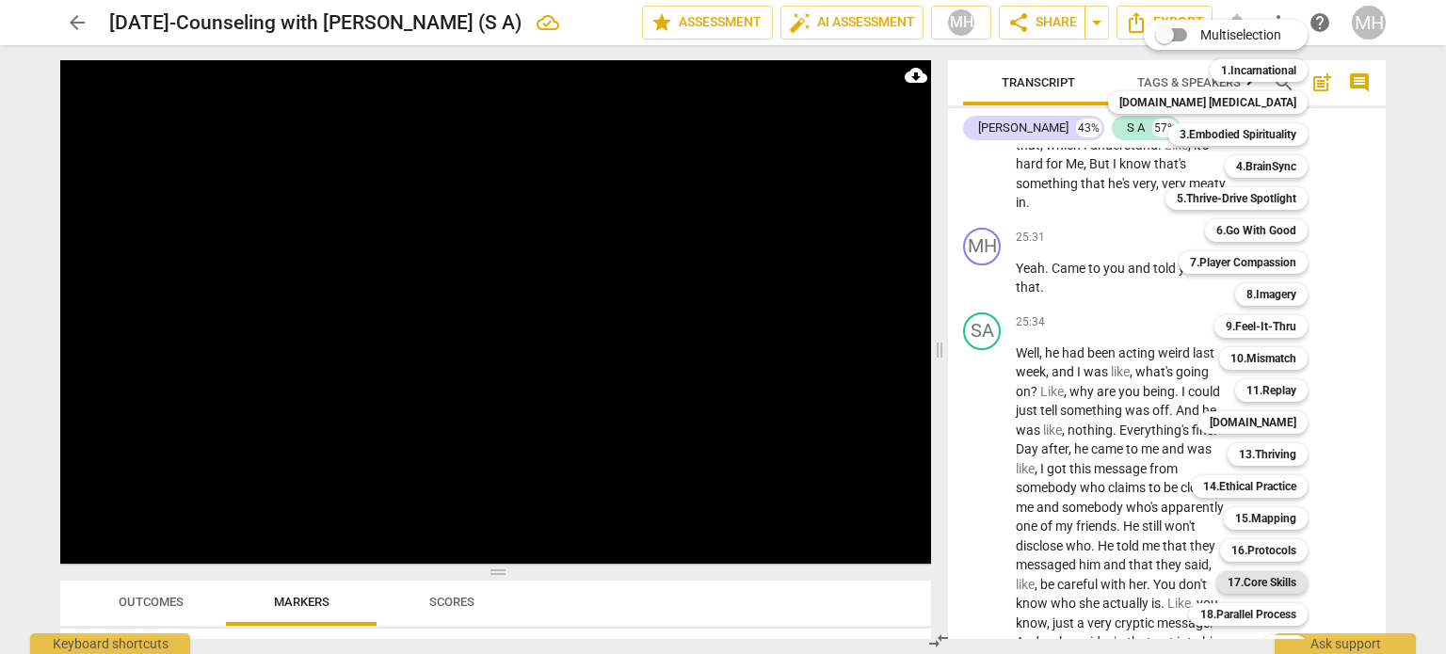
scroll to position [56, 0]
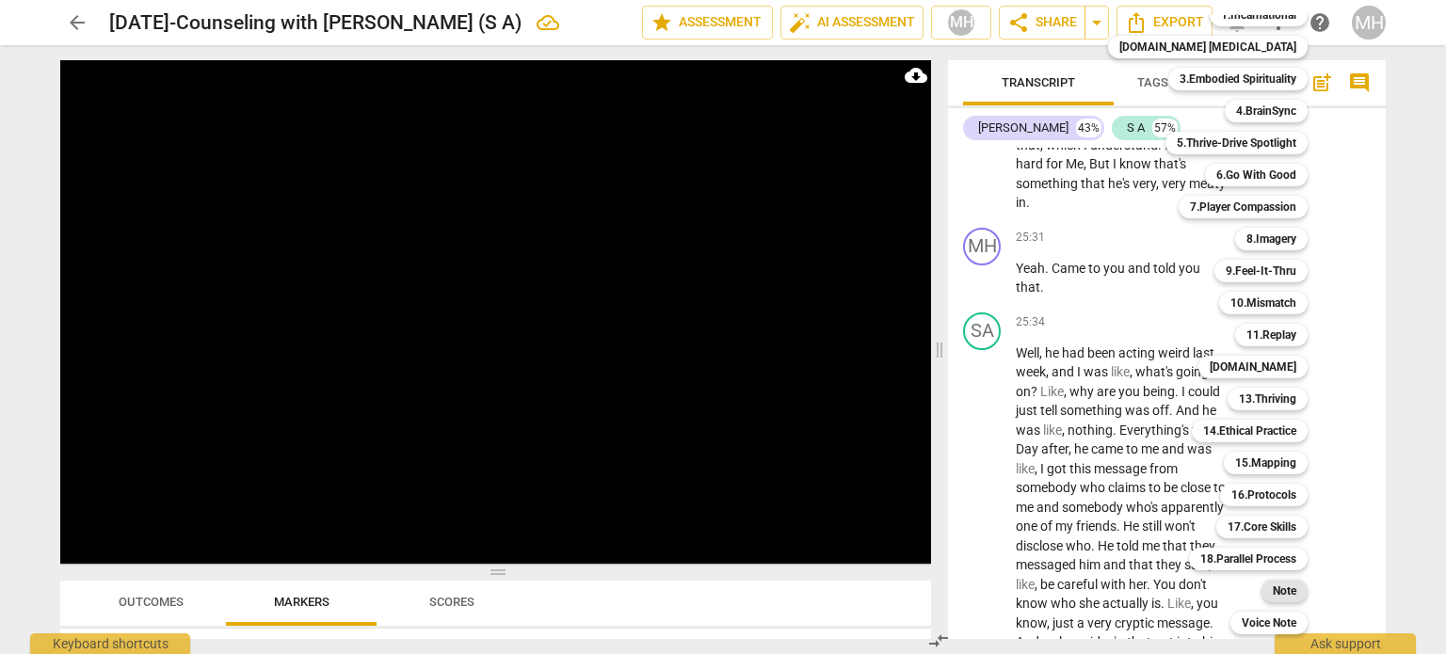
click at [1273, 594] on b "Note" at bounding box center [1285, 591] width 24 height 23
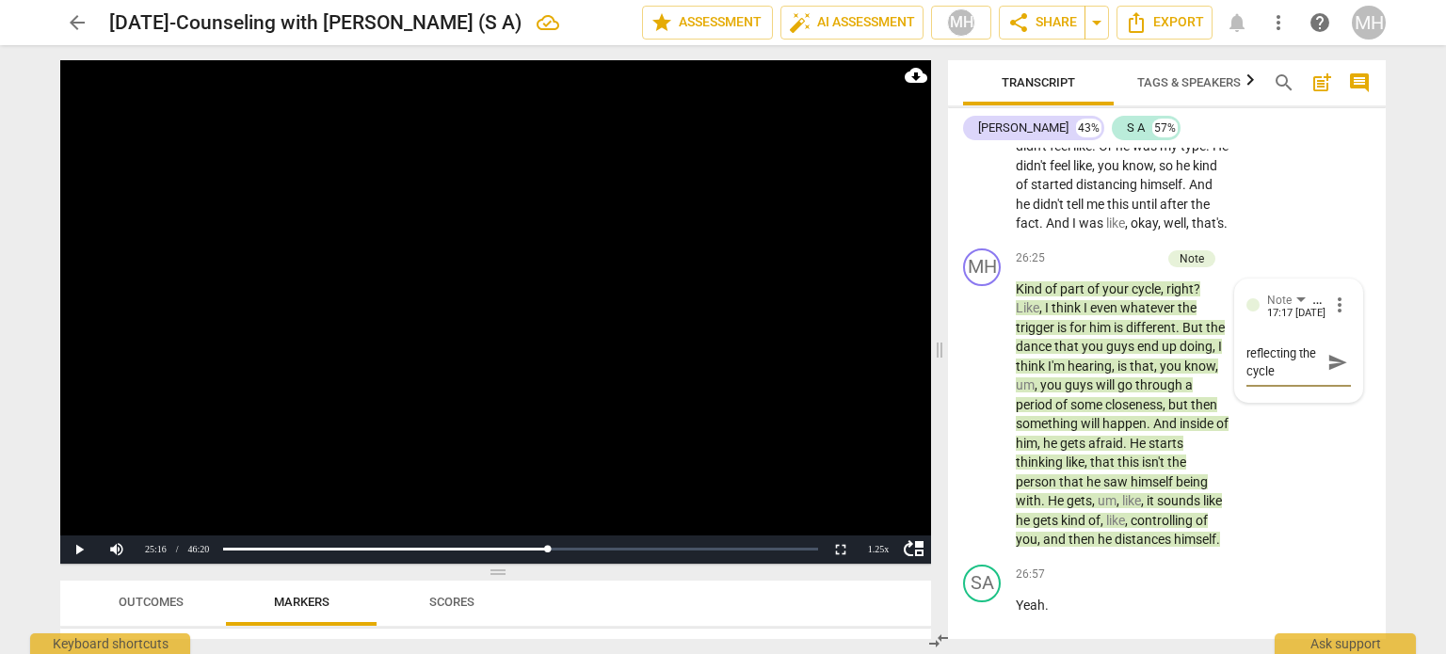
scroll to position [15, 0]
click at [1333, 363] on span "send" at bounding box center [1338, 353] width 21 height 21
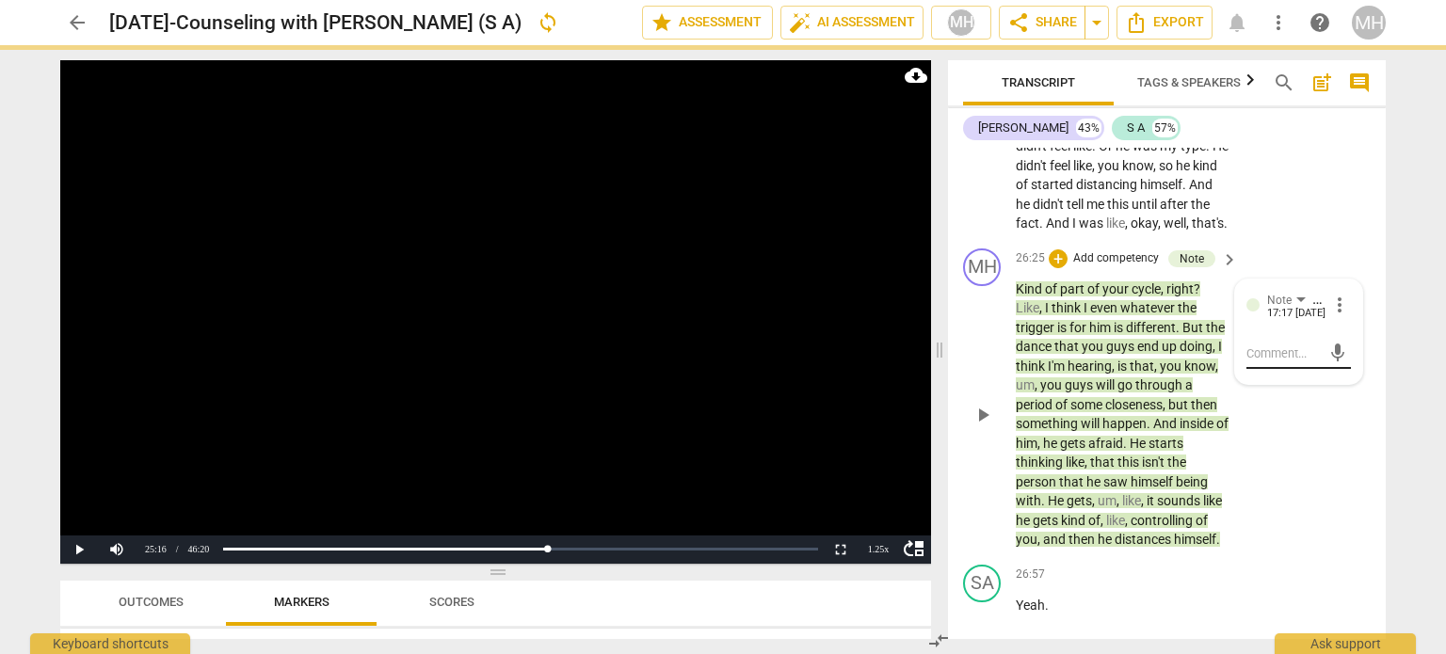
scroll to position [0, 0]
click at [475, 379] on video at bounding box center [495, 312] width 871 height 504
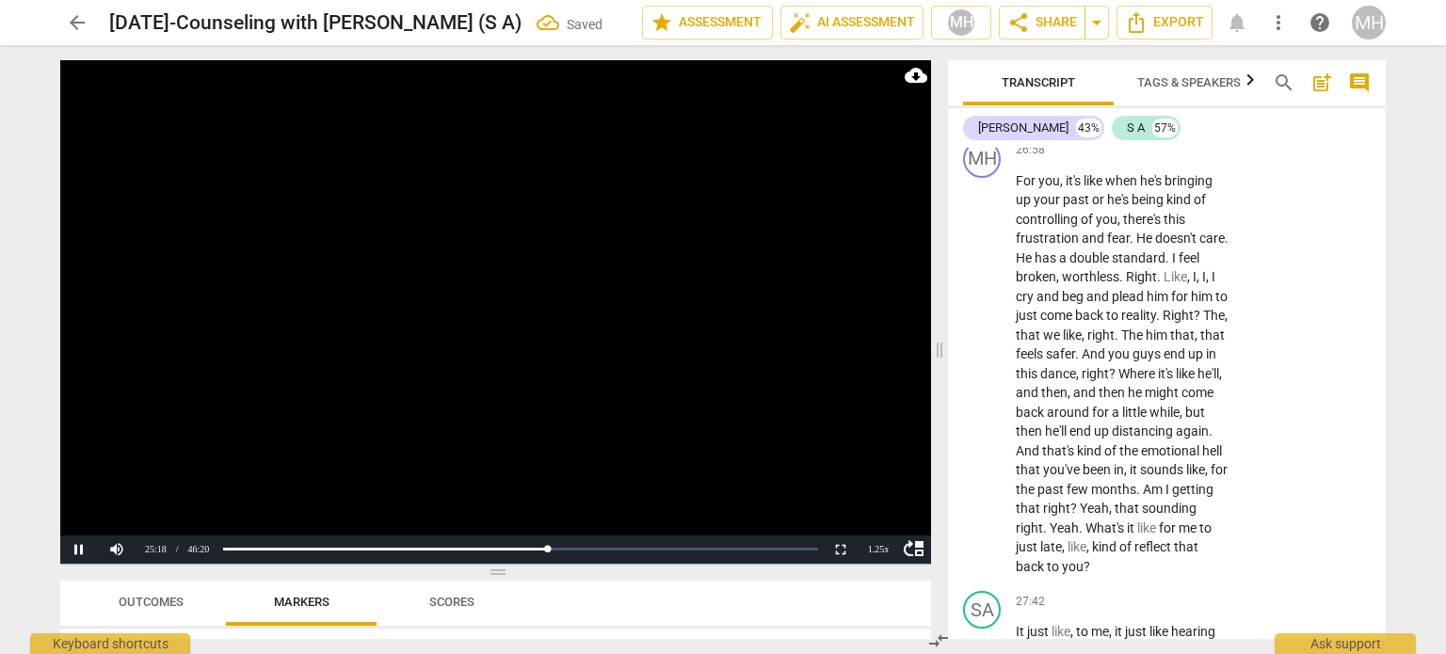
scroll to position [19921, 0]
click at [980, 380] on span "pause" at bounding box center [983, 369] width 23 height 23
click at [980, 380] on span "play_arrow" at bounding box center [983, 369] width 23 height 23
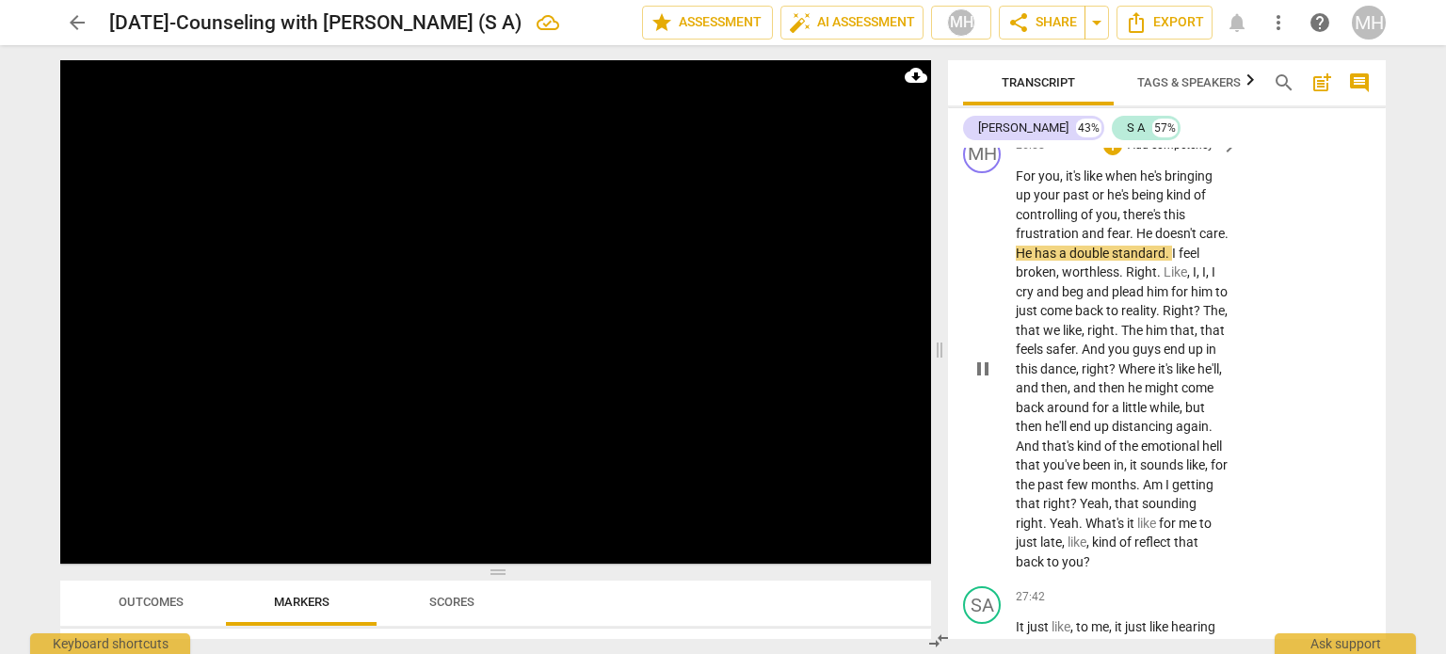
click at [1188, 154] on p "Add competency" at bounding box center [1170, 145] width 89 height 17
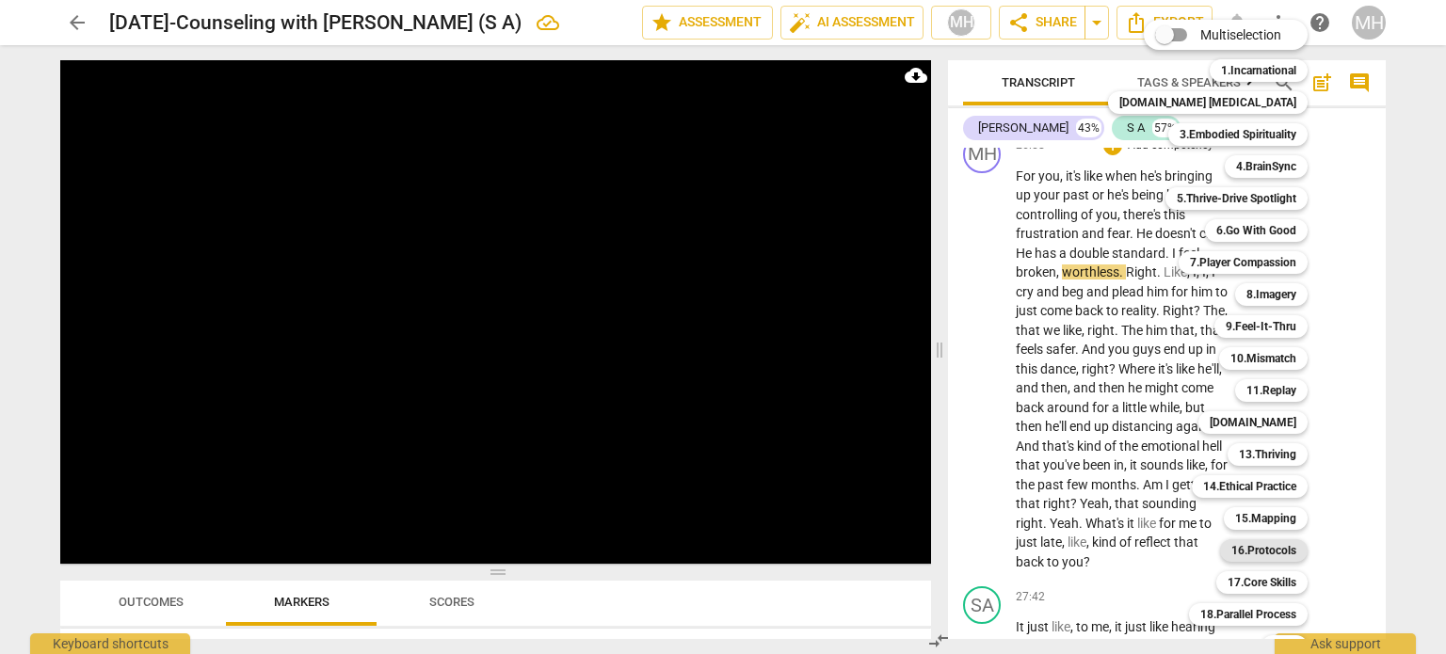
scroll to position [56, 0]
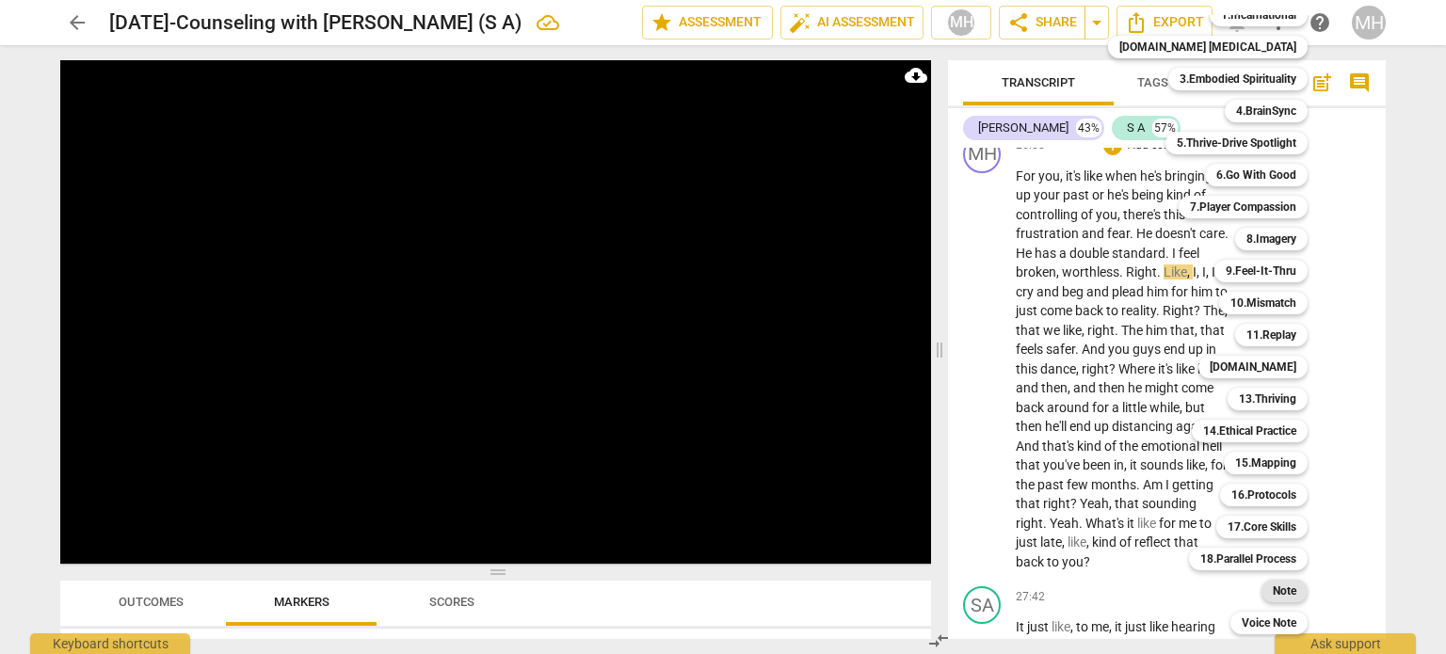
click at [1262, 594] on div "Note" at bounding box center [1285, 591] width 46 height 23
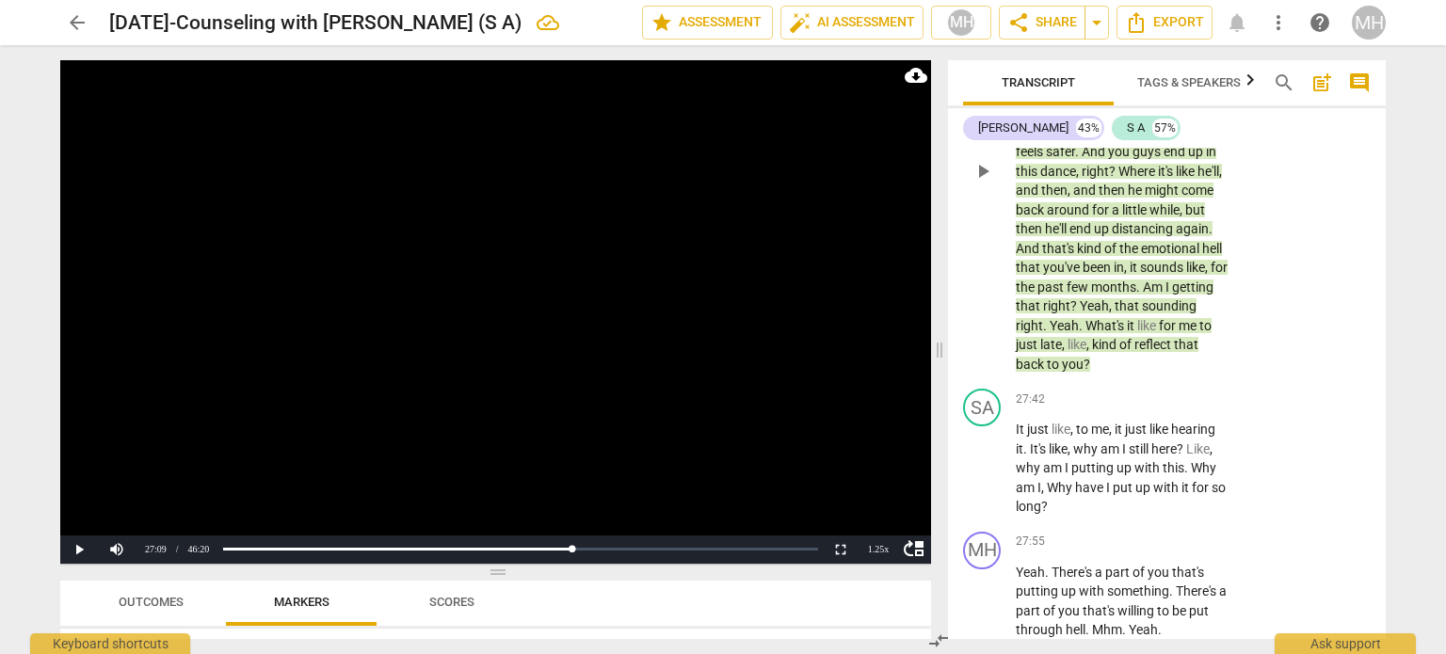
scroll to position [20123, 0]
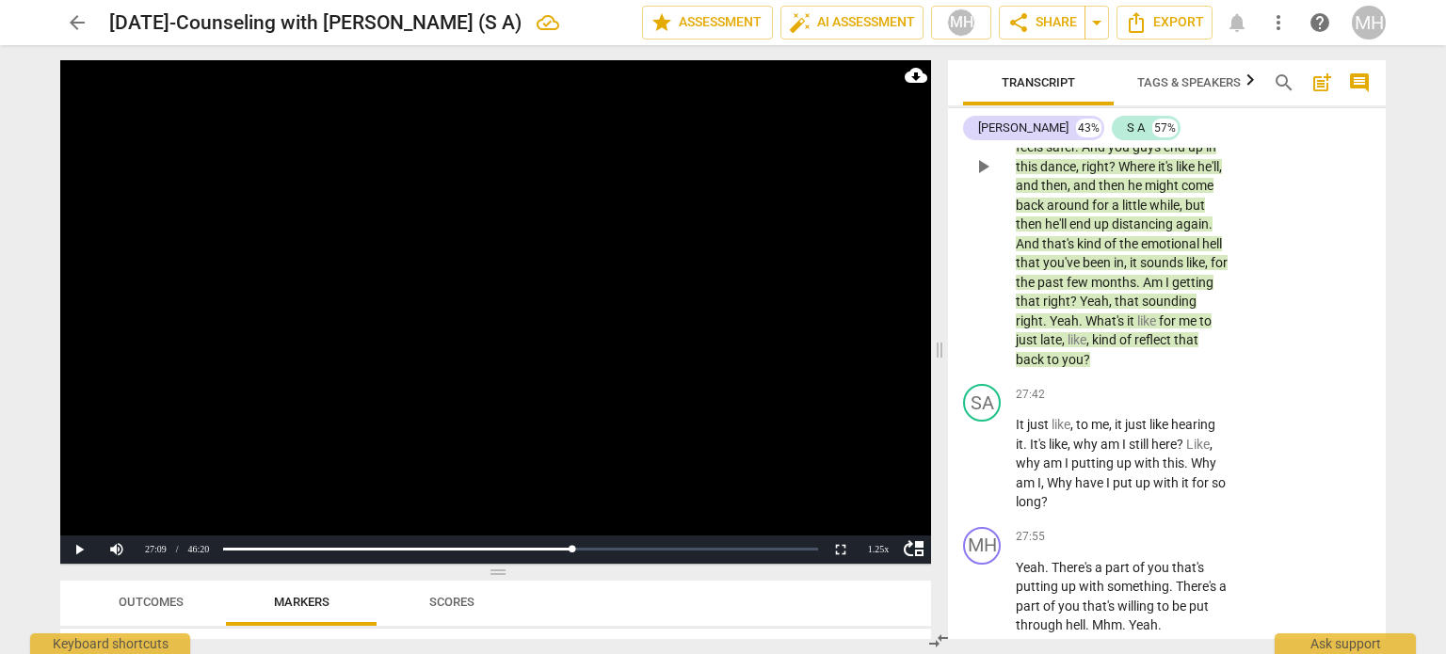
click at [1333, 48] on span "send" at bounding box center [1338, 37] width 21 height 21
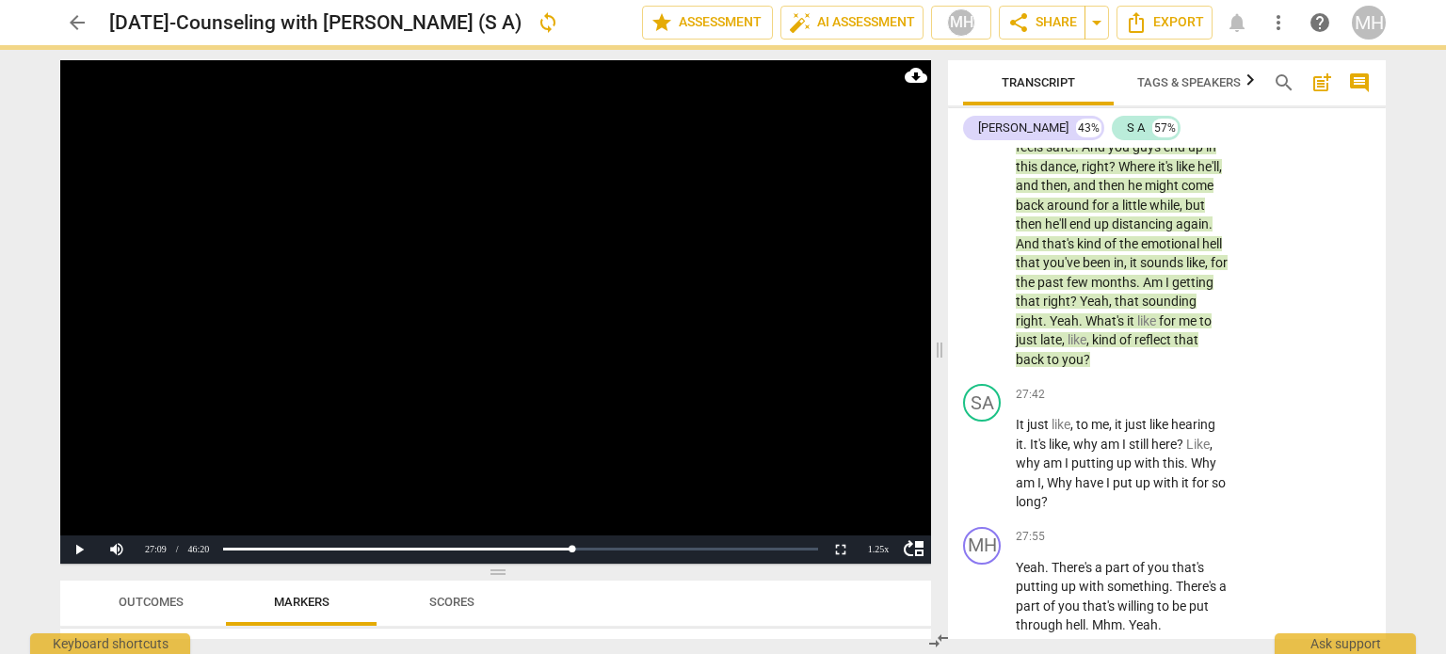
click at [612, 312] on video at bounding box center [495, 312] width 871 height 504
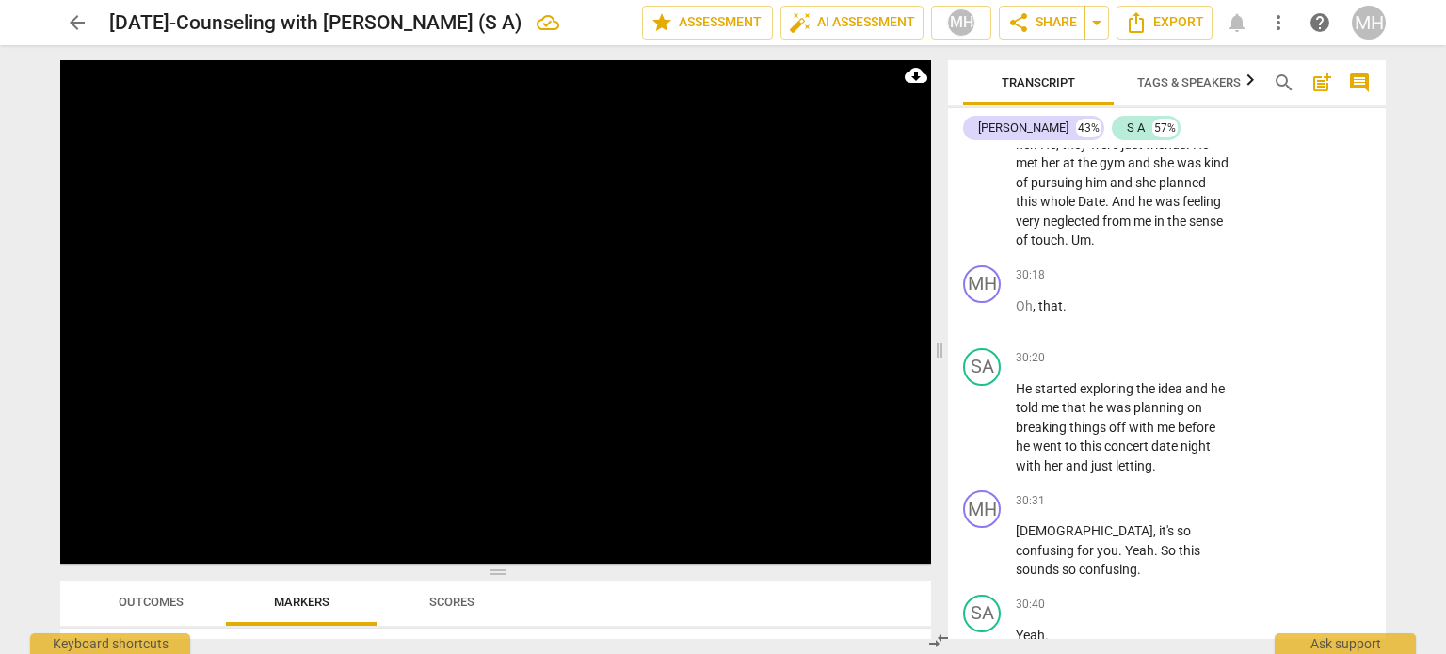
scroll to position [22496, 0]
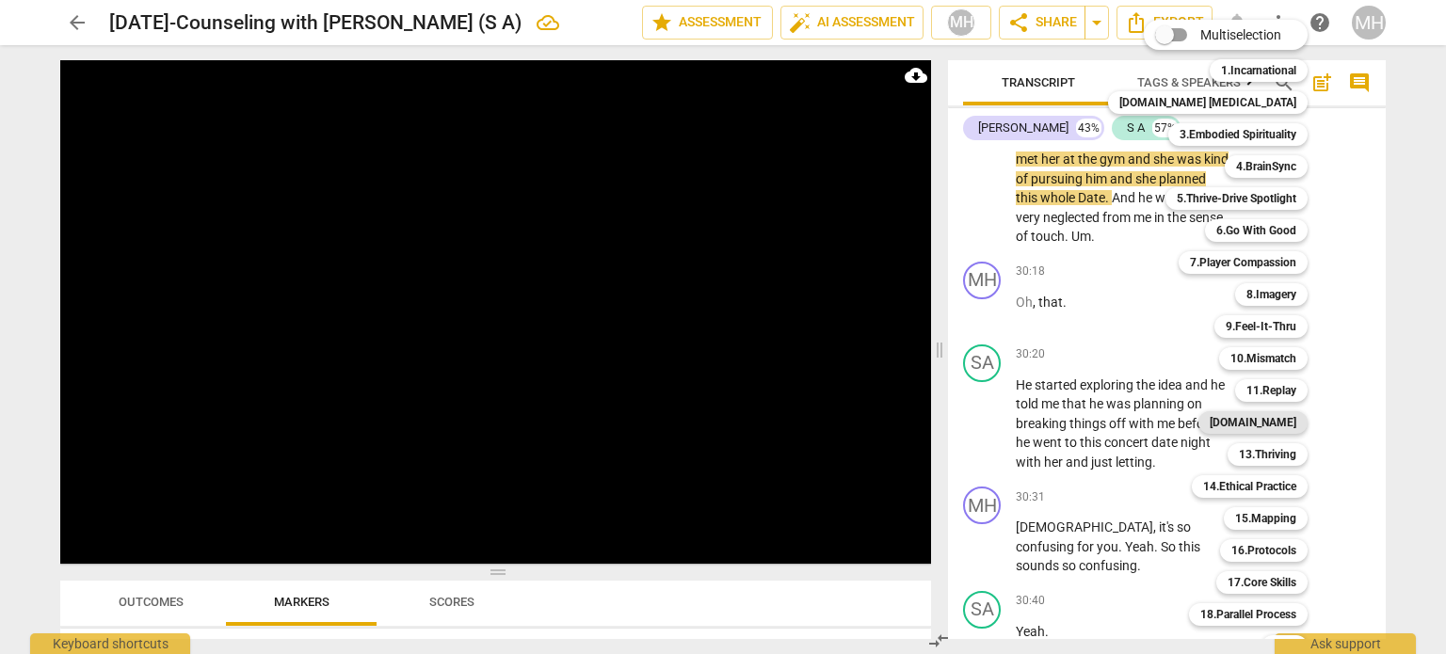
scroll to position [56, 0]
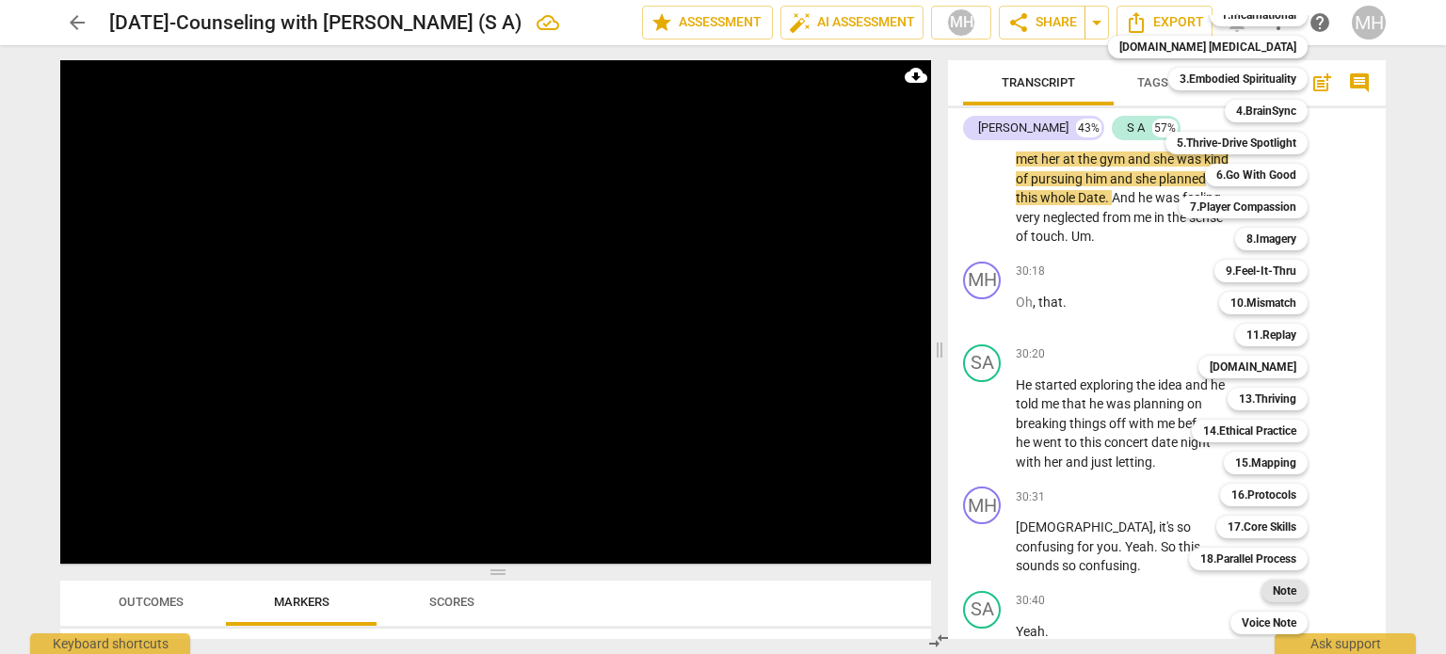
click at [1273, 588] on b "Note" at bounding box center [1285, 591] width 24 height 23
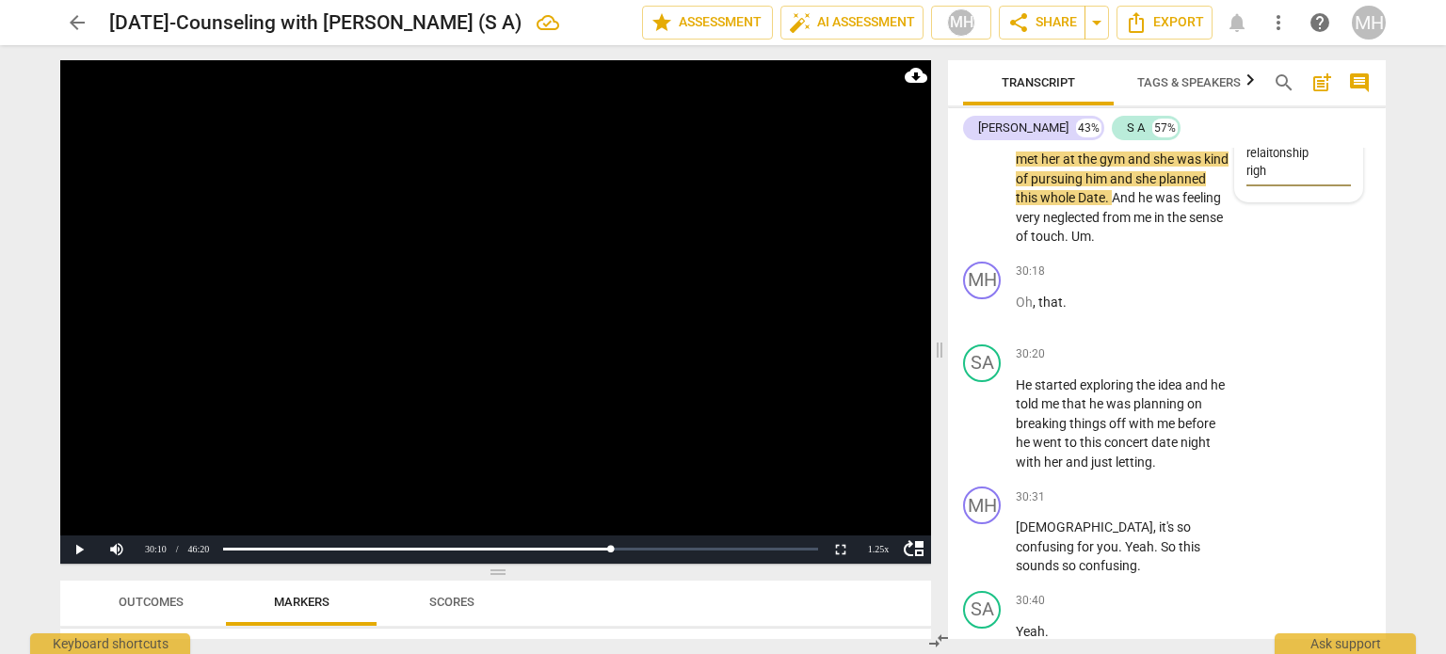
scroll to position [72, 0]
click at [1330, 149] on button "send" at bounding box center [1337, 134] width 27 height 27
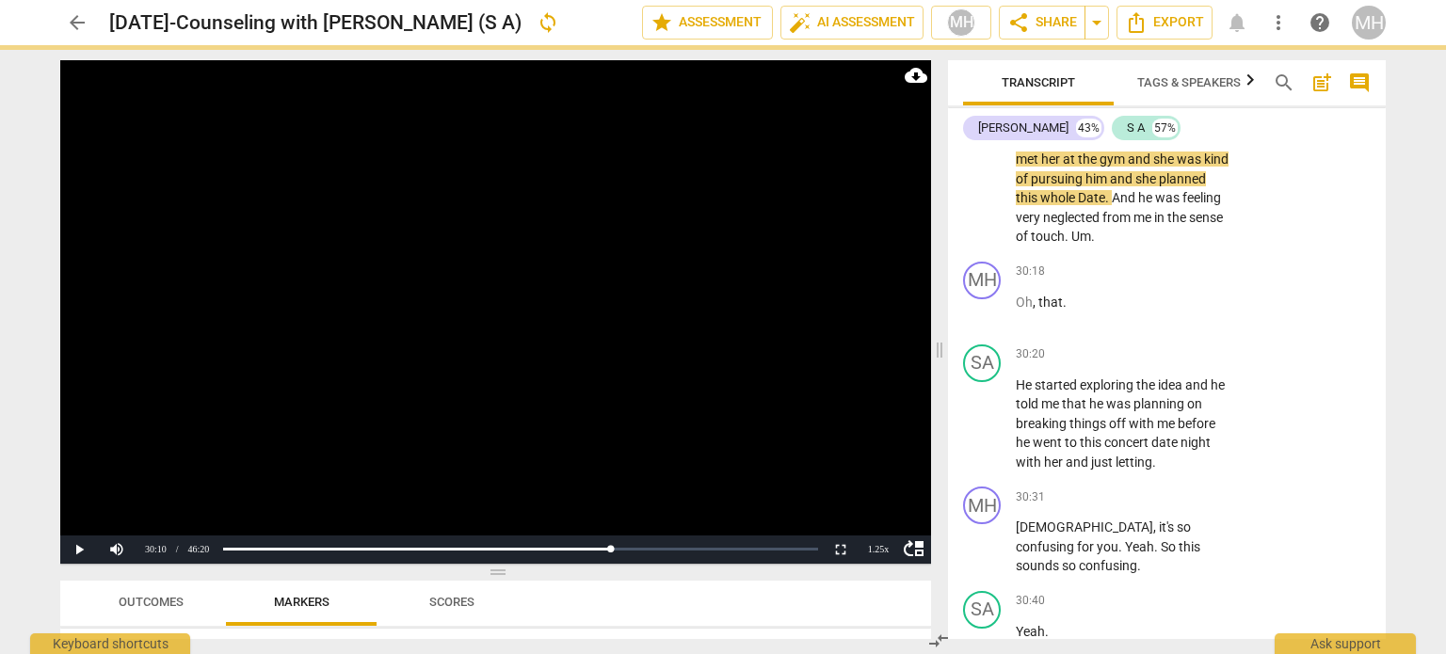
scroll to position [0, 0]
click at [702, 334] on video at bounding box center [495, 312] width 871 height 504
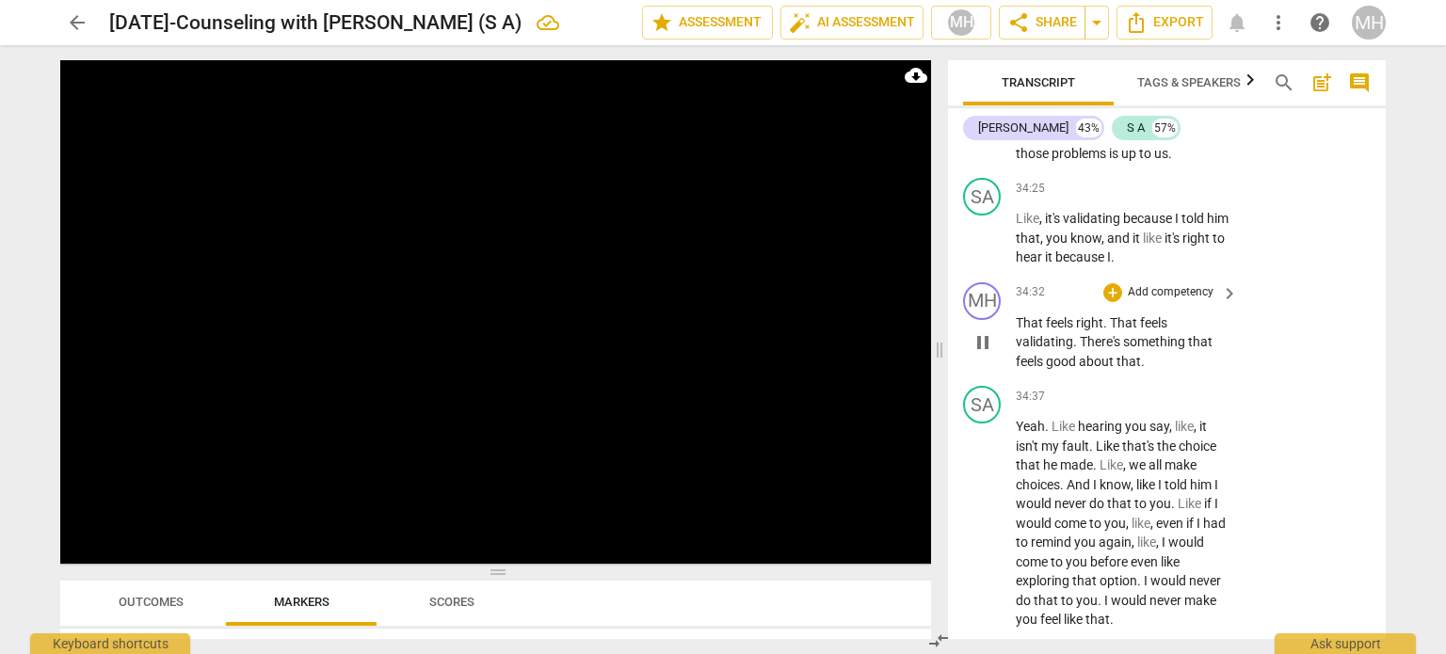
scroll to position [25952, 0]
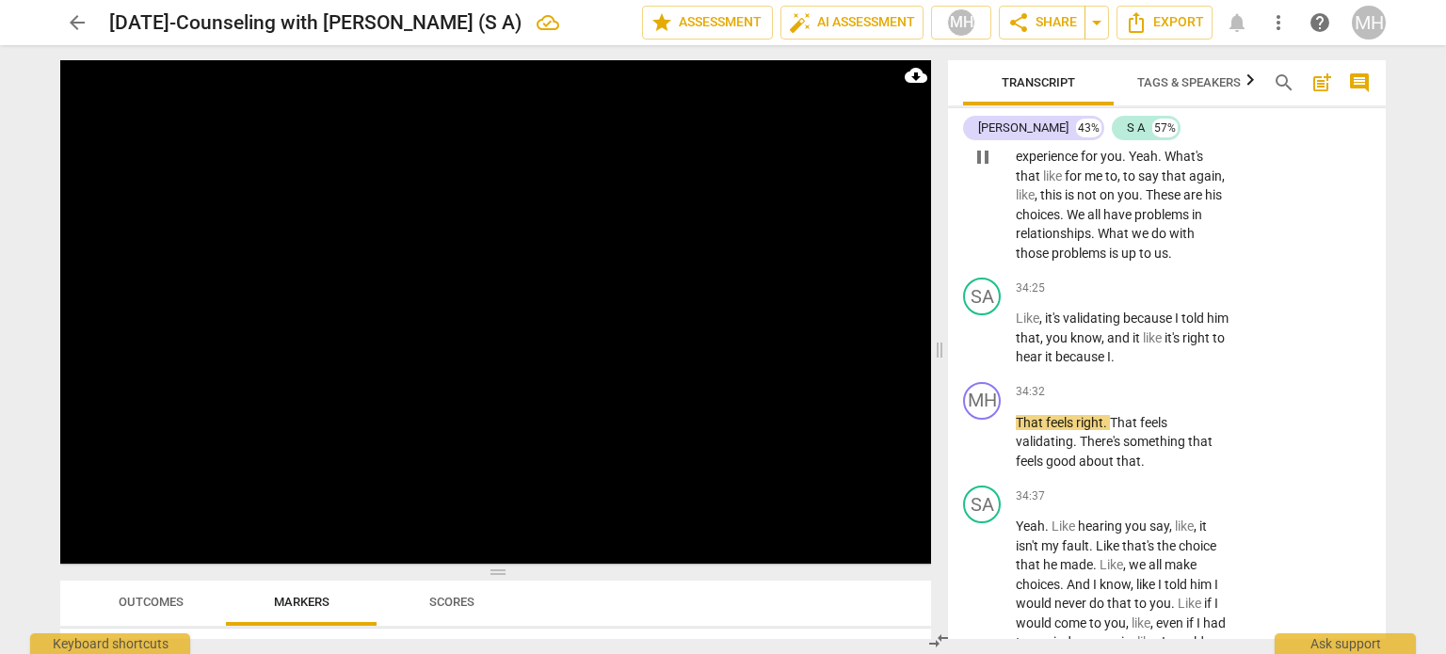
click at [1195, 39] on p "Add competency" at bounding box center [1170, 30] width 89 height 17
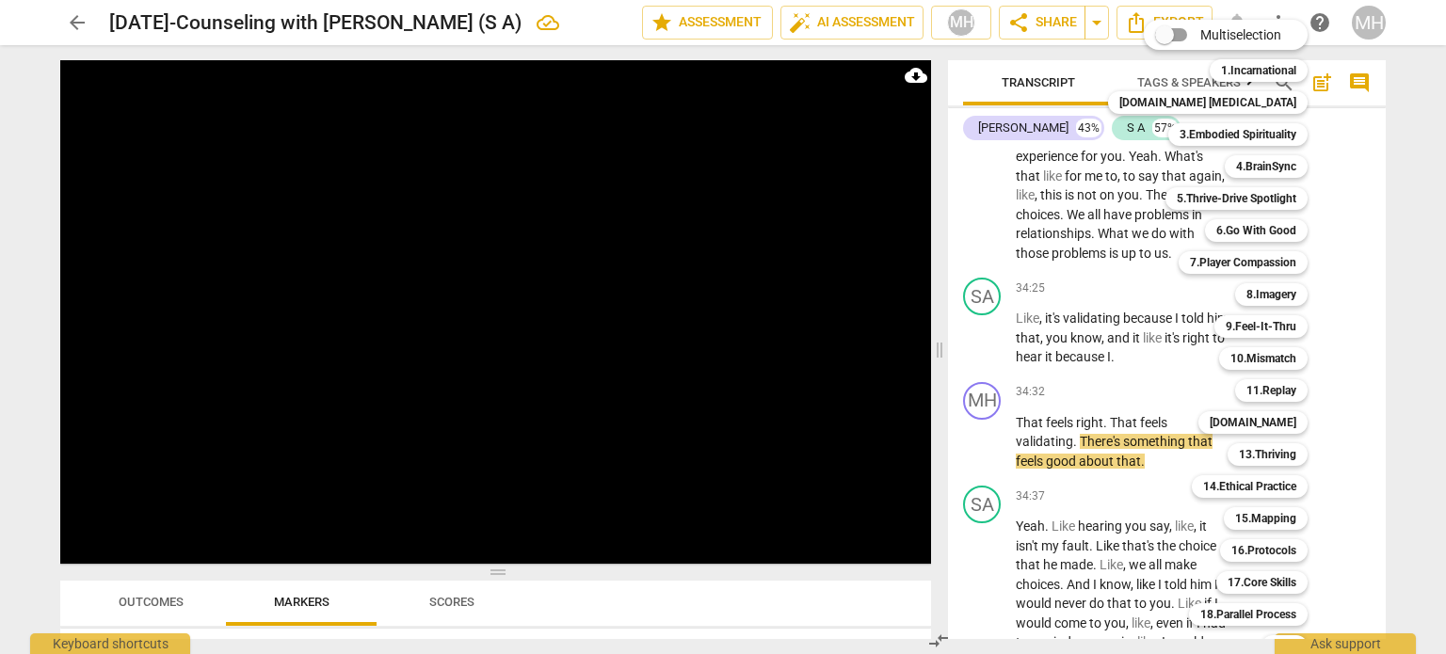
scroll to position [56, 0]
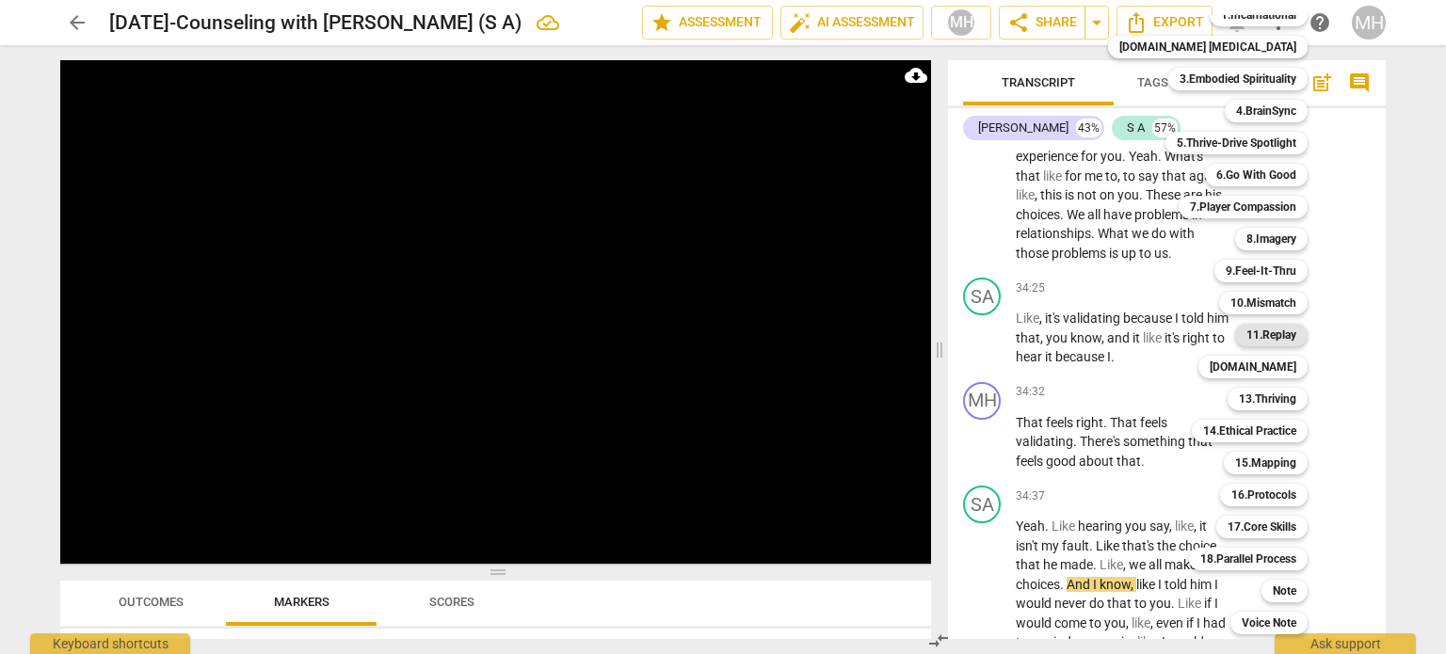
click at [1253, 342] on b "11.Replay" at bounding box center [1272, 335] width 50 height 23
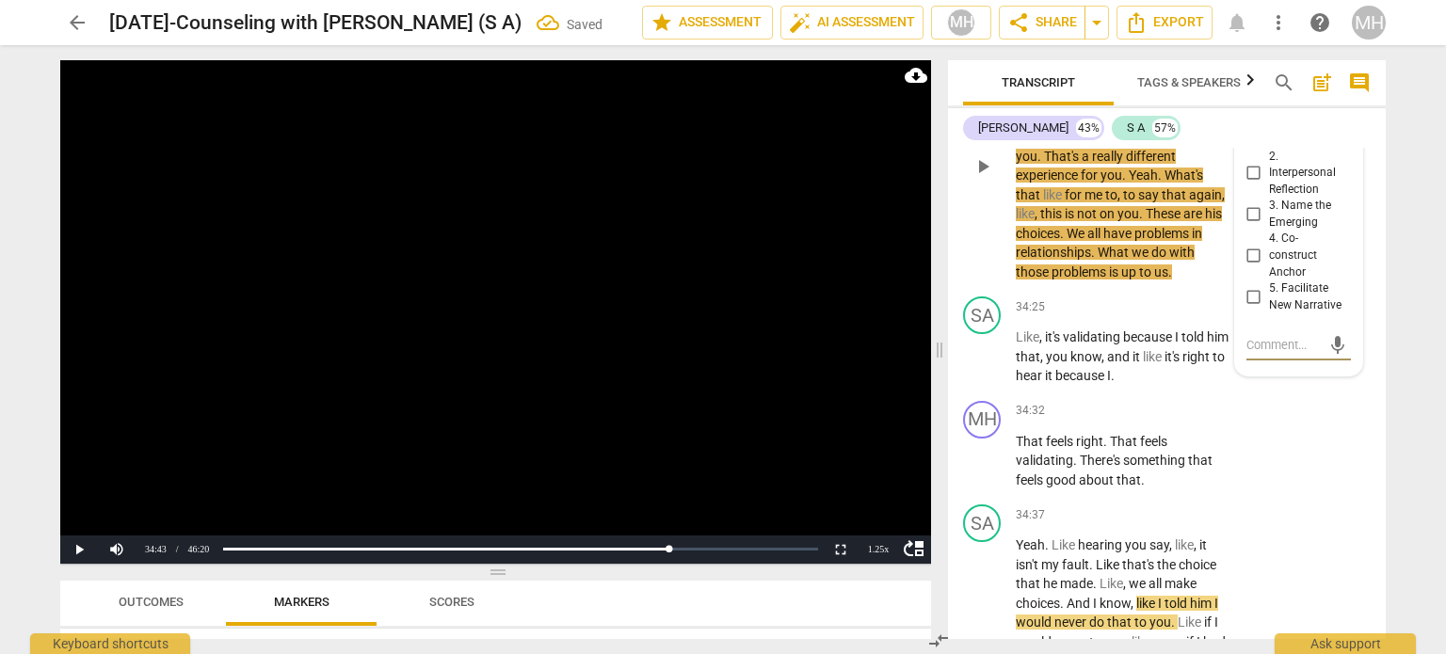
click at [1249, 185] on input "2. Interpersonal Reflection" at bounding box center [1254, 173] width 30 height 23
click at [706, 347] on video at bounding box center [495, 312] width 871 height 504
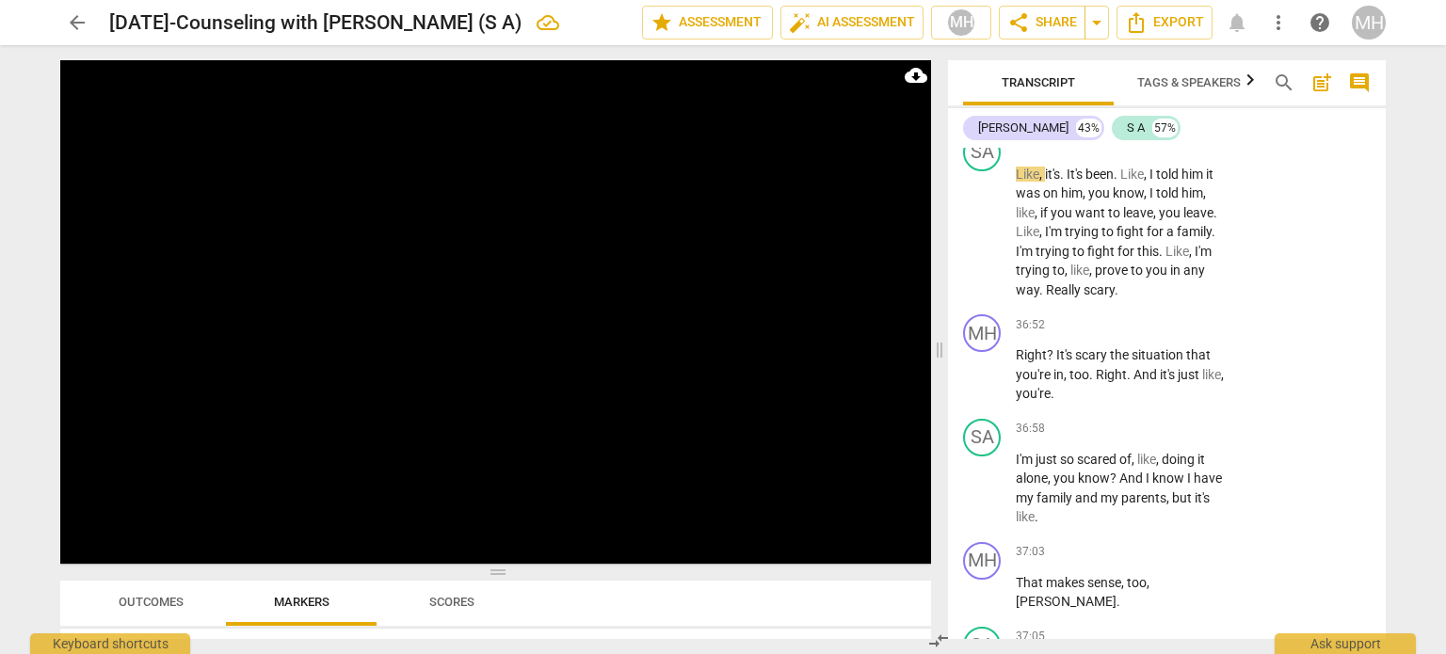
scroll to position [27770, 0]
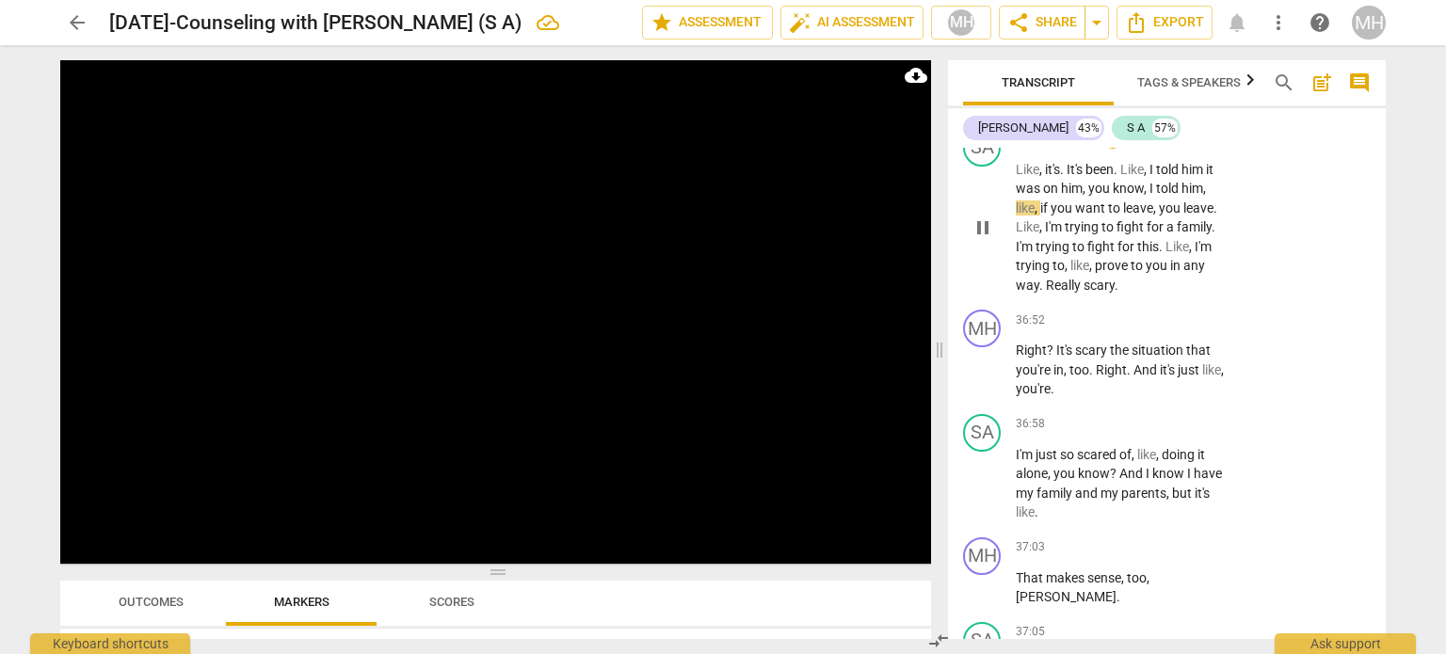
click at [1158, 148] on p "Add competency" at bounding box center [1170, 139] width 89 height 17
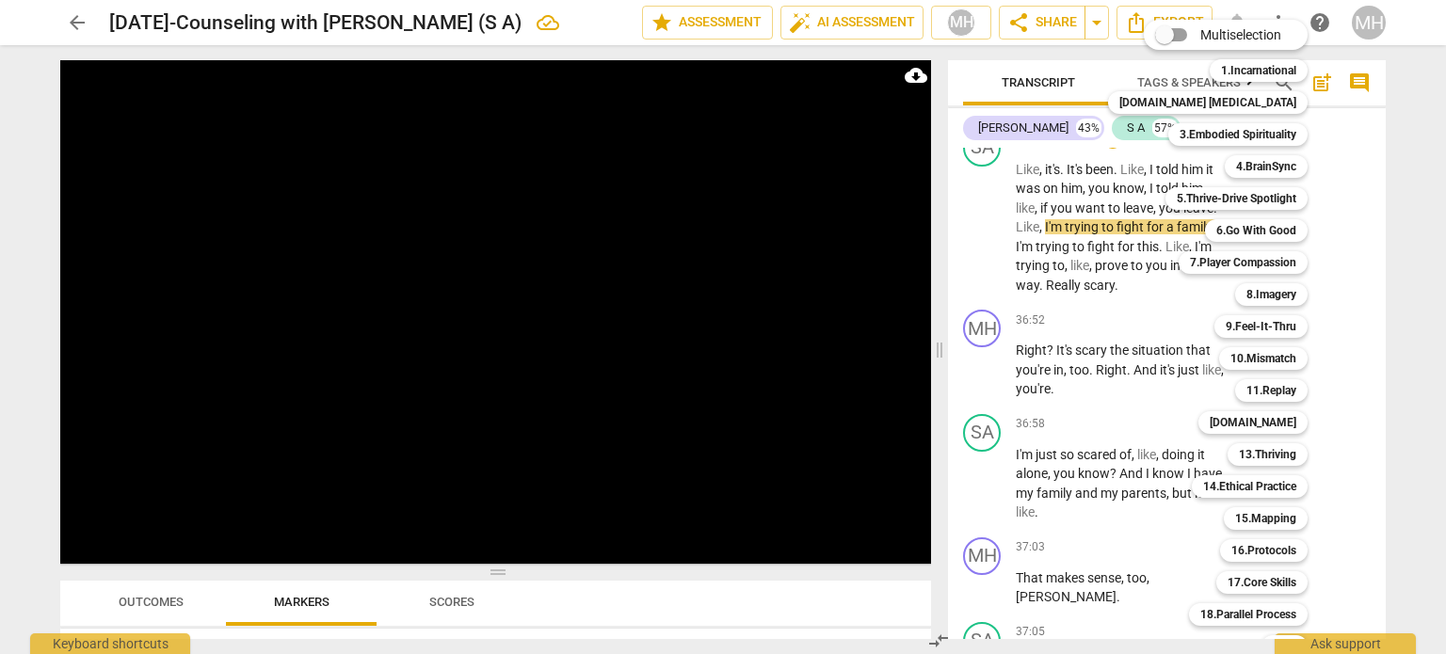
scroll to position [56, 0]
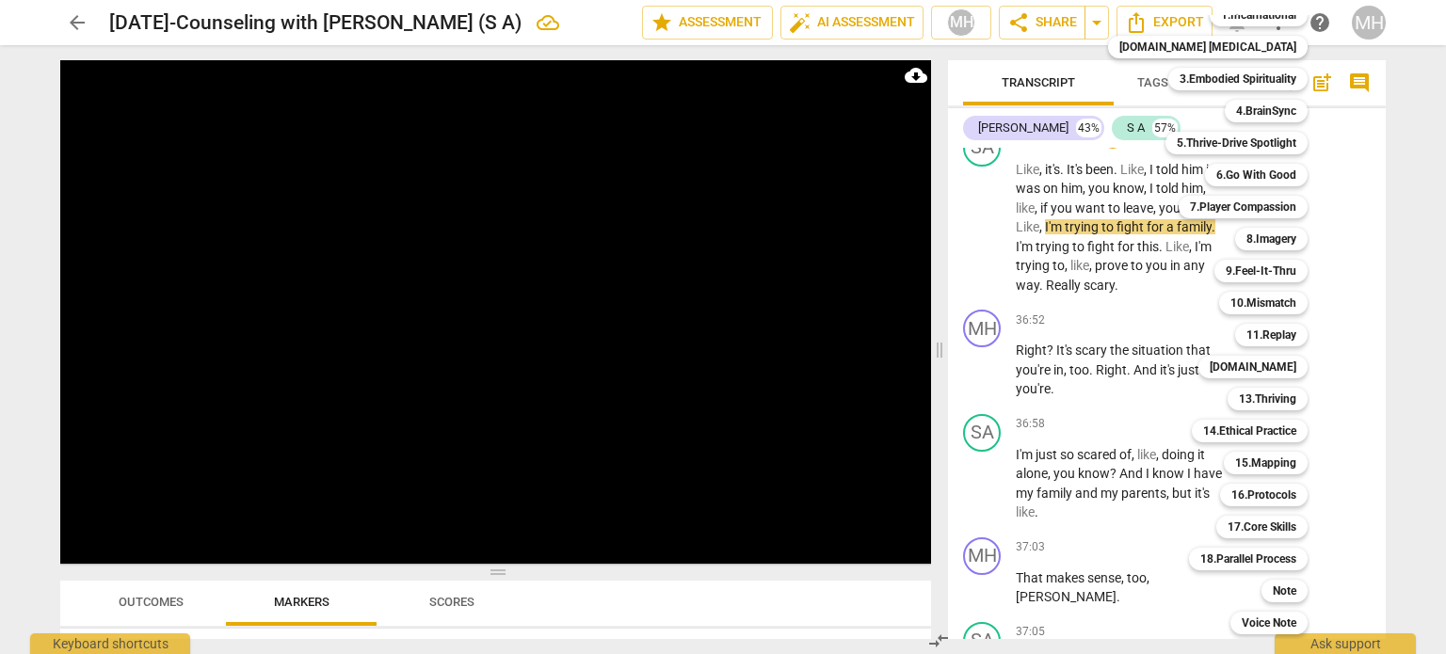
click at [1273, 596] on b "Note" at bounding box center [1285, 591] width 24 height 23
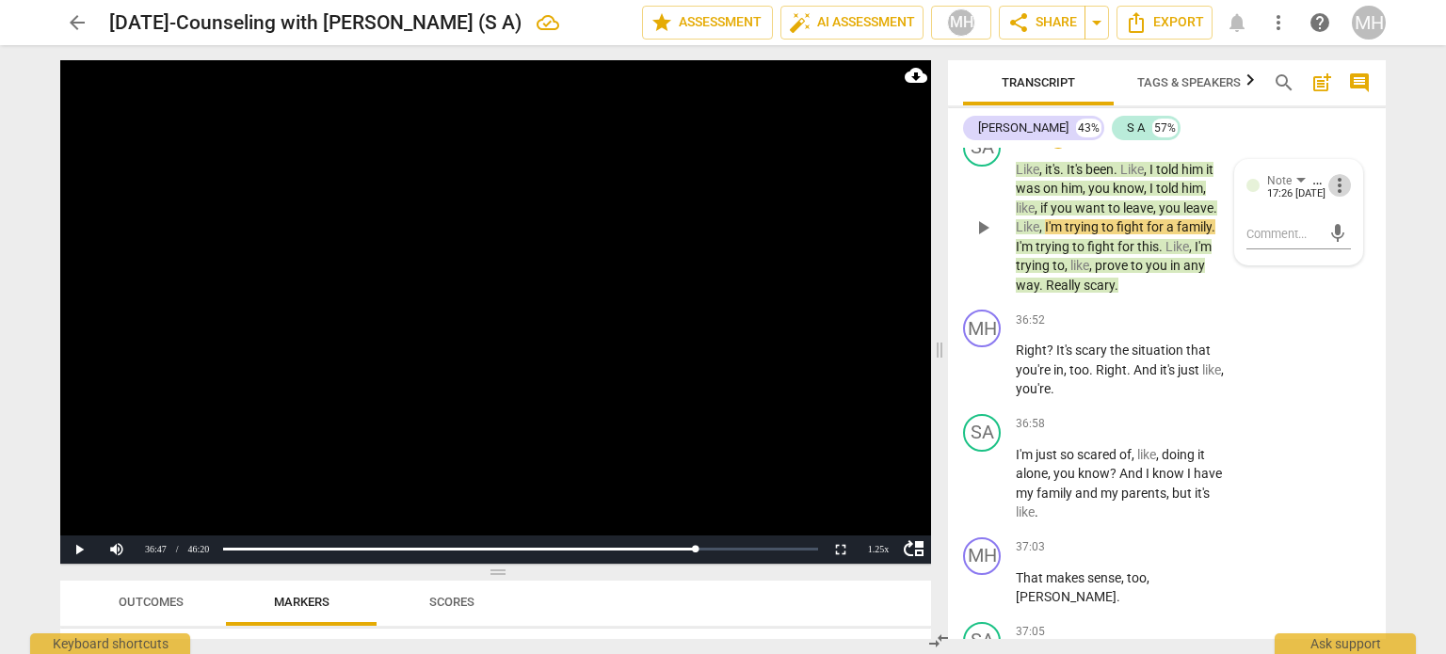
click at [1337, 197] on span "more_vert" at bounding box center [1340, 185] width 23 height 23
click at [1350, 499] on li "Delete" at bounding box center [1355, 488] width 65 height 36
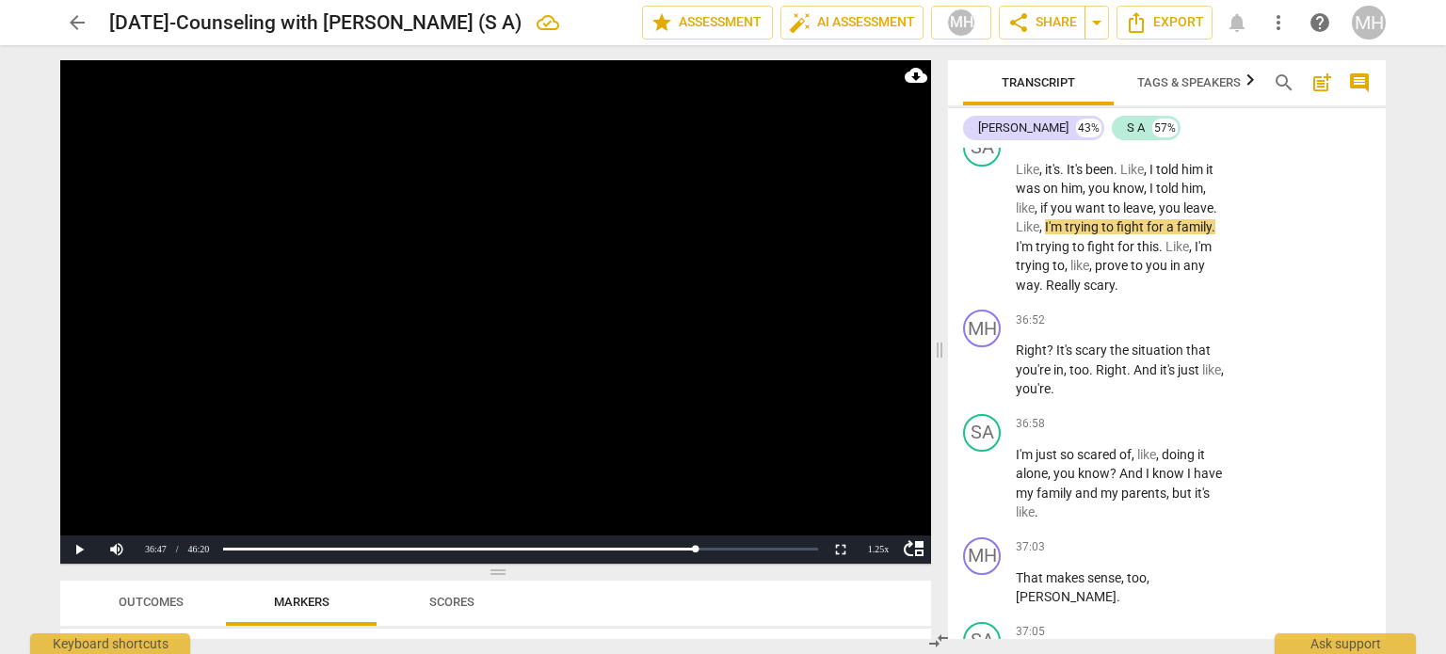
click at [539, 231] on video at bounding box center [495, 312] width 871 height 504
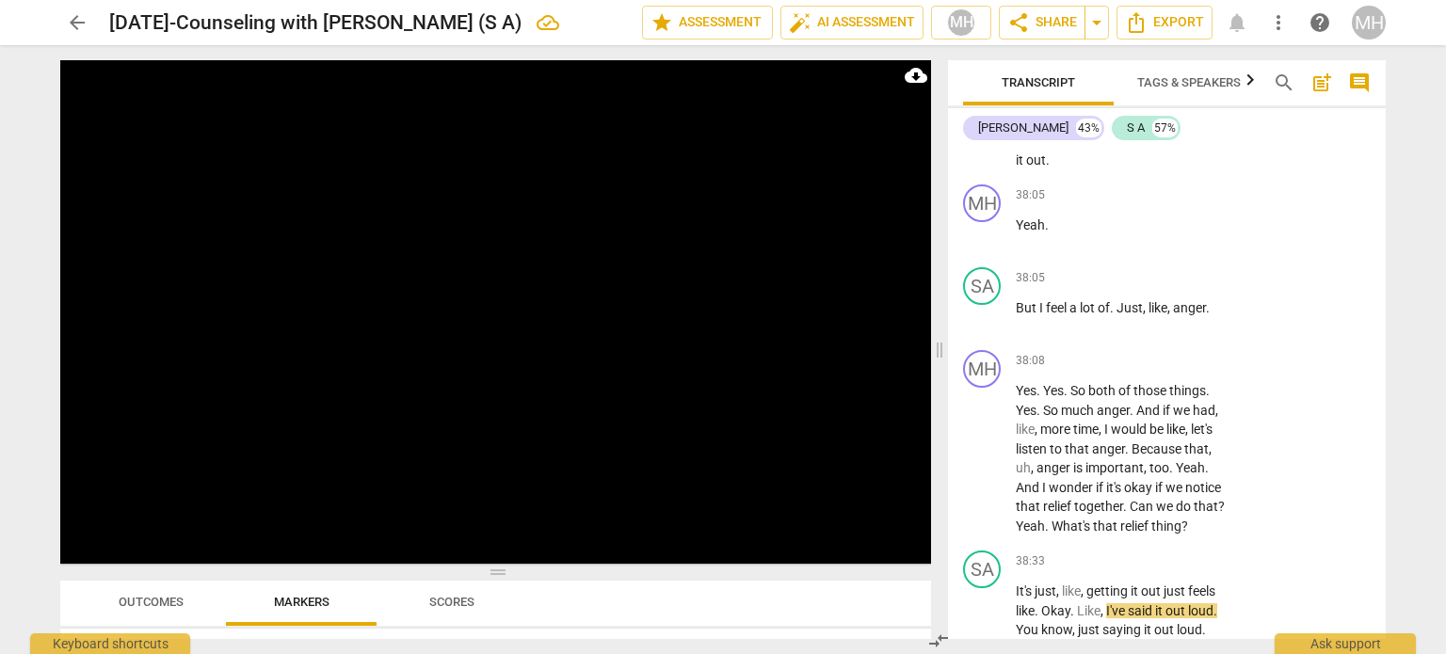
scroll to position [28810, 0]
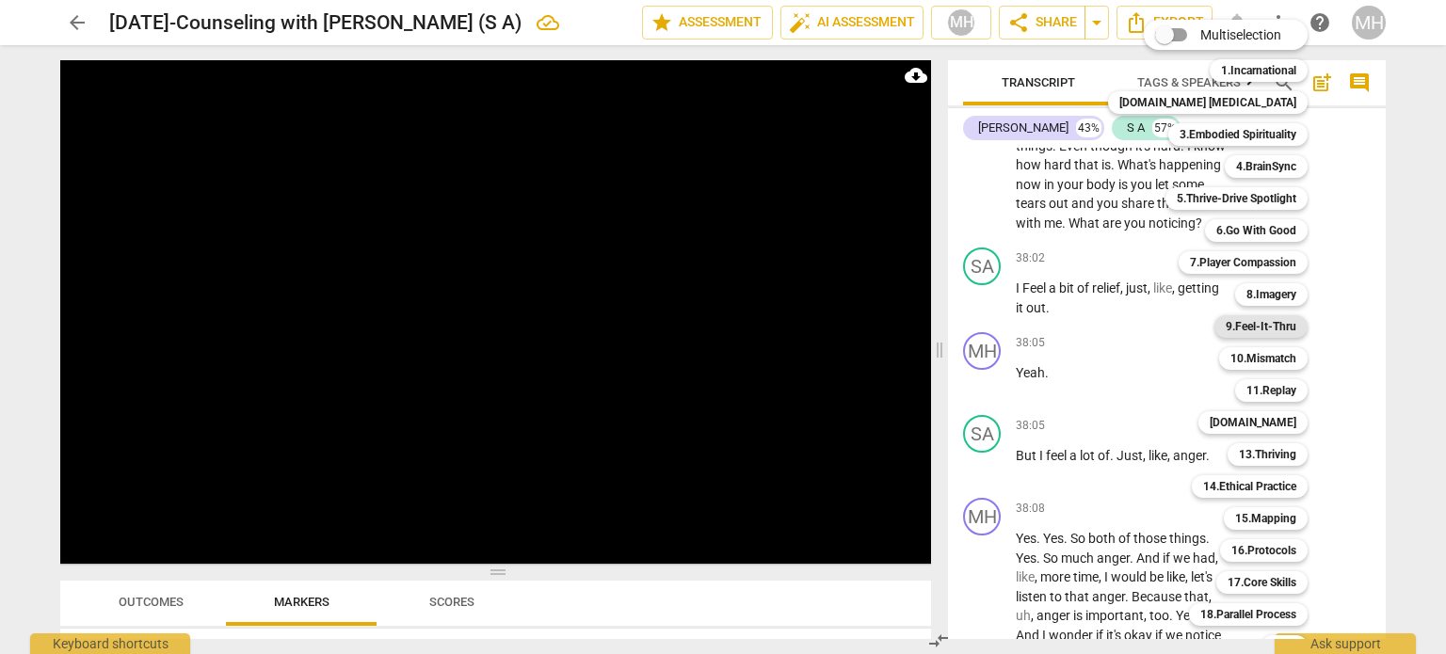
click at [1249, 334] on b "9.Feel-It-Thru" at bounding box center [1261, 326] width 71 height 23
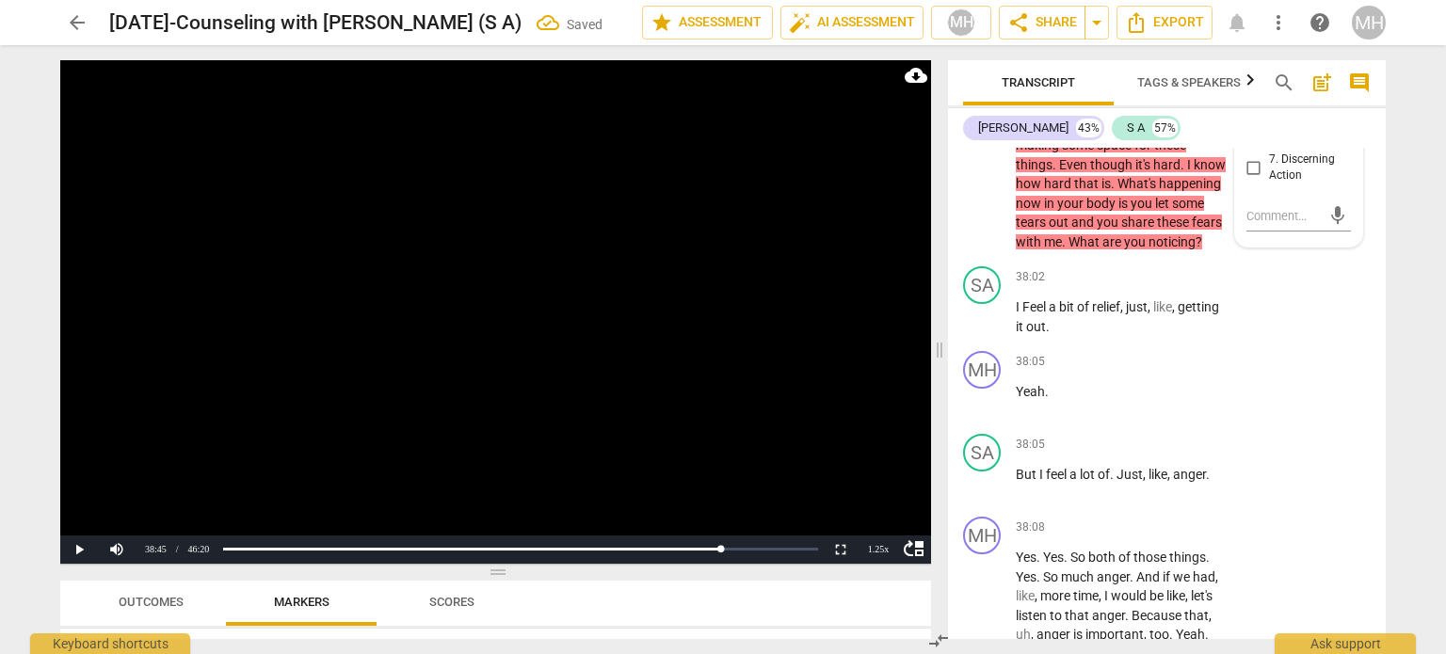
click at [1253, 113] on input "5. Completing Feelings" at bounding box center [1254, 101] width 30 height 23
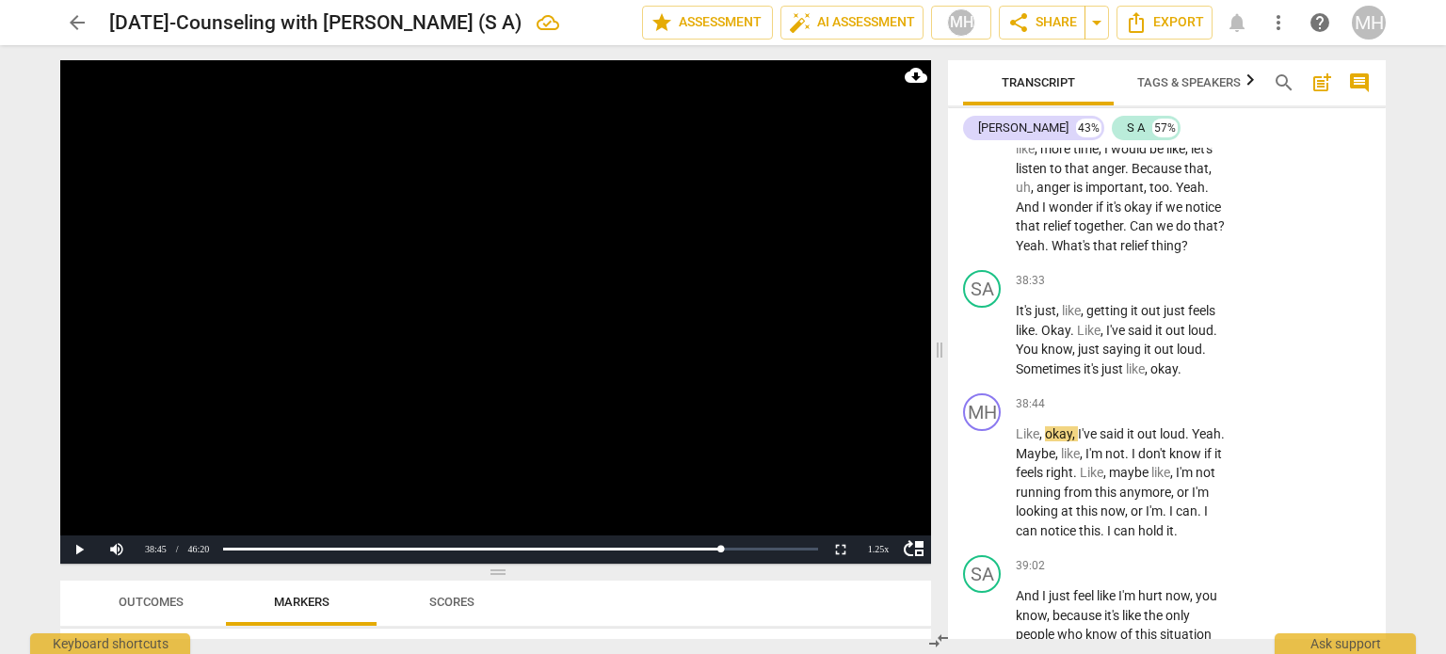
scroll to position [29258, 0]
click at [1199, 89] on p "Add competency" at bounding box center [1170, 80] width 89 height 17
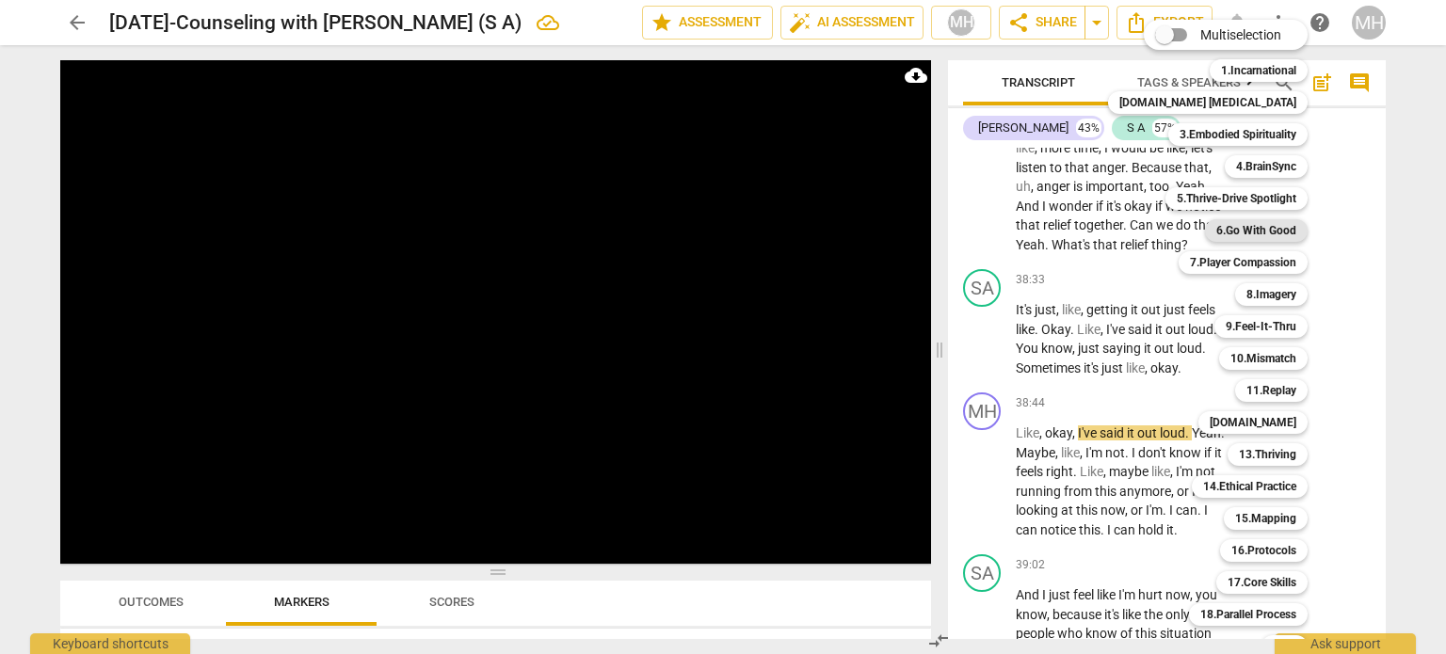
click at [1255, 241] on b "6.Go With Good" at bounding box center [1257, 230] width 80 height 23
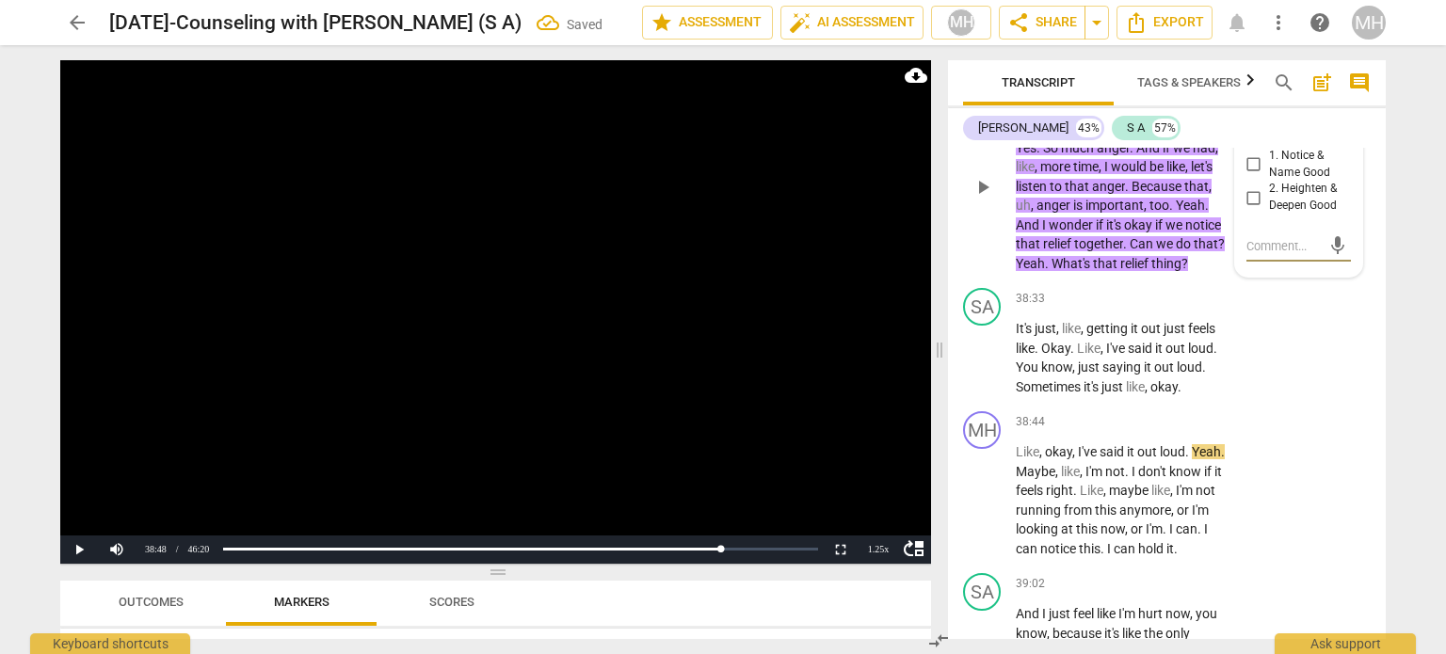
click at [1245, 176] on input "1. Notice & Name Good" at bounding box center [1254, 164] width 30 height 23
click at [720, 428] on video at bounding box center [495, 312] width 871 height 504
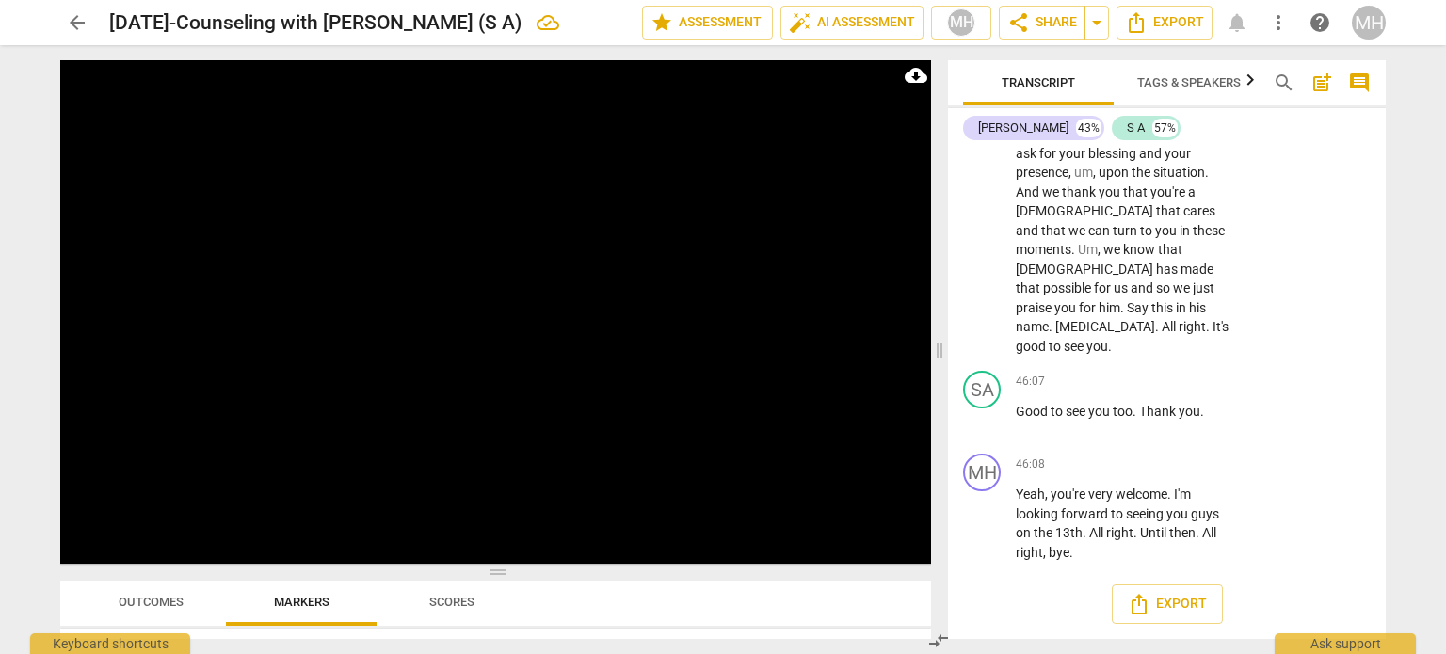
scroll to position [34128, 0]
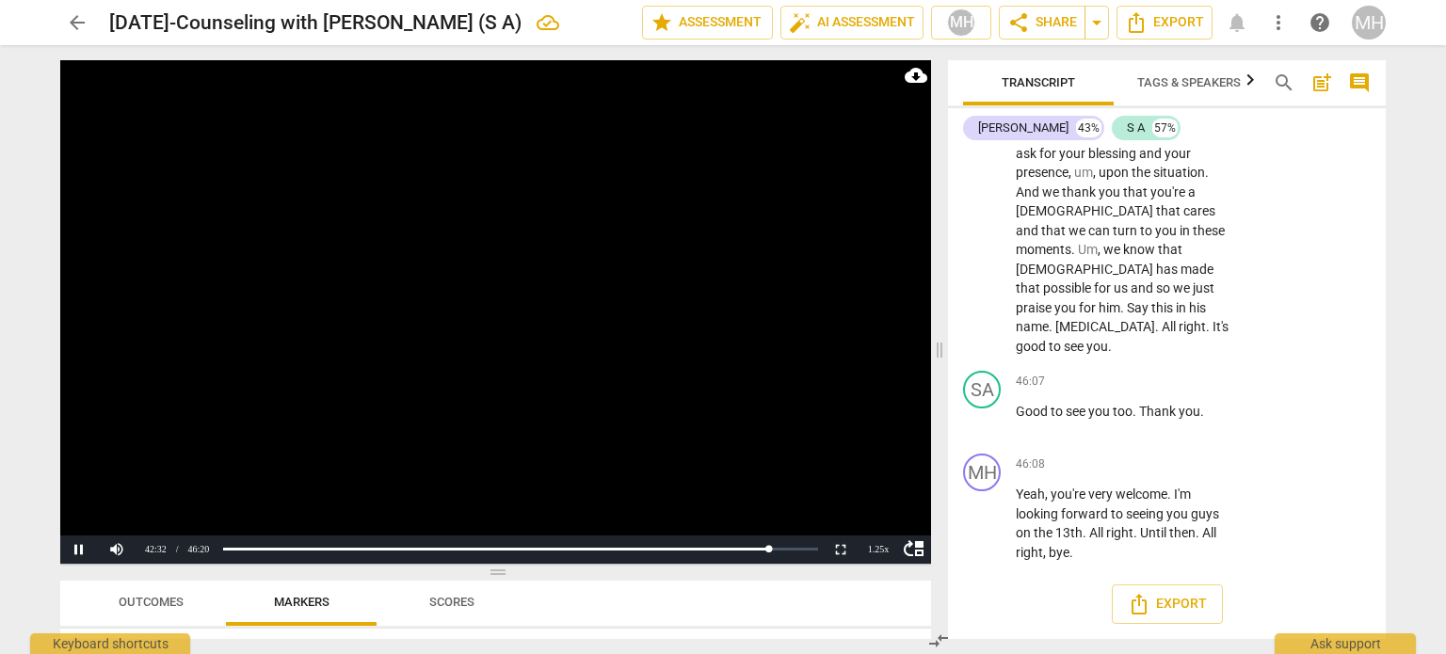
click at [646, 315] on video at bounding box center [495, 312] width 871 height 504
